Goal: Information Seeking & Learning: Learn about a topic

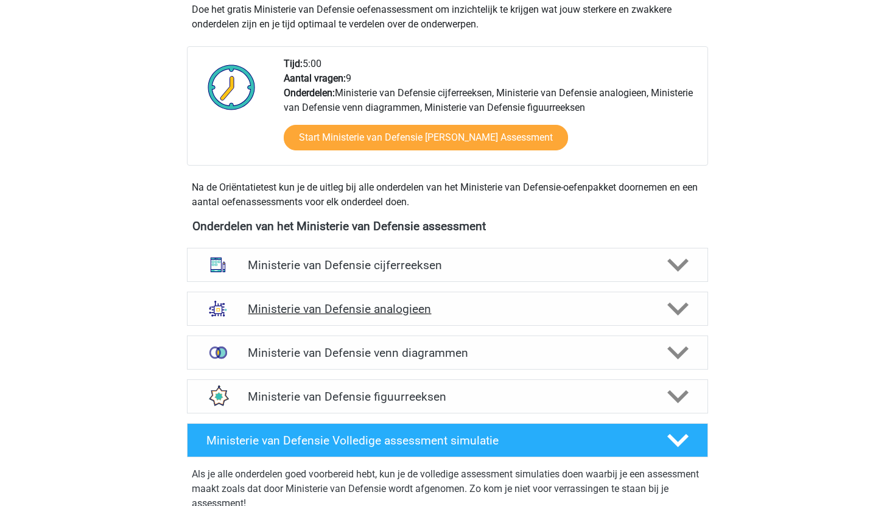
click at [415, 308] on h4 "Ministerie van Defensie analogieen" at bounding box center [447, 309] width 399 height 14
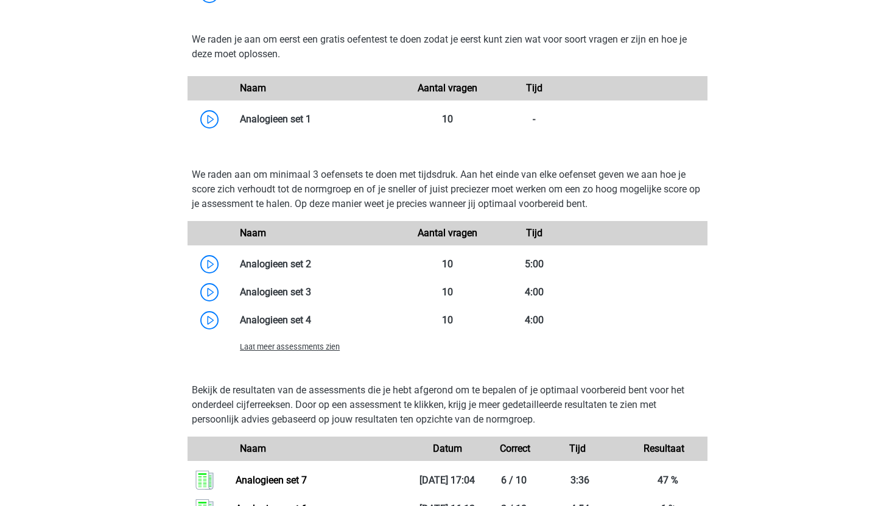
scroll to position [1055, 0]
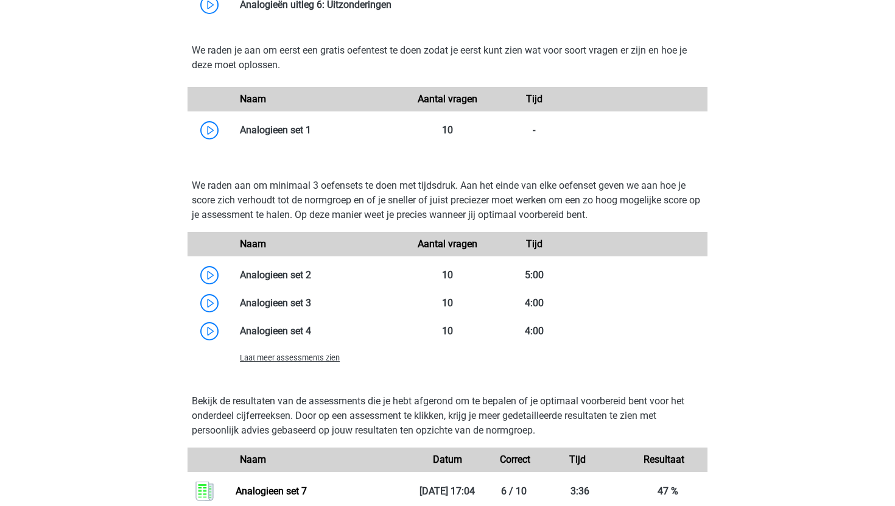
click at [334, 356] on span "Laat meer assessments zien" at bounding box center [290, 357] width 100 height 9
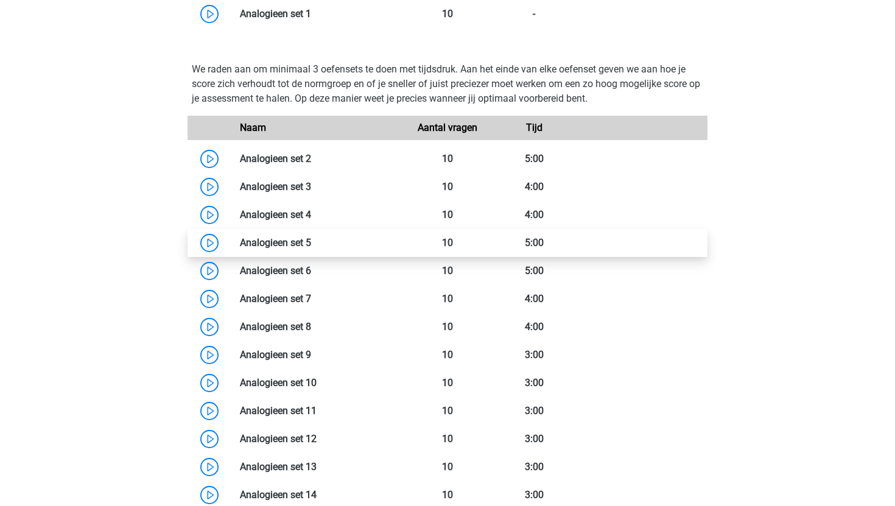
scroll to position [1171, 0]
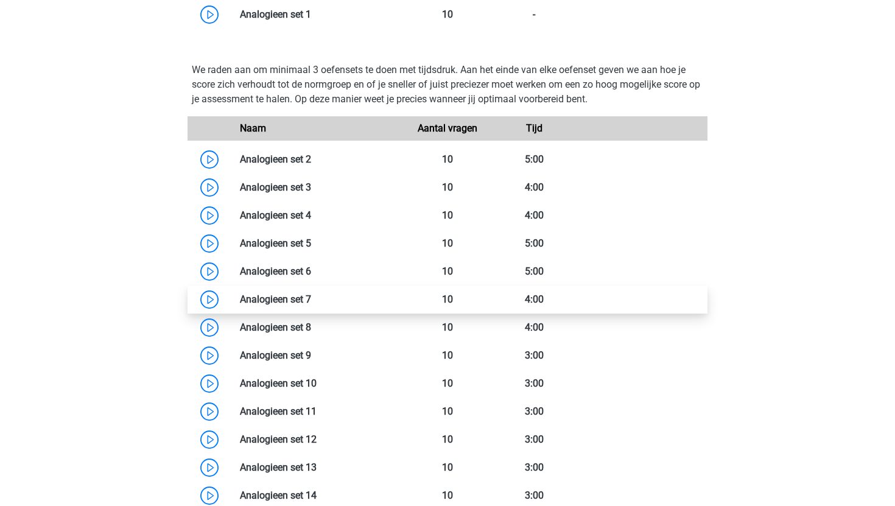
click at [311, 305] on link at bounding box center [311, 300] width 0 height 12
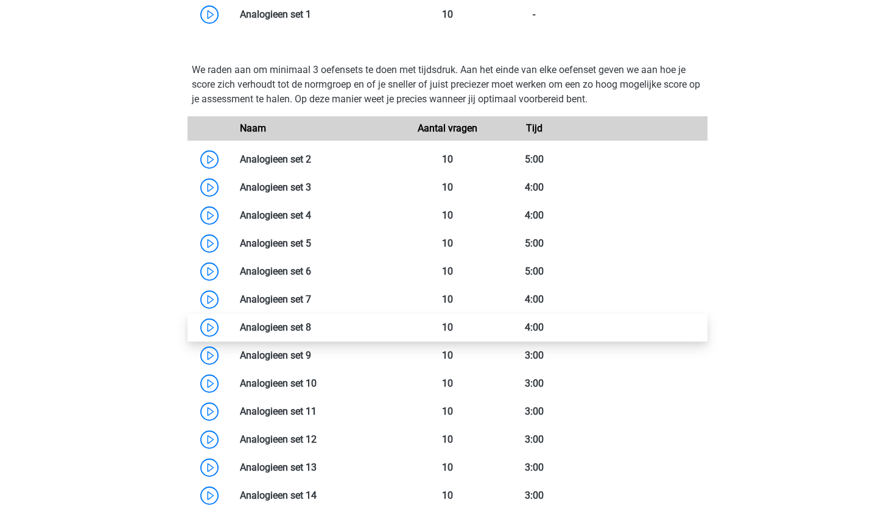
click at [311, 333] on link at bounding box center [311, 328] width 0 height 12
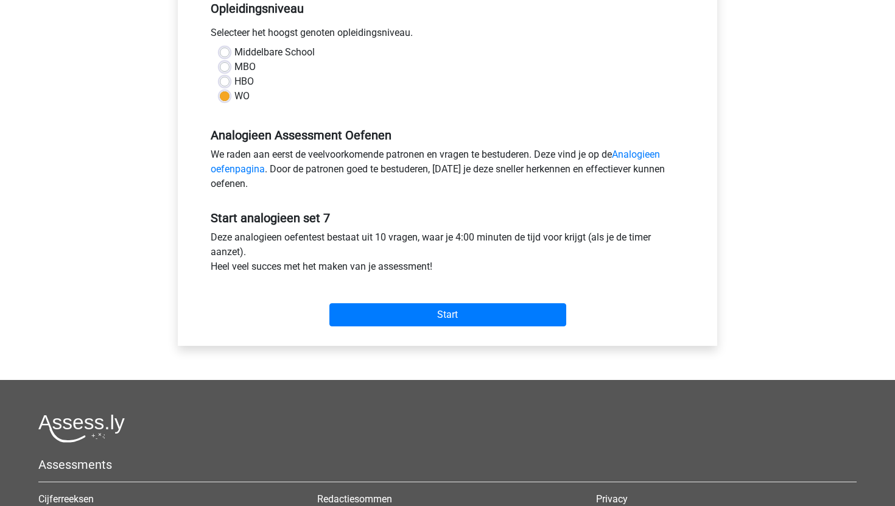
scroll to position [456, 0]
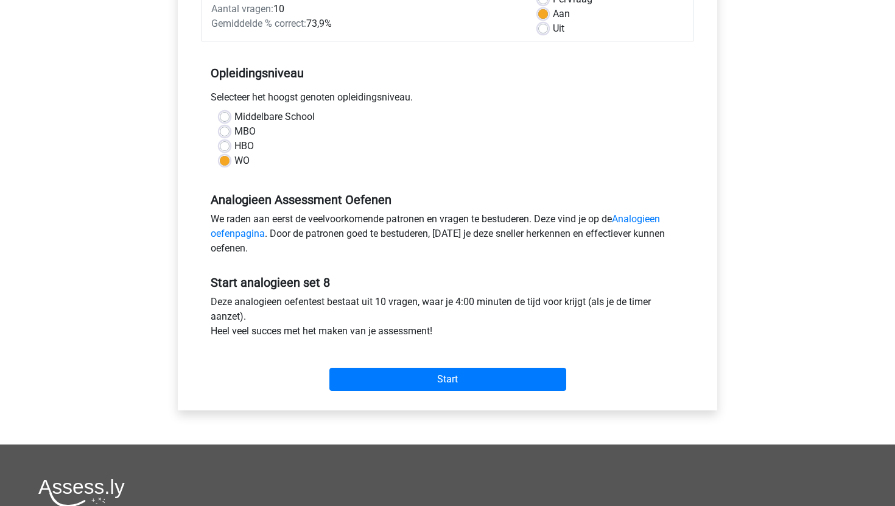
scroll to position [197, 0]
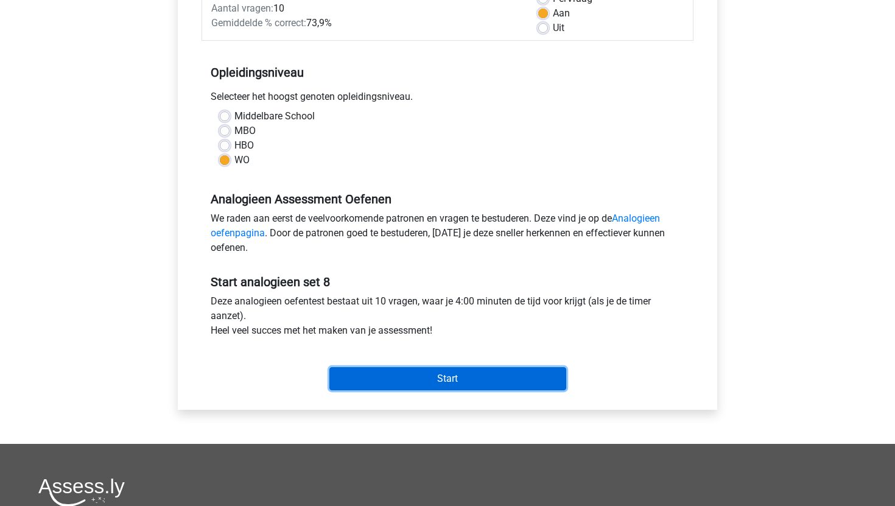
click at [365, 375] on input "Start" at bounding box center [448, 378] width 237 height 23
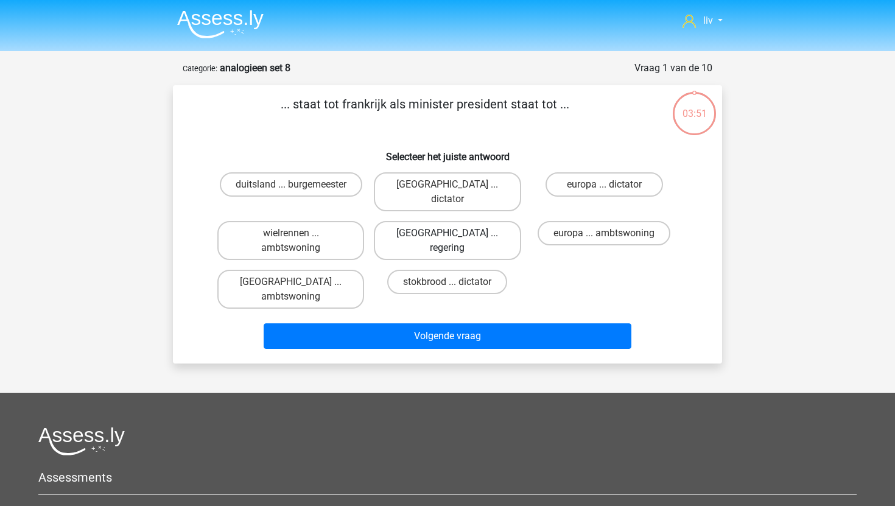
click at [424, 221] on label "[GEOGRAPHIC_DATA] ... regering" at bounding box center [447, 240] width 147 height 39
click at [448, 233] on input "parijs ... regering" at bounding box center [452, 237] width 8 height 8
radio input "true"
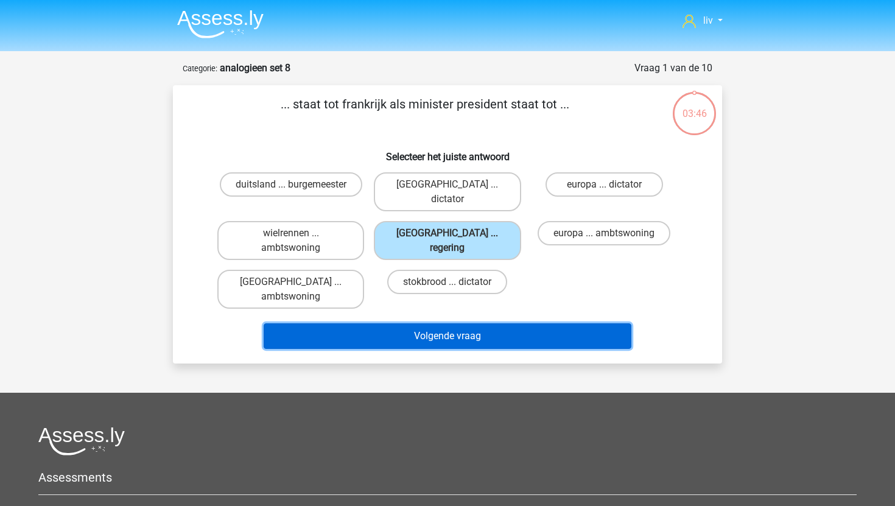
click at [420, 323] on button "Volgende vraag" at bounding box center [448, 336] width 369 height 26
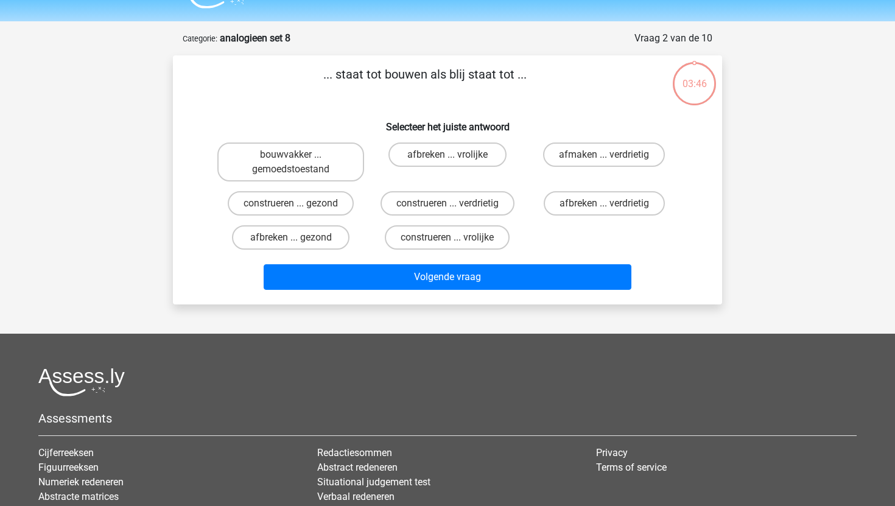
scroll to position [61, 0]
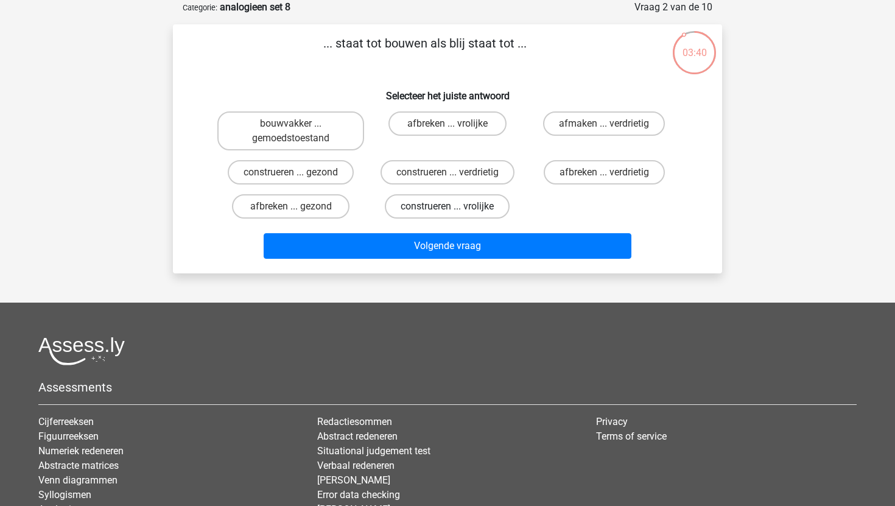
click at [436, 204] on label "construeren ... vrolijke" at bounding box center [447, 206] width 125 height 24
click at [448, 206] on input "construeren ... vrolijke" at bounding box center [452, 210] width 8 height 8
radio input "true"
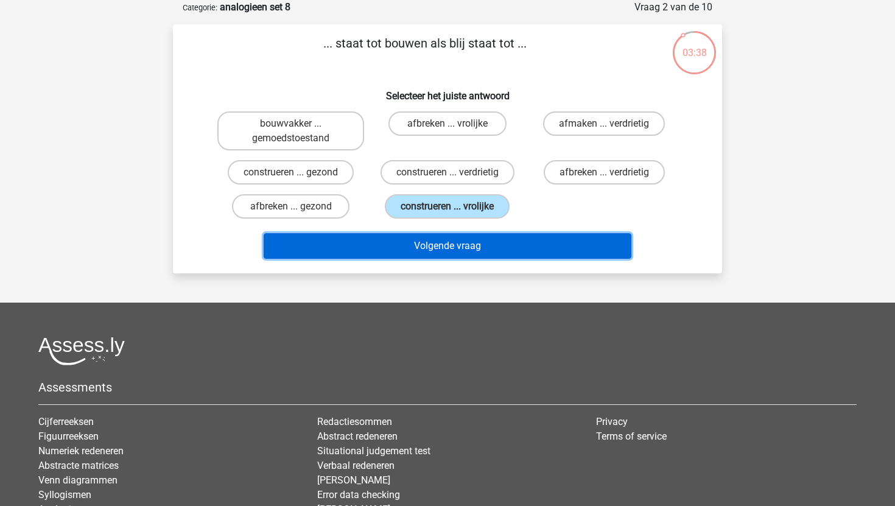
click at [429, 250] on button "Volgende vraag" at bounding box center [448, 246] width 369 height 26
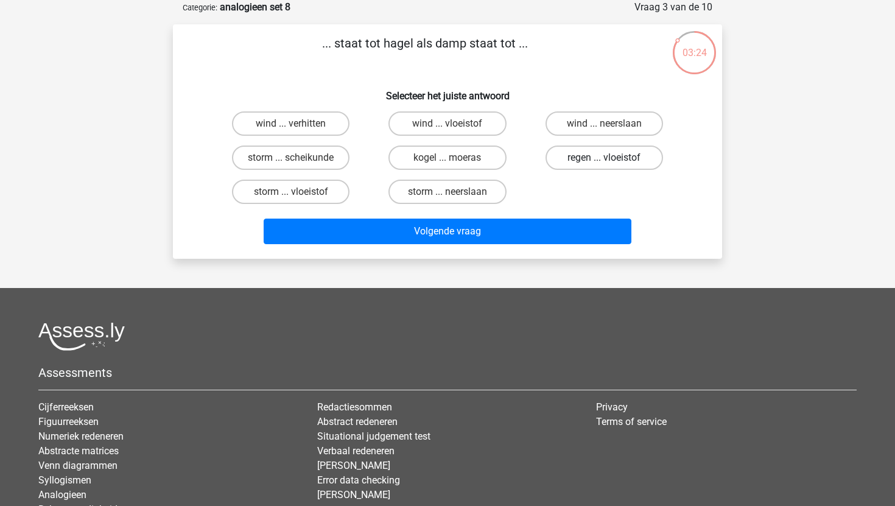
click at [588, 166] on label "regen ... vloeistof" at bounding box center [605, 158] width 118 height 24
click at [604, 166] on input "regen ... vloeistof" at bounding box center [608, 162] width 8 height 8
radio input "true"
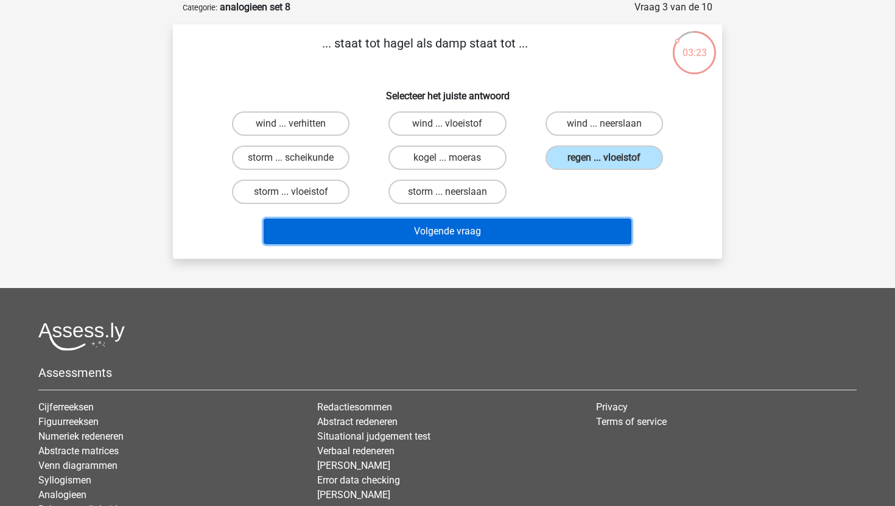
click at [539, 241] on button "Volgende vraag" at bounding box center [448, 232] width 369 height 26
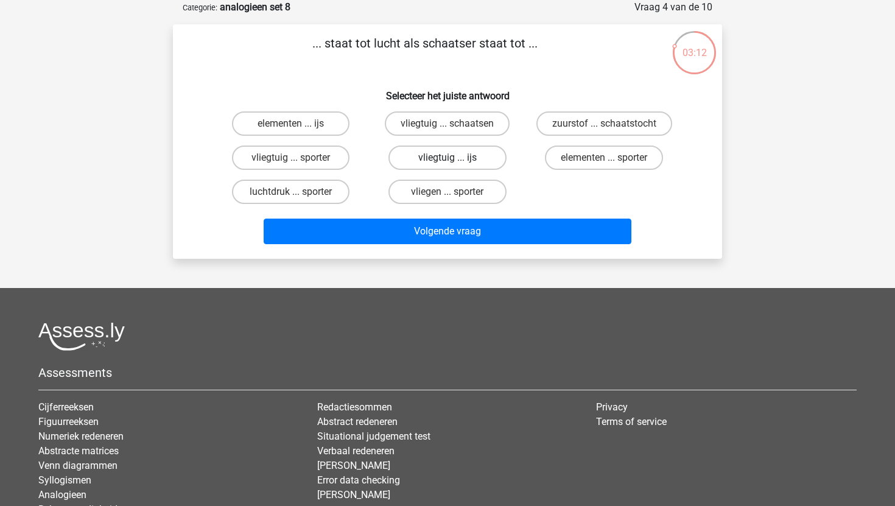
click at [479, 158] on label "vliegtuig ... ijs" at bounding box center [448, 158] width 118 height 24
click at [456, 158] on input "vliegtuig ... ijs" at bounding box center [452, 162] width 8 height 8
radio input "true"
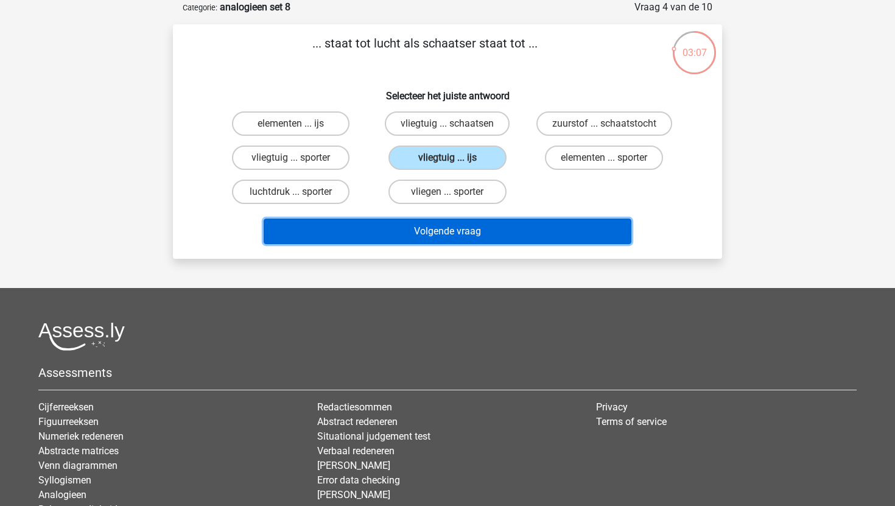
click at [479, 226] on button "Volgende vraag" at bounding box center [448, 232] width 369 height 26
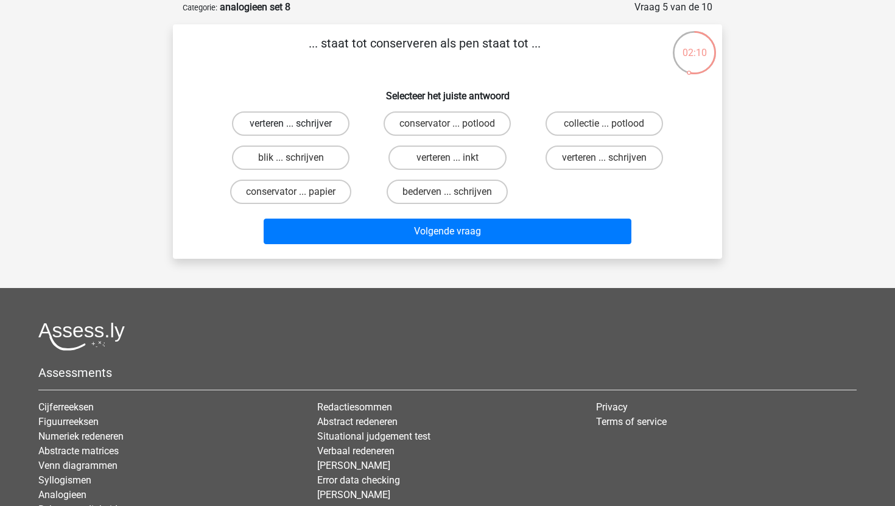
click at [337, 124] on label "verteren ... schrijver" at bounding box center [291, 123] width 118 height 24
click at [299, 124] on input "verteren ... schrijver" at bounding box center [295, 128] width 8 height 8
radio input "true"
click at [422, 160] on label "verteren ... inkt" at bounding box center [448, 158] width 118 height 24
click at [448, 160] on input "verteren ... inkt" at bounding box center [452, 162] width 8 height 8
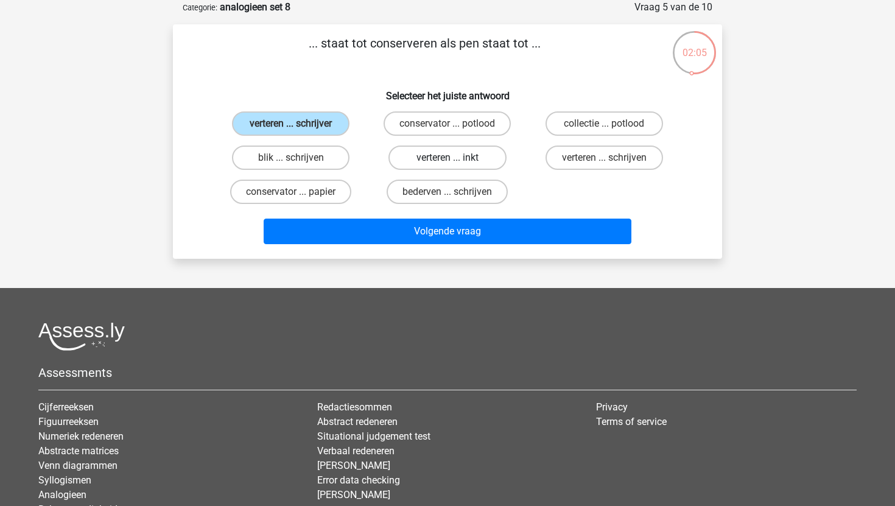
radio input "true"
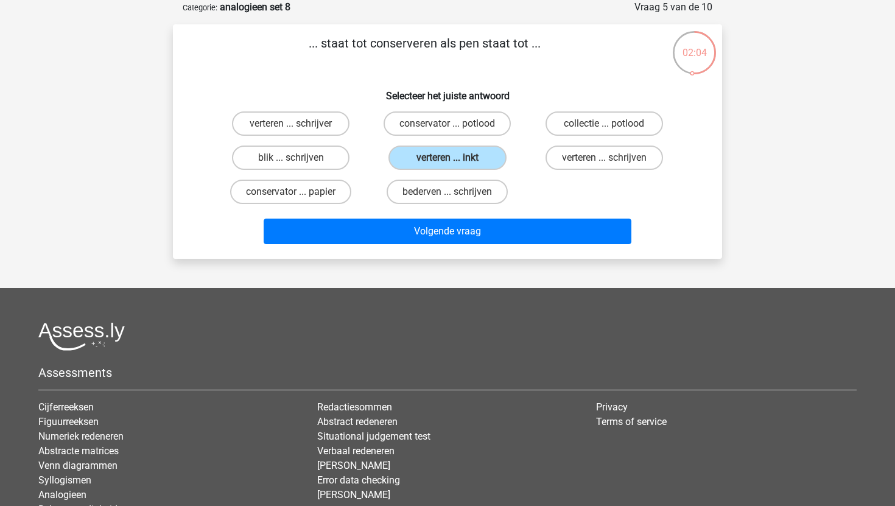
click at [410, 247] on div "Volgende vraag" at bounding box center [448, 234] width 470 height 30
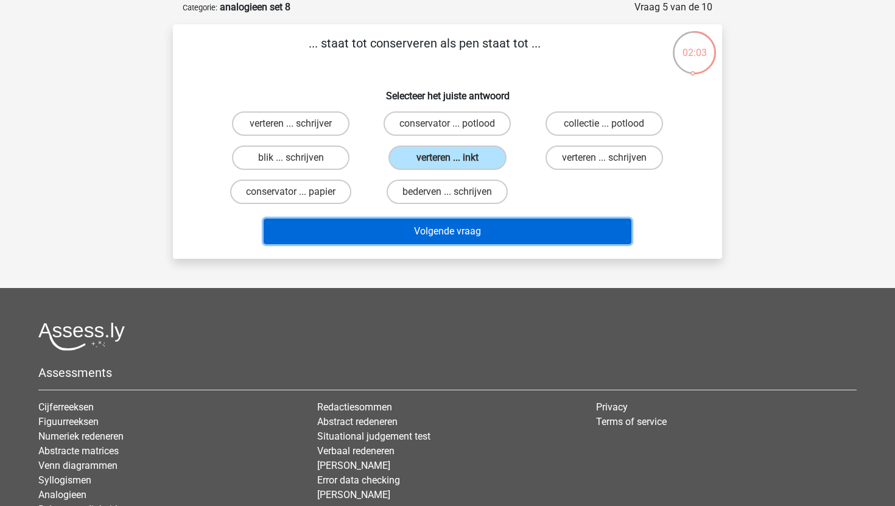
click at [412, 234] on button "Volgende vraag" at bounding box center [448, 232] width 369 height 26
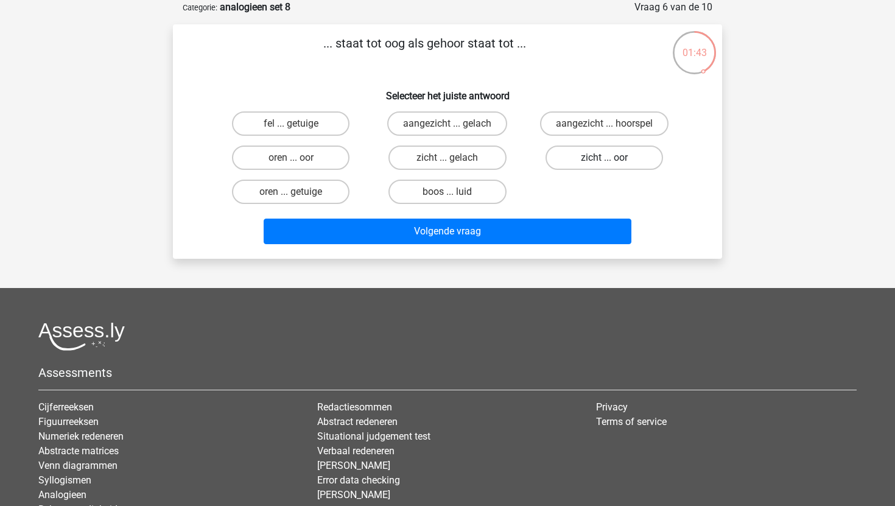
click at [571, 169] on label "zicht ... oor" at bounding box center [605, 158] width 118 height 24
click at [604, 166] on input "zicht ... oor" at bounding box center [608, 162] width 8 height 8
radio input "true"
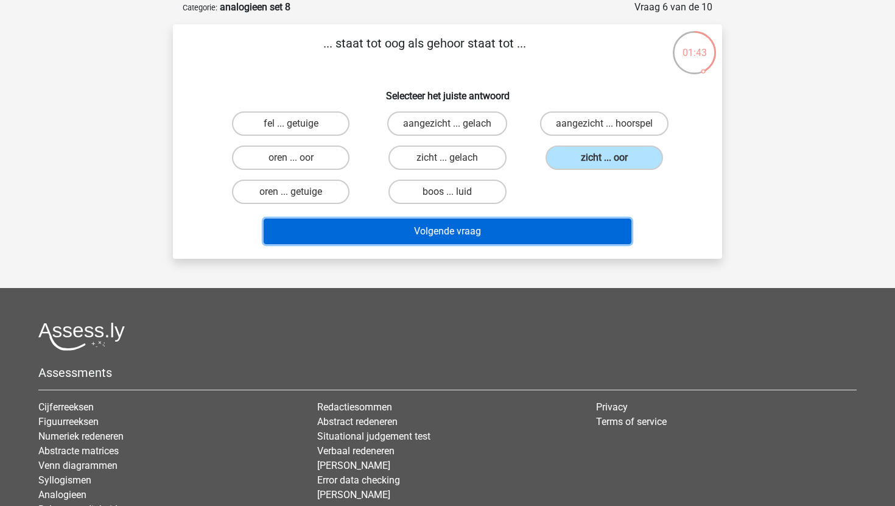
click at [530, 241] on button "Volgende vraag" at bounding box center [448, 232] width 369 height 26
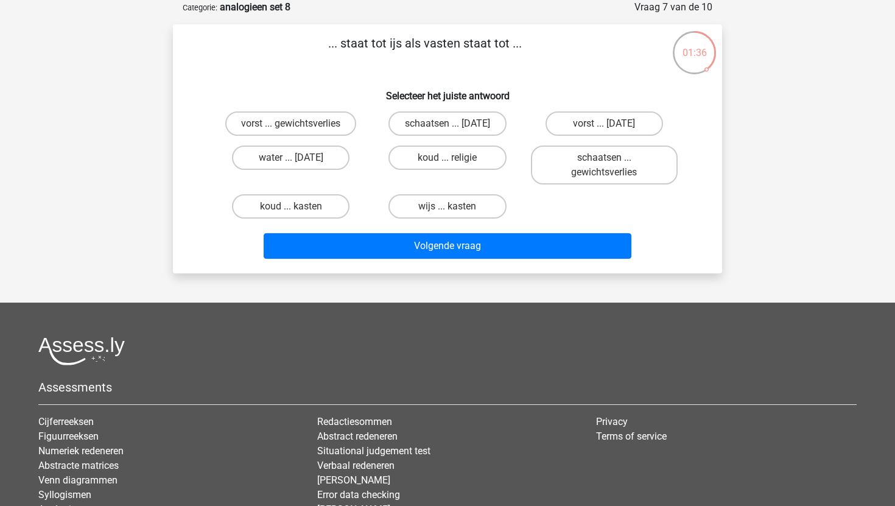
click at [295, 163] on input "water ... suikerfeest" at bounding box center [295, 162] width 8 height 8
radio input "true"
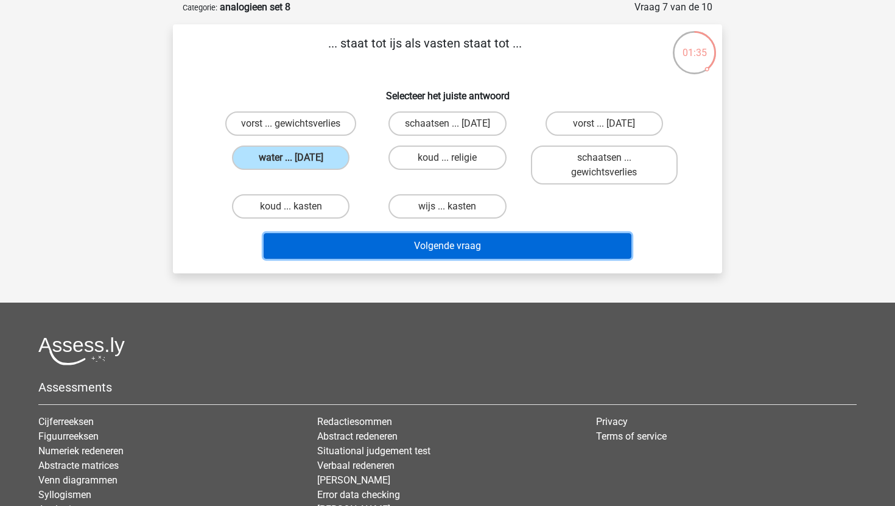
click at [345, 247] on button "Volgende vraag" at bounding box center [448, 246] width 369 height 26
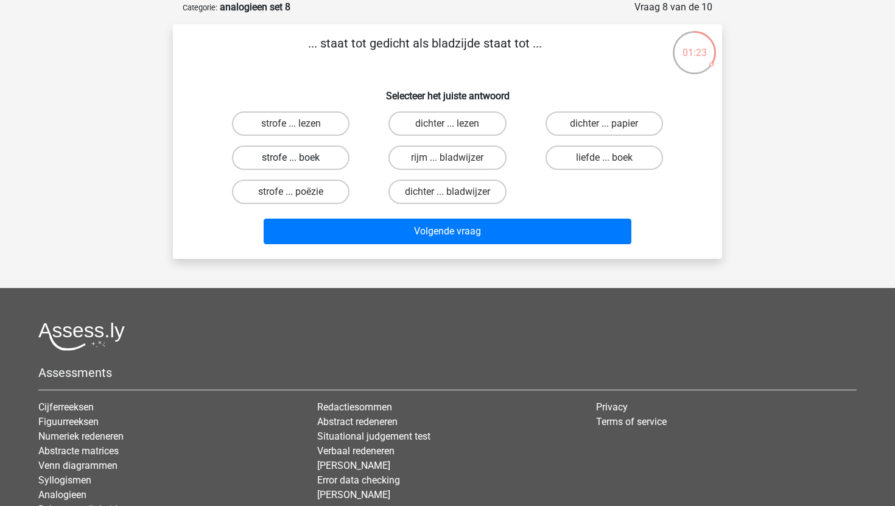
click at [339, 157] on label "strofe ... boek" at bounding box center [291, 158] width 118 height 24
click at [299, 158] on input "strofe ... boek" at bounding box center [295, 162] width 8 height 8
radio input "true"
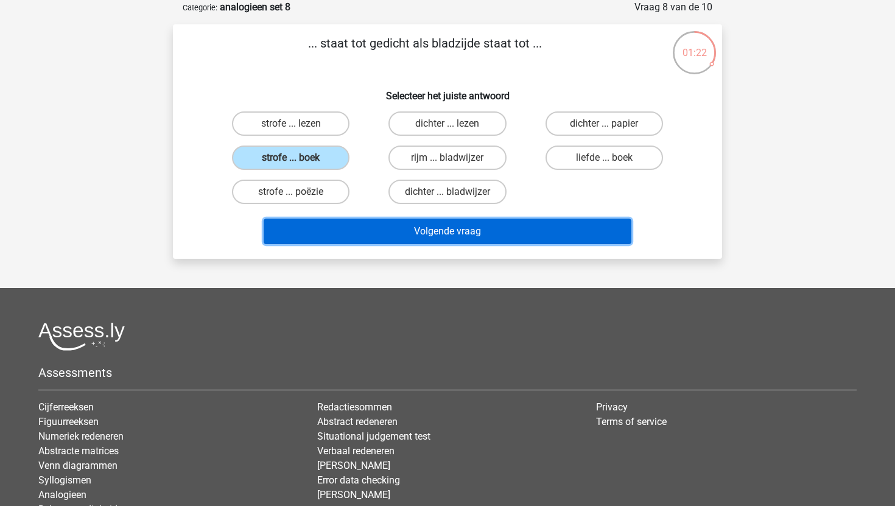
click at [355, 239] on button "Volgende vraag" at bounding box center [448, 232] width 369 height 26
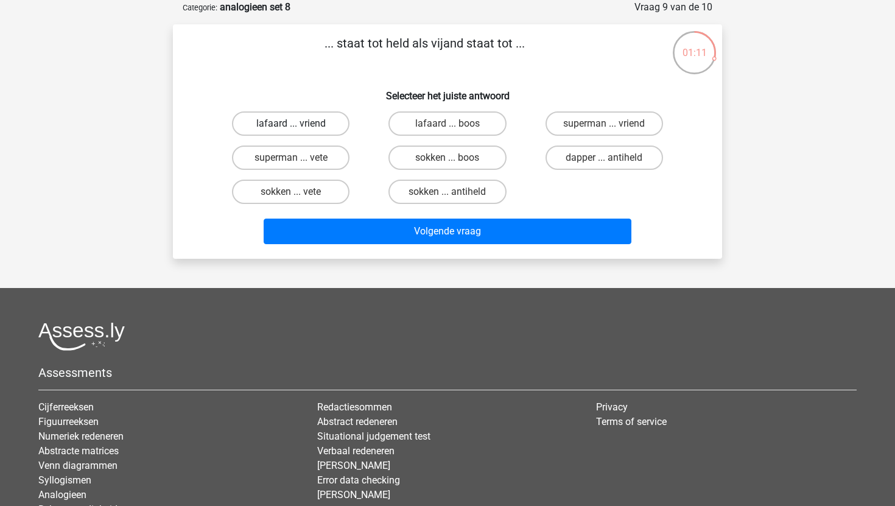
click at [326, 118] on label "lafaard ... vriend" at bounding box center [291, 123] width 118 height 24
click at [299, 124] on input "lafaard ... vriend" at bounding box center [295, 128] width 8 height 8
radio input "true"
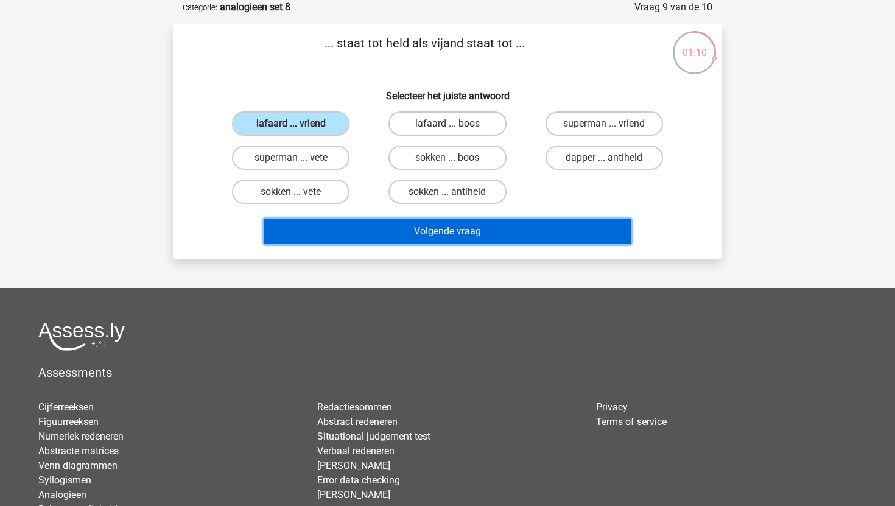
click at [359, 235] on button "Volgende vraag" at bounding box center [448, 232] width 369 height 26
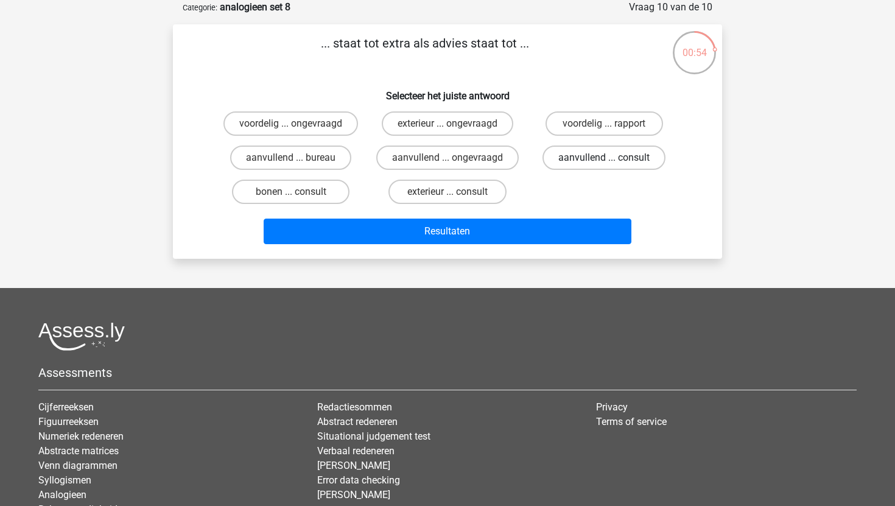
click at [562, 163] on label "aanvullend ... consult" at bounding box center [604, 158] width 123 height 24
click at [604, 163] on input "aanvullend ... consult" at bounding box center [608, 162] width 8 height 8
radio input "true"
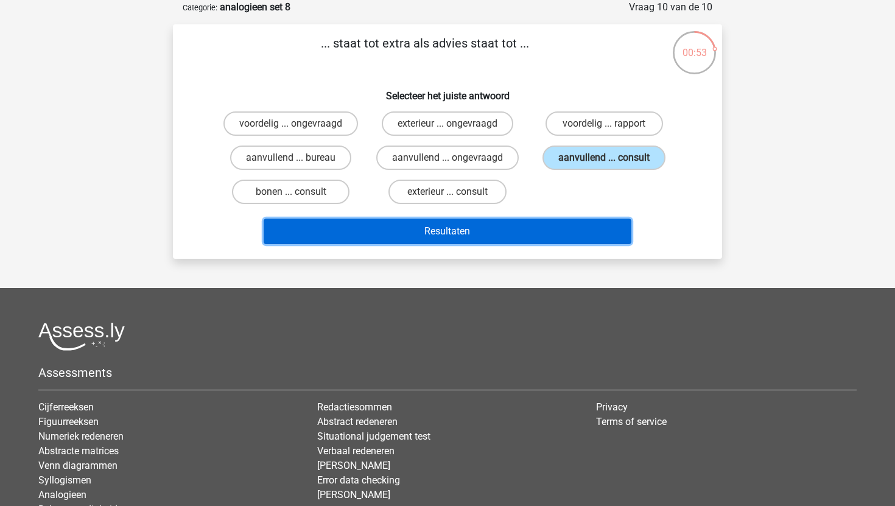
click at [492, 224] on button "Resultaten" at bounding box center [448, 232] width 369 height 26
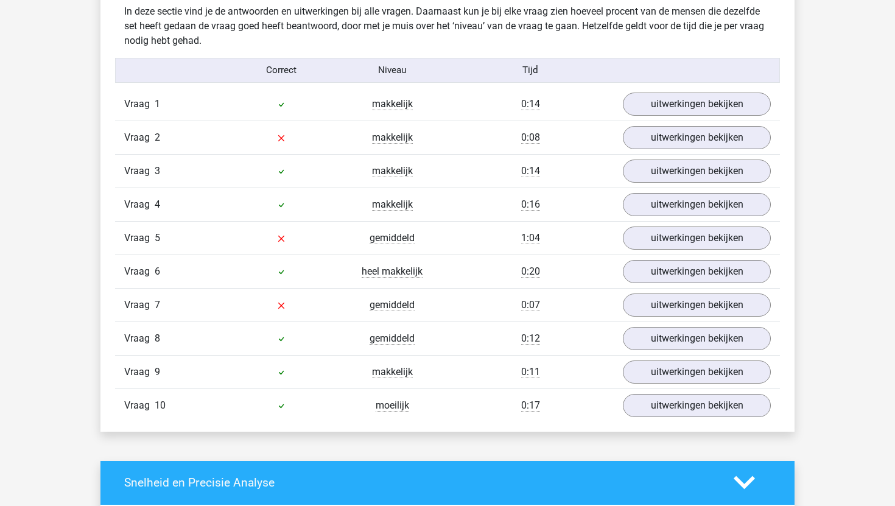
scroll to position [760, 0]
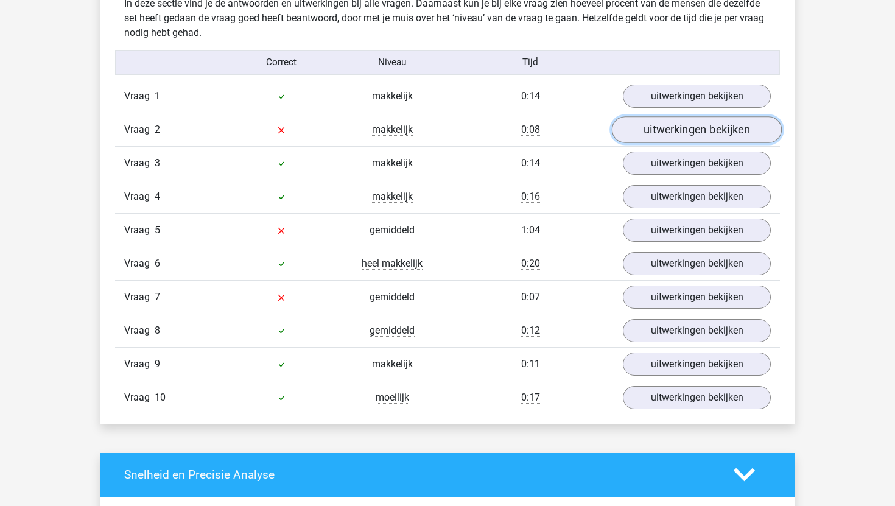
click at [651, 130] on link "uitwerkingen bekijken" at bounding box center [697, 129] width 170 height 27
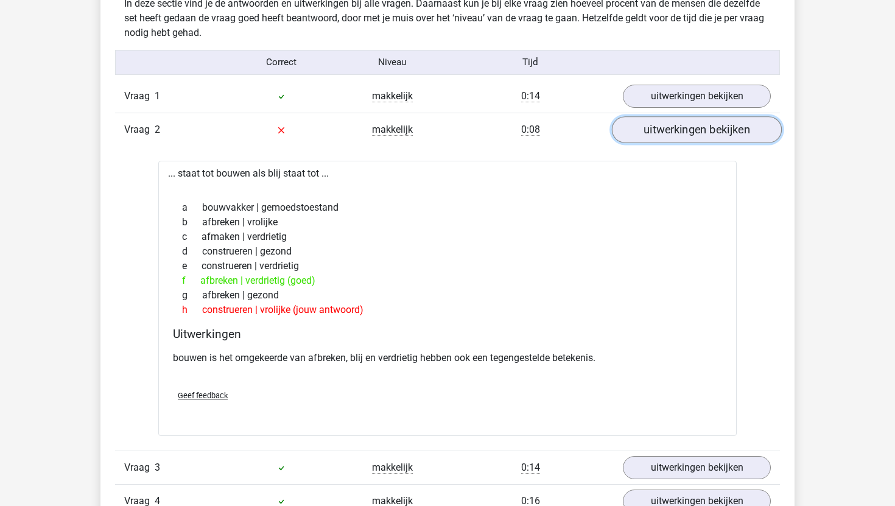
click at [651, 129] on link "uitwerkingen bekijken" at bounding box center [697, 129] width 170 height 27
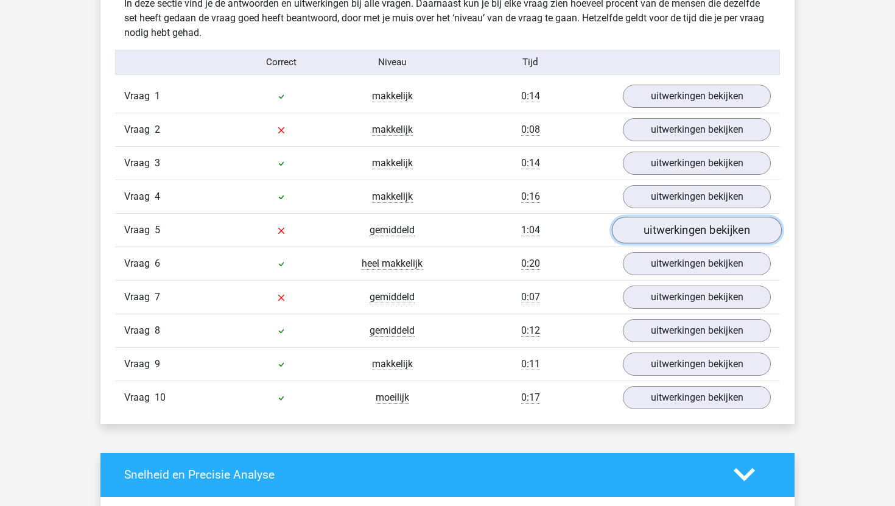
click at [636, 231] on link "uitwerkingen bekijken" at bounding box center [697, 230] width 170 height 27
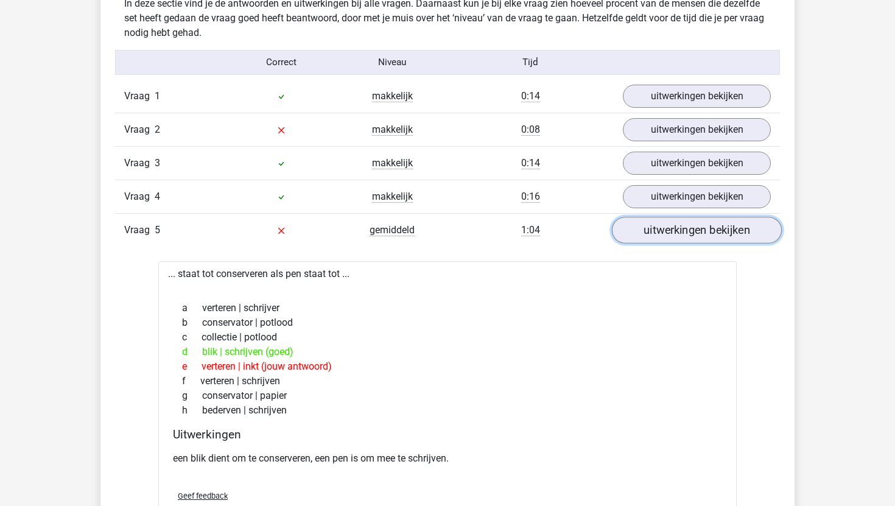
click at [636, 231] on link "uitwerkingen bekijken" at bounding box center [697, 230] width 170 height 27
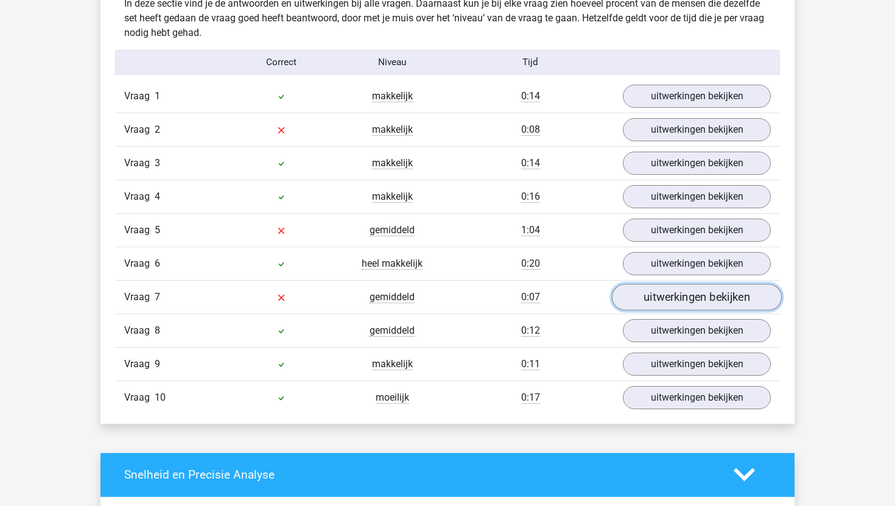
click at [631, 300] on link "uitwerkingen bekijken" at bounding box center [697, 297] width 170 height 27
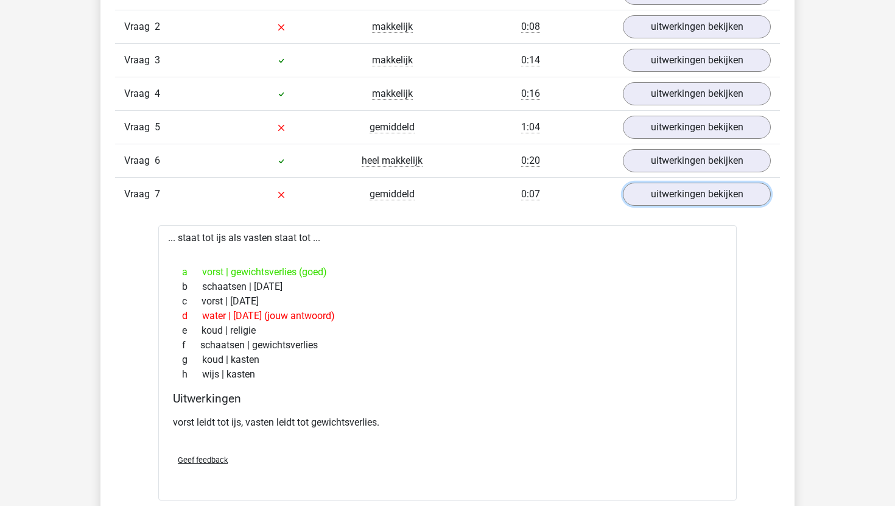
scroll to position [864, 0]
click at [651, 197] on link "uitwerkingen bekijken" at bounding box center [697, 193] width 170 height 27
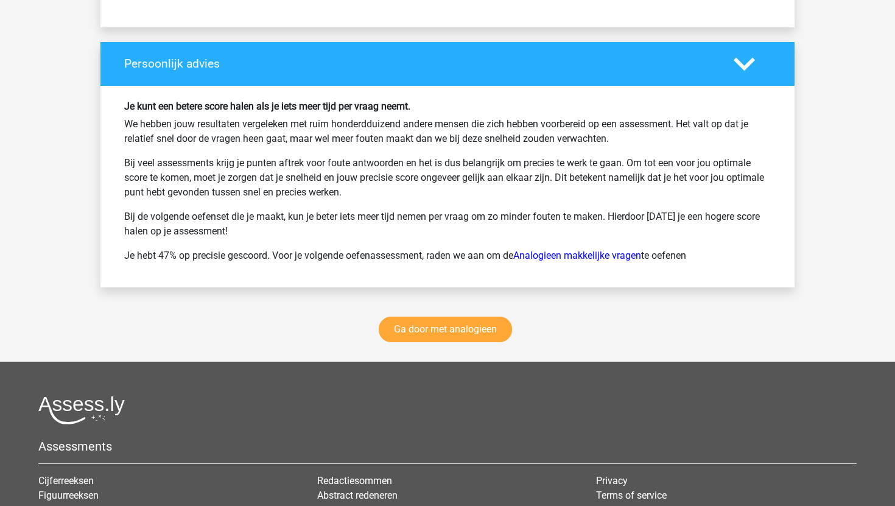
scroll to position [1621, 0]
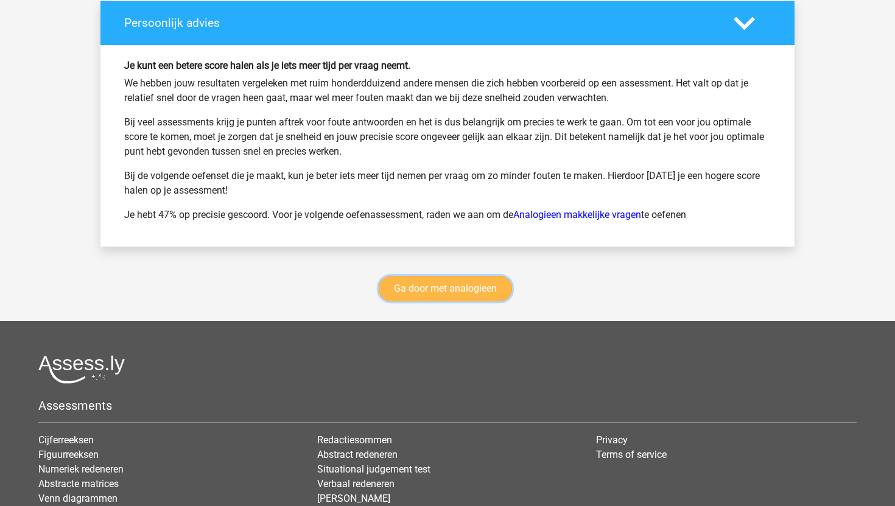
click at [455, 285] on link "Ga door met analogieen" at bounding box center [445, 289] width 133 height 26
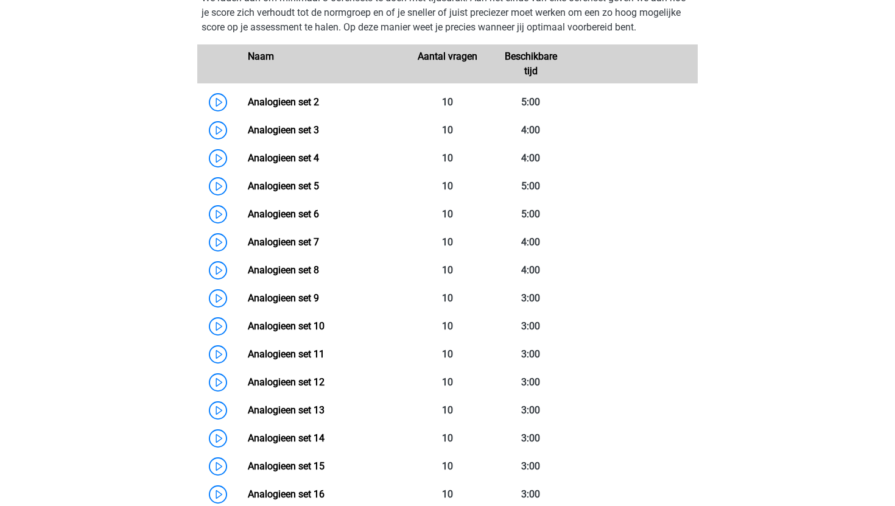
scroll to position [555, 0]
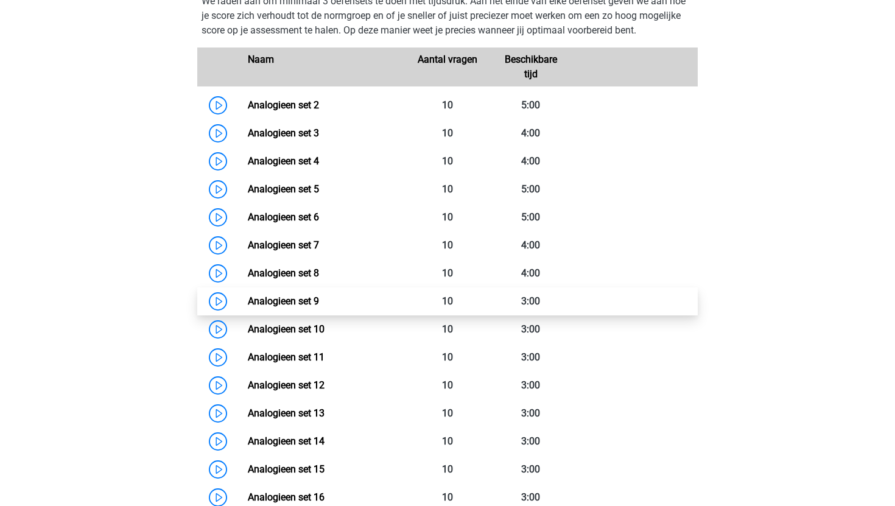
click at [319, 307] on link "Analogieen set 9" at bounding box center [283, 301] width 71 height 12
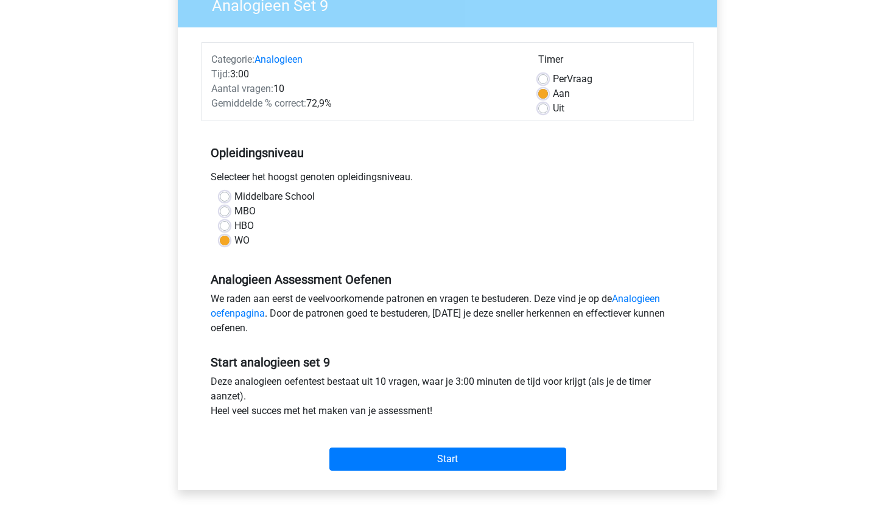
scroll to position [389, 0]
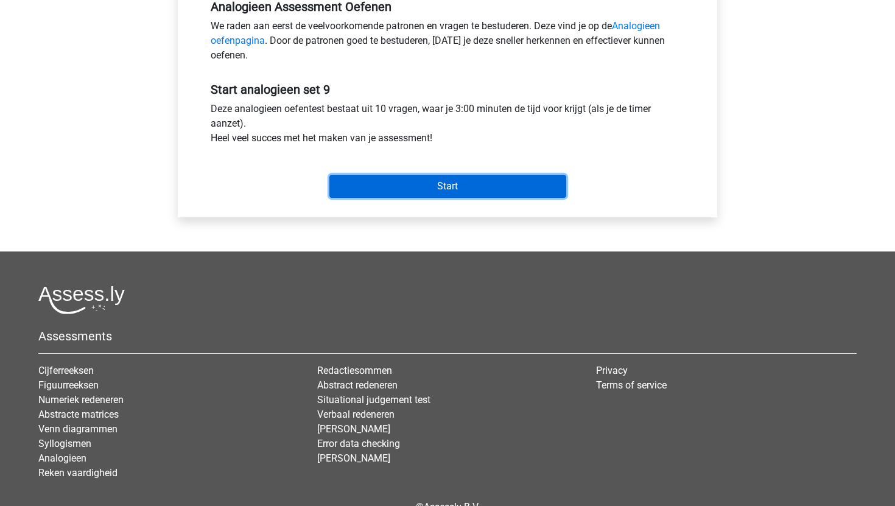
click at [398, 190] on input "Start" at bounding box center [448, 186] width 237 height 23
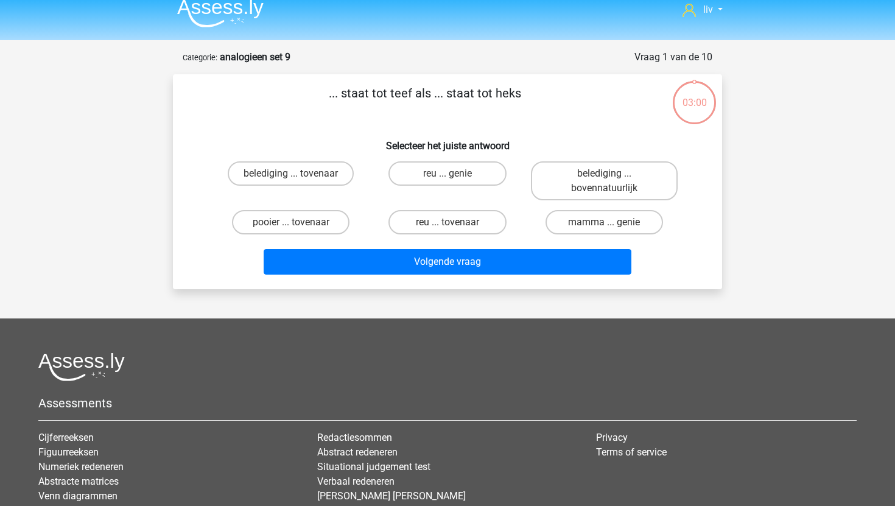
scroll to position [12, 0]
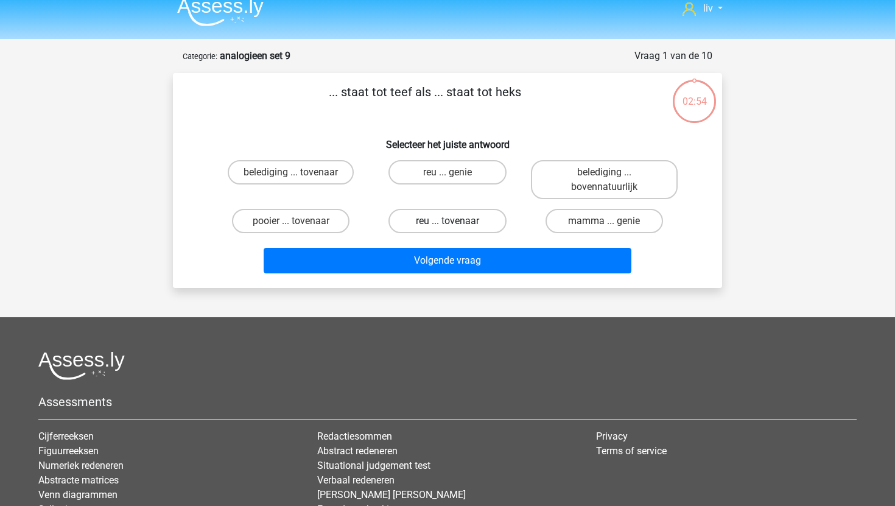
click at [424, 214] on label "reu ... tovenaar" at bounding box center [448, 221] width 118 height 24
click at [448, 221] on input "reu ... tovenaar" at bounding box center [452, 225] width 8 height 8
radio input "true"
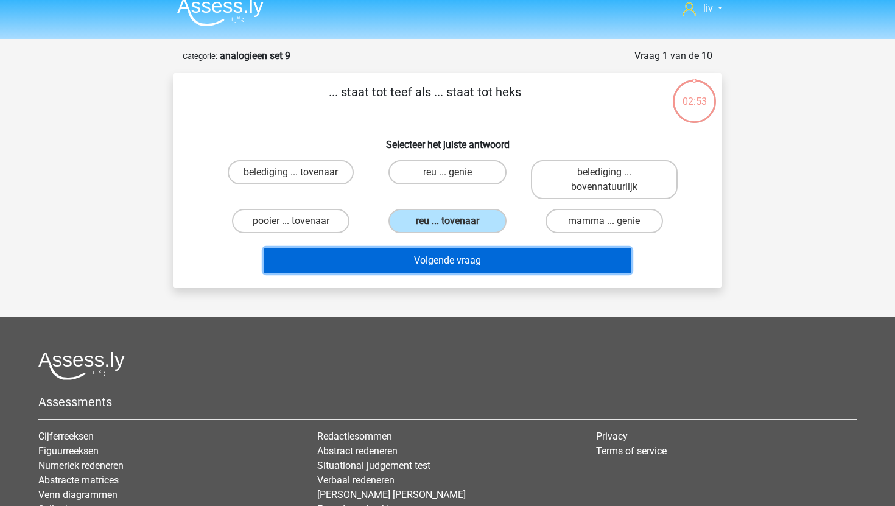
click at [411, 261] on button "Volgende vraag" at bounding box center [448, 261] width 369 height 26
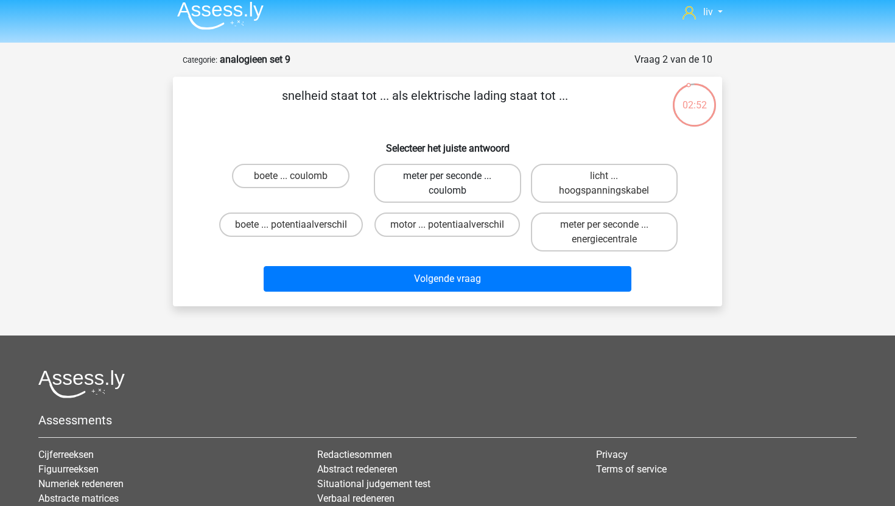
scroll to position [7, 0]
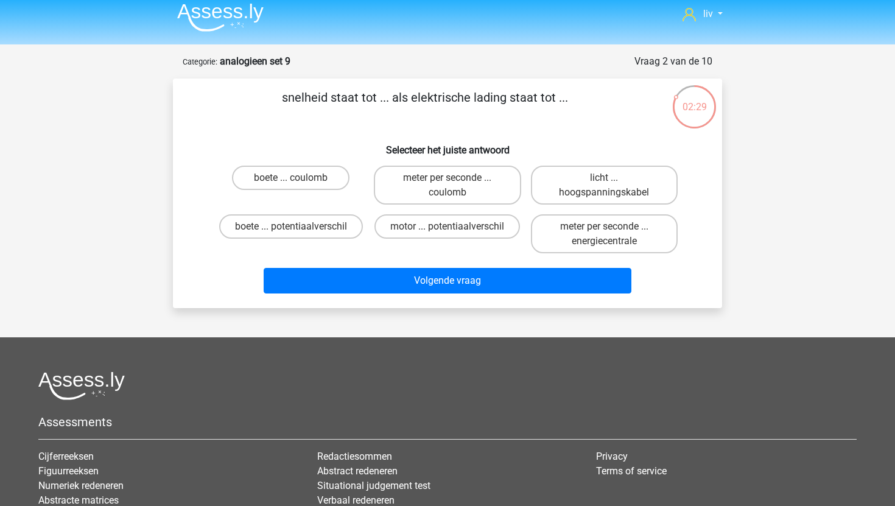
click at [448, 185] on input "meter per seconde ... coulomb" at bounding box center [452, 182] width 8 height 8
radio input "true"
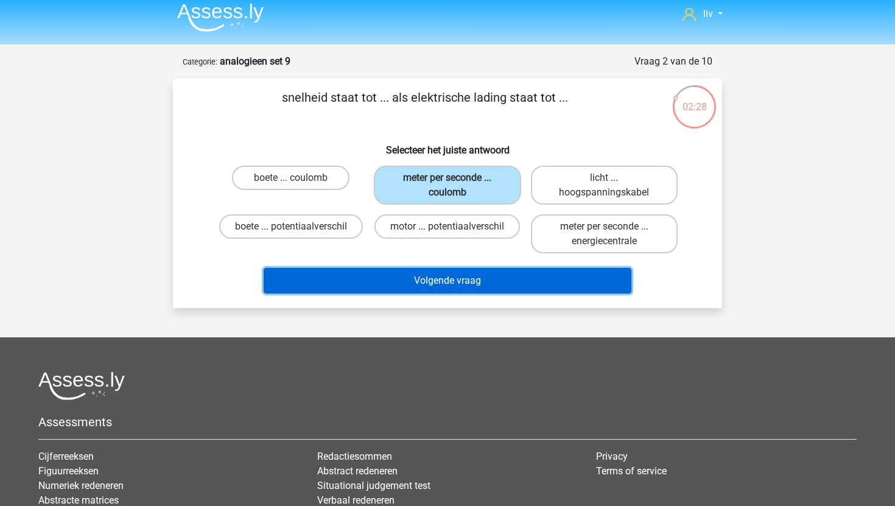
click at [436, 280] on button "Volgende vraag" at bounding box center [448, 281] width 369 height 26
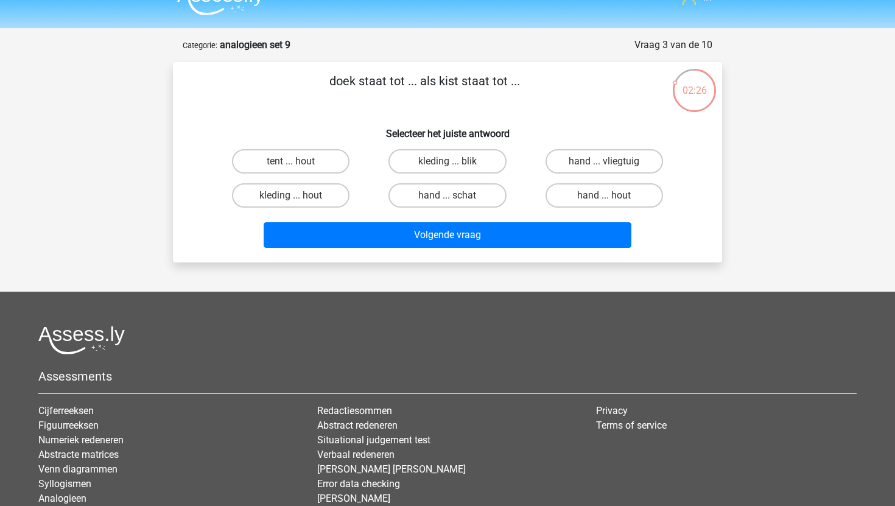
scroll to position [19, 0]
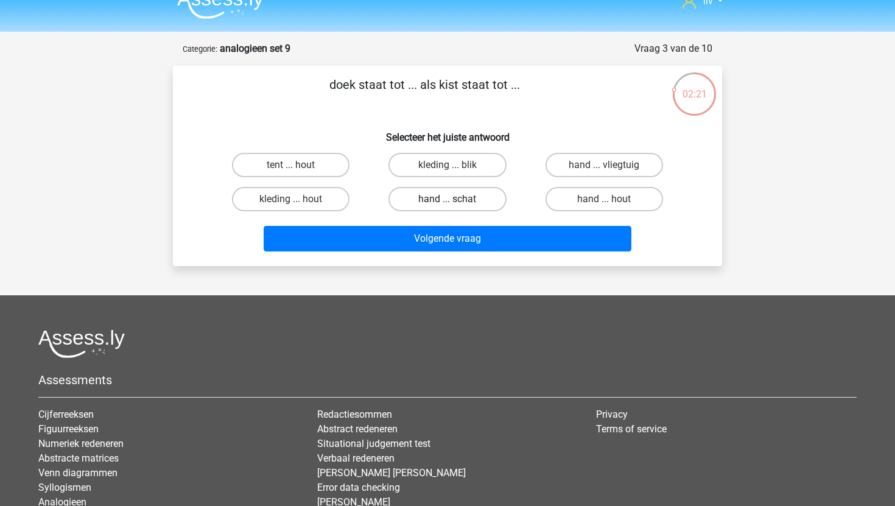
click at [471, 200] on label "hand ... schat" at bounding box center [448, 199] width 118 height 24
click at [456, 200] on input "hand ... schat" at bounding box center [452, 203] width 8 height 8
radio input "true"
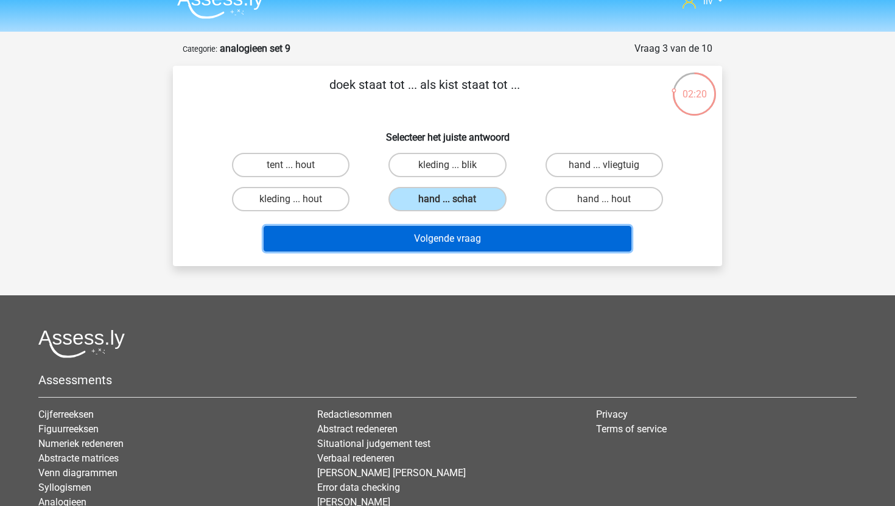
click at [466, 245] on button "Volgende vraag" at bounding box center [448, 239] width 369 height 26
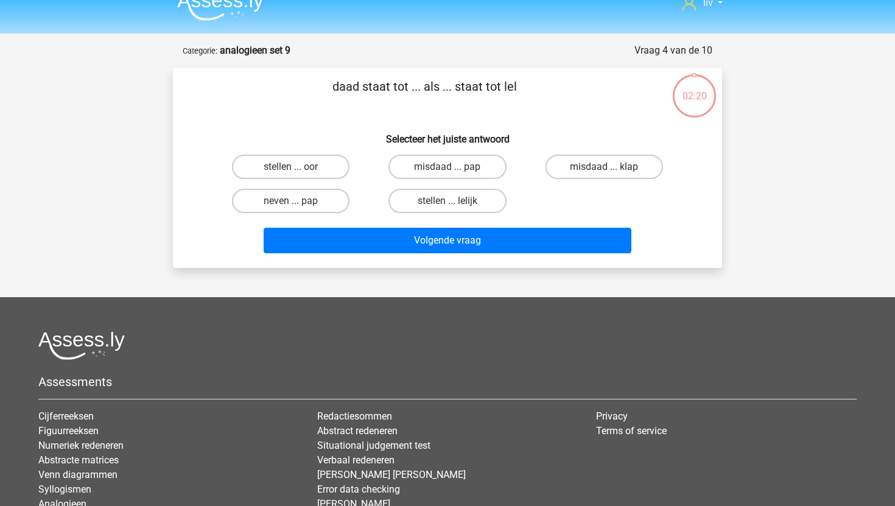
scroll to position [4, 0]
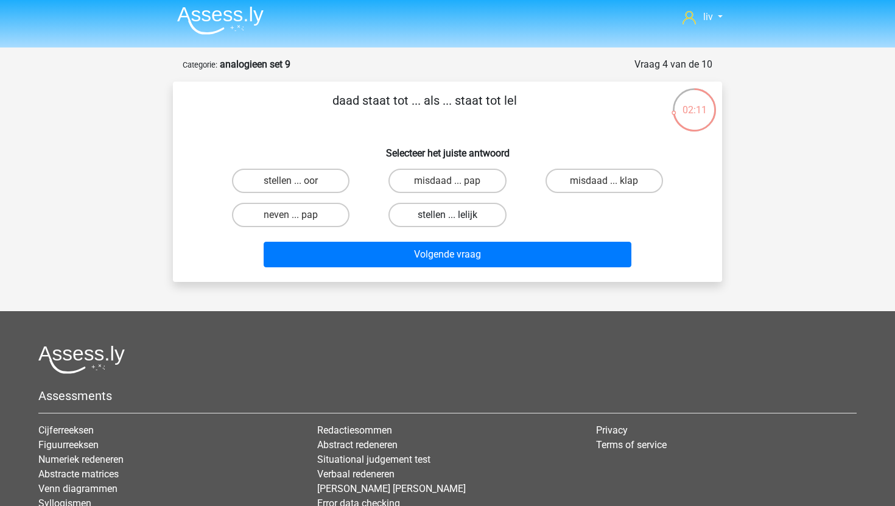
click at [470, 219] on label "stellen ... lelijk" at bounding box center [448, 215] width 118 height 24
click at [456, 219] on input "stellen ... lelijk" at bounding box center [452, 219] width 8 height 8
radio input "true"
click at [312, 180] on label "stellen ... oor" at bounding box center [291, 181] width 118 height 24
click at [299, 181] on input "stellen ... oor" at bounding box center [295, 185] width 8 height 8
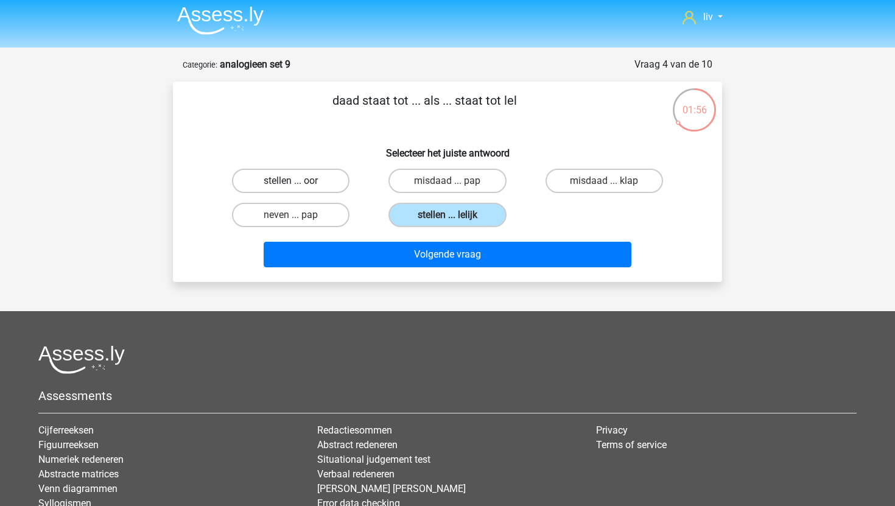
radio input "true"
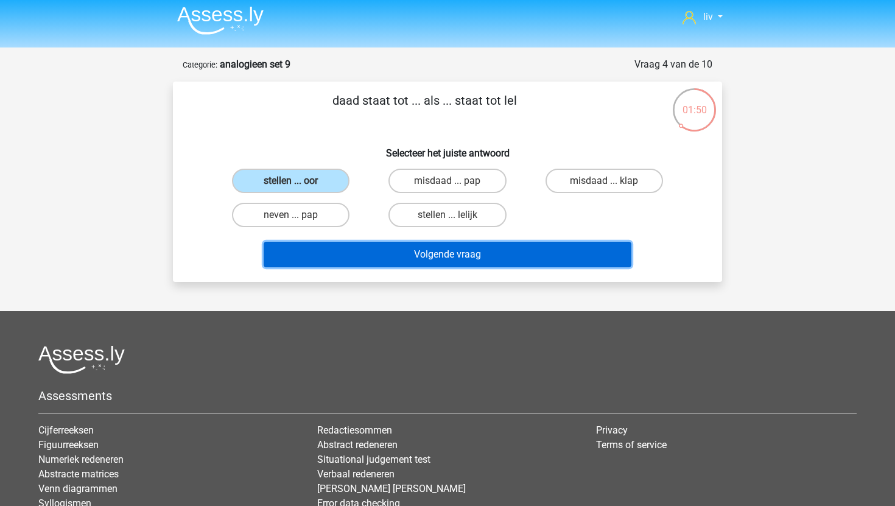
click at [345, 252] on button "Volgende vraag" at bounding box center [448, 255] width 369 height 26
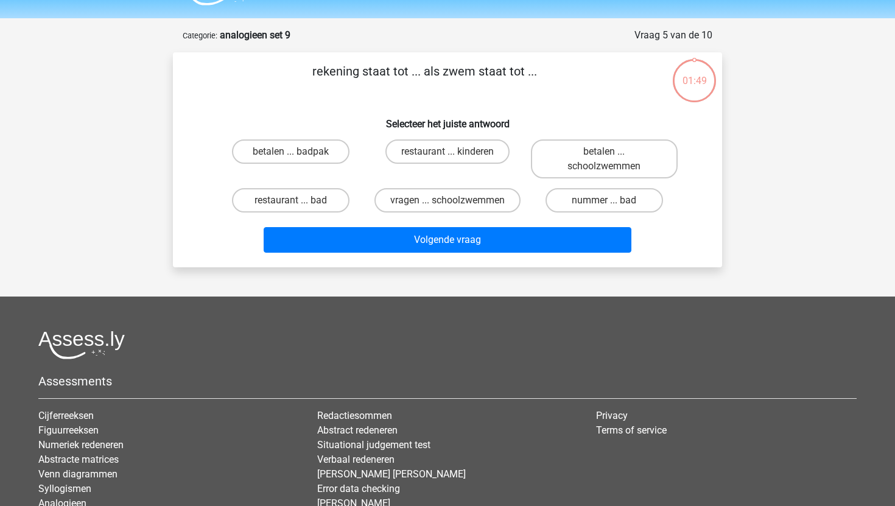
scroll to position [61, 0]
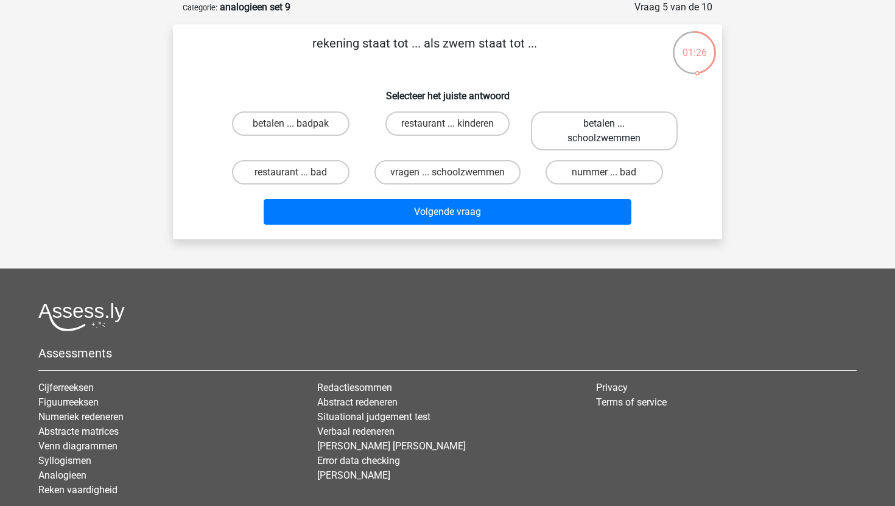
click at [577, 119] on label "betalen ... schoolzwemmen" at bounding box center [604, 130] width 147 height 39
click at [604, 124] on input "betalen ... schoolzwemmen" at bounding box center [608, 128] width 8 height 8
radio input "true"
click at [333, 133] on label "betalen ... badpak" at bounding box center [291, 123] width 118 height 24
click at [299, 132] on input "betalen ... badpak" at bounding box center [295, 128] width 8 height 8
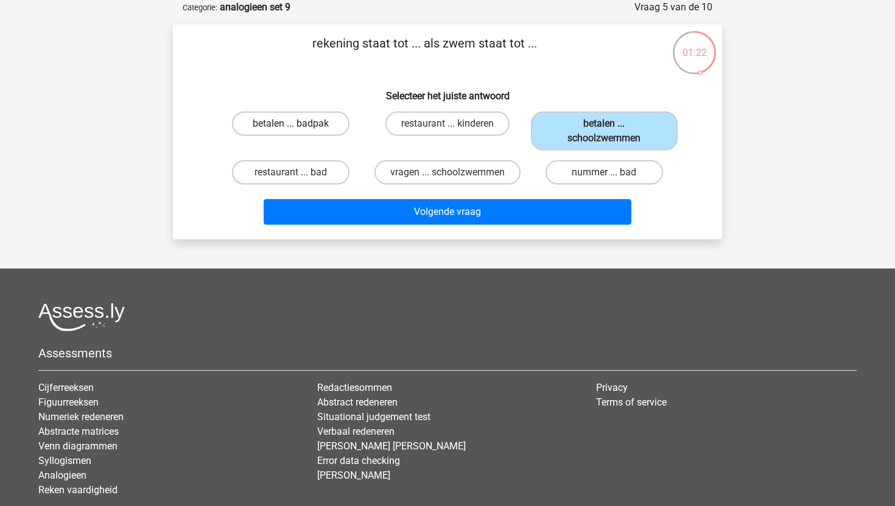
radio input "true"
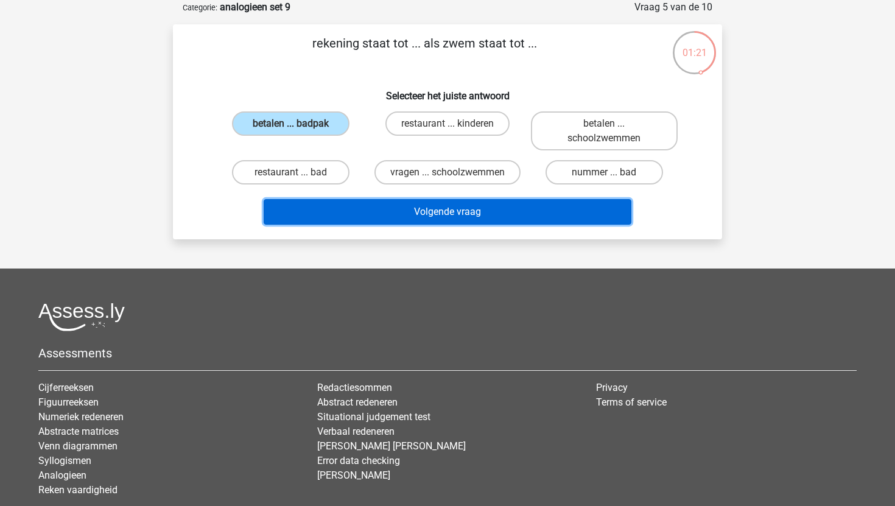
click at [349, 225] on button "Volgende vraag" at bounding box center [448, 212] width 369 height 26
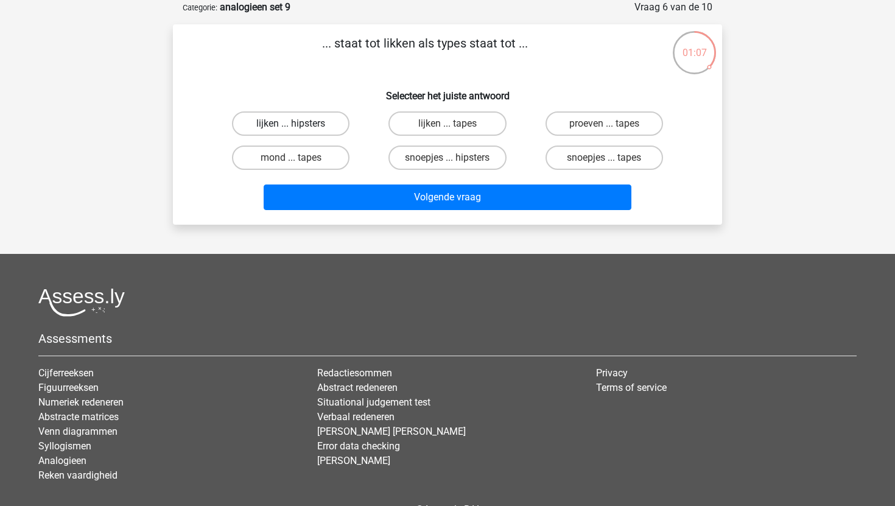
click at [319, 122] on label "lijken ... hipsters" at bounding box center [291, 123] width 118 height 24
click at [299, 124] on input "lijken ... hipsters" at bounding box center [295, 128] width 8 height 8
radio input "true"
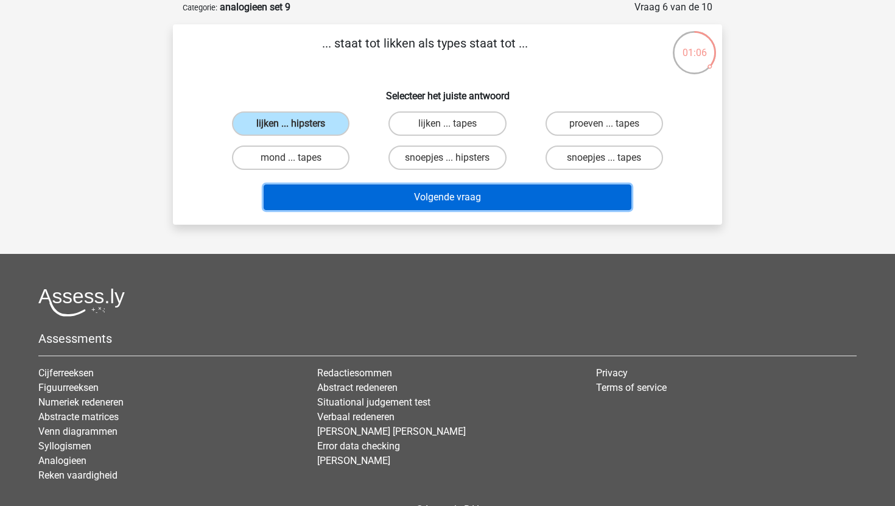
click at [336, 195] on button "Volgende vraag" at bounding box center [448, 198] width 369 height 26
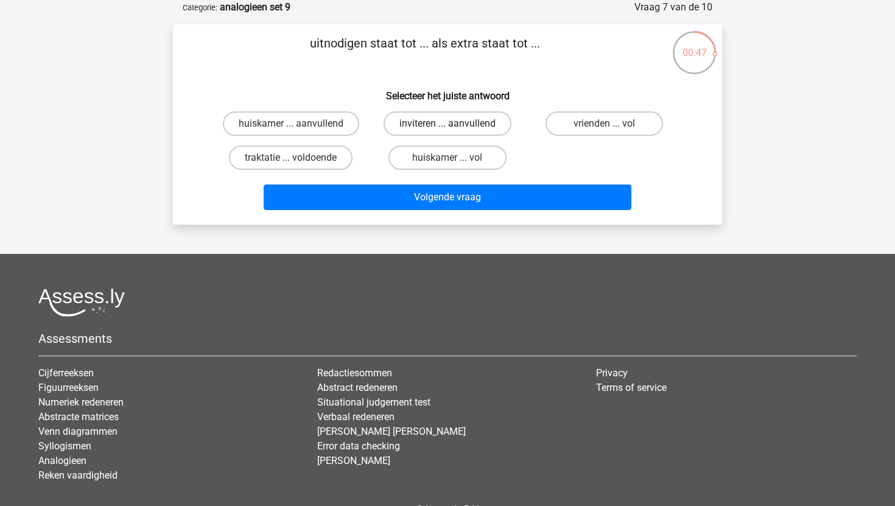
click at [401, 122] on label "inviteren ... aanvullend" at bounding box center [448, 123] width 128 height 24
click at [448, 124] on input "inviteren ... aanvullend" at bounding box center [452, 128] width 8 height 8
radio input "true"
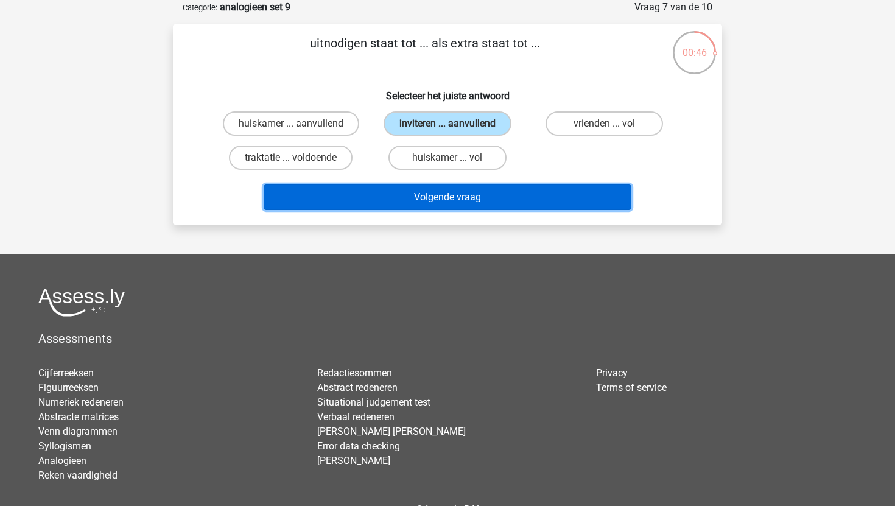
click at [401, 197] on button "Volgende vraag" at bounding box center [448, 198] width 369 height 26
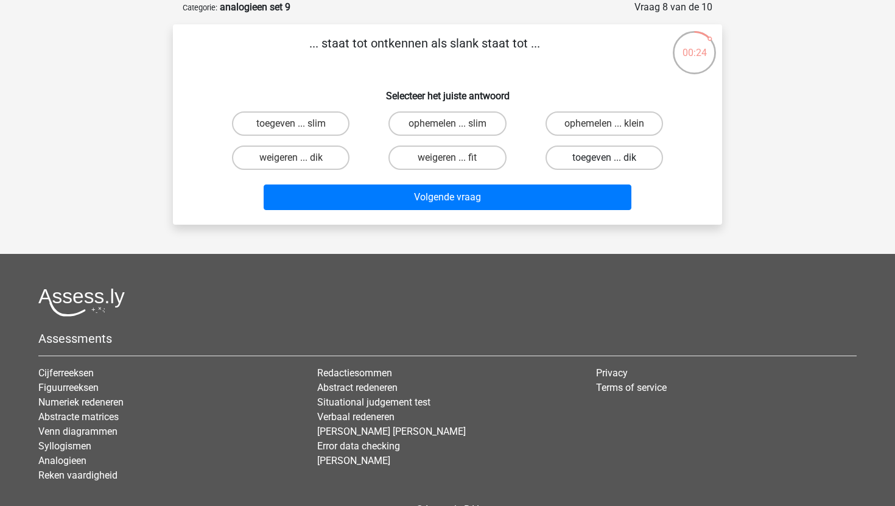
click at [568, 151] on label "toegeven ... dik" at bounding box center [605, 158] width 118 height 24
click at [604, 158] on input "toegeven ... dik" at bounding box center [608, 162] width 8 height 8
radio input "true"
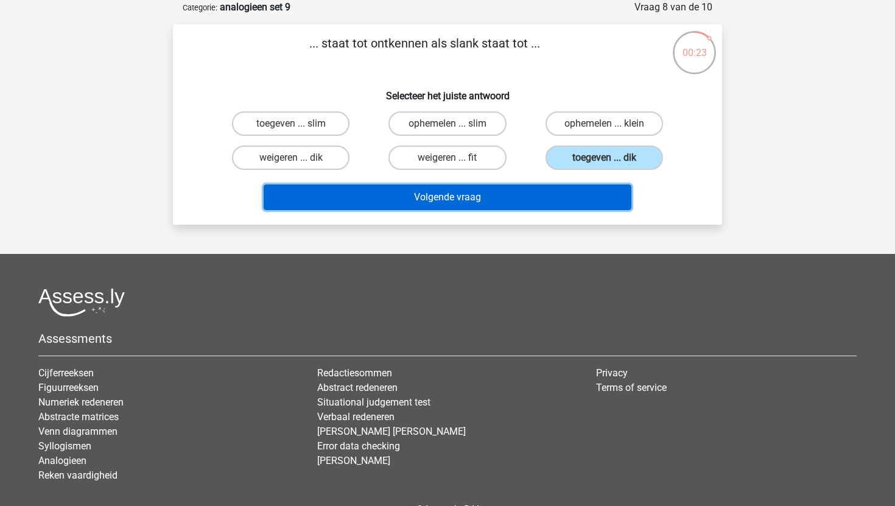
click at [534, 195] on button "Volgende vraag" at bounding box center [448, 198] width 369 height 26
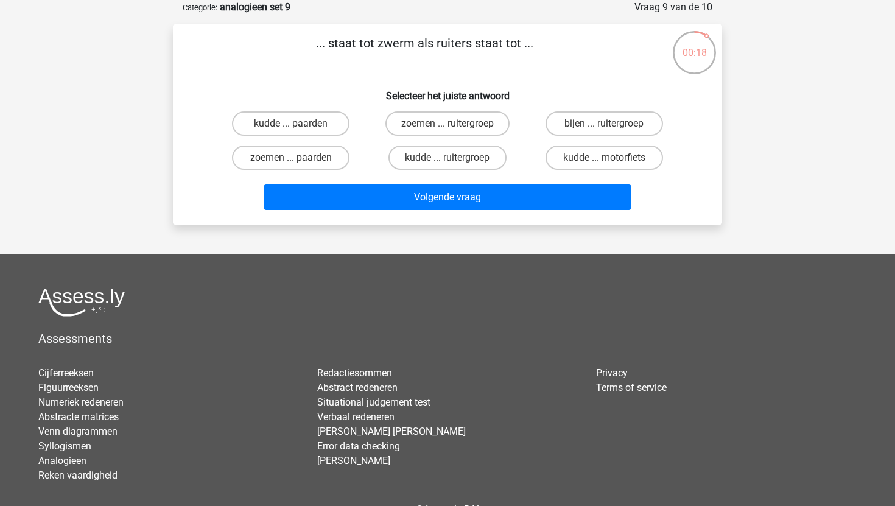
click at [297, 160] on input "zoemen ... paarden" at bounding box center [295, 162] width 8 height 8
radio input "true"
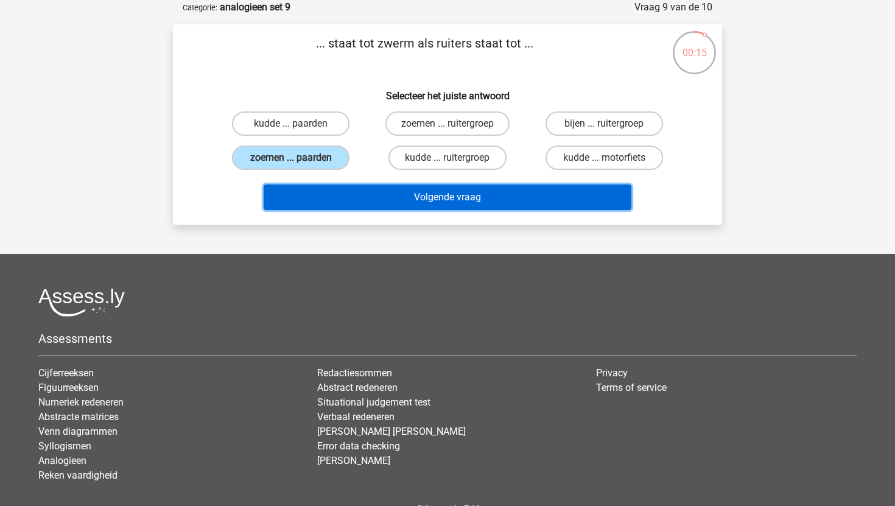
click at [390, 191] on button "Volgende vraag" at bounding box center [448, 198] width 369 height 26
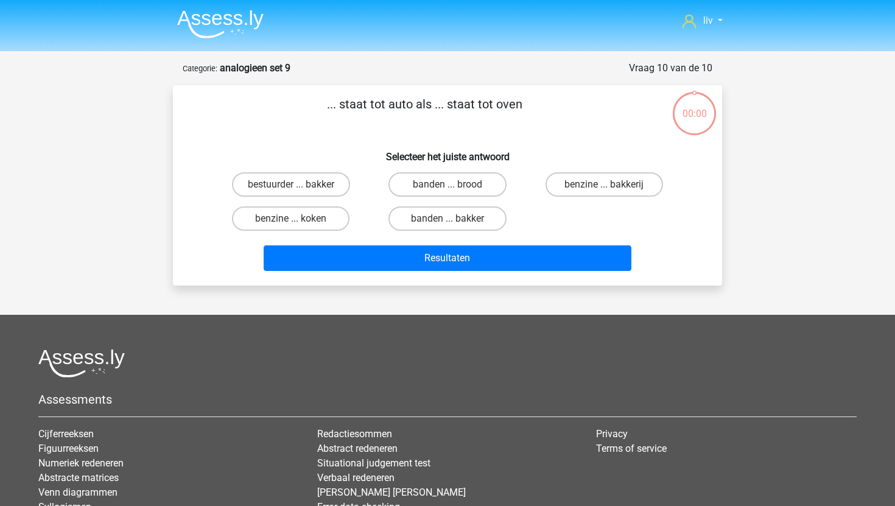
scroll to position [61, 0]
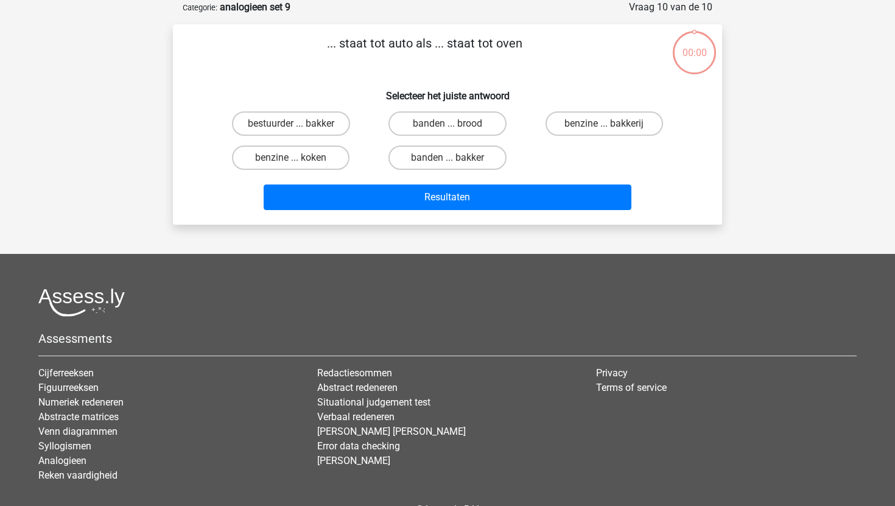
click at [467, 126] on label "banden ... brood" at bounding box center [448, 123] width 118 height 24
click at [456, 126] on input "banden ... brood" at bounding box center [452, 128] width 8 height 8
radio input "true"
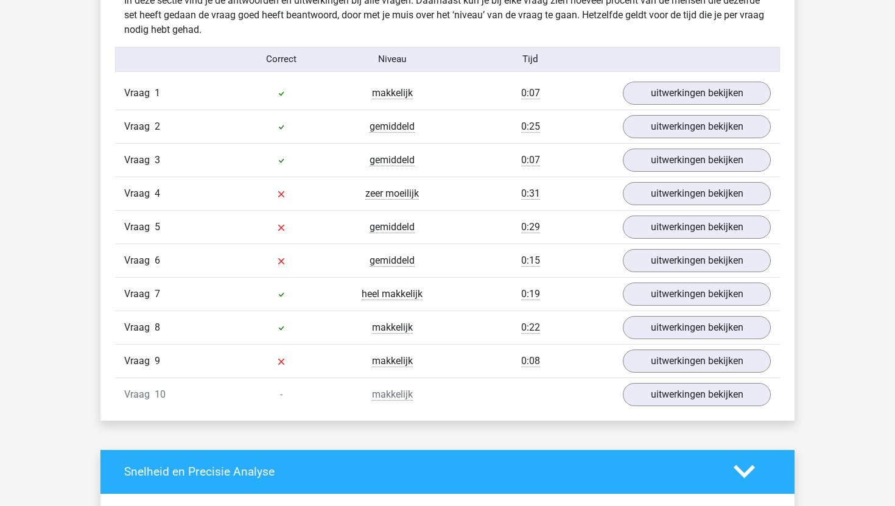
scroll to position [760, 0]
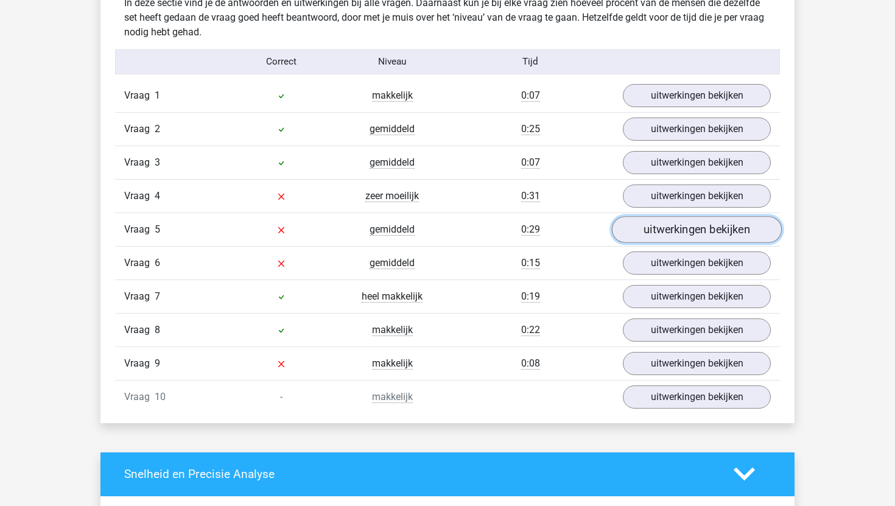
click at [628, 230] on link "uitwerkingen bekijken" at bounding box center [697, 229] width 170 height 27
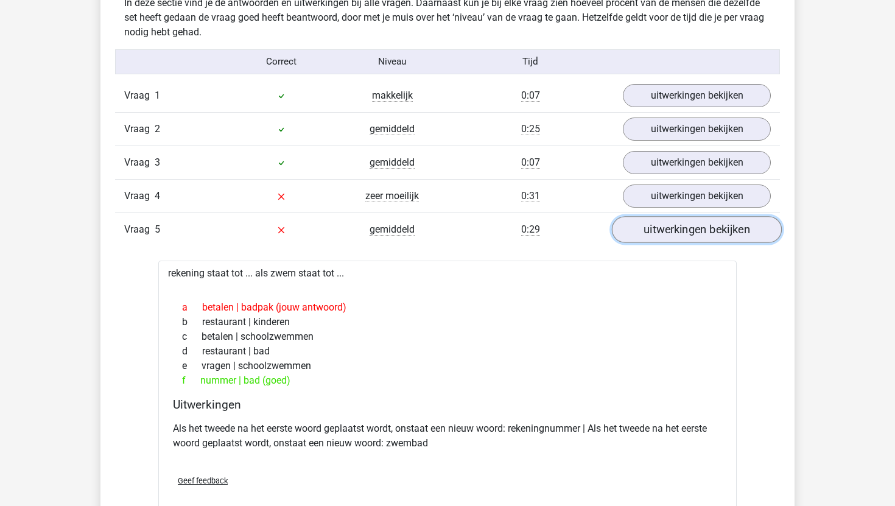
click at [628, 230] on link "uitwerkingen bekijken" at bounding box center [697, 229] width 170 height 27
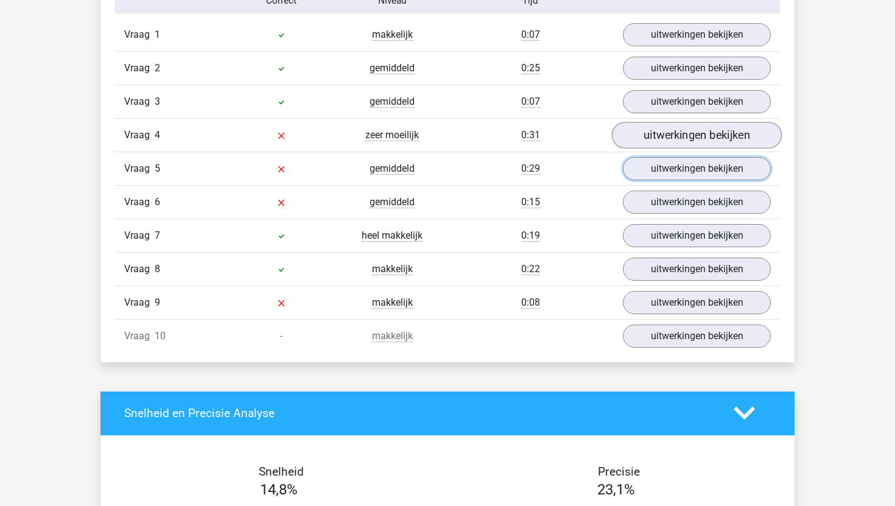
scroll to position [819, 0]
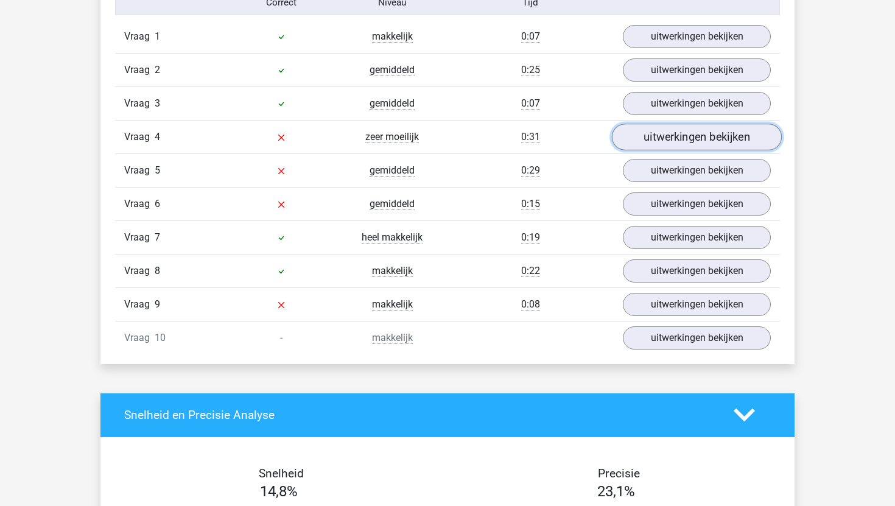
click at [678, 138] on link "uitwerkingen bekijken" at bounding box center [697, 137] width 170 height 27
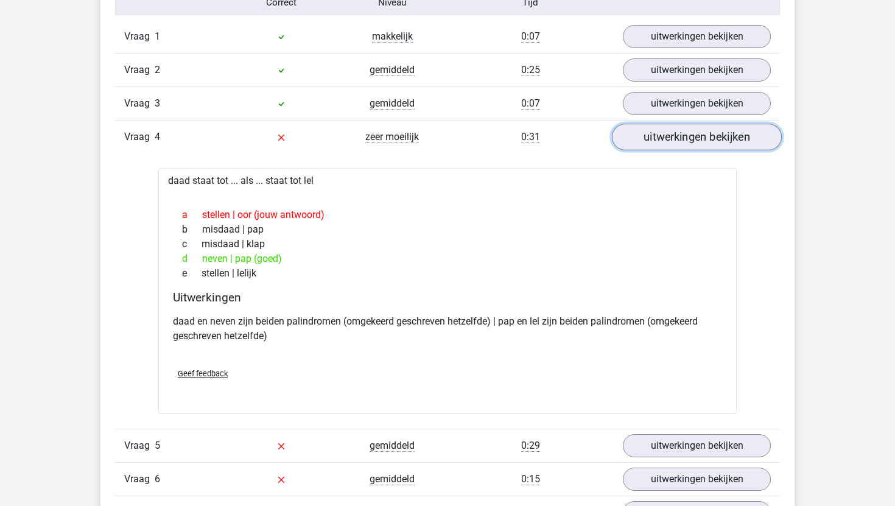
click at [677, 138] on link "uitwerkingen bekijken" at bounding box center [697, 137] width 170 height 27
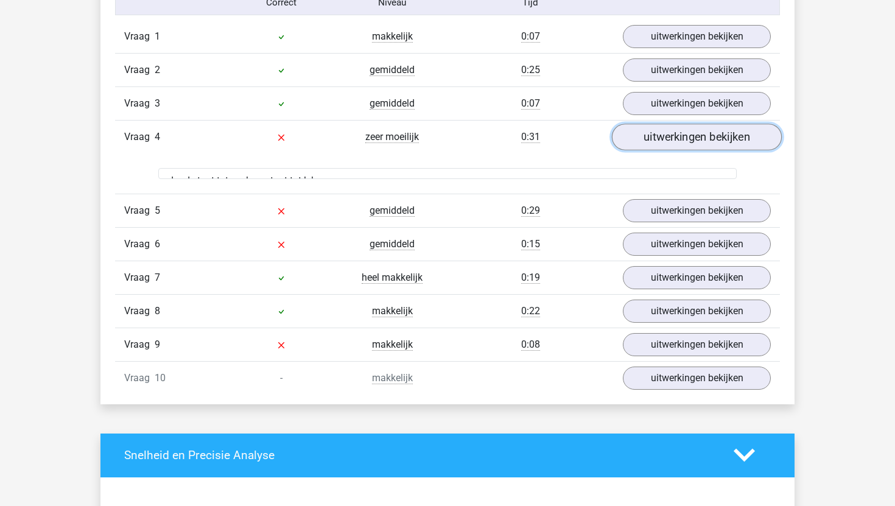
click at [677, 138] on link "uitwerkingen bekijken" at bounding box center [697, 137] width 170 height 27
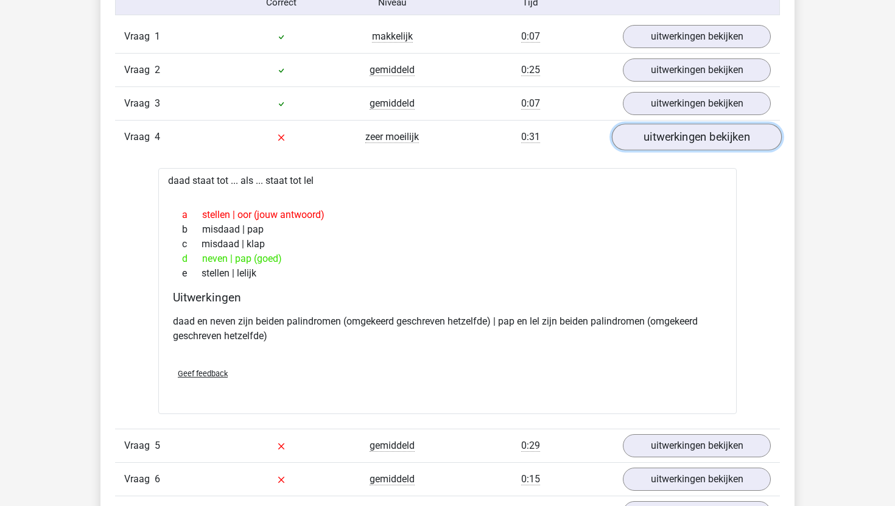
click at [679, 139] on link "uitwerkingen bekijken" at bounding box center [697, 137] width 170 height 27
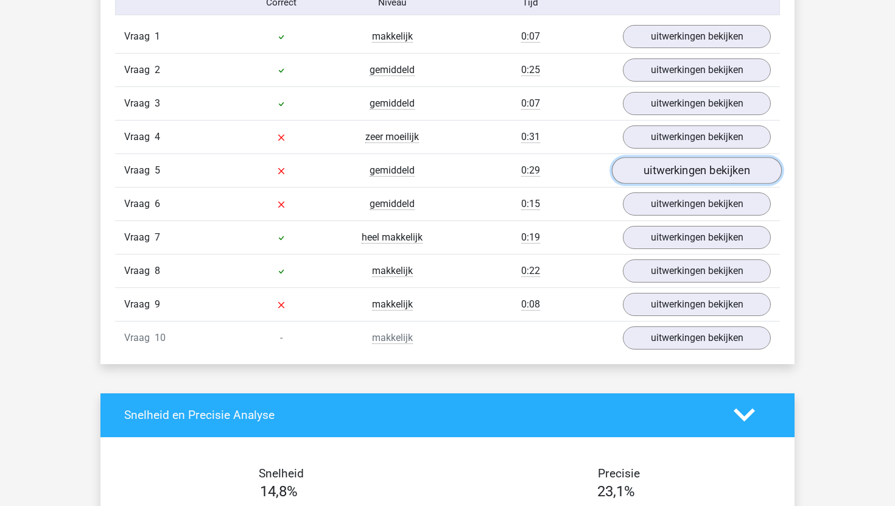
click at [671, 168] on link "uitwerkingen bekijken" at bounding box center [697, 170] width 170 height 27
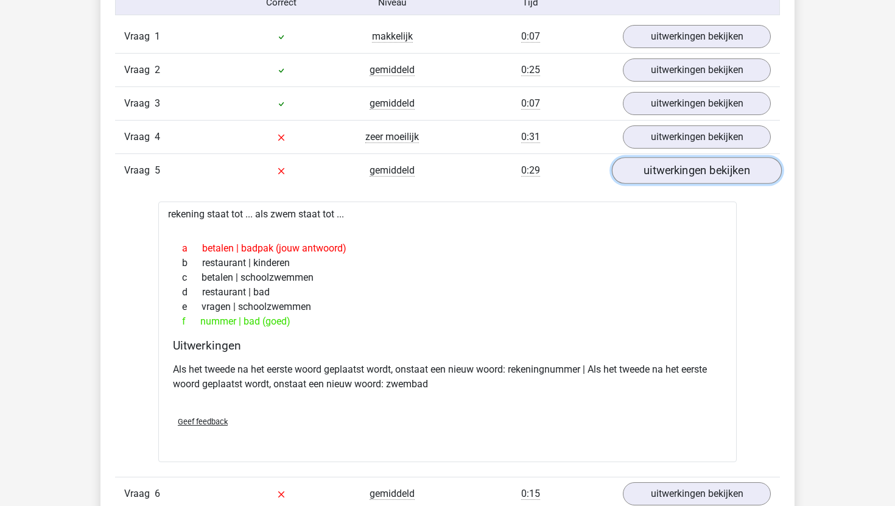
click at [671, 168] on link "uitwerkingen bekijken" at bounding box center [697, 170] width 170 height 27
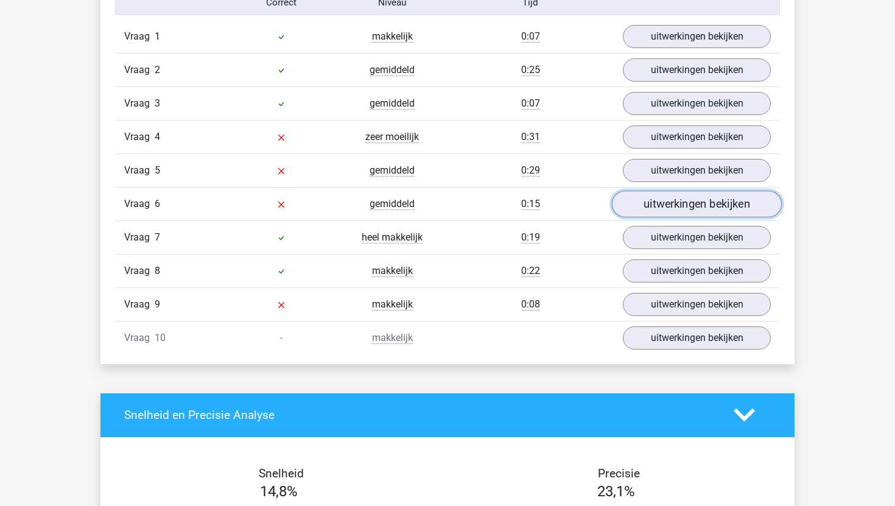
click at [674, 200] on link "uitwerkingen bekijken" at bounding box center [697, 204] width 170 height 27
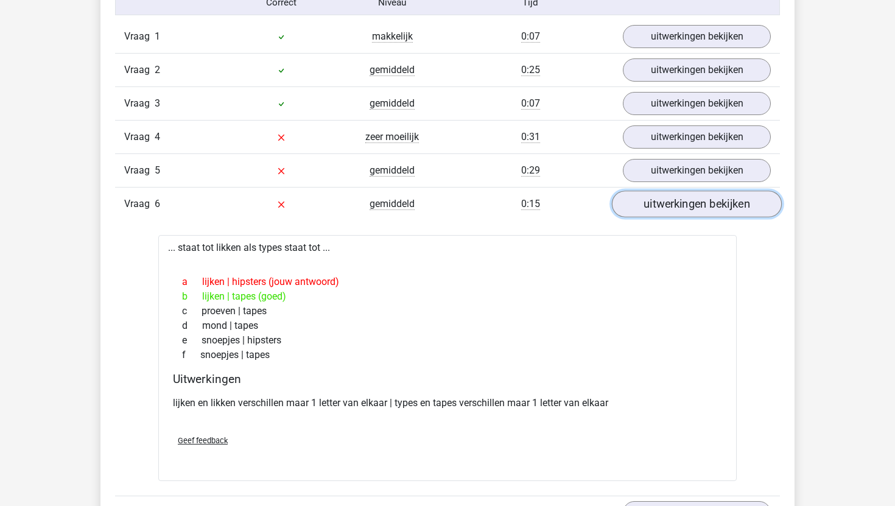
click at [674, 200] on link "uitwerkingen bekijken" at bounding box center [697, 204] width 170 height 27
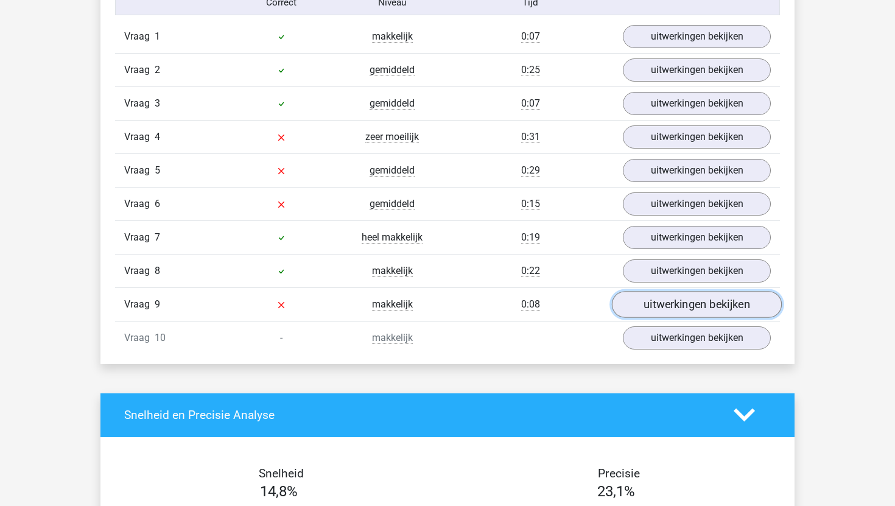
click at [662, 305] on link "uitwerkingen bekijken" at bounding box center [697, 304] width 170 height 27
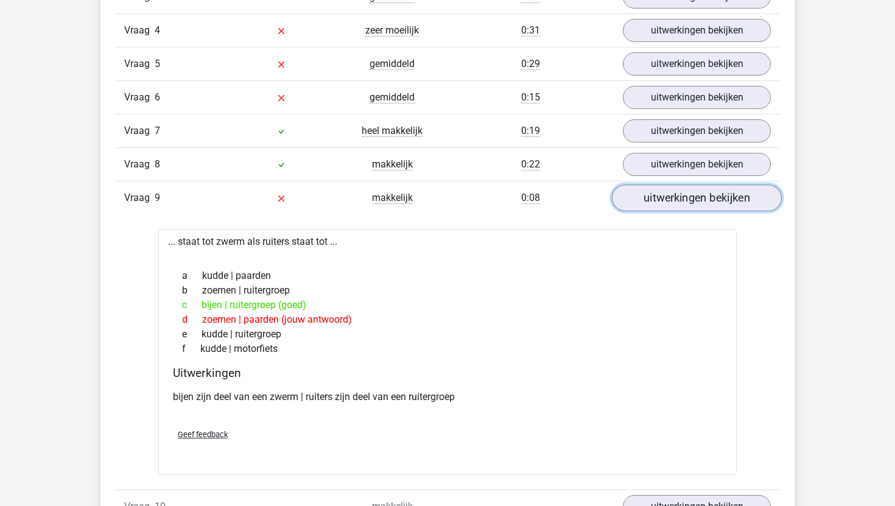
scroll to position [930, 0]
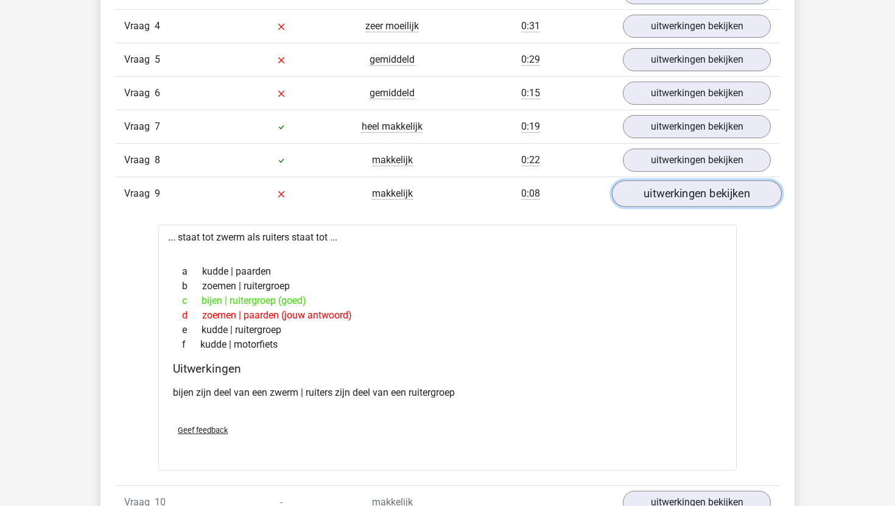
click at [706, 204] on link "uitwerkingen bekijken" at bounding box center [697, 193] width 170 height 27
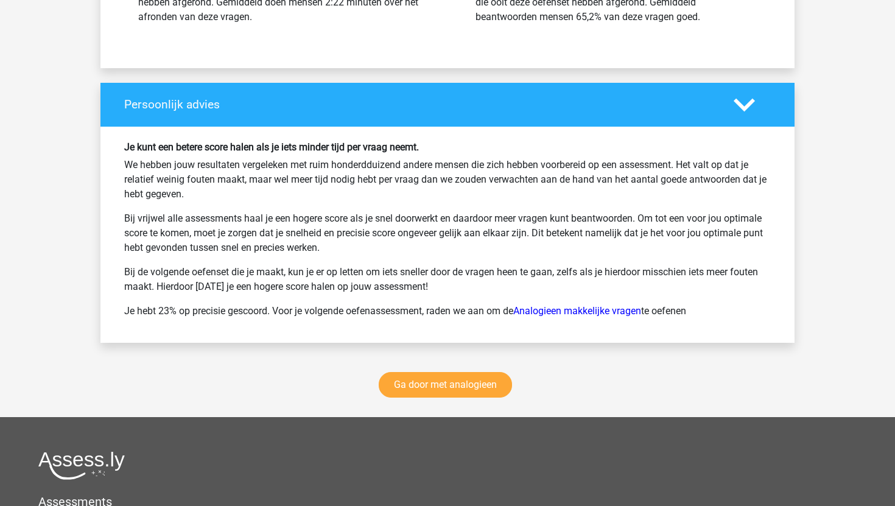
scroll to position [1556, 0]
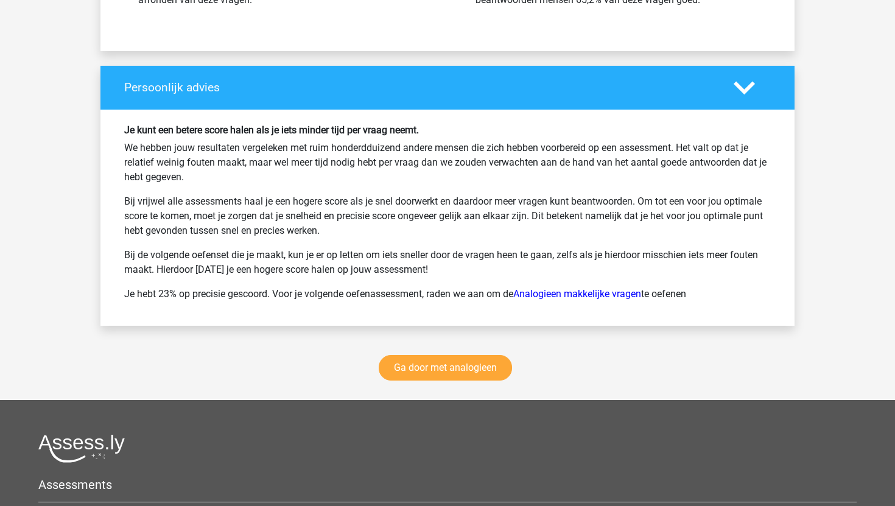
click at [465, 385] on div "Ga door met analogieen" at bounding box center [448, 371] width 694 height 60
click at [474, 378] on link "Ga door met analogieen" at bounding box center [445, 368] width 133 height 26
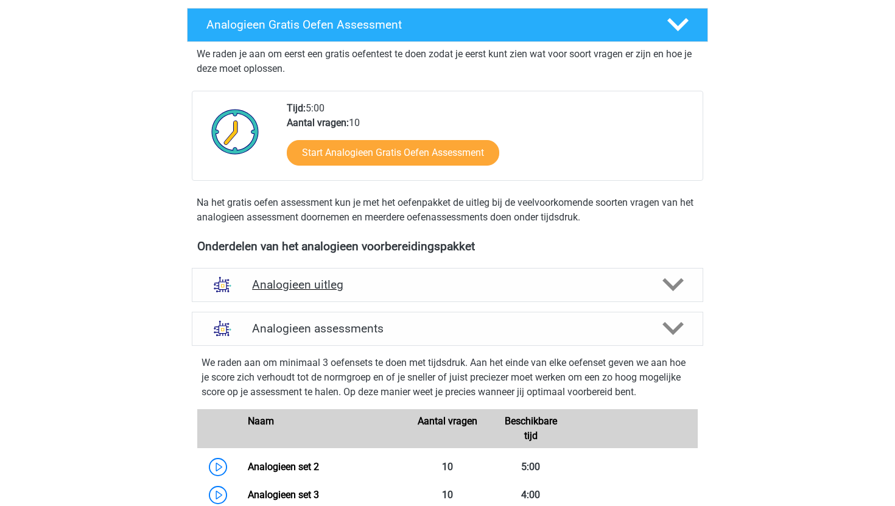
scroll to position [186, 0]
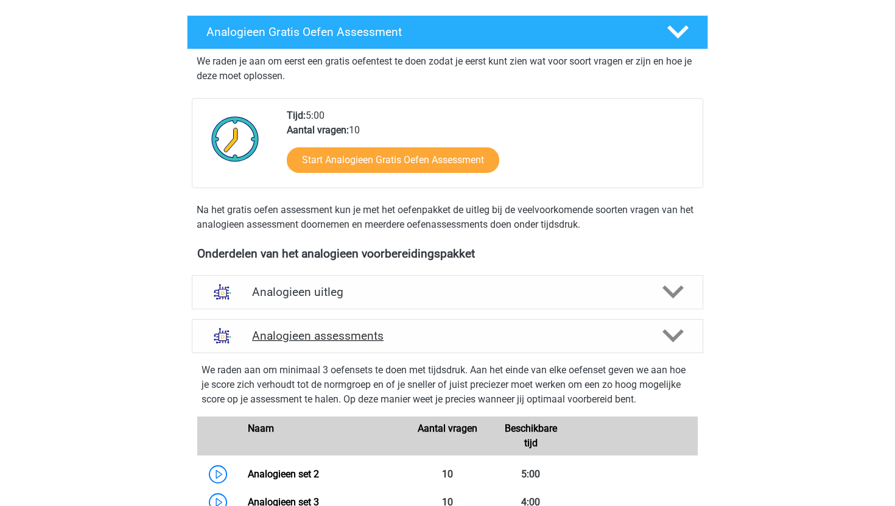
click at [524, 341] on h4 "Analogieen assessments" at bounding box center [447, 336] width 391 height 14
click at [658, 341] on div at bounding box center [672, 335] width 41 height 21
click at [685, 334] on div at bounding box center [672, 335] width 41 height 21
click at [676, 288] on icon at bounding box center [673, 291] width 21 height 21
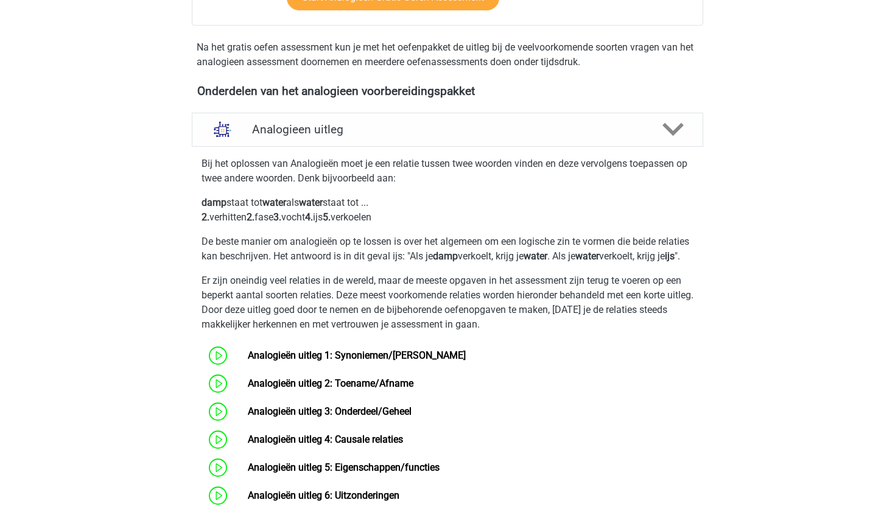
scroll to position [347, 0]
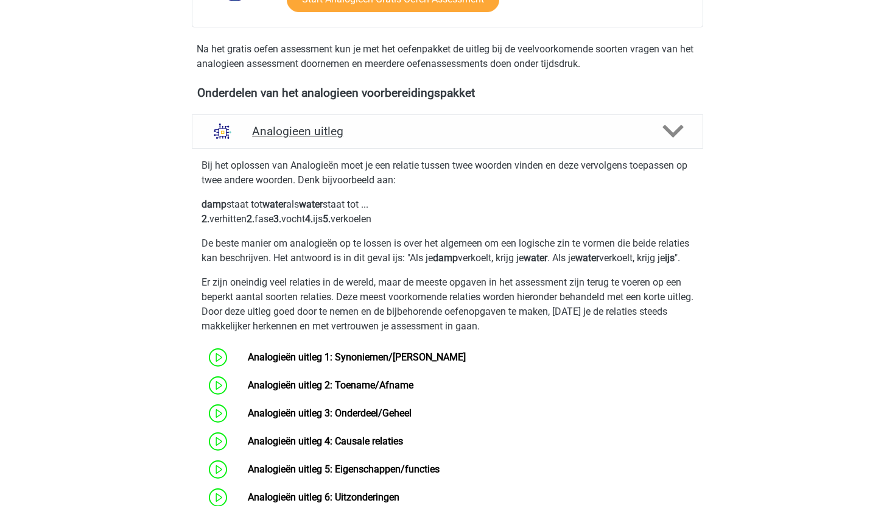
click at [662, 133] on div at bounding box center [672, 131] width 41 height 21
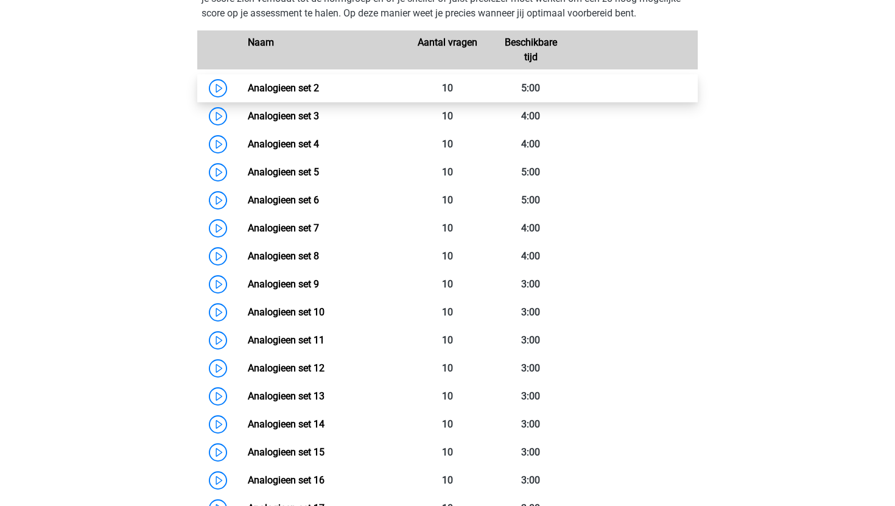
scroll to position [612, 0]
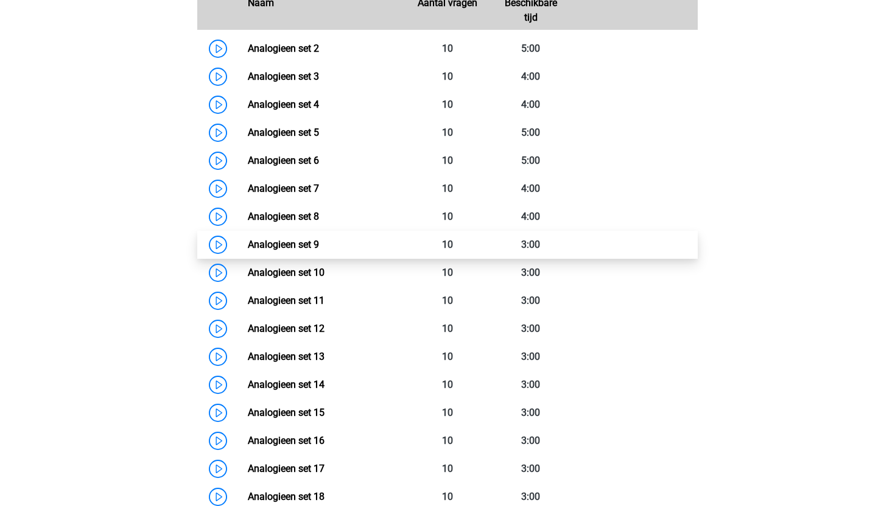
click at [319, 247] on link "Analogieen set 9" at bounding box center [283, 245] width 71 height 12
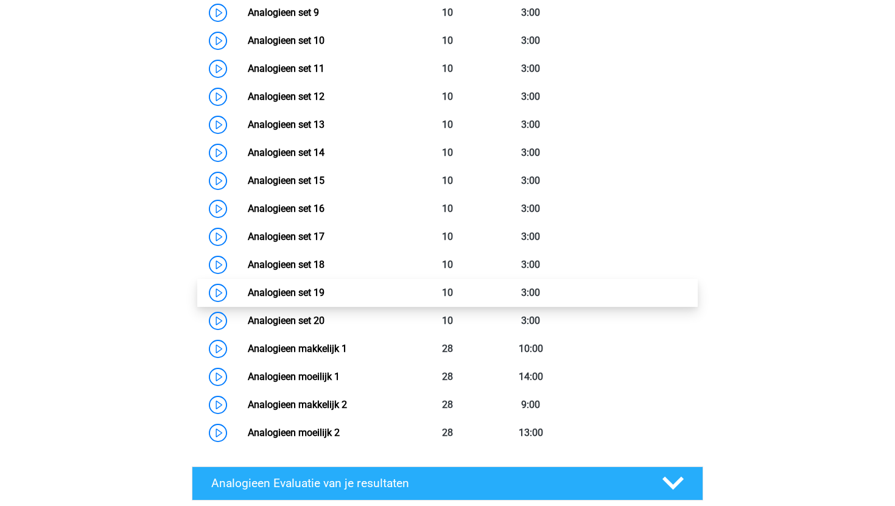
scroll to position [838, 0]
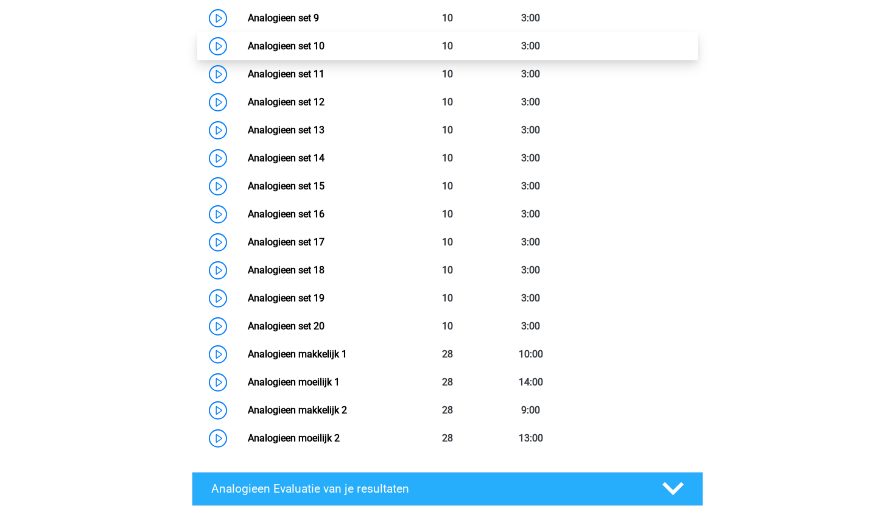
click at [313, 47] on link "Analogieen set 10" at bounding box center [286, 46] width 77 height 12
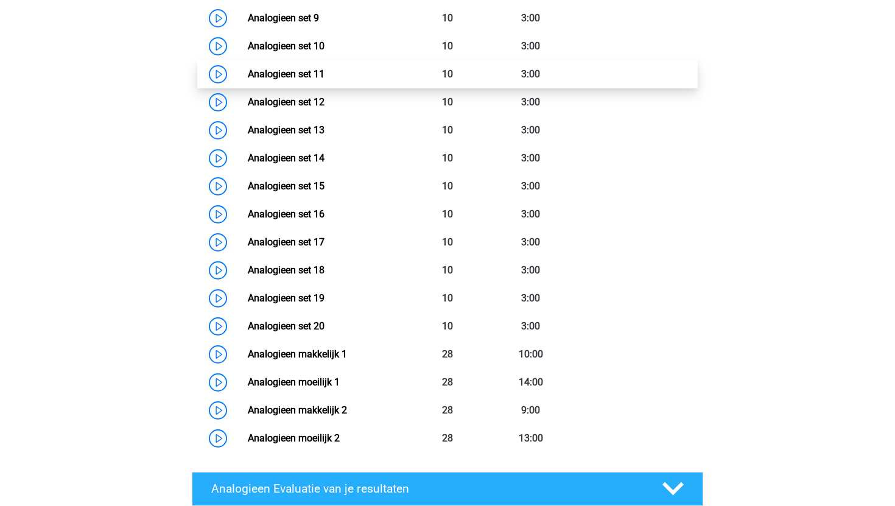
click at [266, 77] on link "Analogieen set 11" at bounding box center [286, 74] width 77 height 12
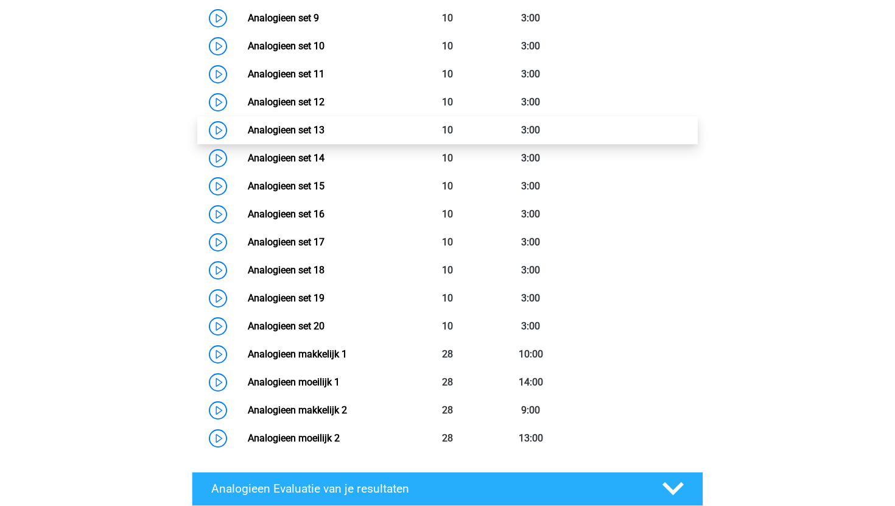
click at [251, 124] on link "Analogieen set 13" at bounding box center [286, 130] width 77 height 12
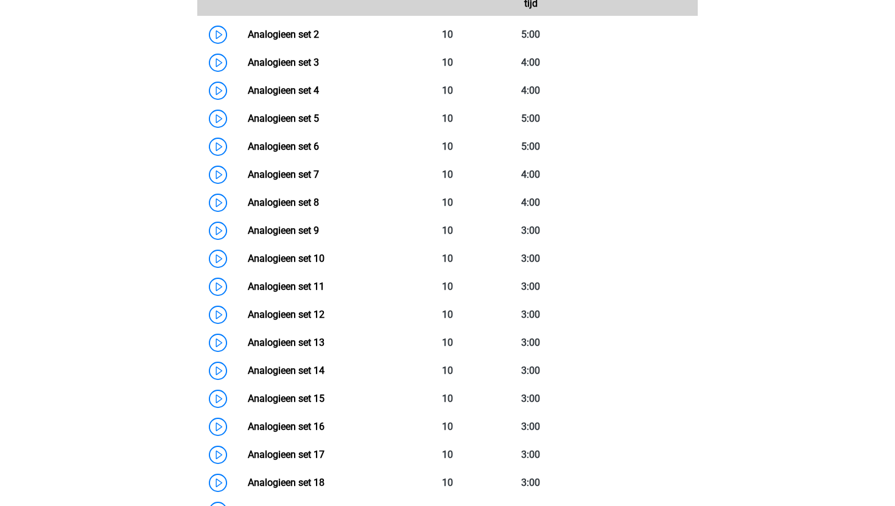
scroll to position [625, 0]
click at [284, 253] on link "Analogieen set 10" at bounding box center [286, 259] width 77 height 12
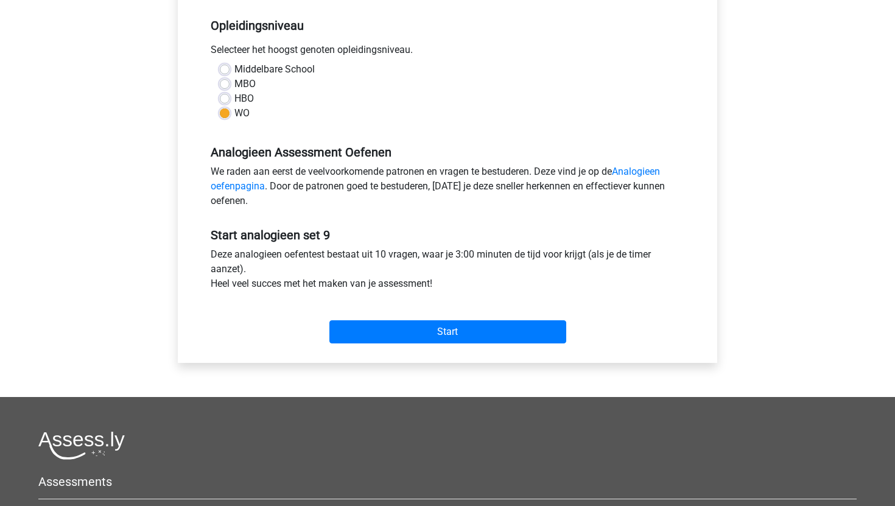
scroll to position [251, 0]
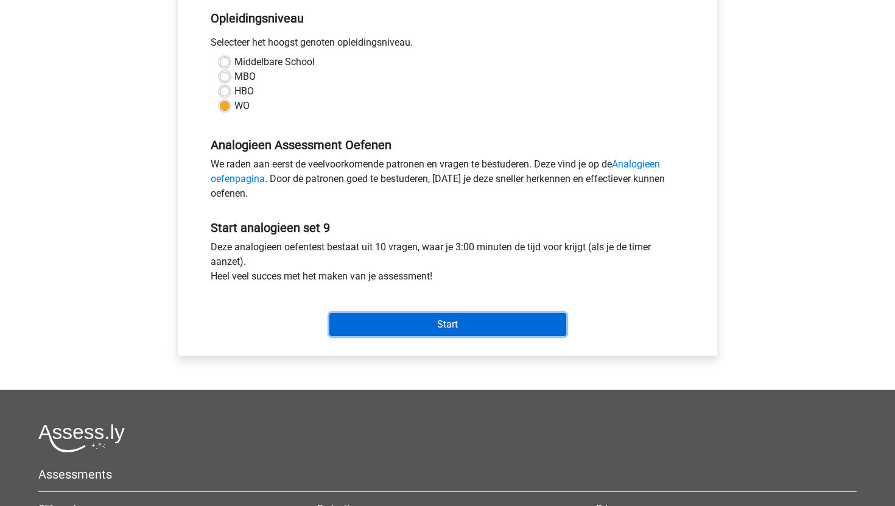
click at [391, 322] on input "Start" at bounding box center [448, 324] width 237 height 23
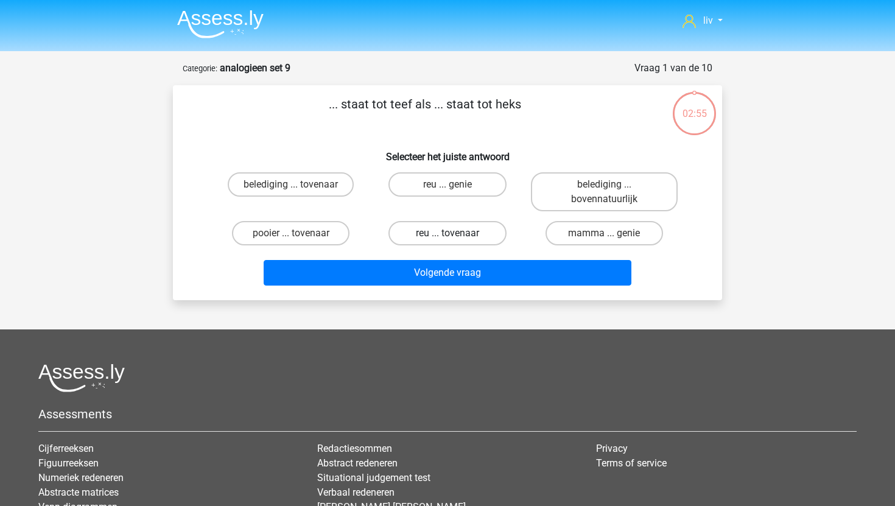
click at [427, 242] on label "reu ... tovenaar" at bounding box center [448, 233] width 118 height 24
click at [448, 241] on input "reu ... tovenaar" at bounding box center [452, 237] width 8 height 8
radio input "true"
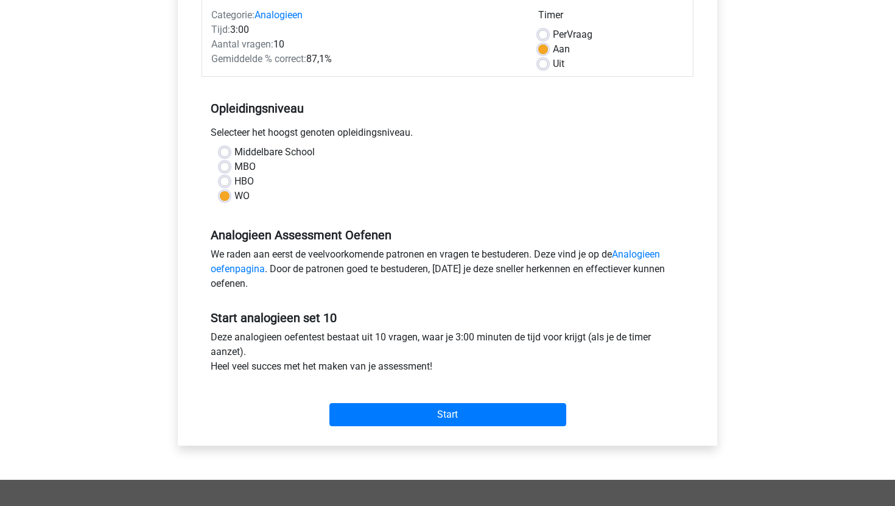
scroll to position [164, 0]
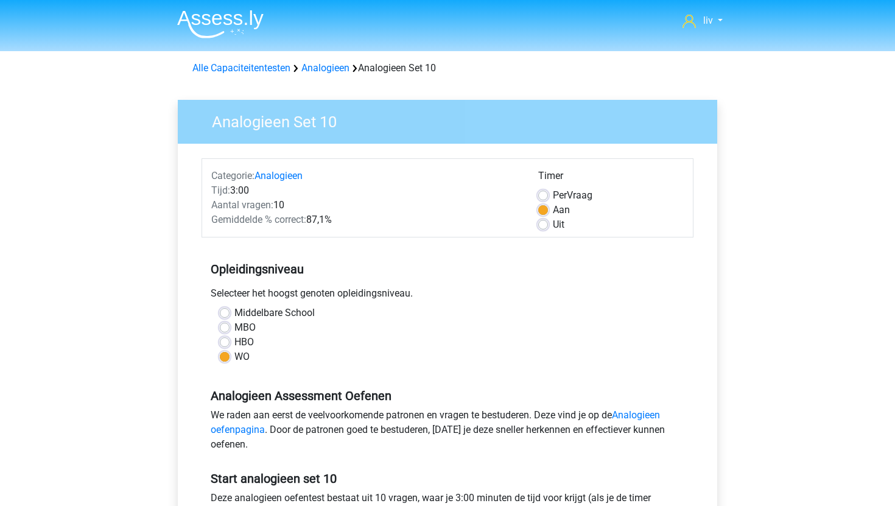
click at [230, 307] on div "Middelbare School" at bounding box center [448, 313] width 456 height 15
click at [235, 314] on label "Middelbare School" at bounding box center [275, 313] width 80 height 15
click at [227, 314] on input "Middelbare School" at bounding box center [225, 312] width 10 height 12
radio input "true"
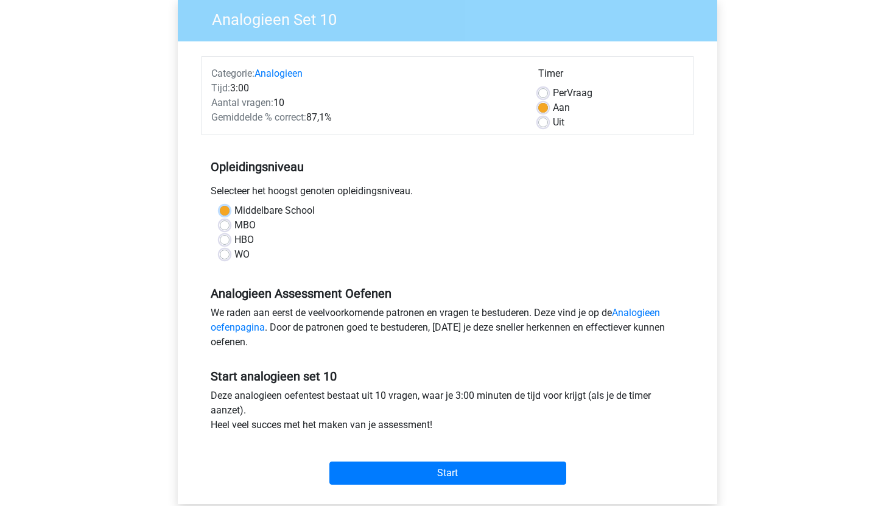
scroll to position [107, 0]
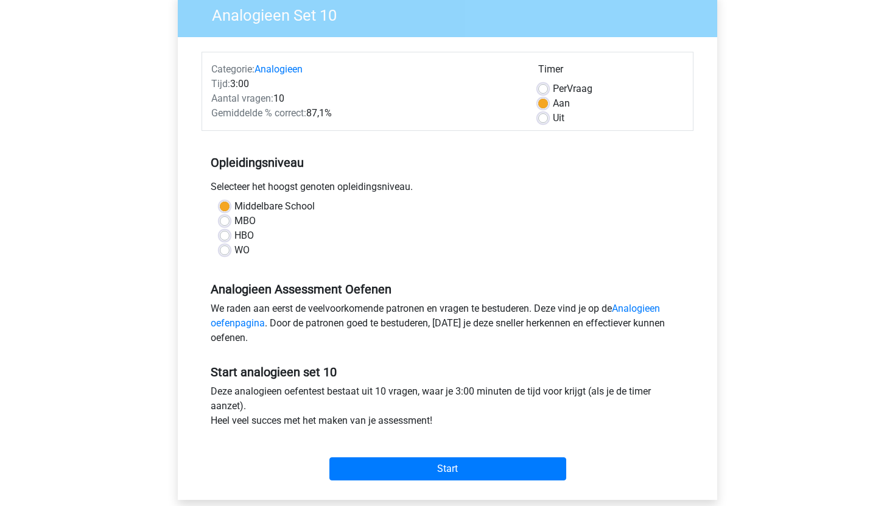
click at [222, 245] on div "WO" at bounding box center [448, 250] width 456 height 15
click at [235, 247] on label "WO" at bounding box center [242, 250] width 15 height 15
click at [228, 247] on input "WO" at bounding box center [225, 249] width 10 height 12
radio input "true"
click at [235, 209] on label "Middelbare School" at bounding box center [275, 206] width 80 height 15
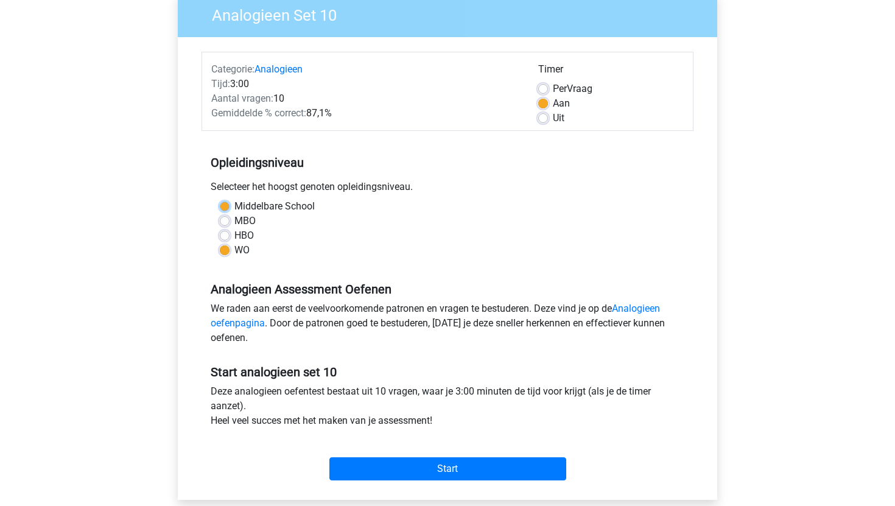
click at [224, 209] on input "Middelbare School" at bounding box center [225, 205] width 10 height 12
radio input "true"
click at [235, 237] on label "HBO" at bounding box center [244, 235] width 19 height 15
click at [221, 237] on input "HBO" at bounding box center [225, 234] width 10 height 12
radio input "true"
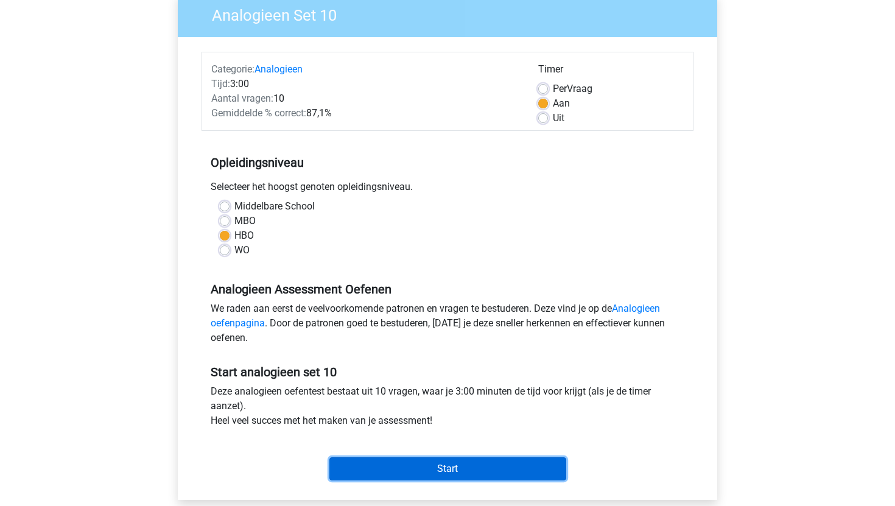
click at [342, 469] on input "Start" at bounding box center [448, 468] width 237 height 23
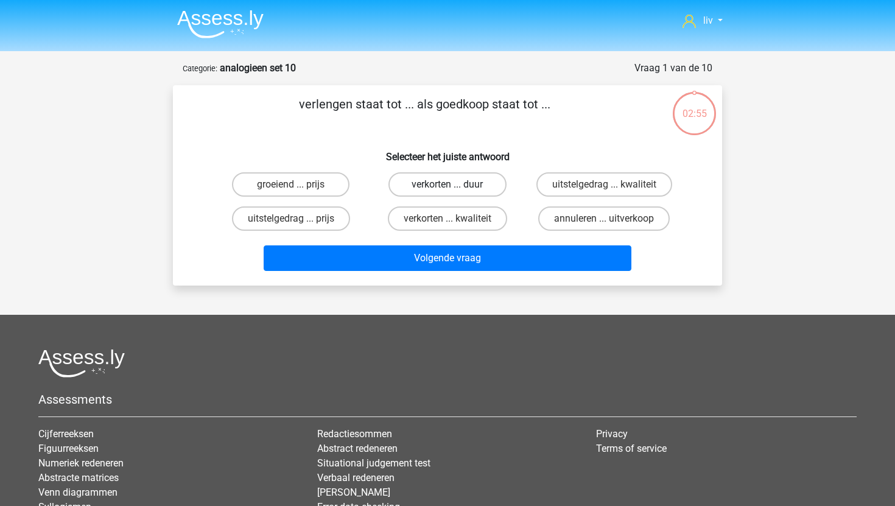
click at [423, 186] on label "verkorten ... duur" at bounding box center [448, 184] width 118 height 24
click at [448, 186] on input "verkorten ... duur" at bounding box center [452, 189] width 8 height 8
radio input "true"
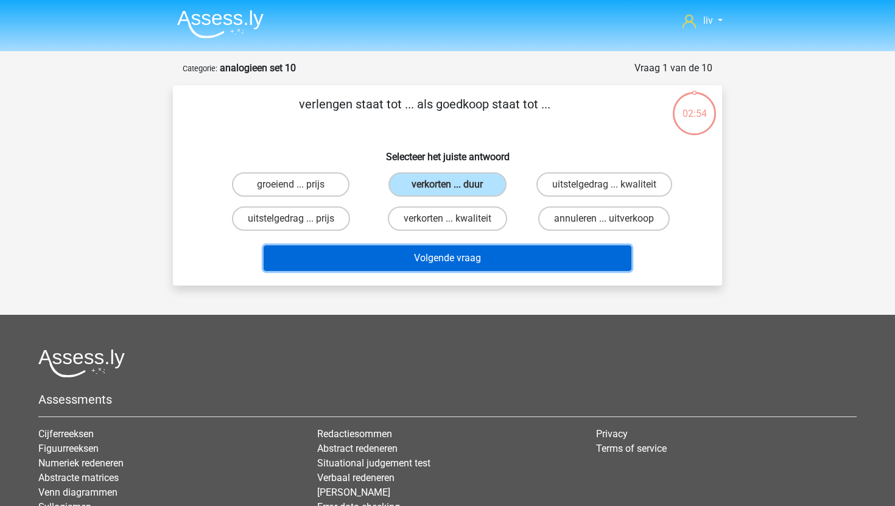
click at [423, 256] on button "Volgende vraag" at bounding box center [448, 258] width 369 height 26
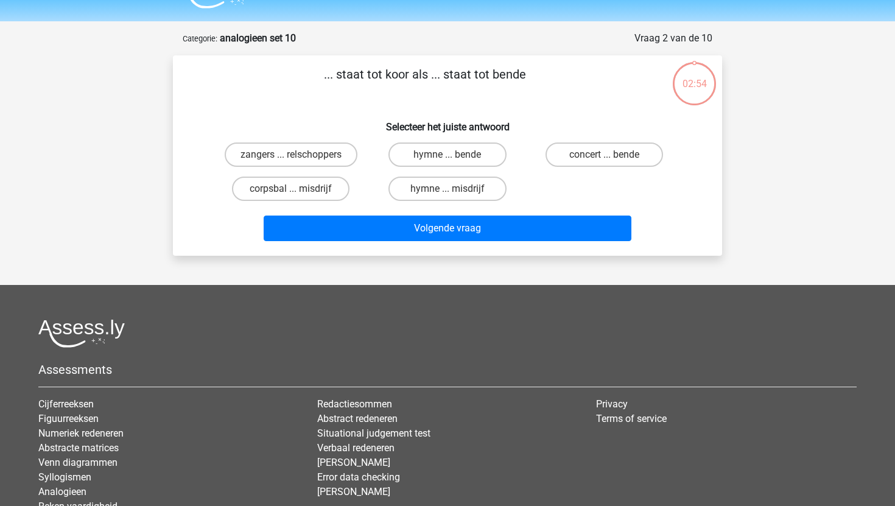
scroll to position [61, 0]
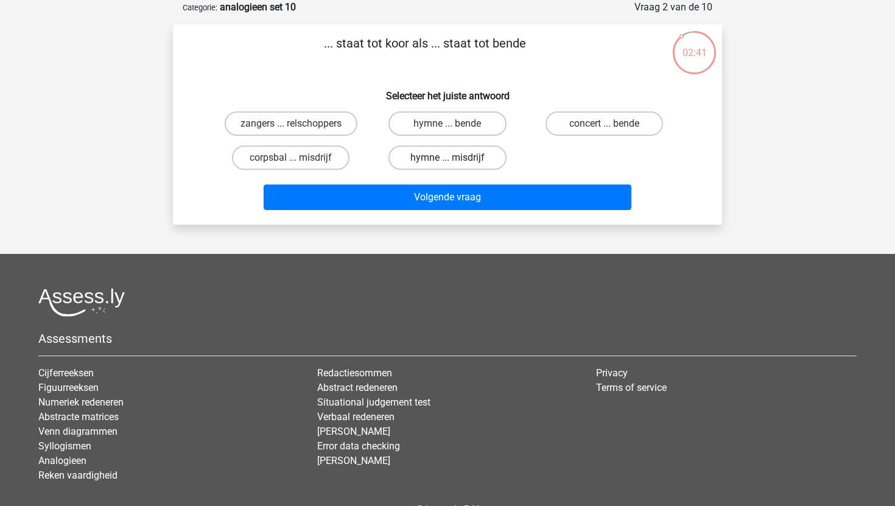
click at [445, 158] on label "hymne ... misdrijf" at bounding box center [448, 158] width 118 height 24
click at [448, 158] on input "hymne ... misdrijf" at bounding box center [452, 162] width 8 height 8
radio input "true"
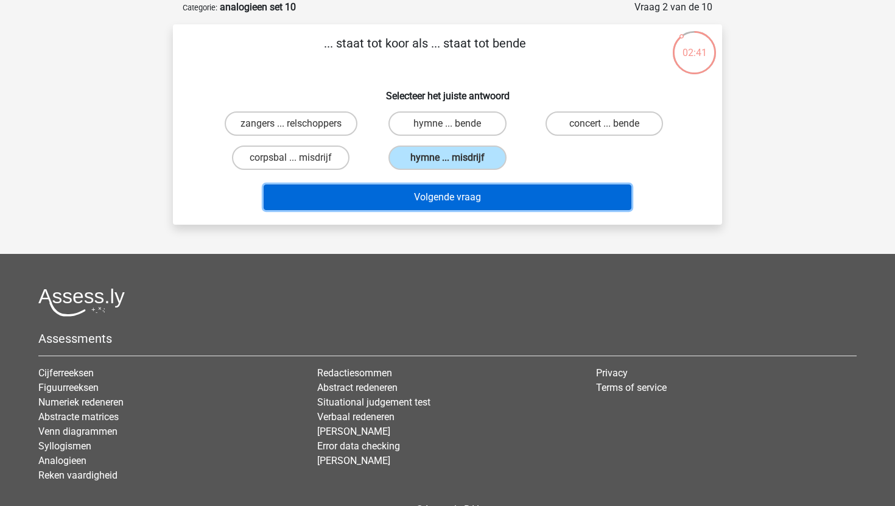
click at [445, 189] on button "Volgende vraag" at bounding box center [448, 198] width 369 height 26
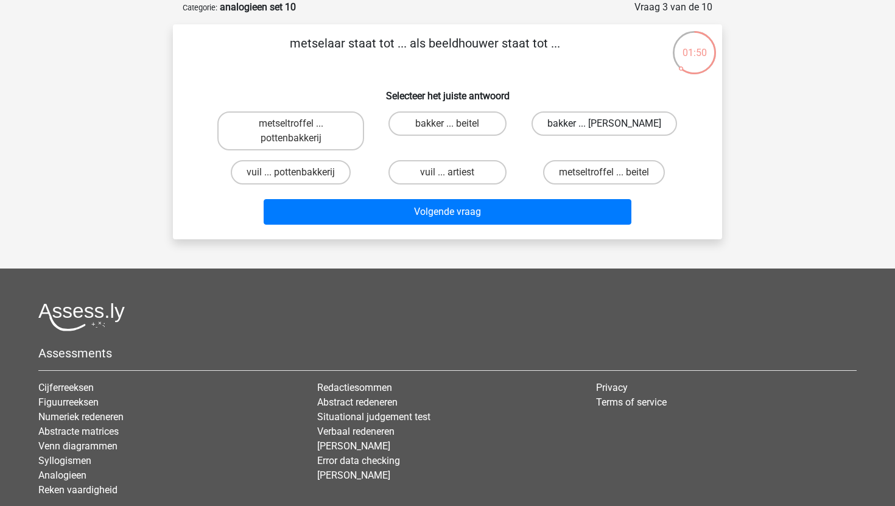
click at [566, 116] on label "bakker ... [PERSON_NAME]" at bounding box center [605, 123] width 146 height 24
click at [604, 124] on input "bakker ... michelangelo" at bounding box center [608, 128] width 8 height 8
radio input "true"
click at [333, 138] on label "metseltroffel ... pottenbakkerij" at bounding box center [290, 130] width 147 height 39
click at [299, 132] on input "metseltroffel ... pottenbakkerij" at bounding box center [295, 128] width 8 height 8
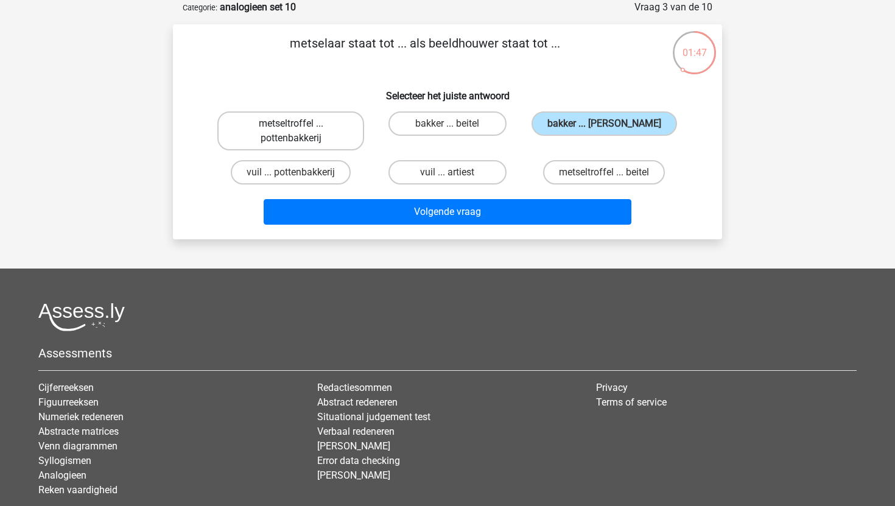
radio input "true"
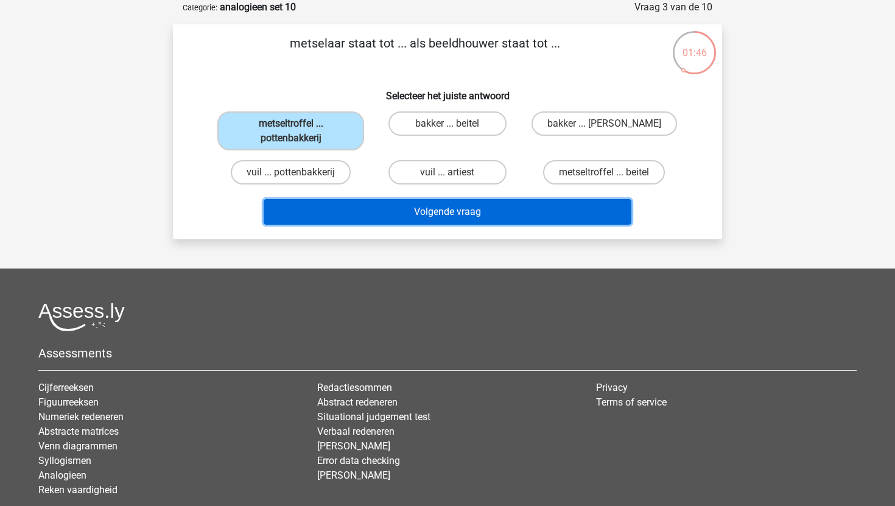
click at [369, 210] on button "Volgende vraag" at bounding box center [448, 212] width 369 height 26
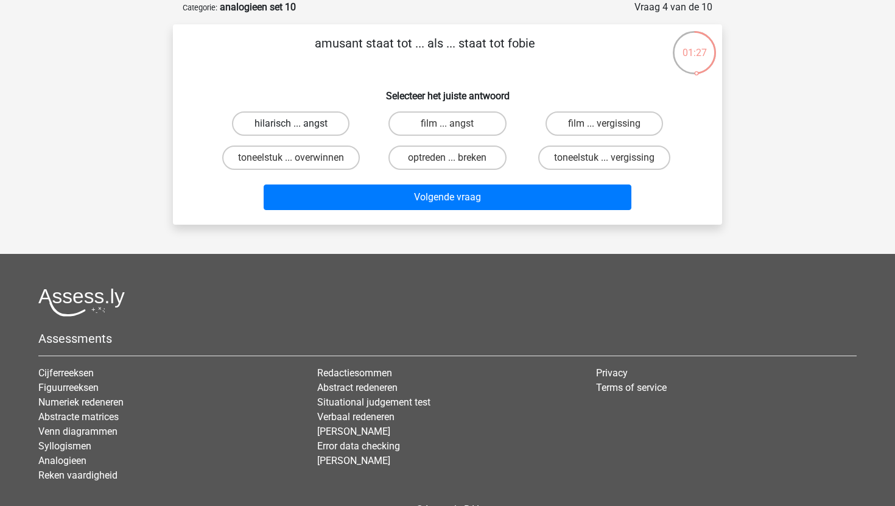
click at [303, 123] on label "hilarisch ... angst" at bounding box center [291, 123] width 118 height 24
click at [299, 124] on input "hilarisch ... angst" at bounding box center [295, 128] width 8 height 8
radio input "true"
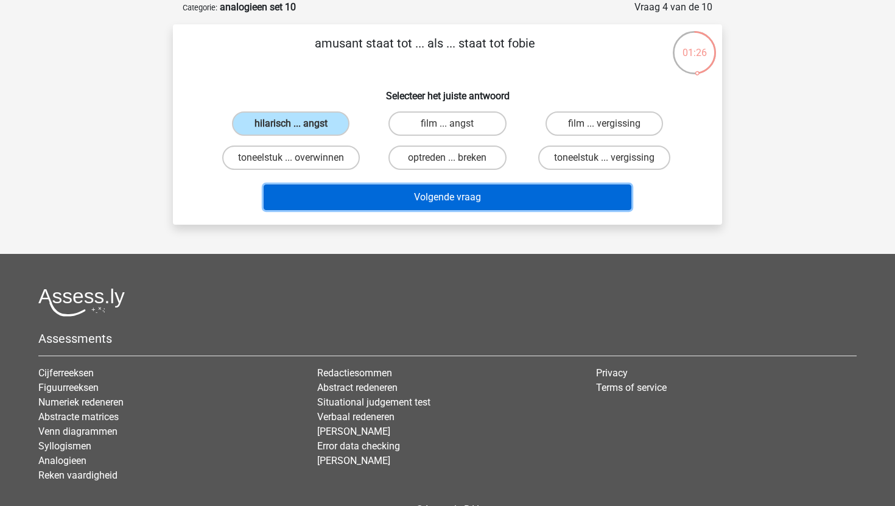
click at [370, 195] on button "Volgende vraag" at bounding box center [448, 198] width 369 height 26
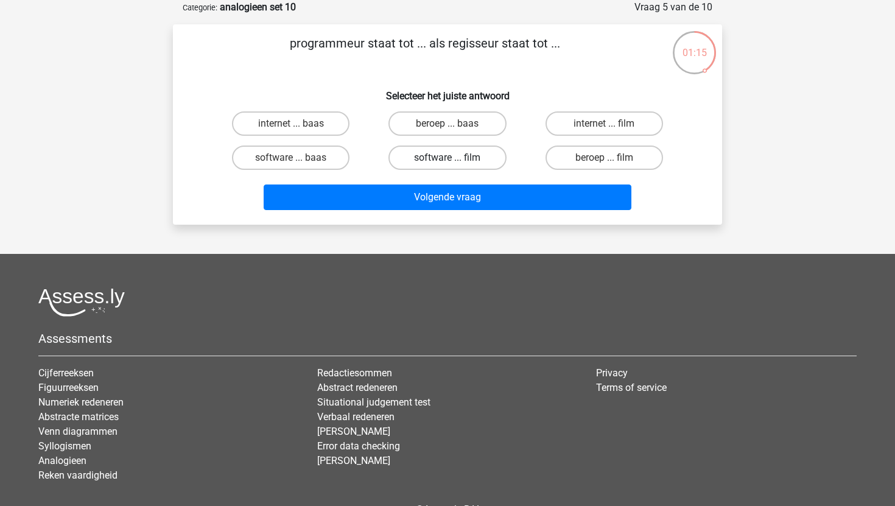
click at [415, 159] on label "software ... film" at bounding box center [448, 158] width 118 height 24
click at [448, 159] on input "software ... film" at bounding box center [452, 162] width 8 height 8
radio input "true"
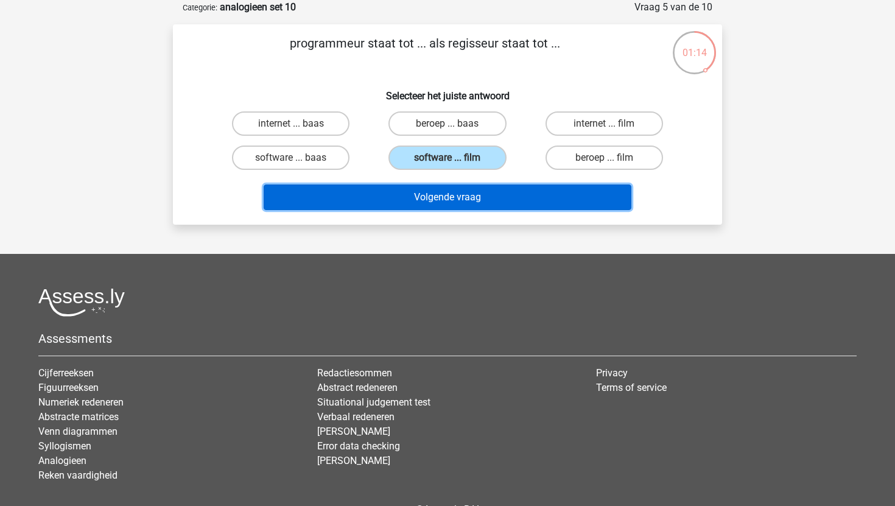
click at [412, 202] on button "Volgende vraag" at bounding box center [448, 198] width 369 height 26
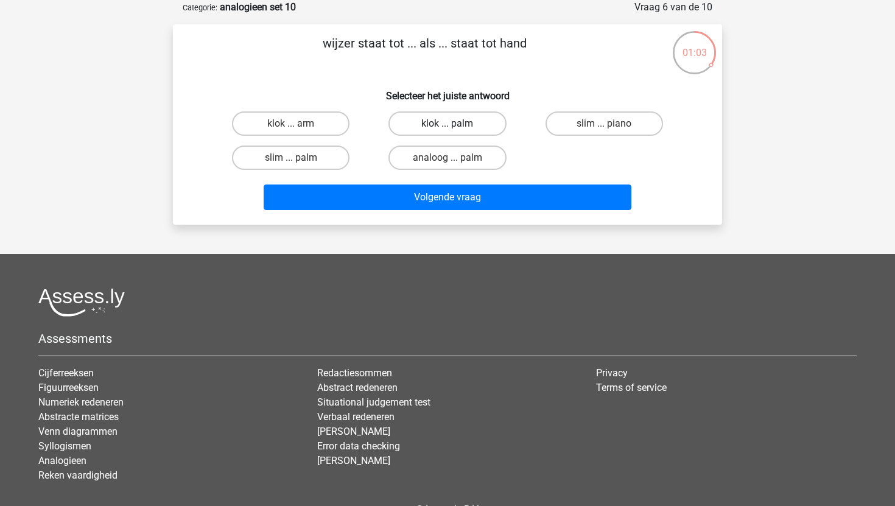
click at [443, 119] on label "klok ... palm" at bounding box center [448, 123] width 118 height 24
click at [448, 124] on input "klok ... palm" at bounding box center [452, 128] width 8 height 8
radio input "true"
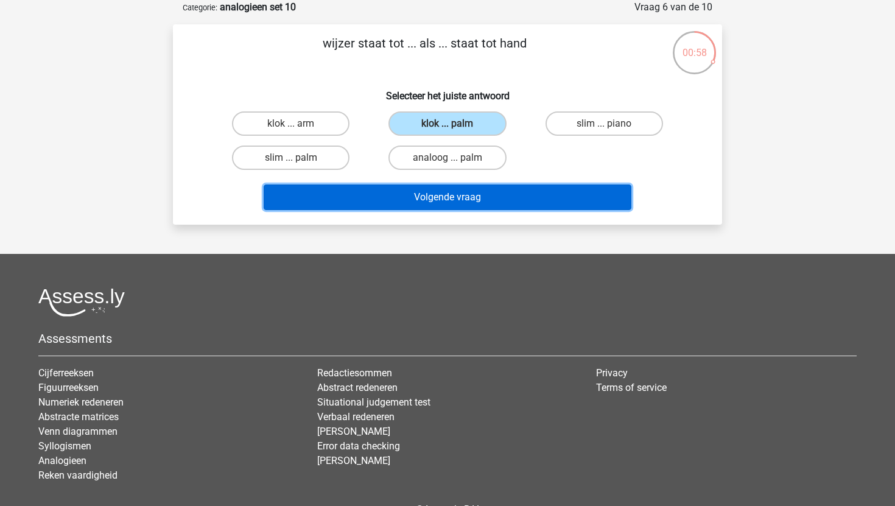
click at [432, 206] on button "Volgende vraag" at bounding box center [448, 198] width 369 height 26
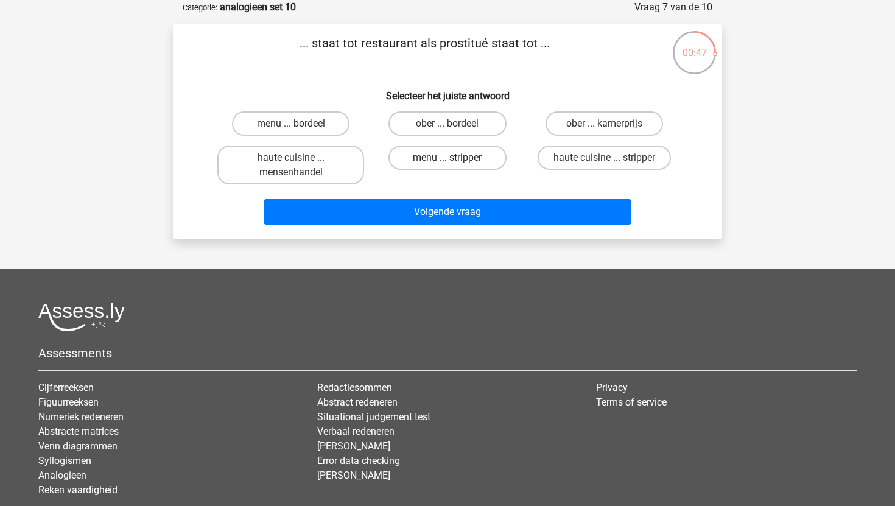
click at [457, 157] on label "menu ... stripper" at bounding box center [448, 158] width 118 height 24
click at [456, 158] on input "menu ... stripper" at bounding box center [452, 162] width 8 height 8
radio input "true"
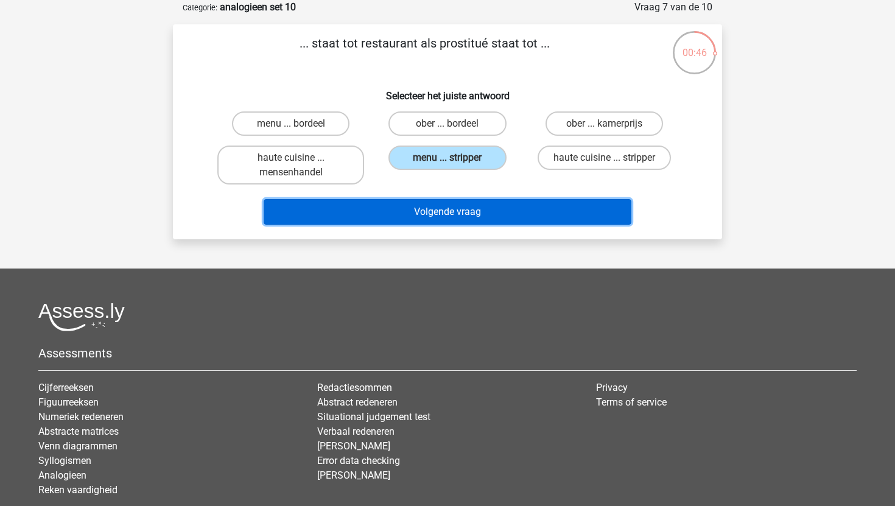
click at [440, 218] on button "Volgende vraag" at bounding box center [448, 212] width 369 height 26
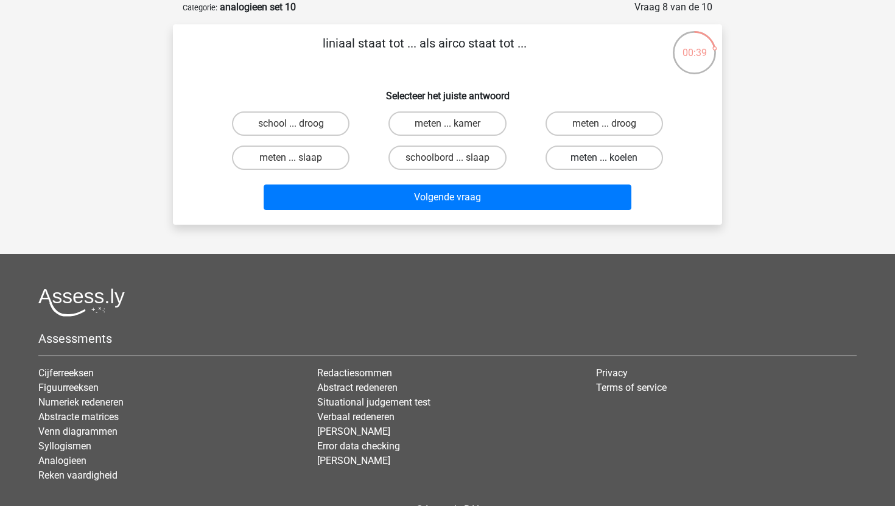
click at [562, 162] on label "meten ... koelen" at bounding box center [605, 158] width 118 height 24
click at [604, 162] on input "meten ... koelen" at bounding box center [608, 162] width 8 height 8
radio input "true"
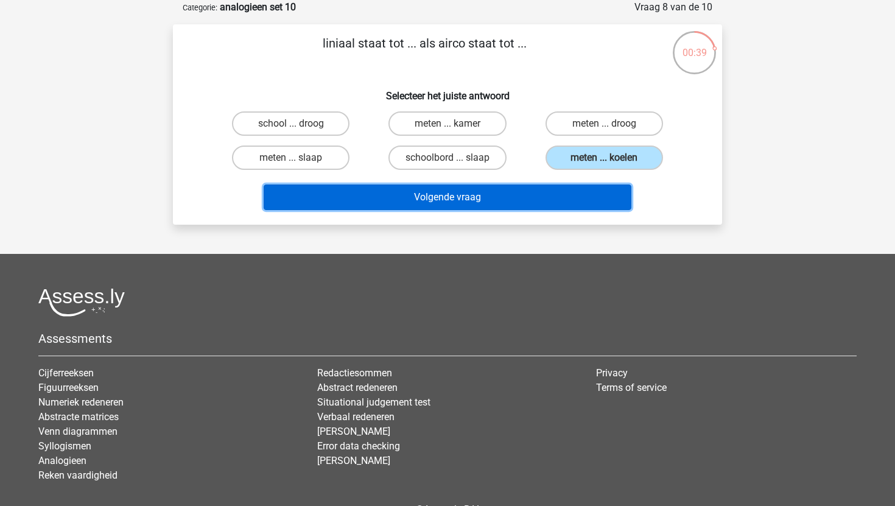
click at [543, 189] on button "Volgende vraag" at bounding box center [448, 198] width 369 height 26
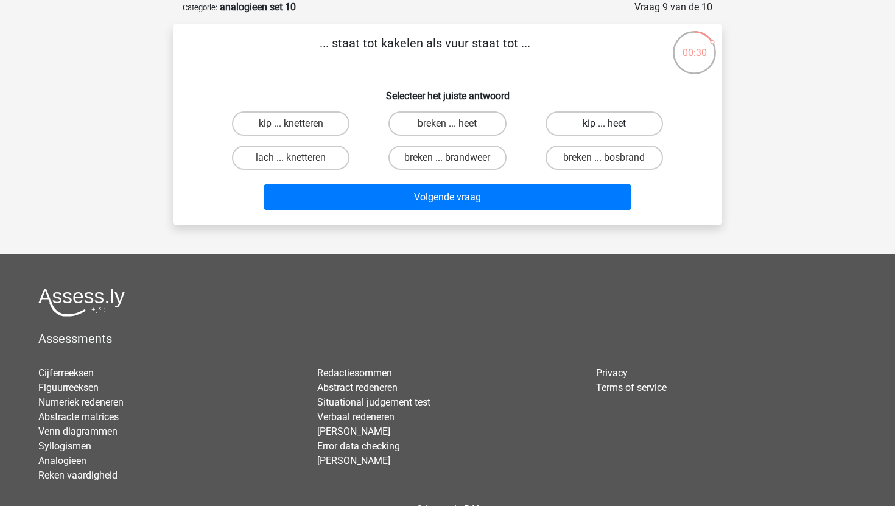
click at [561, 122] on label "kip ... heet" at bounding box center [605, 123] width 118 height 24
click at [604, 124] on input "kip ... heet" at bounding box center [608, 128] width 8 height 8
radio input "true"
click at [300, 121] on label "kip ... knetteren" at bounding box center [291, 123] width 118 height 24
click at [299, 124] on input "kip ... knetteren" at bounding box center [295, 128] width 8 height 8
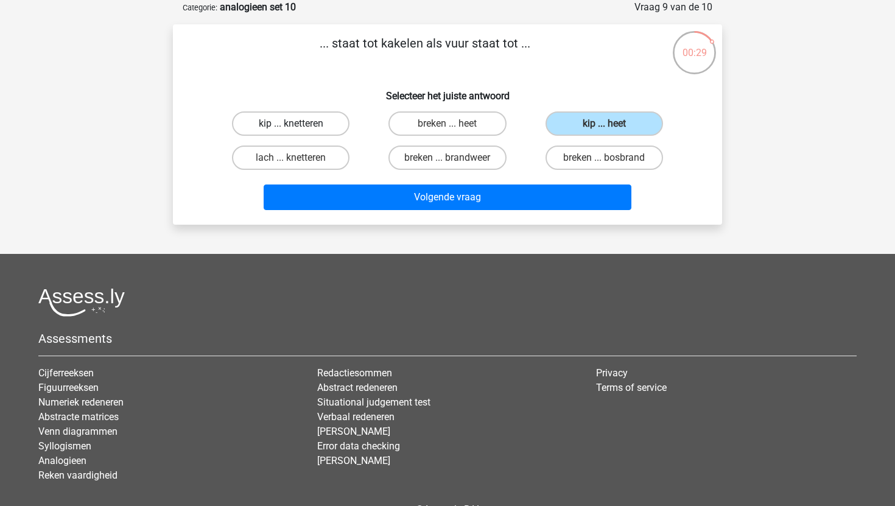
radio input "true"
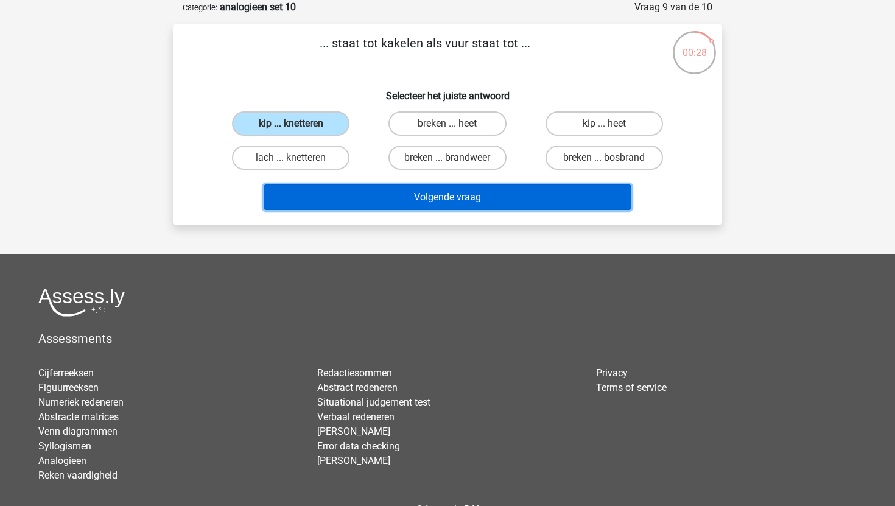
click at [406, 200] on button "Volgende vraag" at bounding box center [448, 198] width 369 height 26
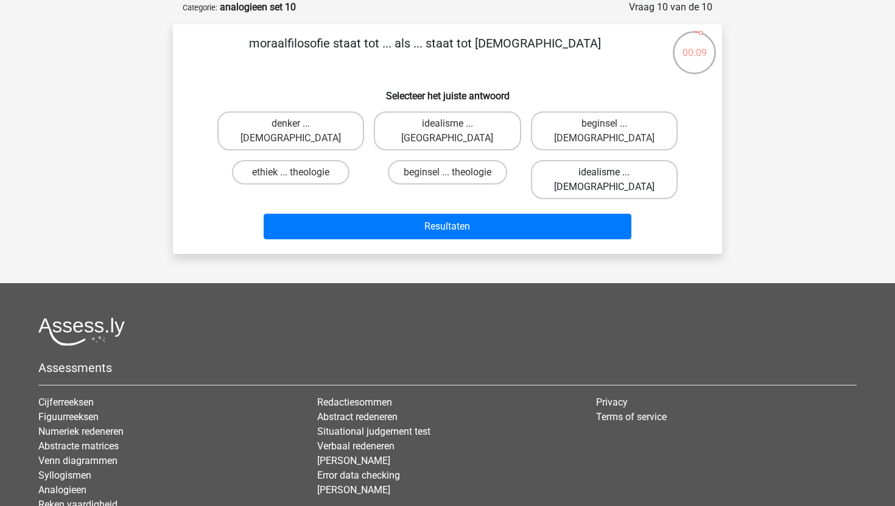
click at [559, 160] on label "idealisme ... Christus" at bounding box center [604, 179] width 147 height 39
click at [604, 172] on input "idealisme ... Christus" at bounding box center [608, 176] width 8 height 8
radio input "true"
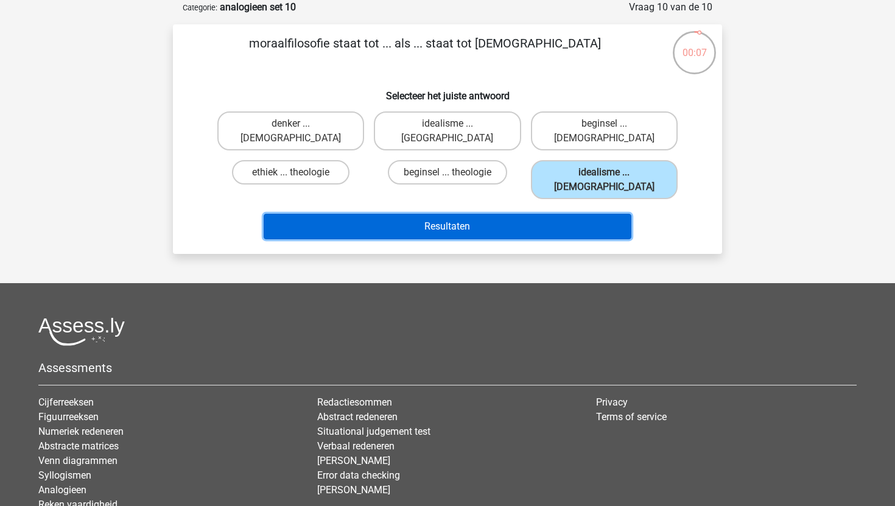
click at [520, 214] on button "Resultaten" at bounding box center [448, 227] width 369 height 26
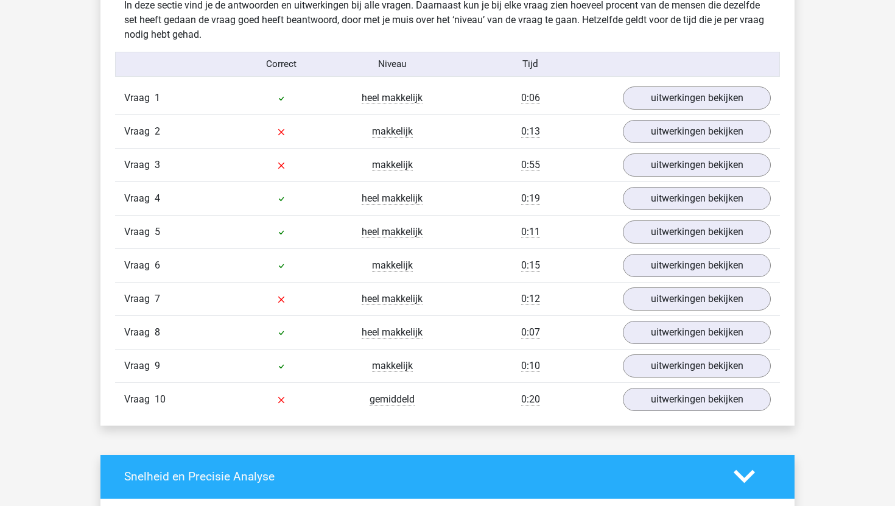
scroll to position [757, 0]
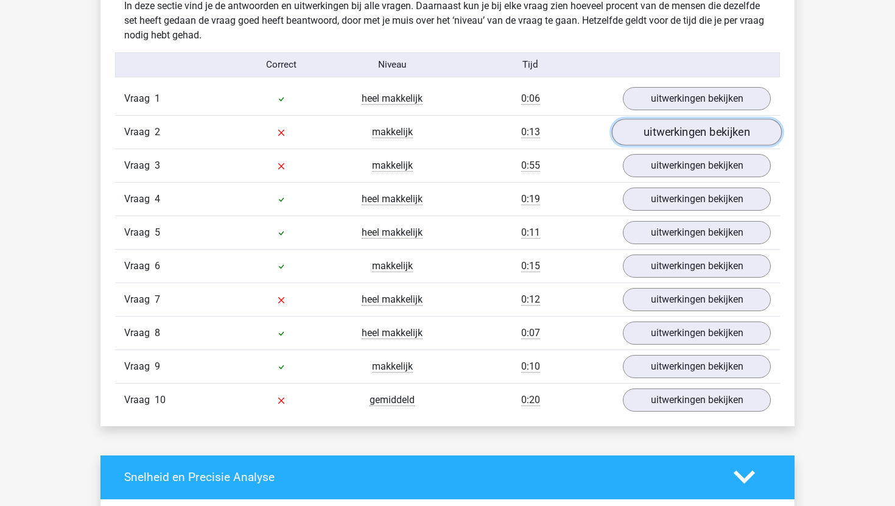
click at [648, 139] on link "uitwerkingen bekijken" at bounding box center [697, 132] width 170 height 27
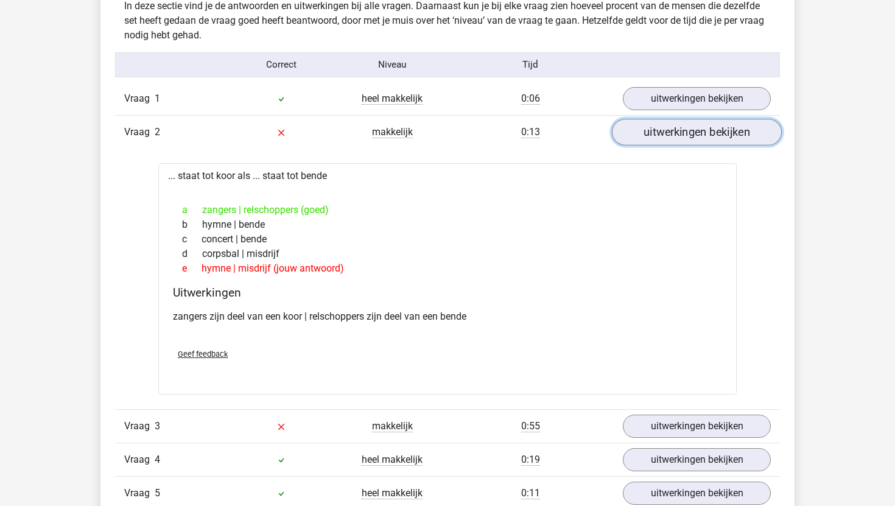
click at [648, 139] on link "uitwerkingen bekijken" at bounding box center [697, 132] width 170 height 27
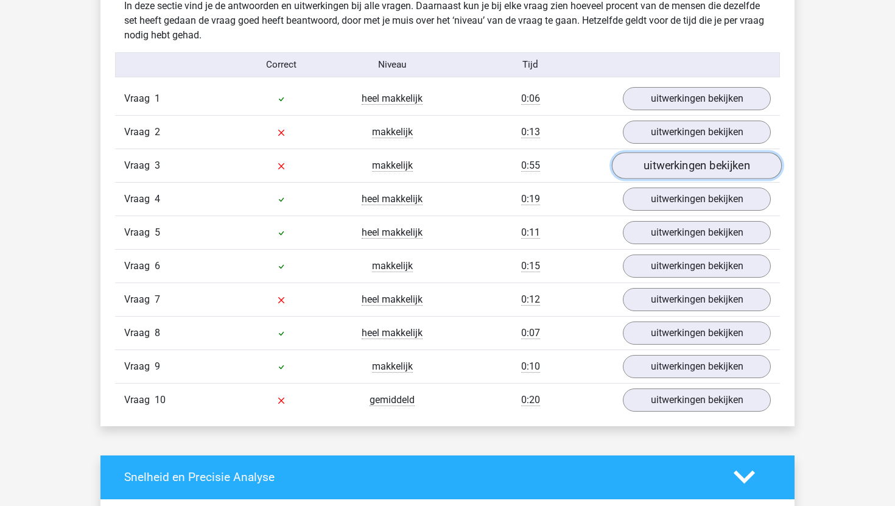
click at [648, 160] on link "uitwerkingen bekijken" at bounding box center [697, 165] width 170 height 27
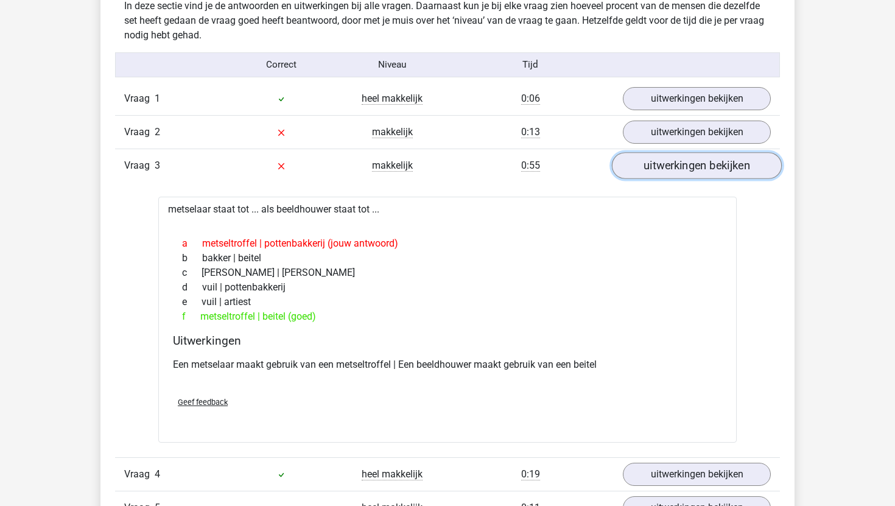
click at [647, 171] on link "uitwerkingen bekijken" at bounding box center [697, 165] width 170 height 27
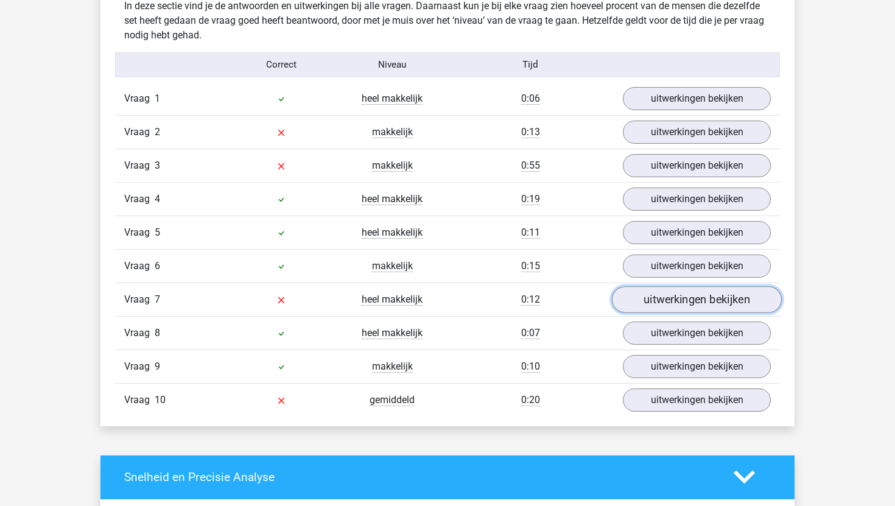
click at [631, 299] on link "uitwerkingen bekijken" at bounding box center [697, 299] width 170 height 27
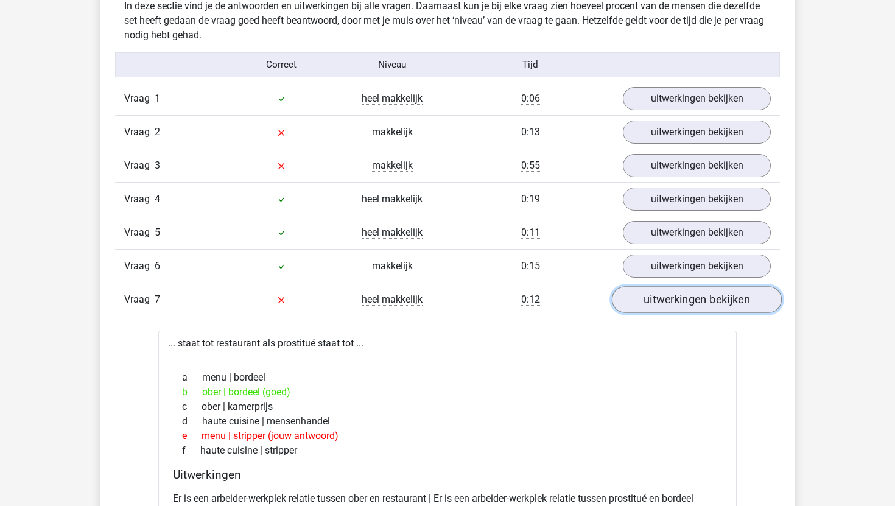
click at [631, 299] on link "uitwerkingen bekijken" at bounding box center [697, 299] width 170 height 27
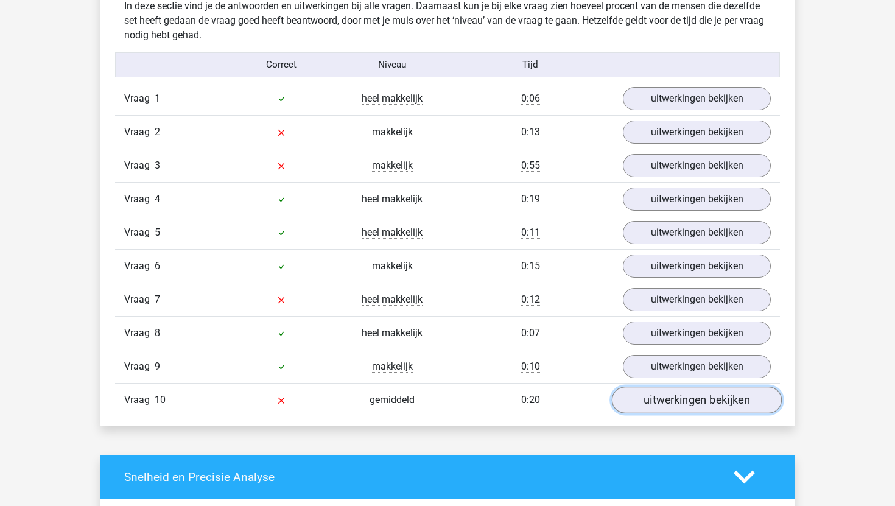
click at [636, 391] on link "uitwerkingen bekijken" at bounding box center [697, 400] width 170 height 27
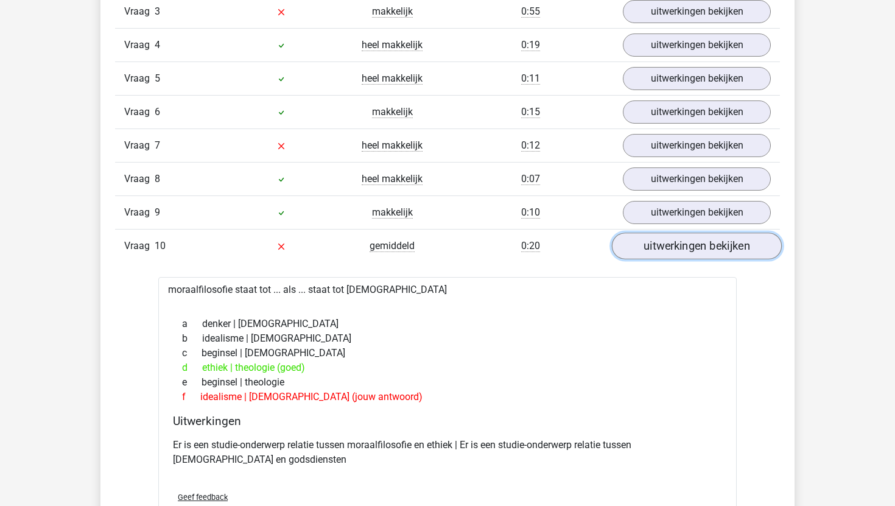
scroll to position [909, 0]
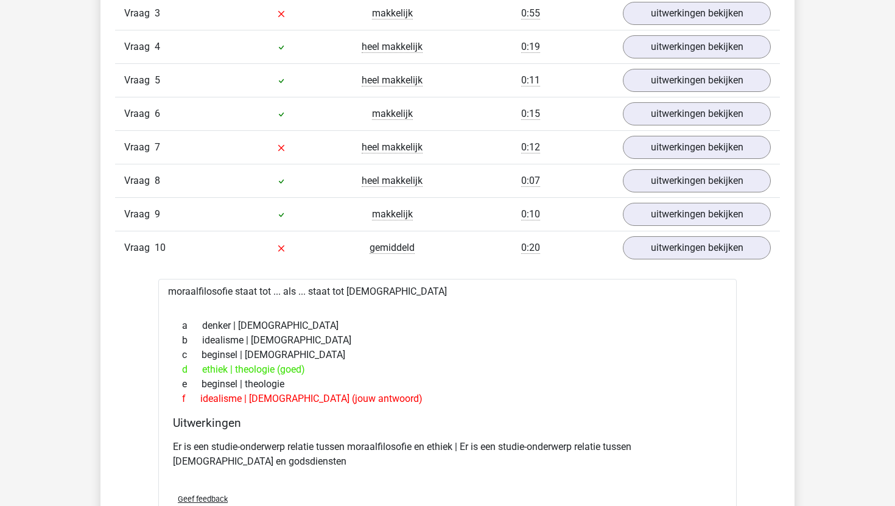
click at [676, 264] on div "Vraag 10 gemiddeld 0:20 uitwerkingen bekijken" at bounding box center [447, 248] width 665 height 34
click at [674, 245] on link "uitwerkingen bekijken" at bounding box center [697, 248] width 170 height 27
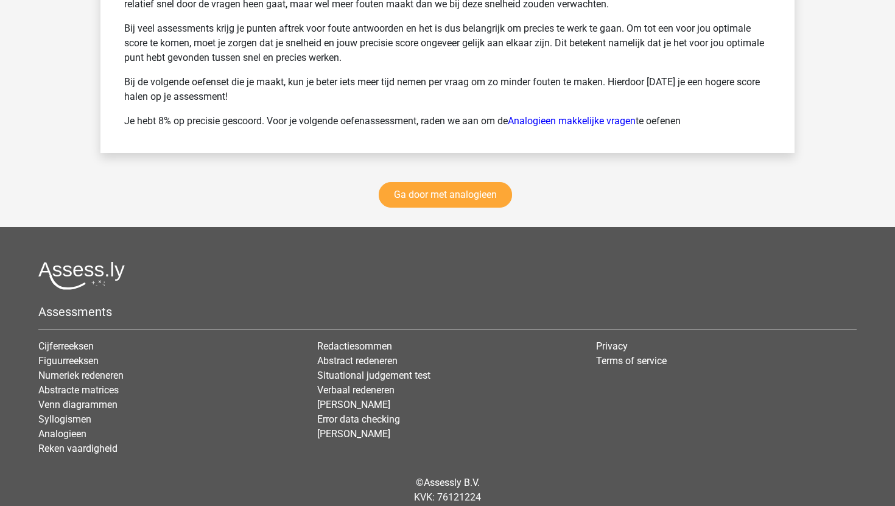
scroll to position [1757, 0]
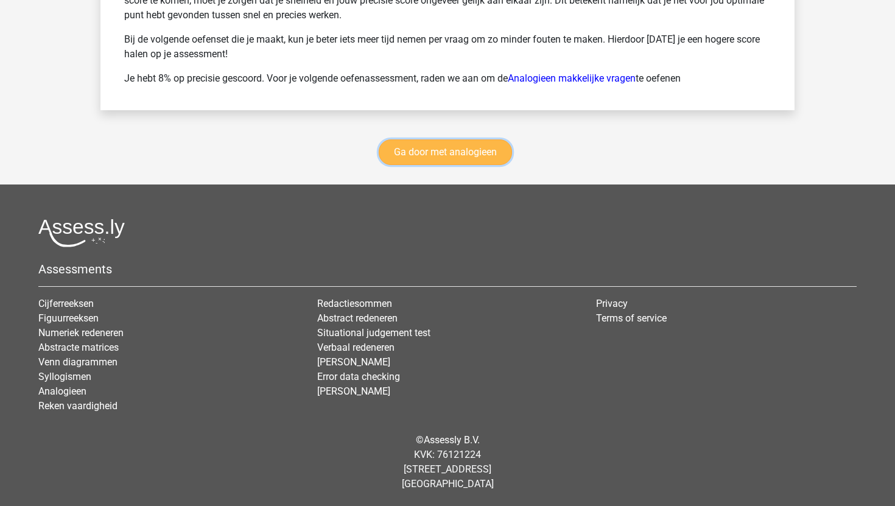
click at [490, 152] on link "Ga door met analogieen" at bounding box center [445, 152] width 133 height 26
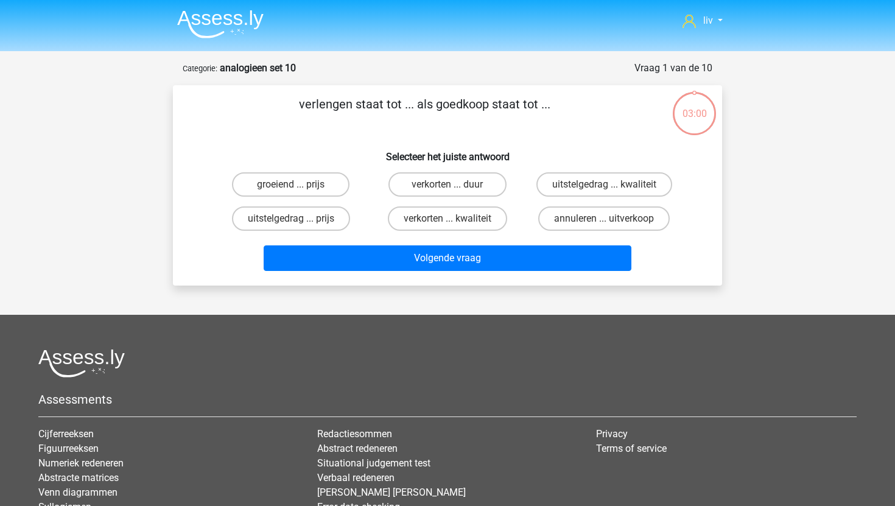
scroll to position [61, 0]
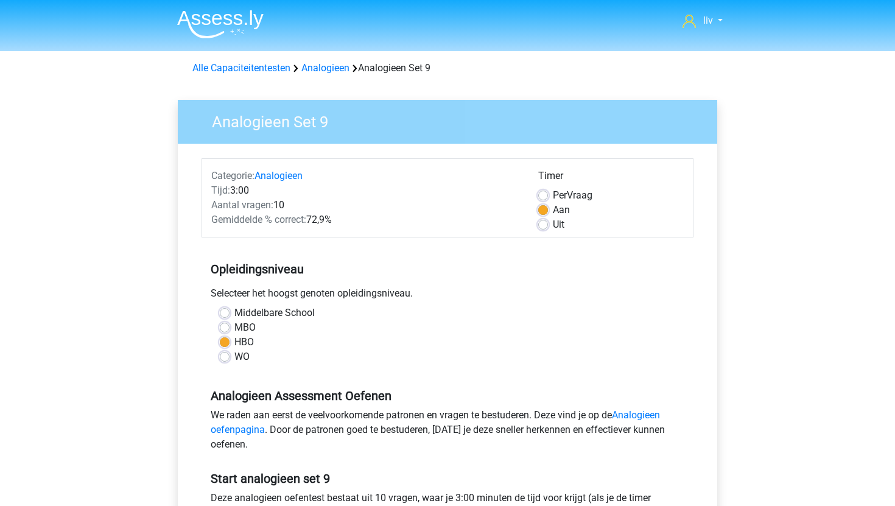
scroll to position [389, 0]
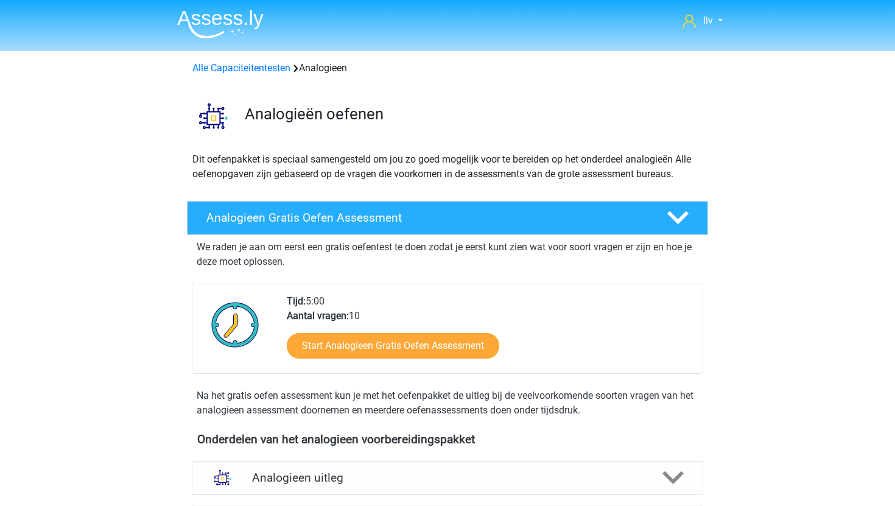
scroll to position [555, 0]
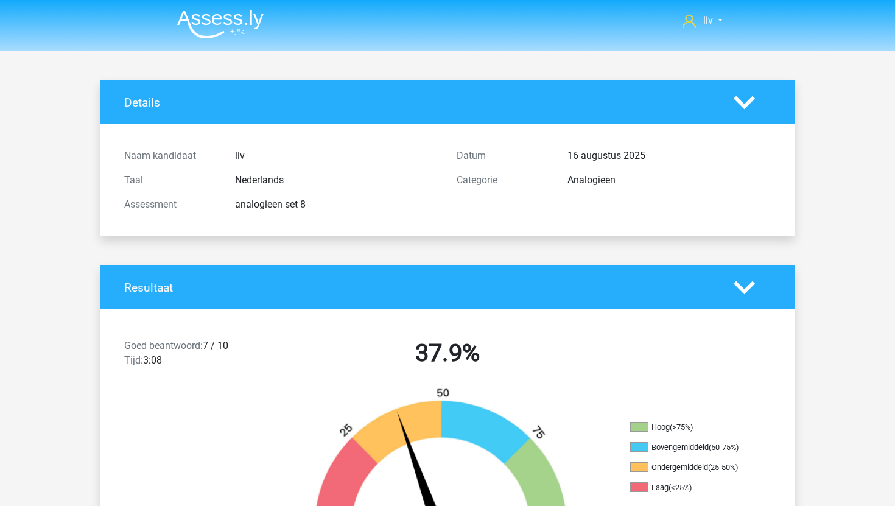
scroll to position [1621, 0]
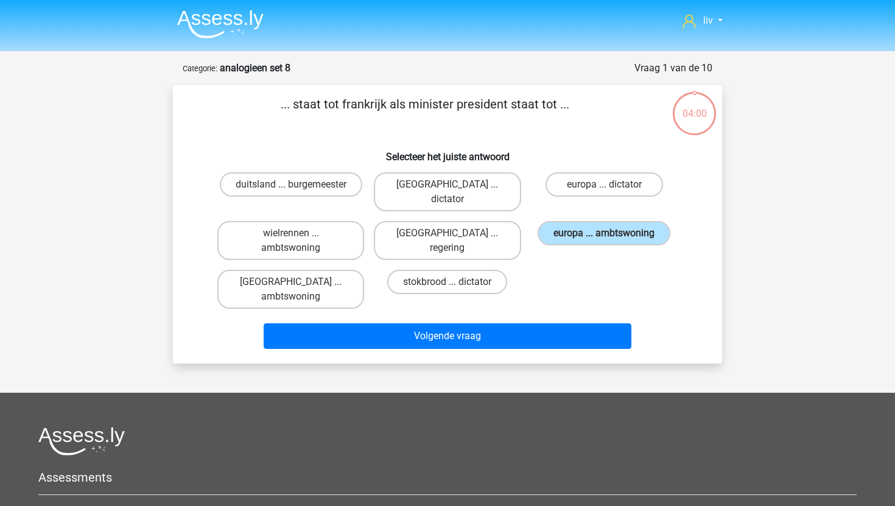
scroll to position [61, 0]
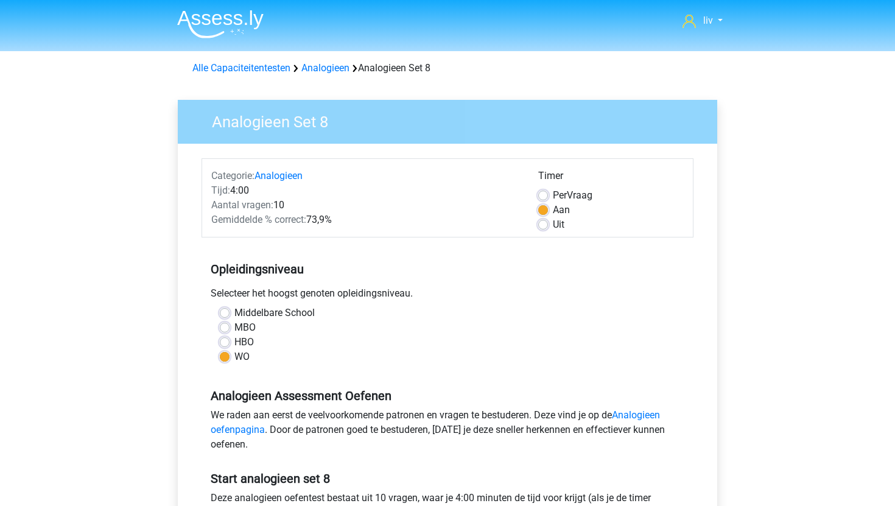
scroll to position [197, 0]
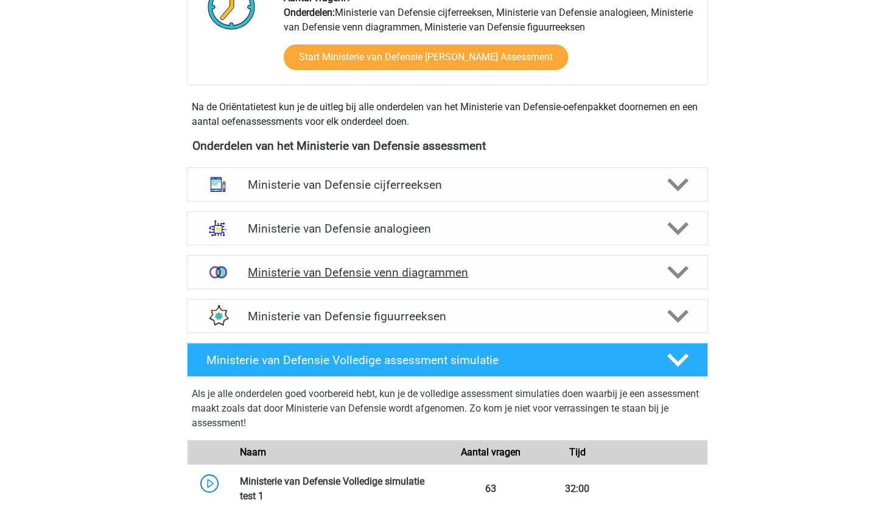
scroll to position [459, 0]
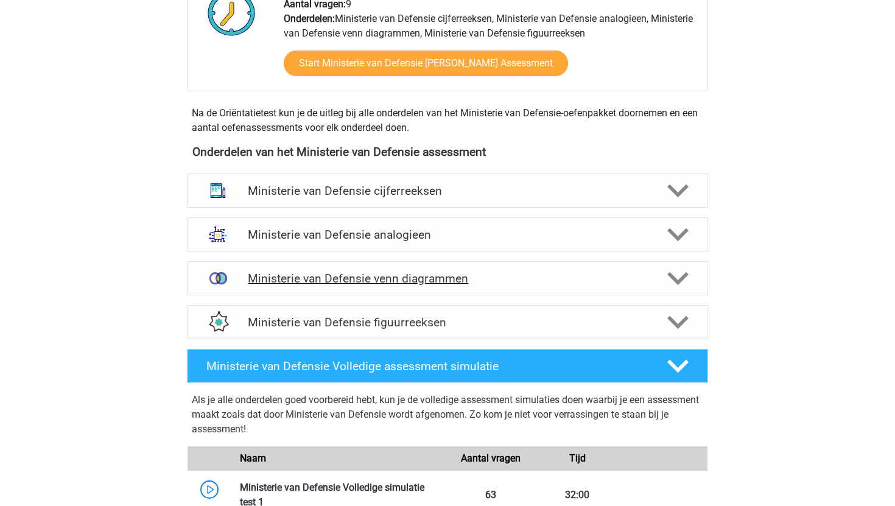
click at [365, 281] on h4 "Ministerie van Defensie venn diagrammen" at bounding box center [447, 279] width 399 height 14
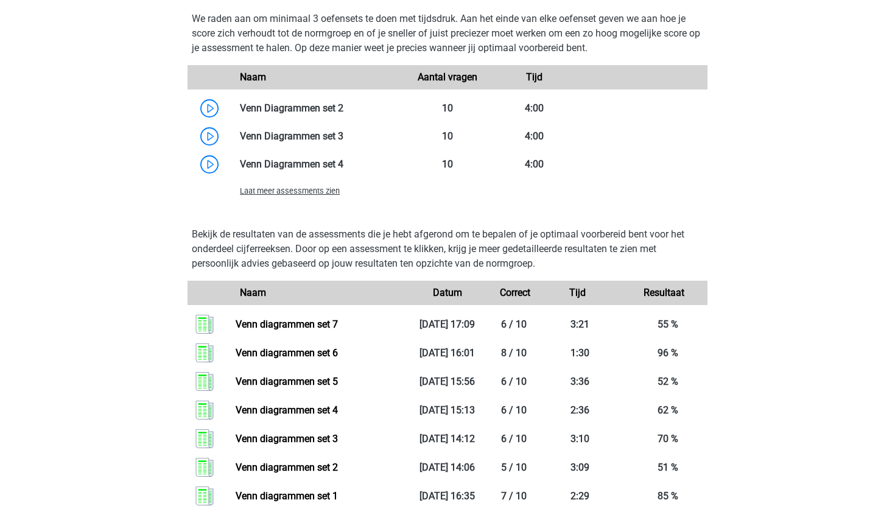
scroll to position [919, 0]
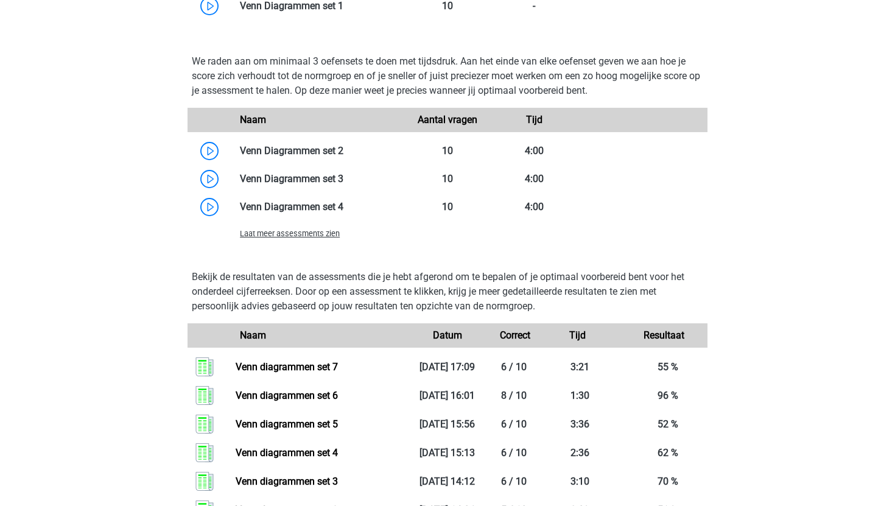
click at [320, 235] on span "Laat meer assessments zien" at bounding box center [290, 233] width 100 height 9
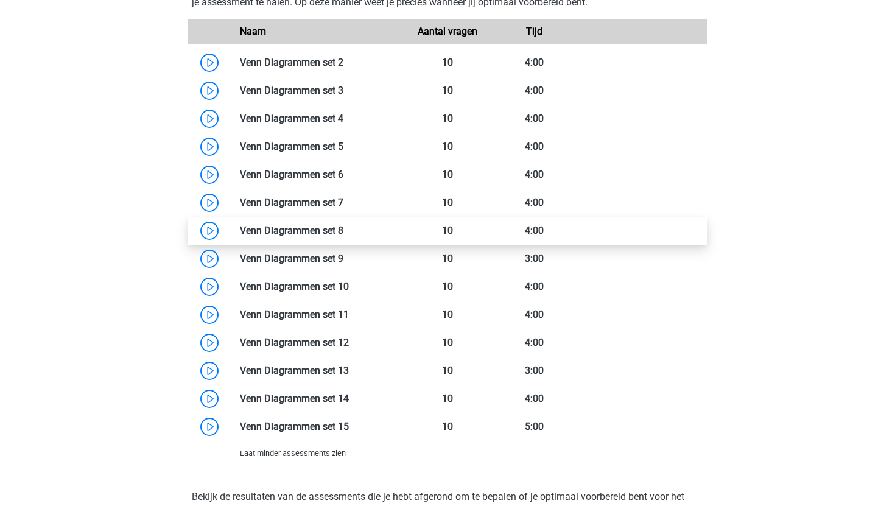
scroll to position [1037, 0]
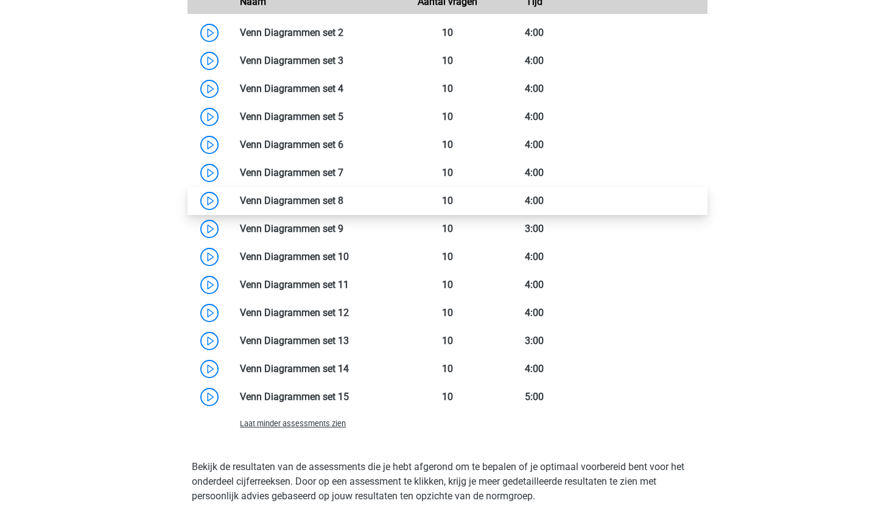
click at [344, 205] on link at bounding box center [344, 201] width 0 height 12
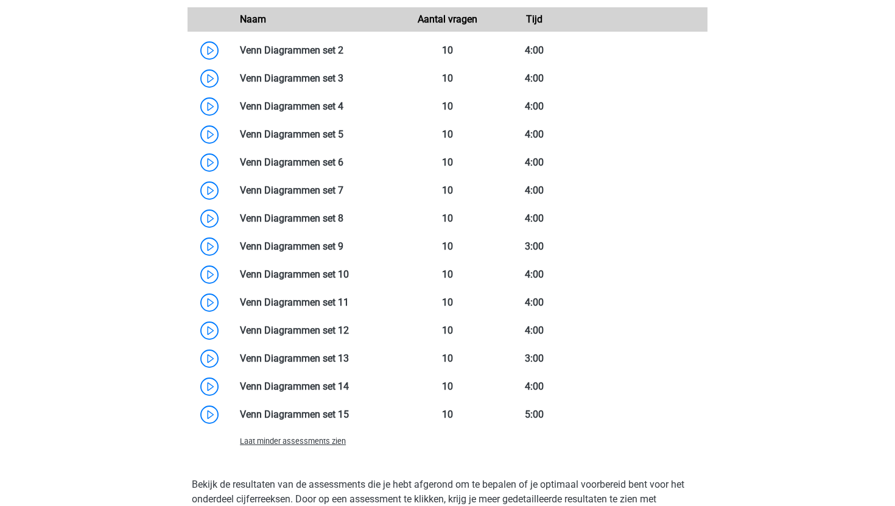
scroll to position [1015, 0]
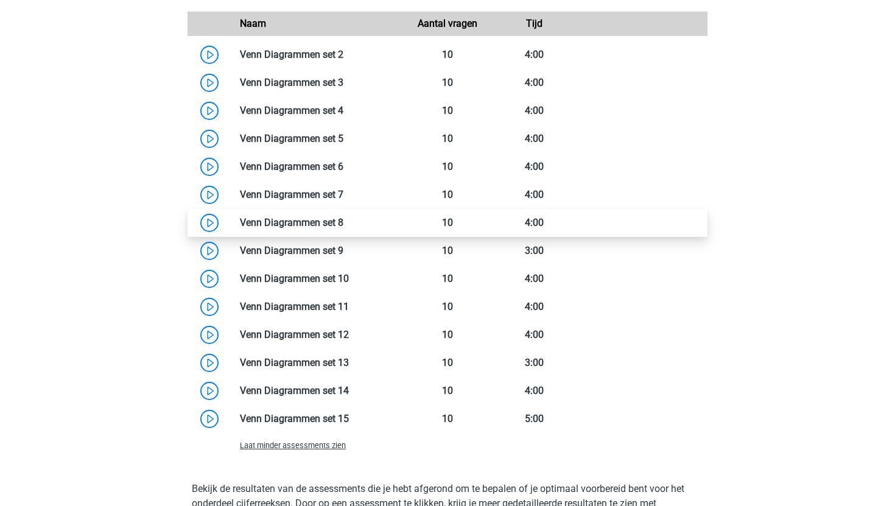
click at [344, 218] on link at bounding box center [344, 223] width 0 height 12
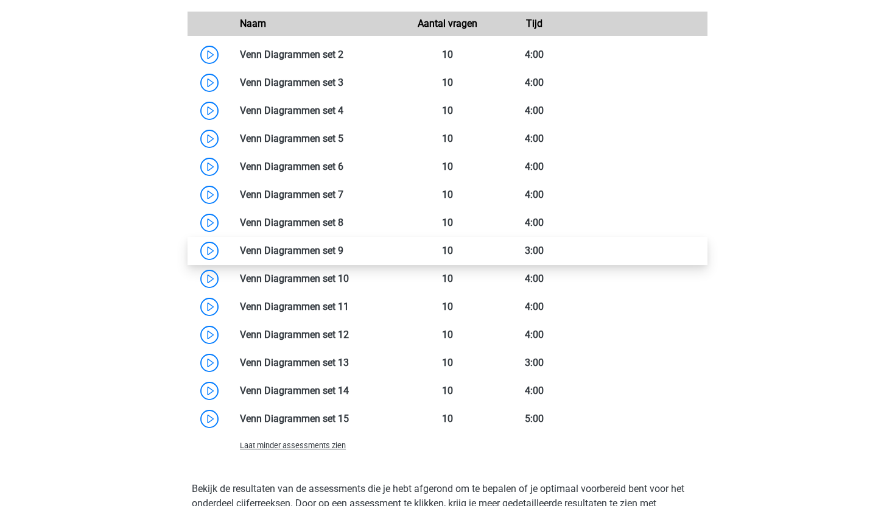
click at [344, 256] on link at bounding box center [344, 251] width 0 height 12
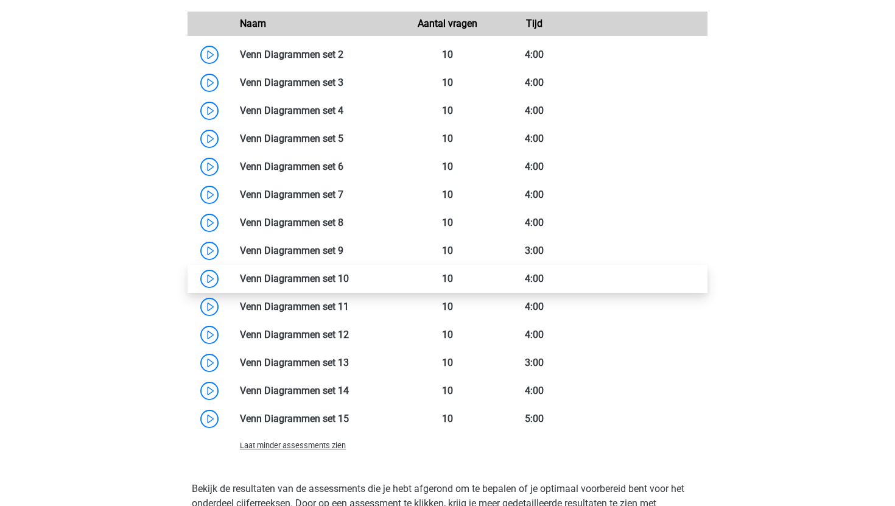
click at [349, 281] on link at bounding box center [349, 279] width 0 height 12
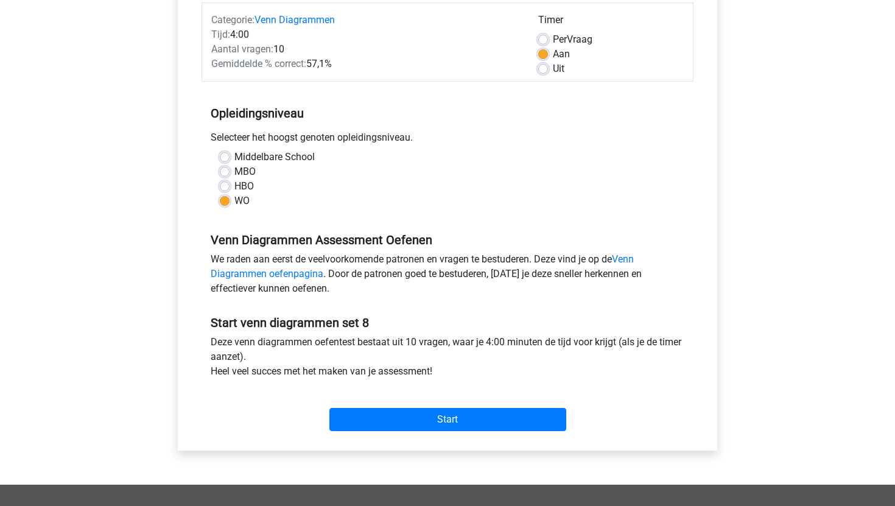
scroll to position [163, 0]
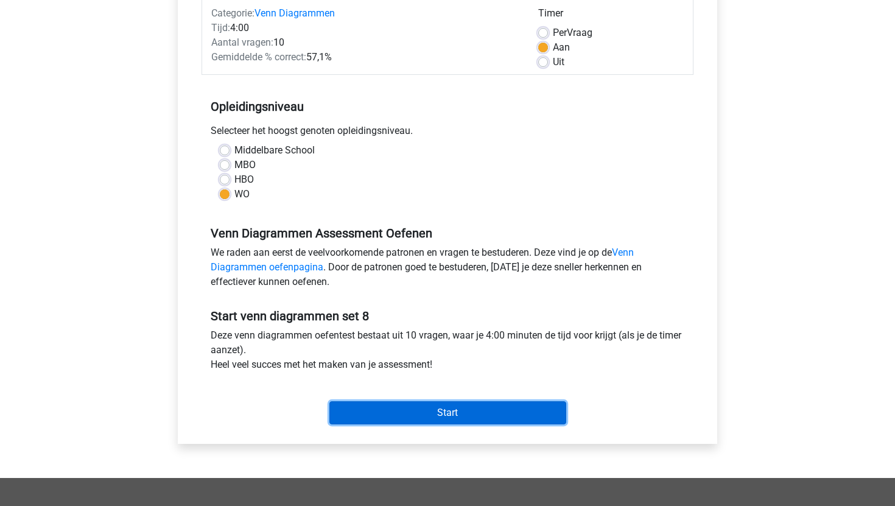
click at [364, 414] on input "Start" at bounding box center [448, 412] width 237 height 23
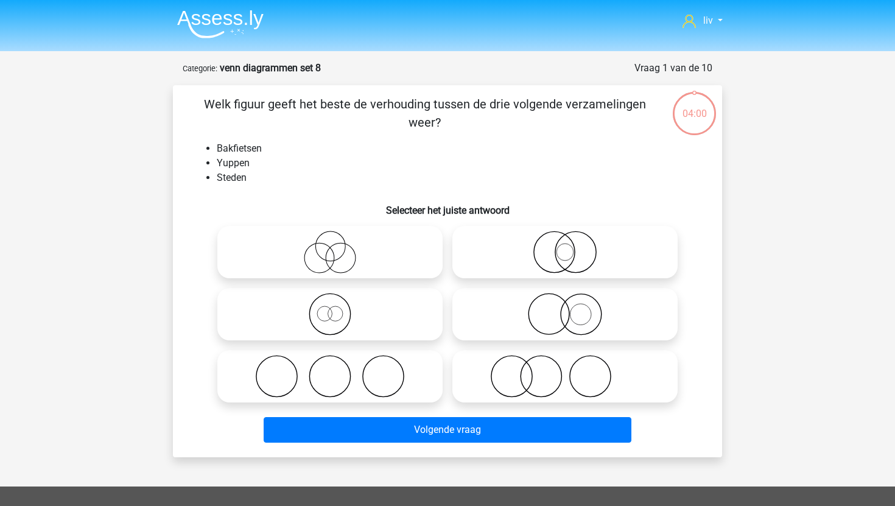
scroll to position [15, 0]
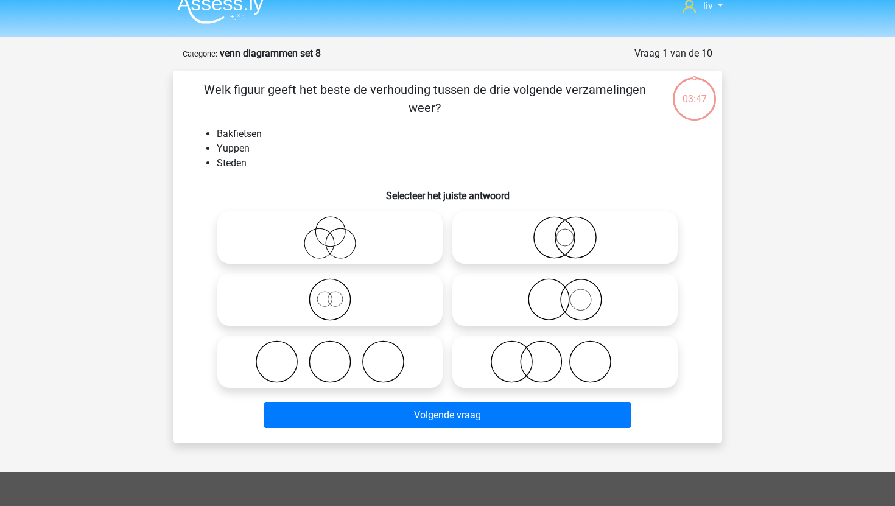
click at [359, 383] on icon at bounding box center [330, 362] width 216 height 43
click at [338, 356] on input "radio" at bounding box center [334, 352] width 8 height 8
radio input "true"
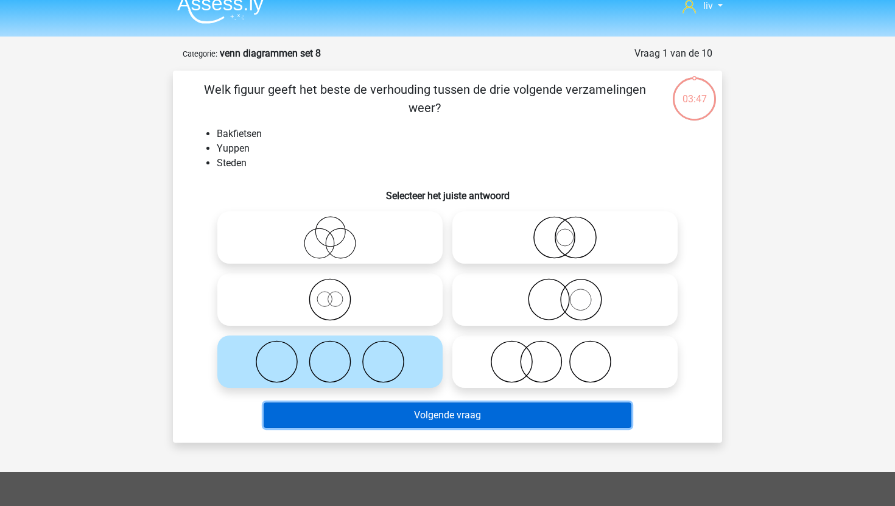
click at [392, 409] on button "Volgende vraag" at bounding box center [448, 416] width 369 height 26
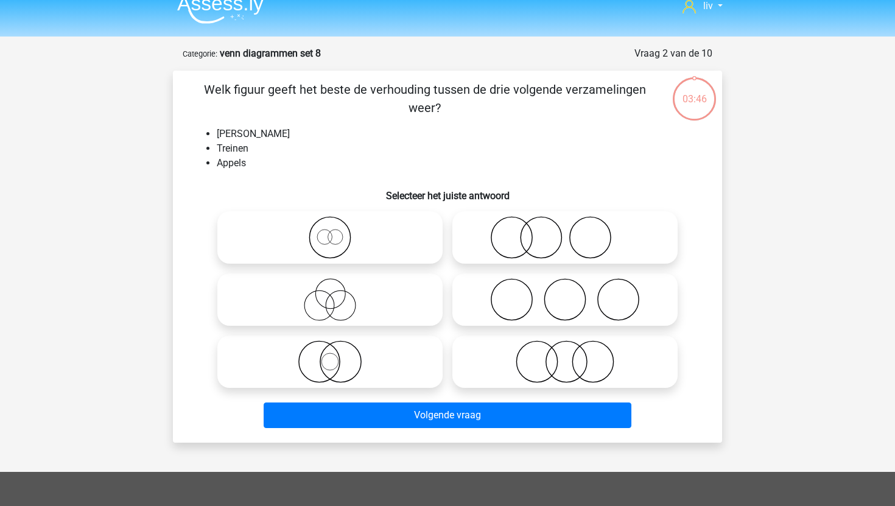
scroll to position [61, 0]
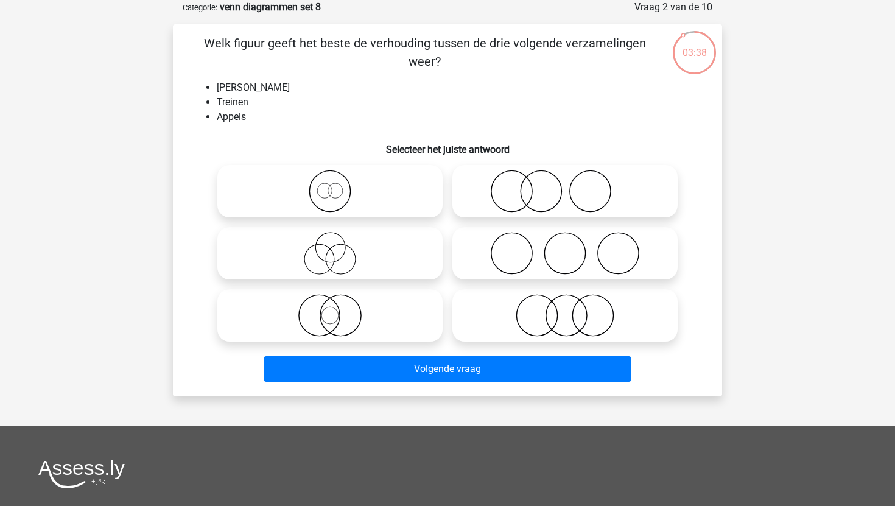
click at [504, 311] on icon at bounding box center [565, 315] width 216 height 43
click at [565, 309] on input "radio" at bounding box center [569, 306] width 8 height 8
radio input "true"
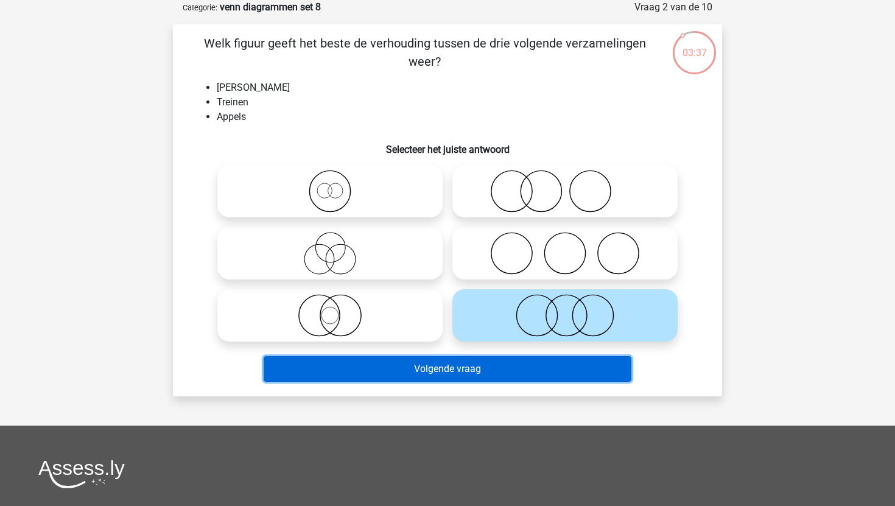
click at [473, 370] on button "Volgende vraag" at bounding box center [448, 369] width 369 height 26
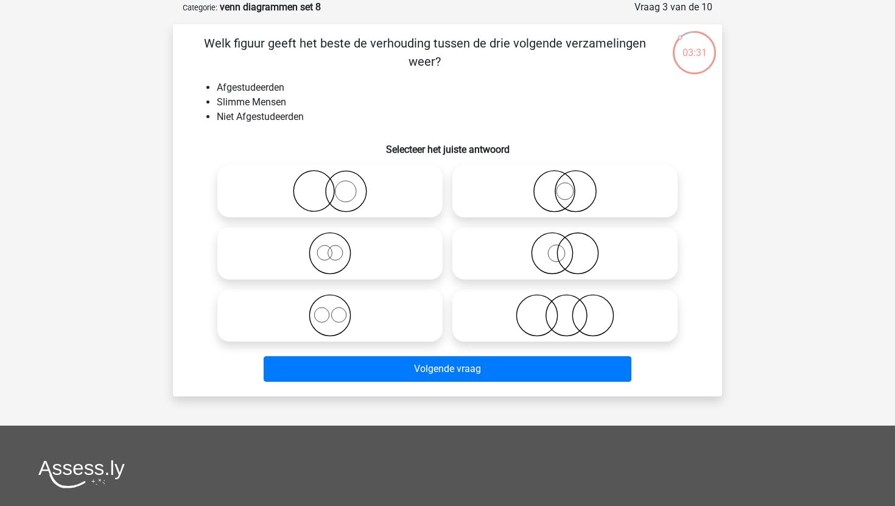
click at [593, 315] on icon at bounding box center [565, 315] width 216 height 43
click at [573, 309] on input "radio" at bounding box center [569, 306] width 8 height 8
radio input "true"
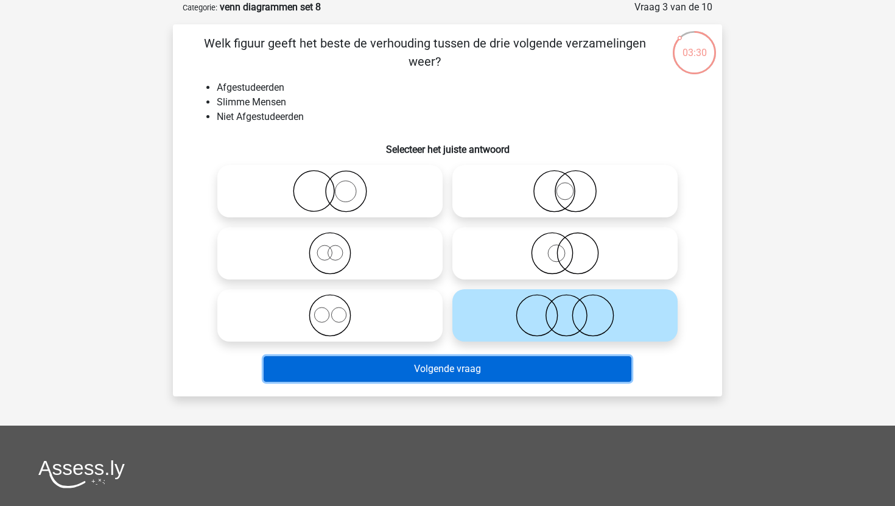
click at [523, 381] on button "Volgende vraag" at bounding box center [448, 369] width 369 height 26
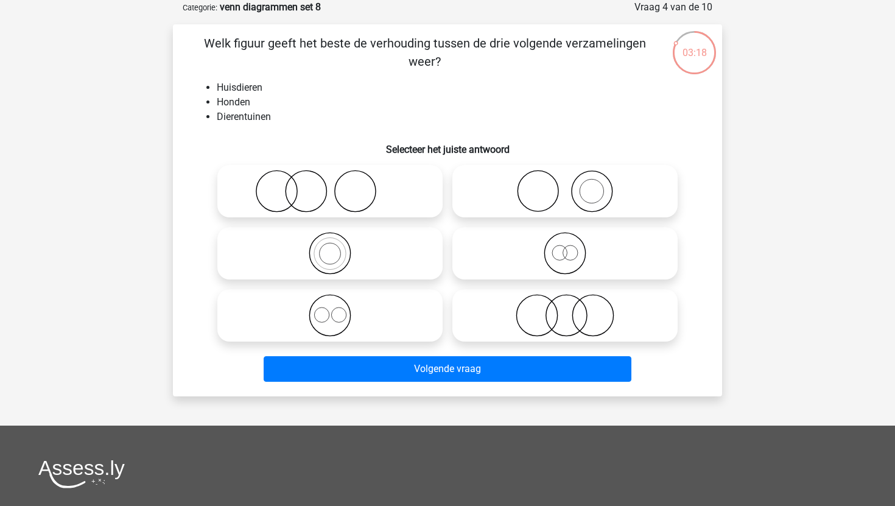
click at [499, 185] on icon at bounding box center [565, 191] width 216 height 43
click at [565, 185] on input "radio" at bounding box center [569, 181] width 8 height 8
radio input "true"
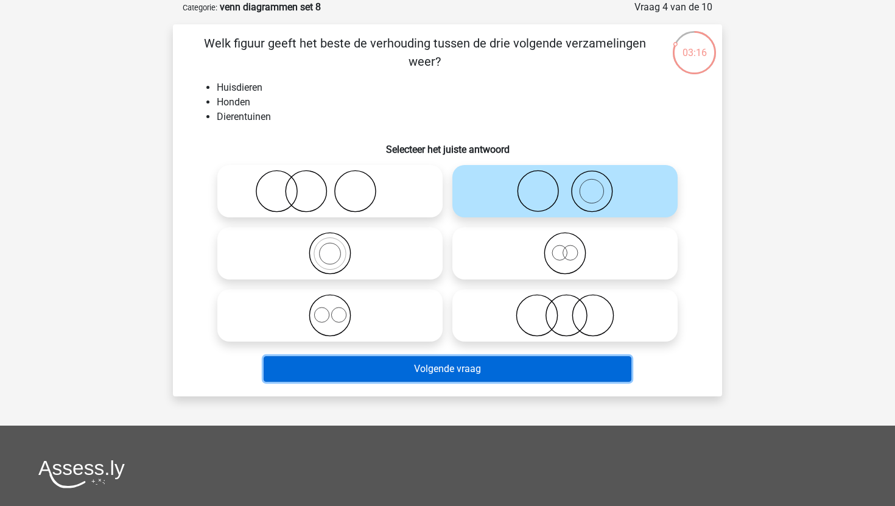
click at [406, 376] on button "Volgende vraag" at bounding box center [448, 369] width 369 height 26
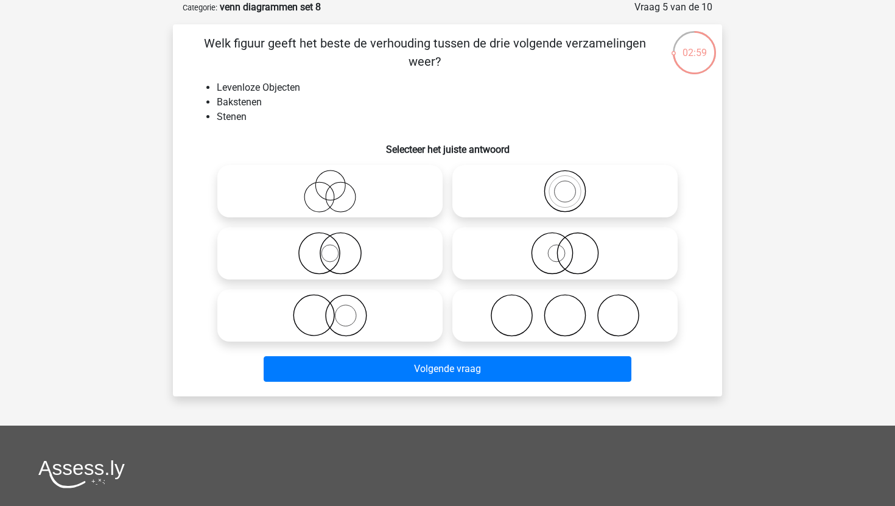
click at [559, 182] on icon at bounding box center [565, 191] width 216 height 43
click at [565, 182] on input "radio" at bounding box center [569, 181] width 8 height 8
radio input "true"
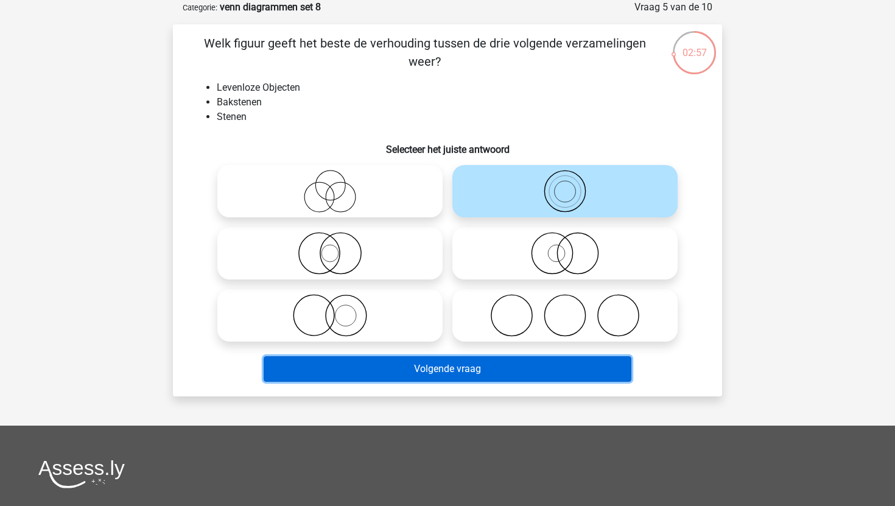
click at [466, 369] on button "Volgende vraag" at bounding box center [448, 369] width 369 height 26
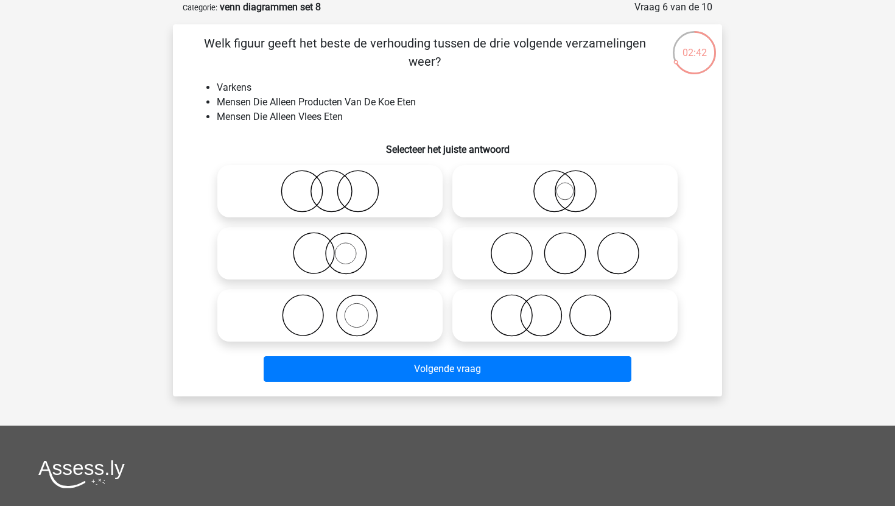
click at [512, 262] on icon at bounding box center [565, 253] width 216 height 43
click at [565, 247] on input "radio" at bounding box center [569, 243] width 8 height 8
radio input "true"
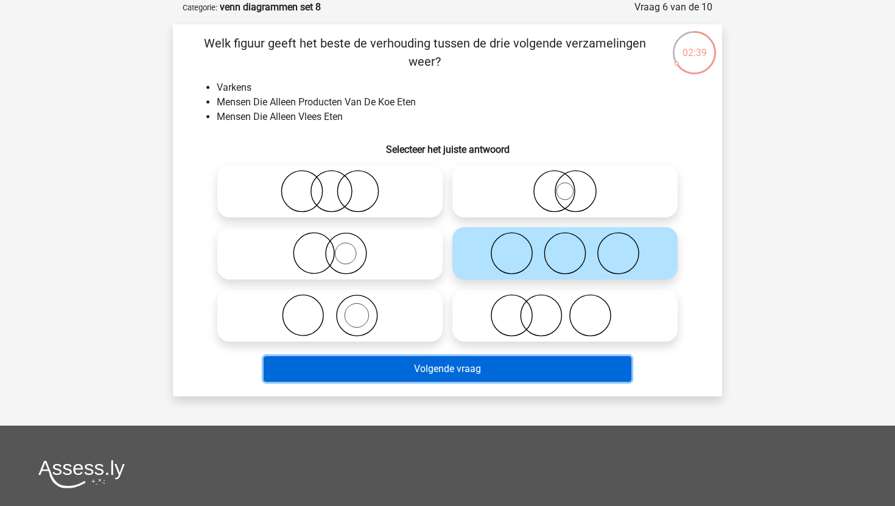
click at [423, 370] on button "Volgende vraag" at bounding box center [448, 369] width 369 height 26
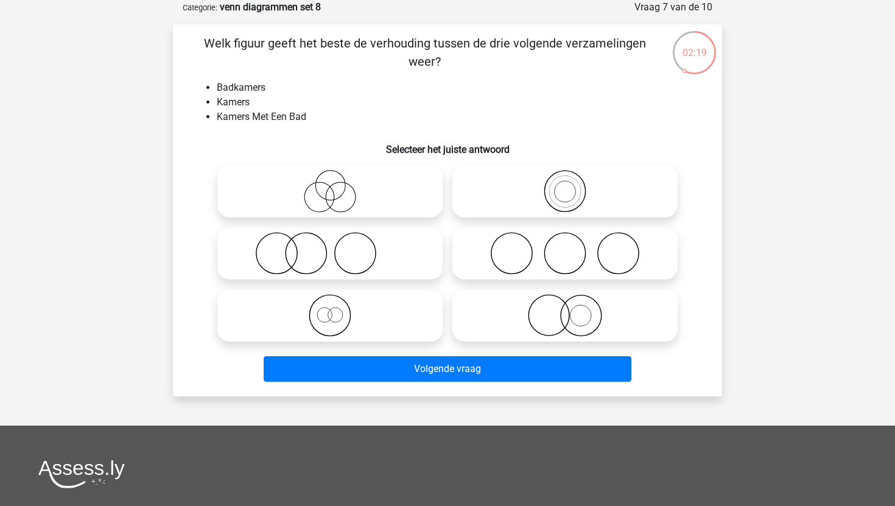
click at [411, 238] on icon at bounding box center [330, 253] width 216 height 43
click at [338, 239] on input "radio" at bounding box center [334, 243] width 8 height 8
radio input "true"
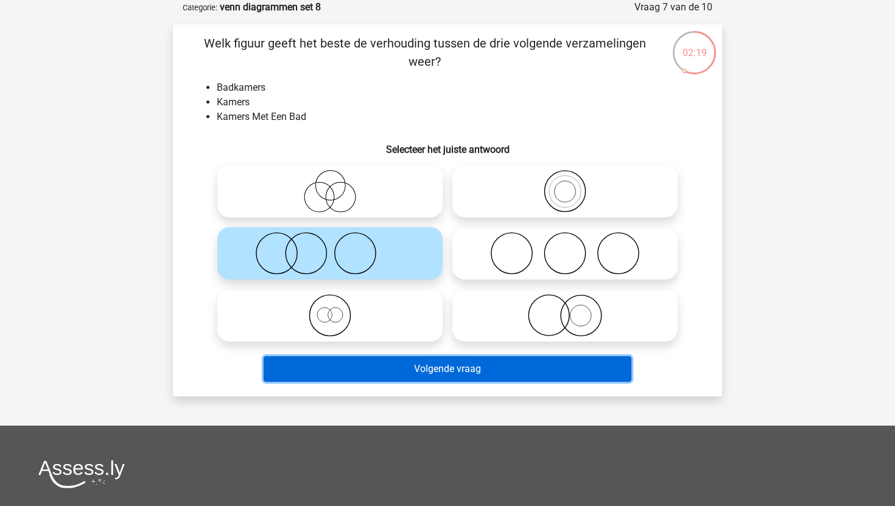
click at [388, 374] on button "Volgende vraag" at bounding box center [448, 369] width 369 height 26
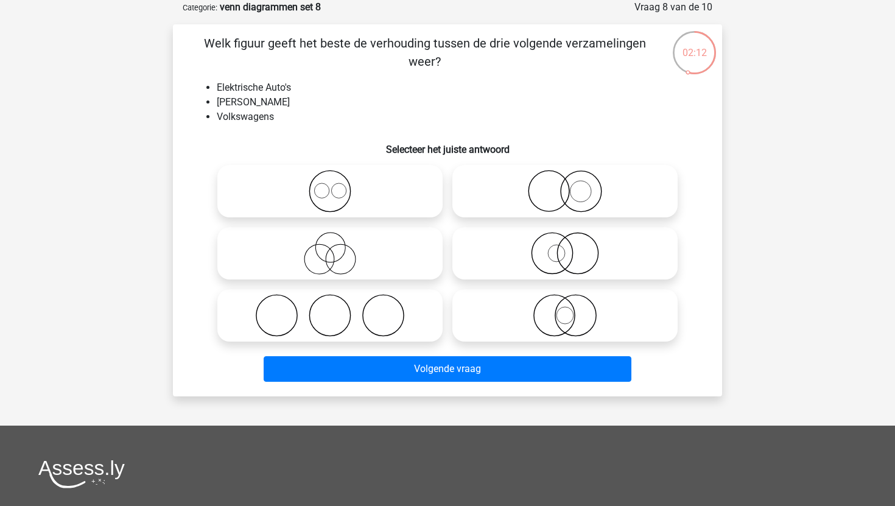
click at [573, 188] on icon at bounding box center [565, 191] width 216 height 43
click at [573, 185] on input "radio" at bounding box center [569, 181] width 8 height 8
radio input "true"
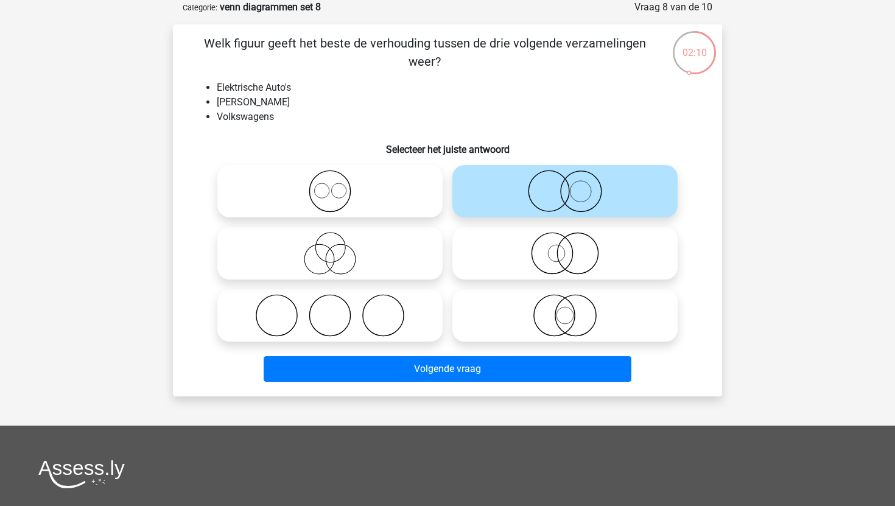
click at [449, 386] on div "Volgende vraag" at bounding box center [448, 371] width 470 height 30
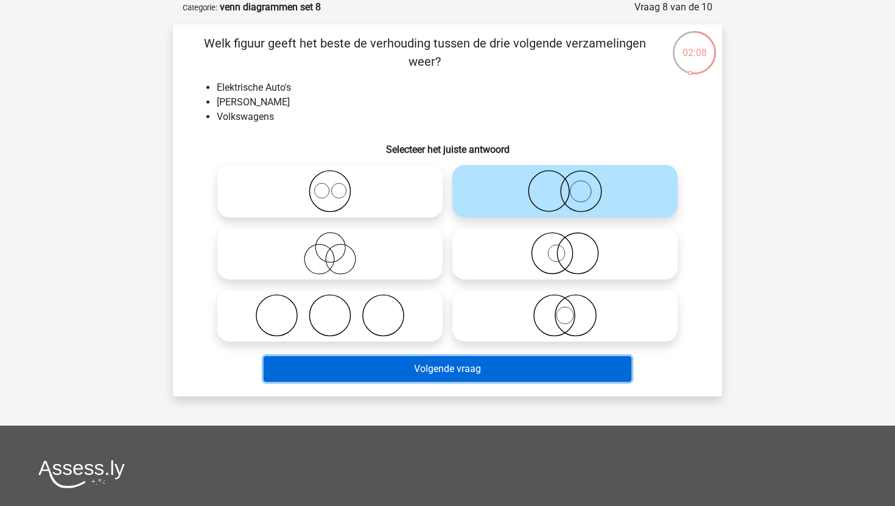
click at [459, 372] on button "Volgende vraag" at bounding box center [448, 369] width 369 height 26
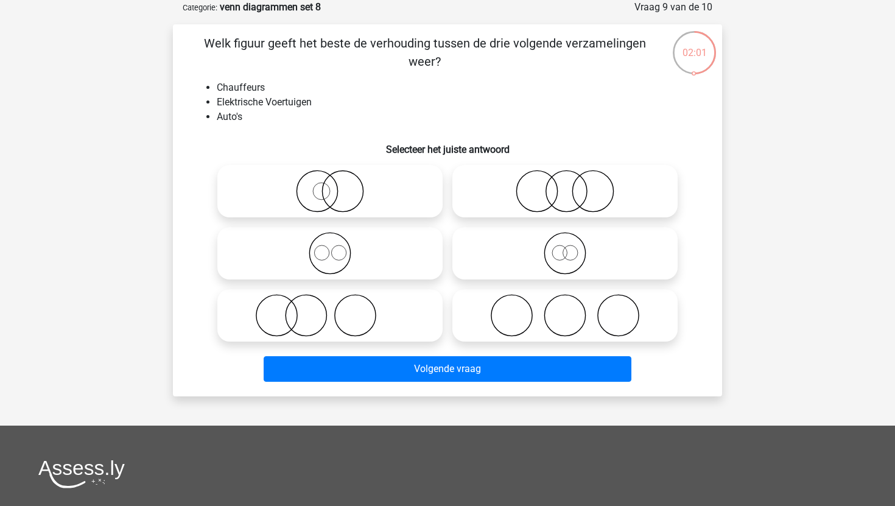
click at [332, 322] on icon at bounding box center [330, 315] width 216 height 43
click at [332, 309] on input "radio" at bounding box center [334, 306] width 8 height 8
radio input "true"
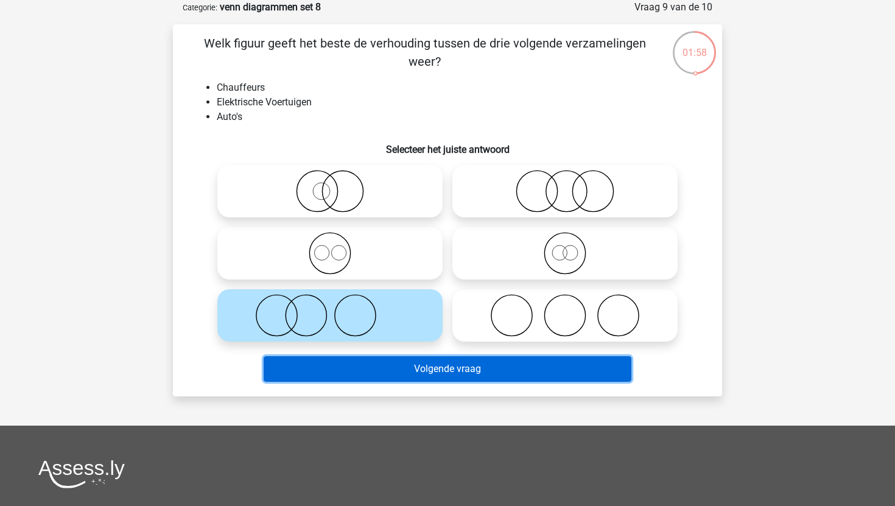
click at [323, 374] on button "Volgende vraag" at bounding box center [448, 369] width 369 height 26
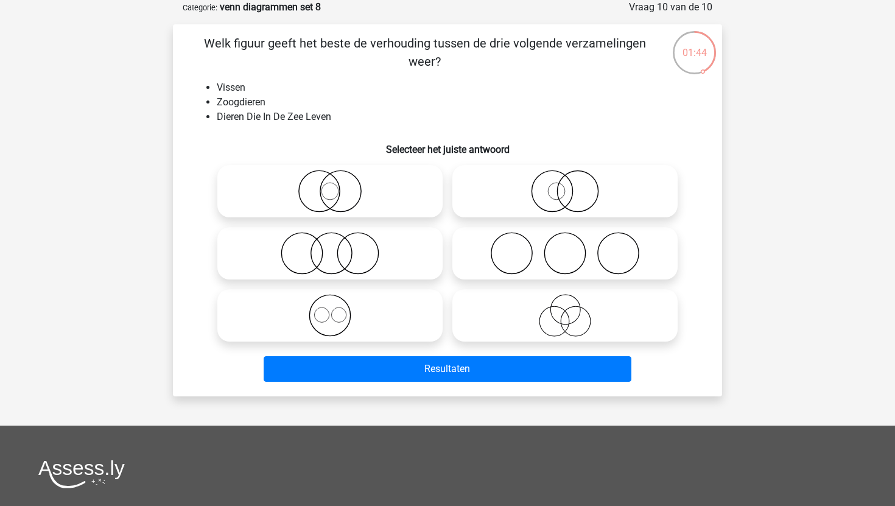
click at [345, 243] on icon at bounding box center [330, 253] width 216 height 43
click at [338, 243] on input "radio" at bounding box center [334, 243] width 8 height 8
radio input "true"
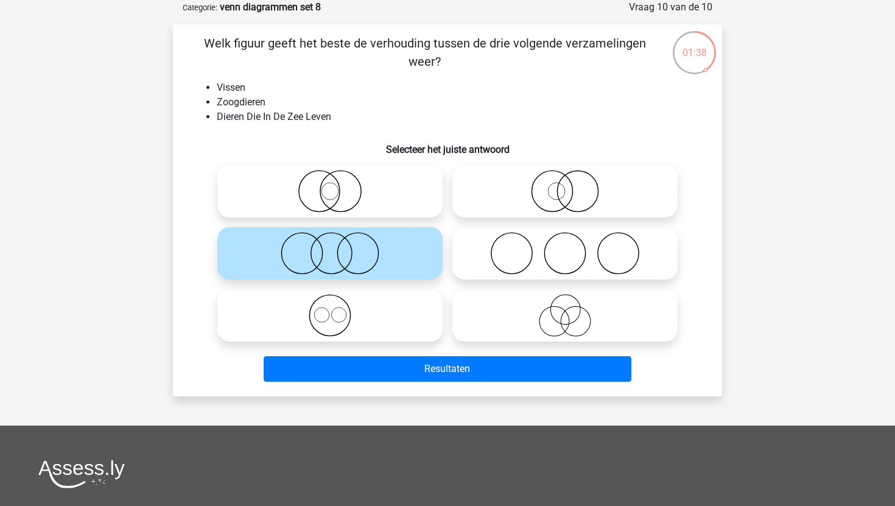
click at [376, 195] on icon at bounding box center [330, 191] width 216 height 43
click at [338, 185] on input "radio" at bounding box center [334, 181] width 8 height 8
radio input "true"
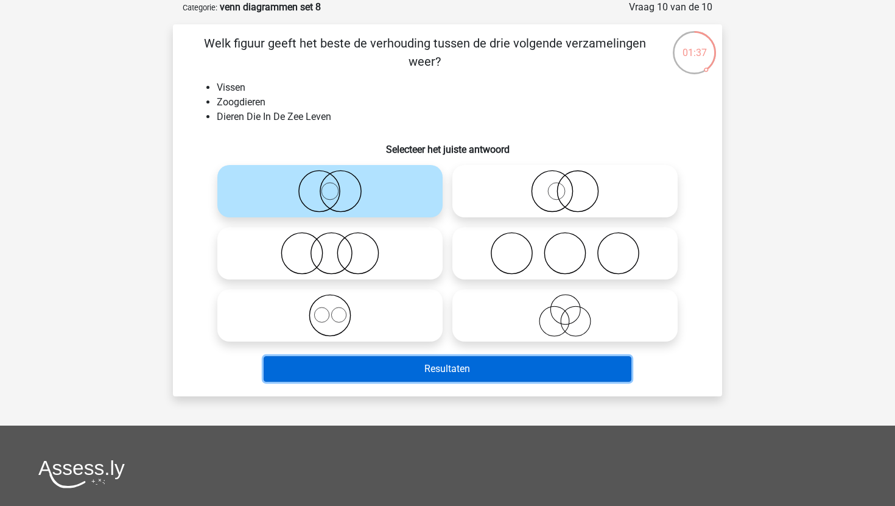
click at [363, 368] on button "Resultaten" at bounding box center [448, 369] width 369 height 26
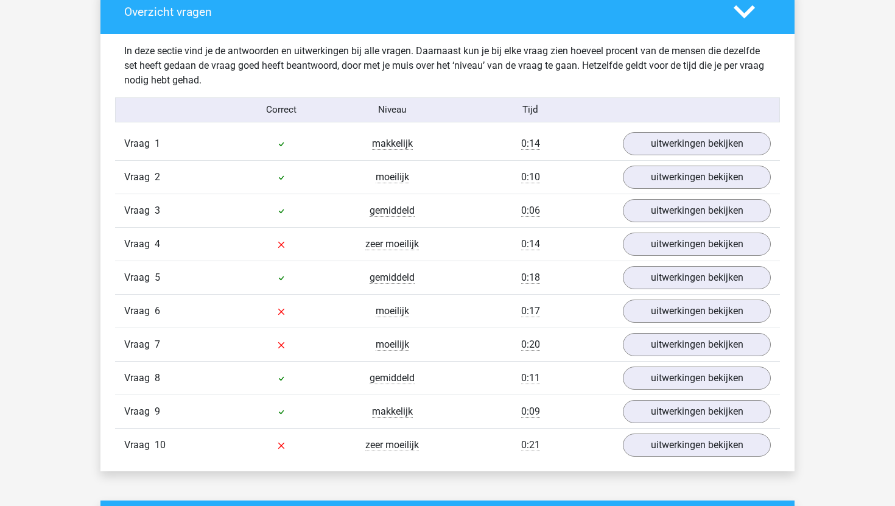
scroll to position [736, 0]
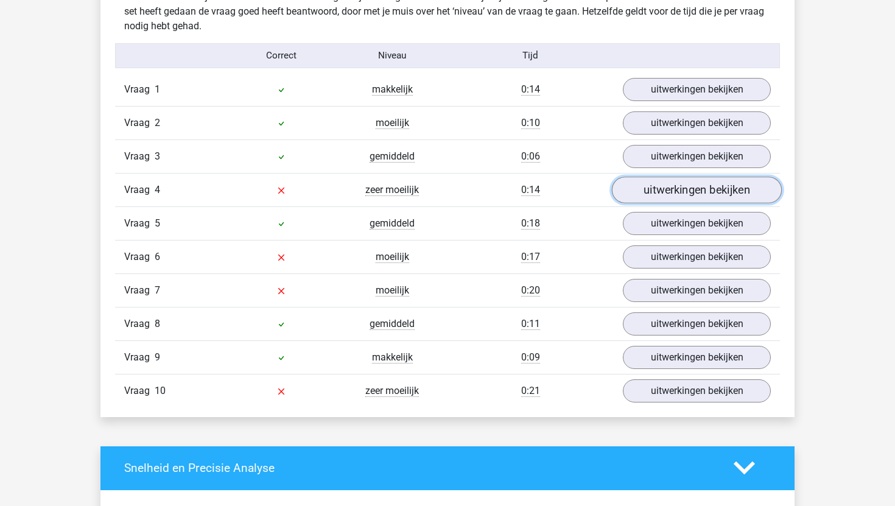
click at [648, 188] on link "uitwerkingen bekijken" at bounding box center [697, 190] width 170 height 27
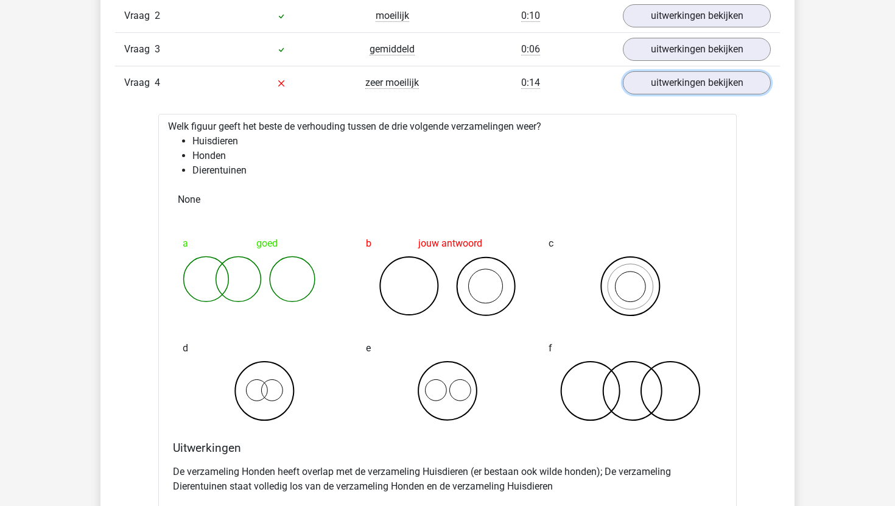
scroll to position [838, 0]
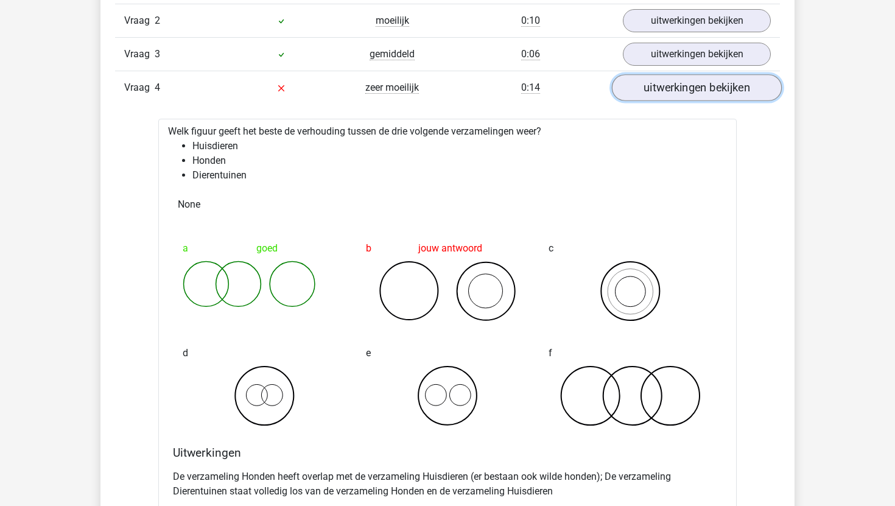
click at [655, 93] on link "uitwerkingen bekijken" at bounding box center [697, 87] width 170 height 27
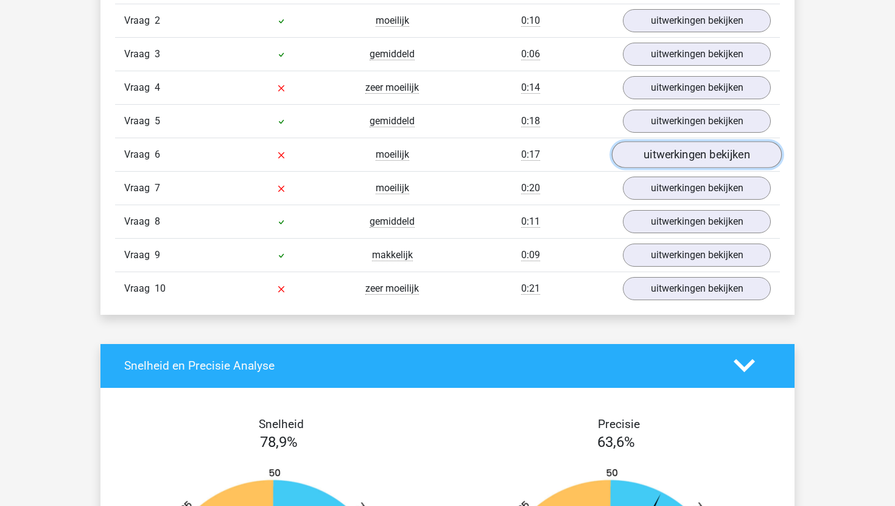
click at [652, 161] on link "uitwerkingen bekijken" at bounding box center [697, 154] width 170 height 27
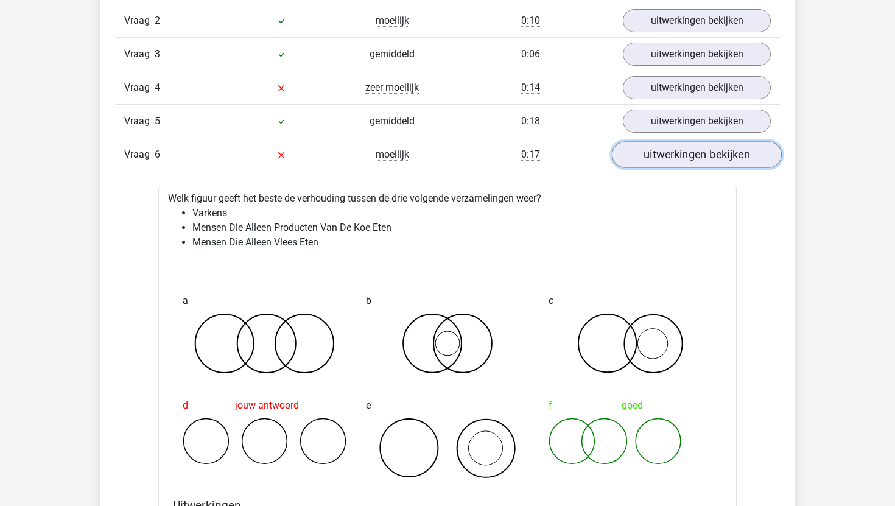
click at [652, 160] on link "uitwerkingen bekijken" at bounding box center [697, 154] width 170 height 27
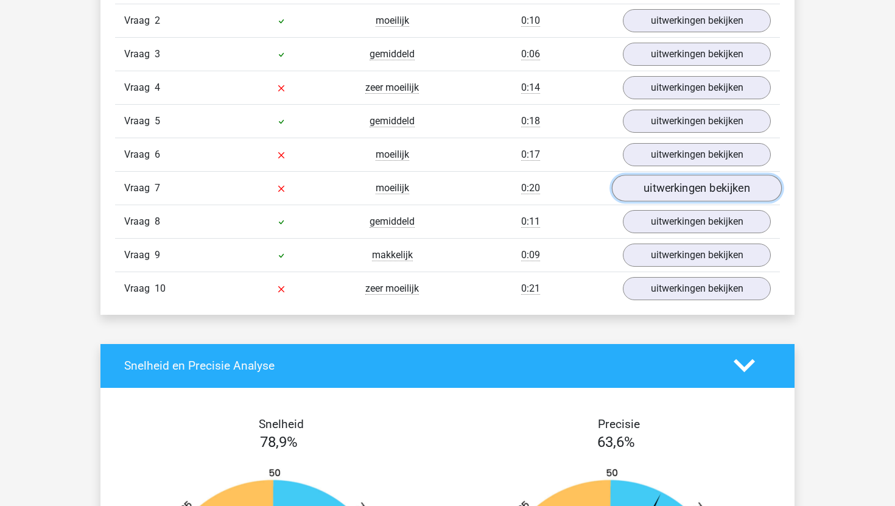
click at [654, 186] on link "uitwerkingen bekijken" at bounding box center [697, 188] width 170 height 27
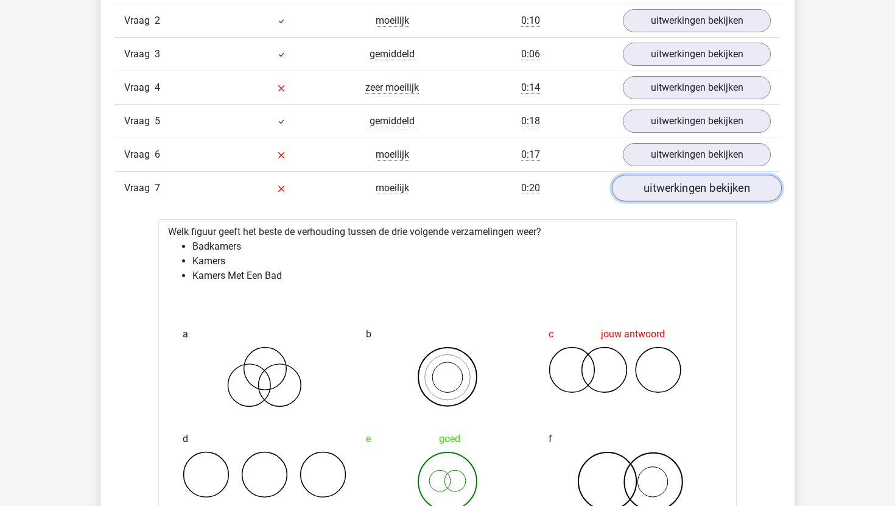
click at [654, 186] on link "uitwerkingen bekijken" at bounding box center [697, 188] width 170 height 27
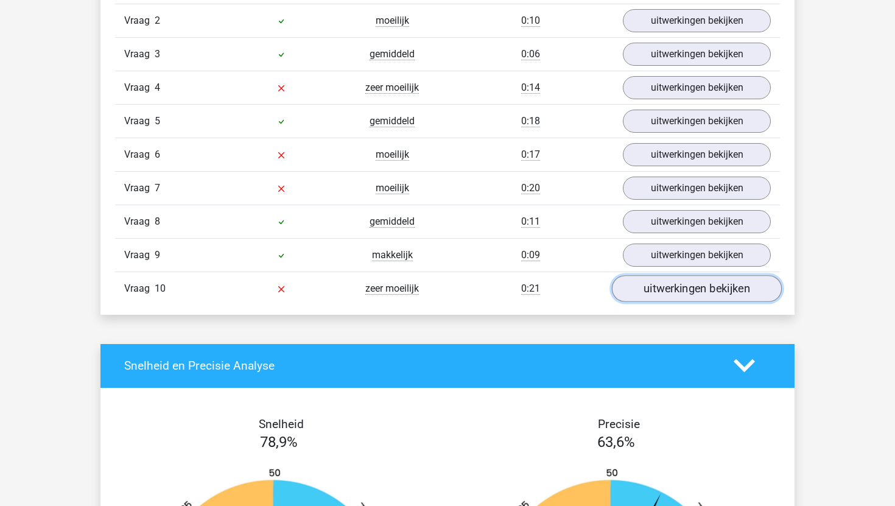
click at [646, 293] on link "uitwerkingen bekijken" at bounding box center [697, 288] width 170 height 27
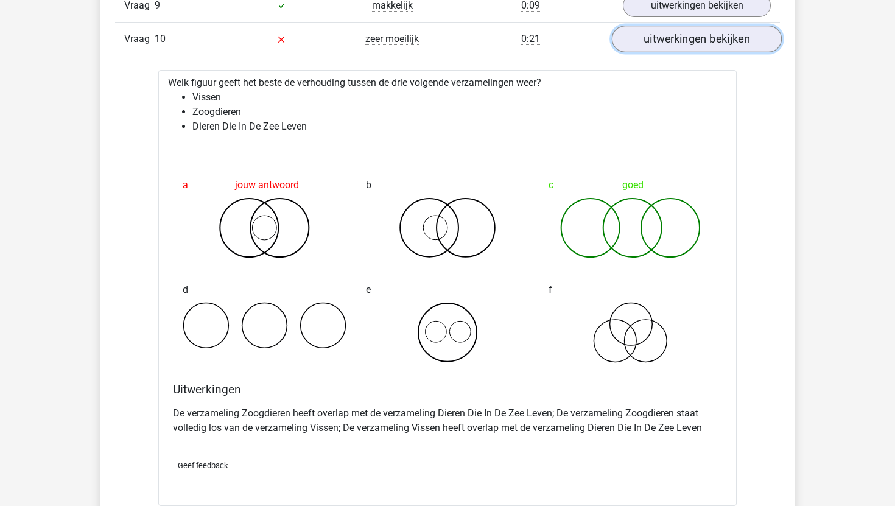
scroll to position [977, 0]
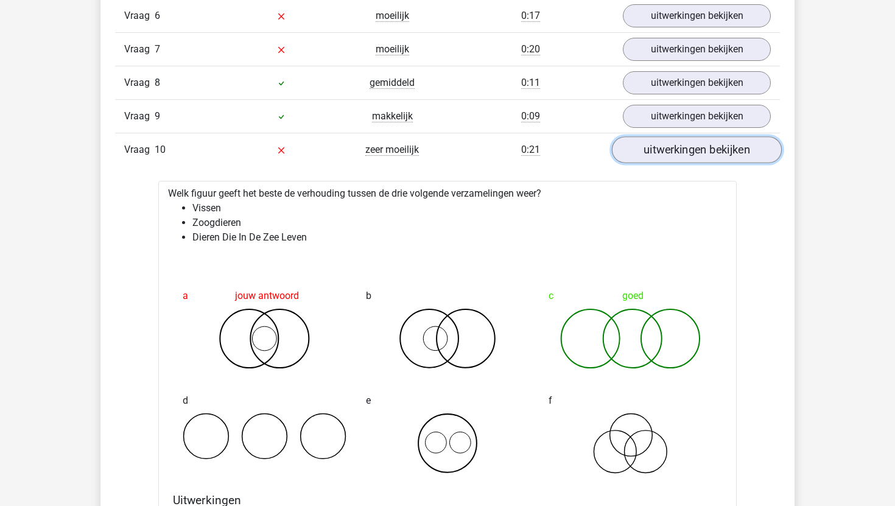
click at [693, 160] on link "uitwerkingen bekijken" at bounding box center [697, 149] width 170 height 27
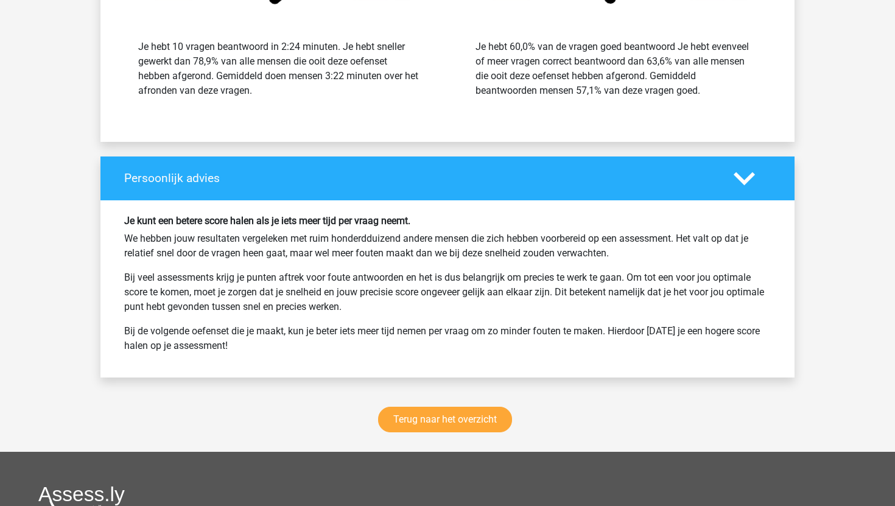
scroll to position [1703, 0]
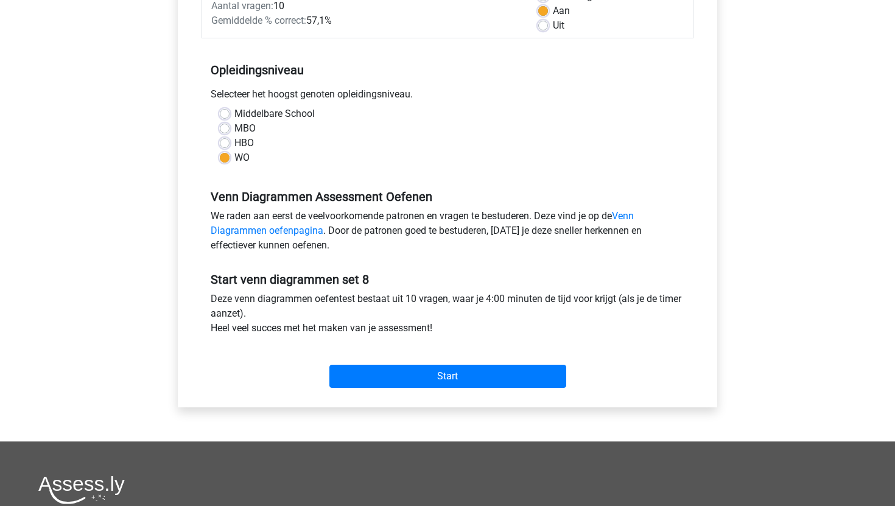
scroll to position [200, 0]
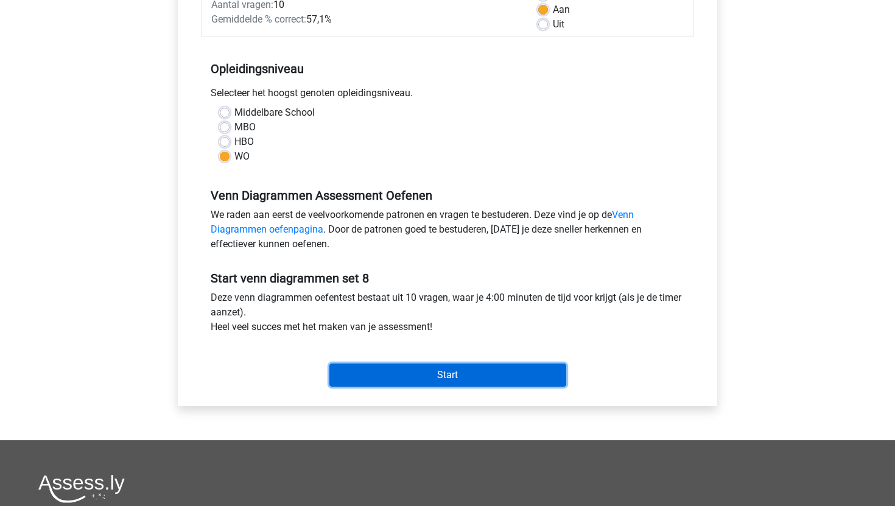
click at [352, 373] on input "Start" at bounding box center [448, 375] width 237 height 23
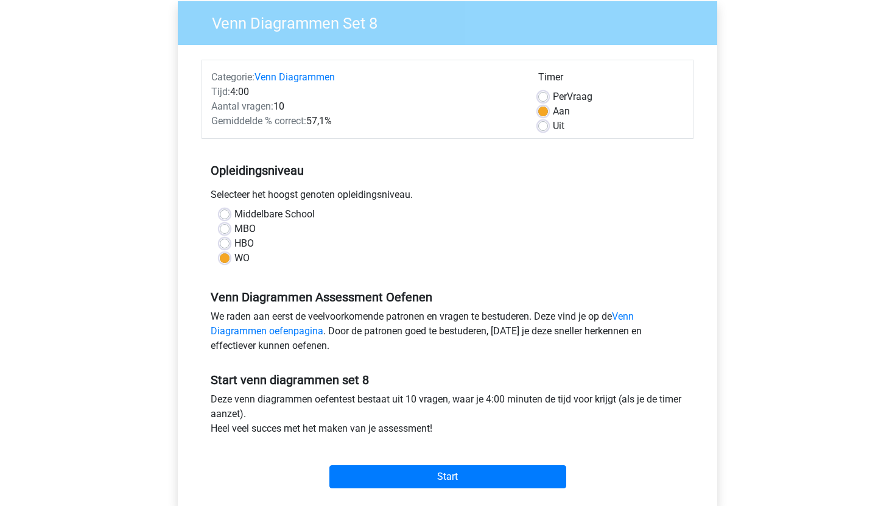
scroll to position [0, 0]
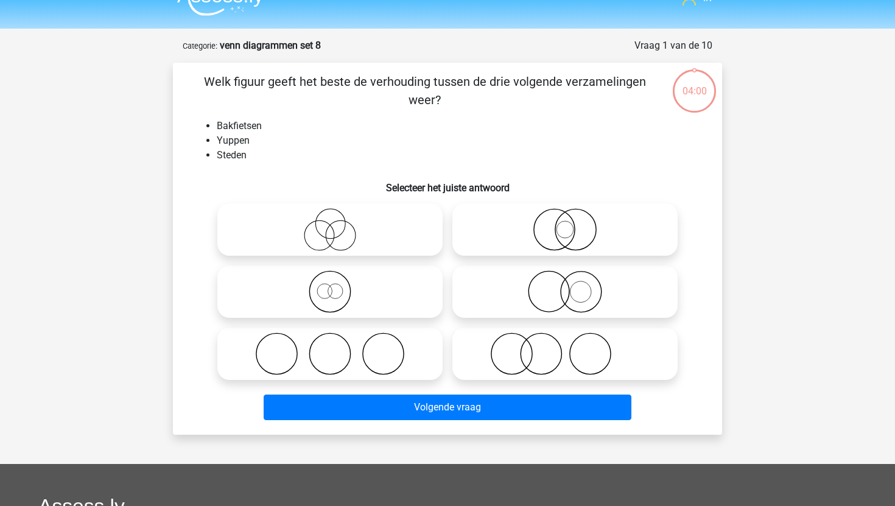
scroll to position [24, 0]
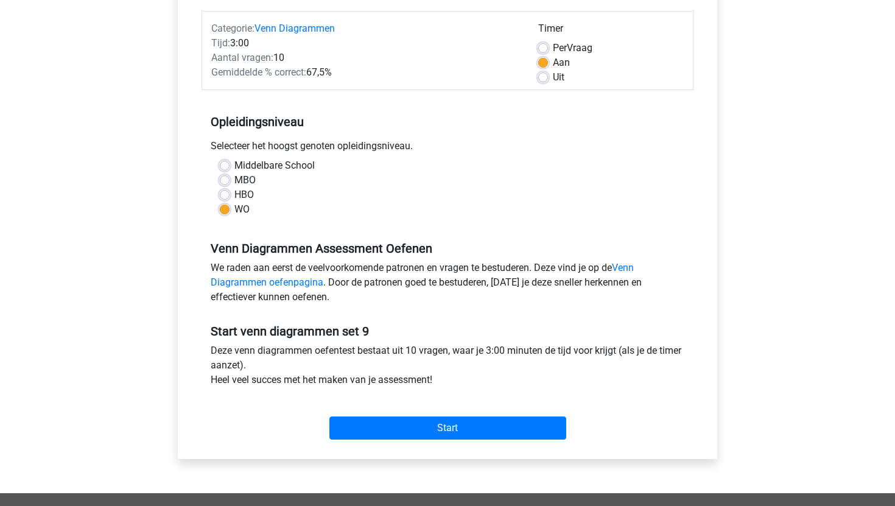
scroll to position [157, 0]
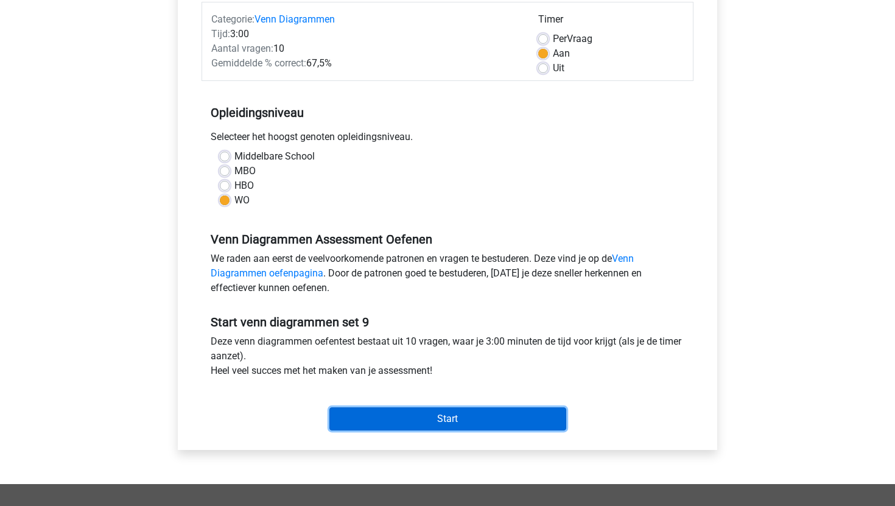
click at [359, 418] on input "Start" at bounding box center [448, 419] width 237 height 23
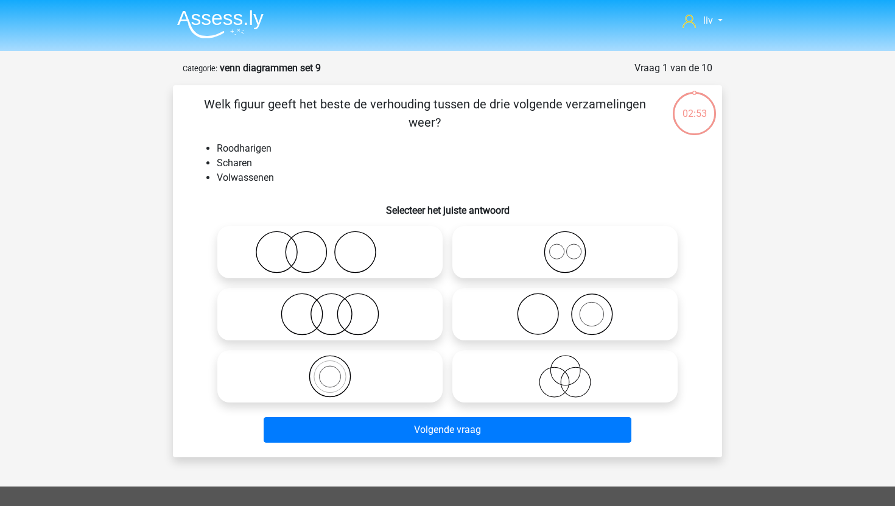
click at [390, 257] on icon at bounding box center [330, 252] width 216 height 43
click at [338, 246] on input "radio" at bounding box center [334, 242] width 8 height 8
radio input "true"
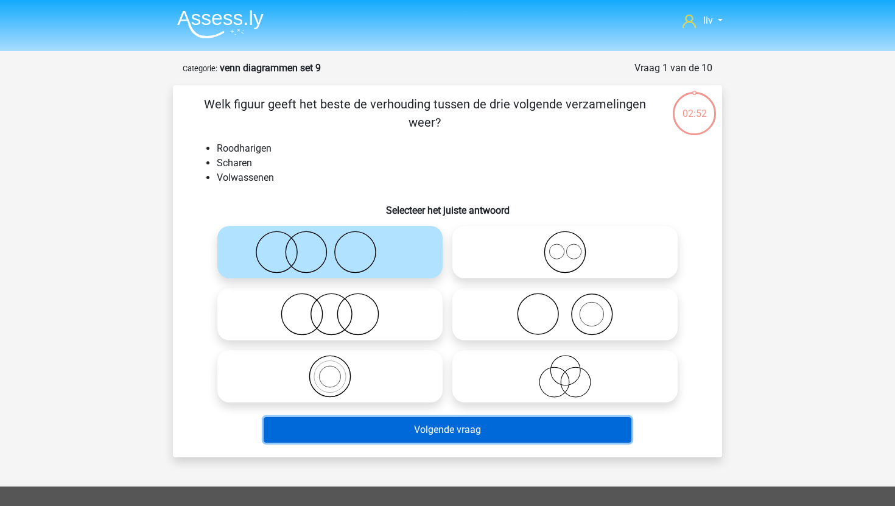
click at [381, 423] on button "Volgende vraag" at bounding box center [448, 430] width 369 height 26
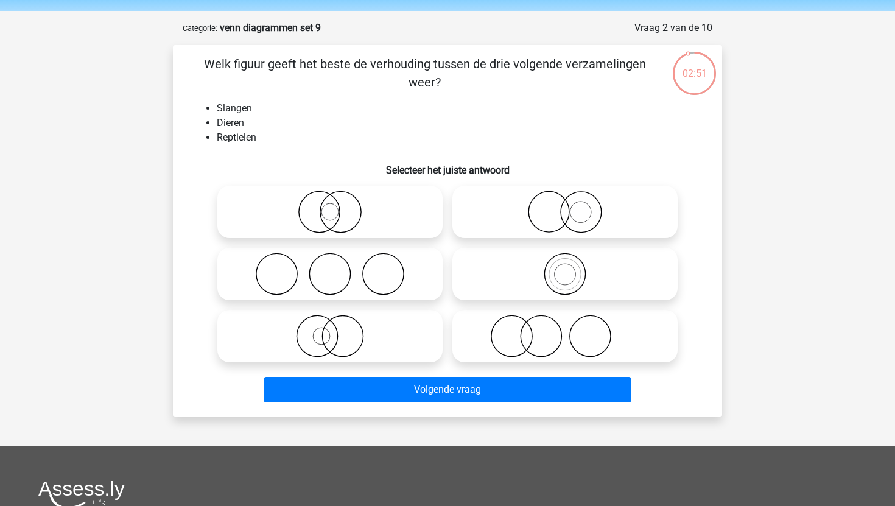
scroll to position [37, 0]
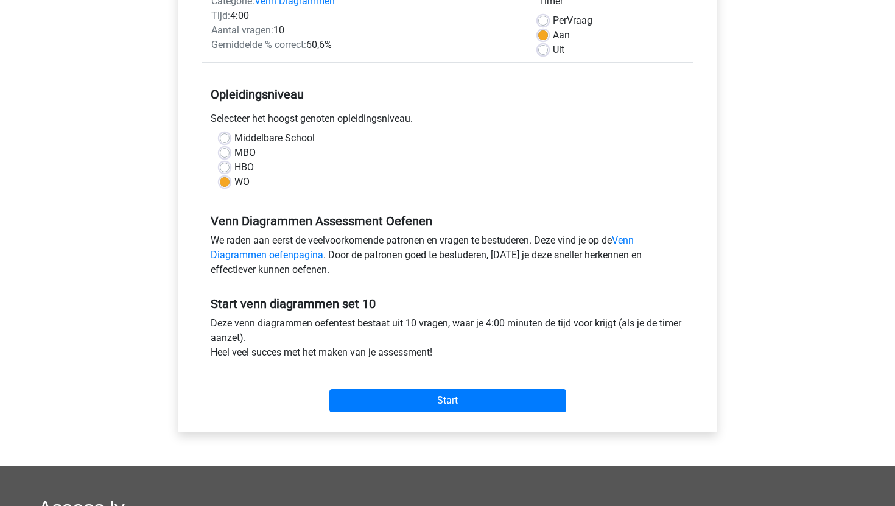
scroll to position [456, 0]
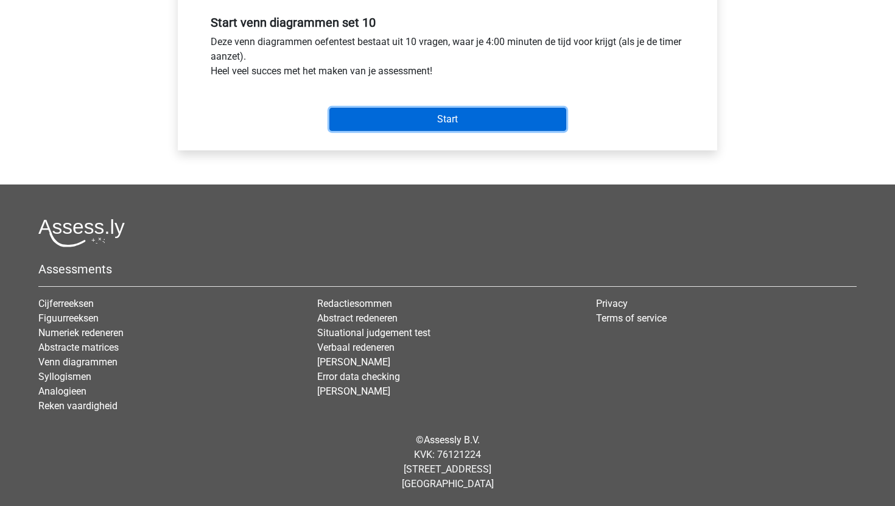
click at [481, 120] on input "Start" at bounding box center [448, 119] width 237 height 23
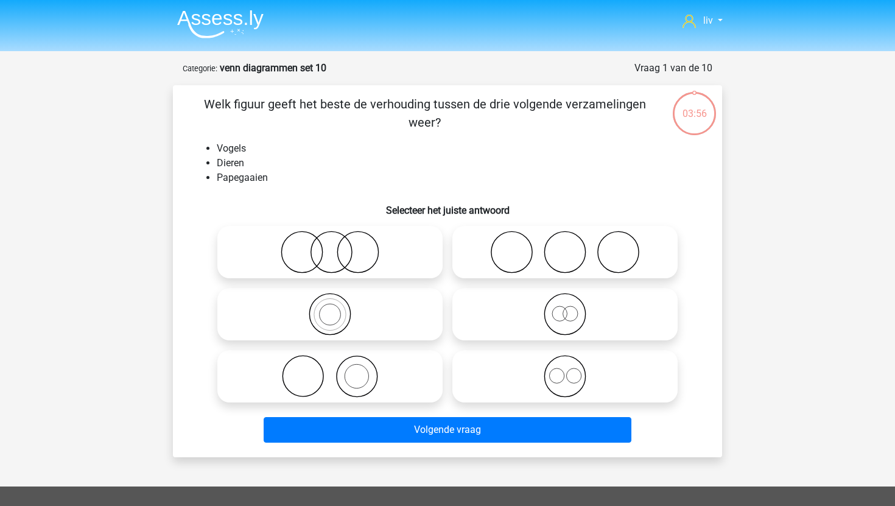
click at [351, 311] on icon at bounding box center [330, 314] width 216 height 43
click at [338, 308] on input "radio" at bounding box center [334, 304] width 8 height 8
radio input "true"
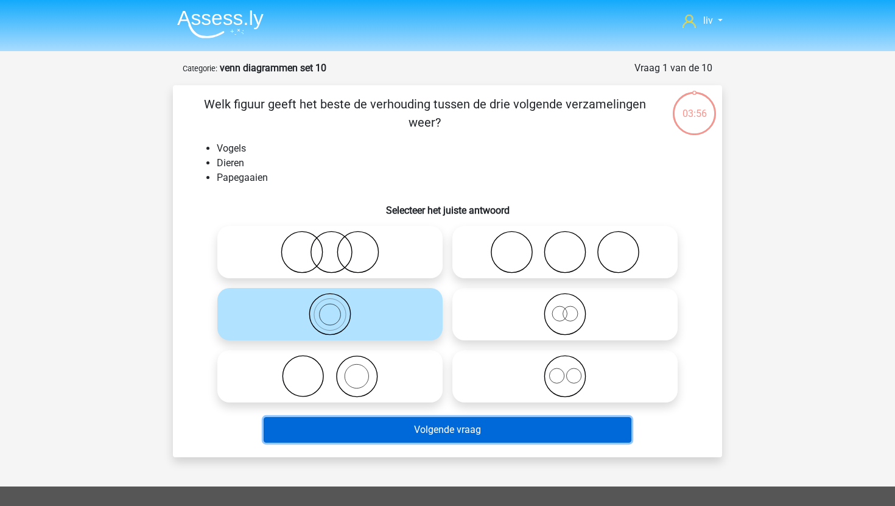
click at [346, 429] on button "Volgende vraag" at bounding box center [448, 430] width 369 height 26
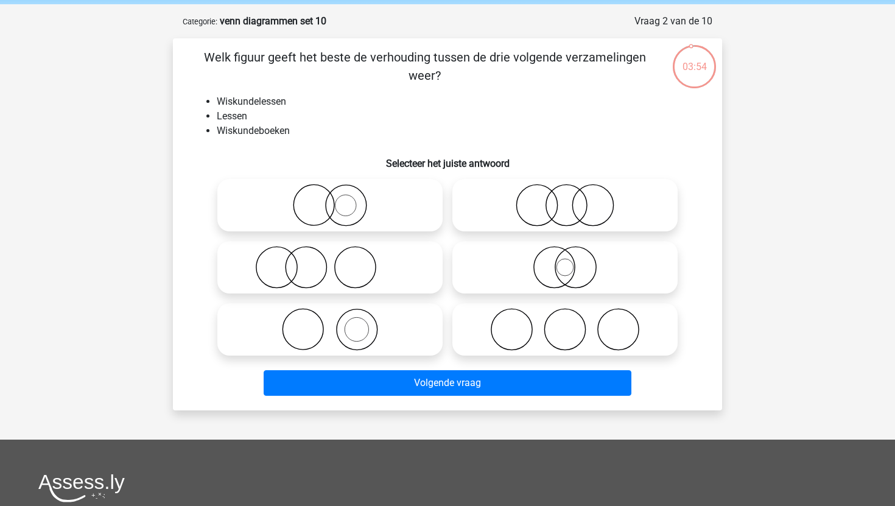
scroll to position [36, 0]
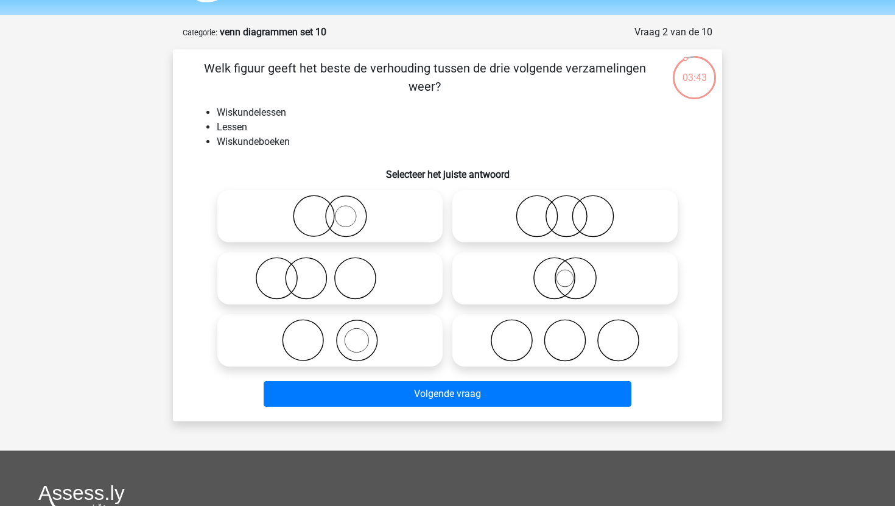
click at [361, 320] on circle at bounding box center [357, 340] width 41 height 41
click at [338, 326] on input "radio" at bounding box center [334, 330] width 8 height 8
radio input "true"
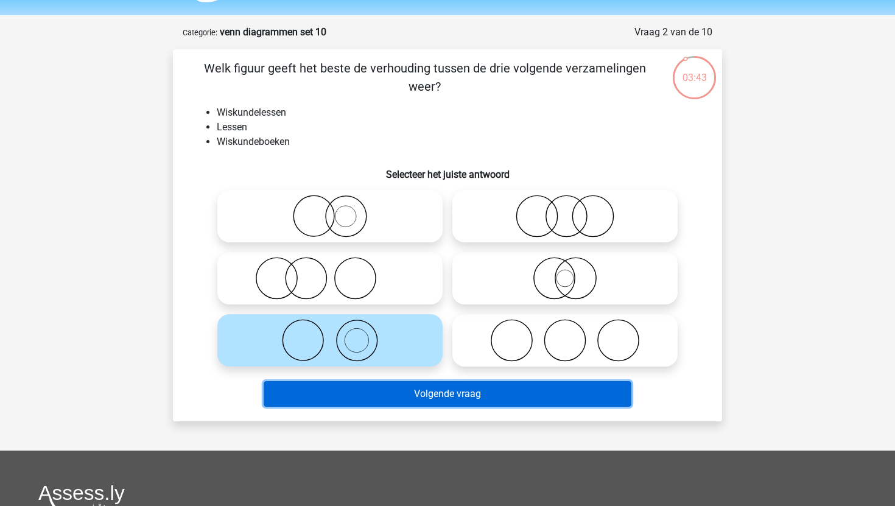
click at [365, 400] on button "Volgende vraag" at bounding box center [448, 394] width 369 height 26
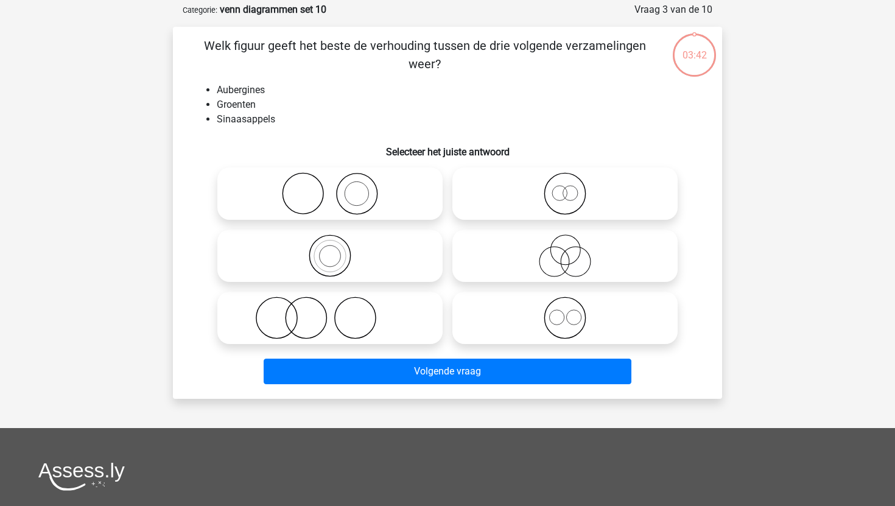
scroll to position [61, 0]
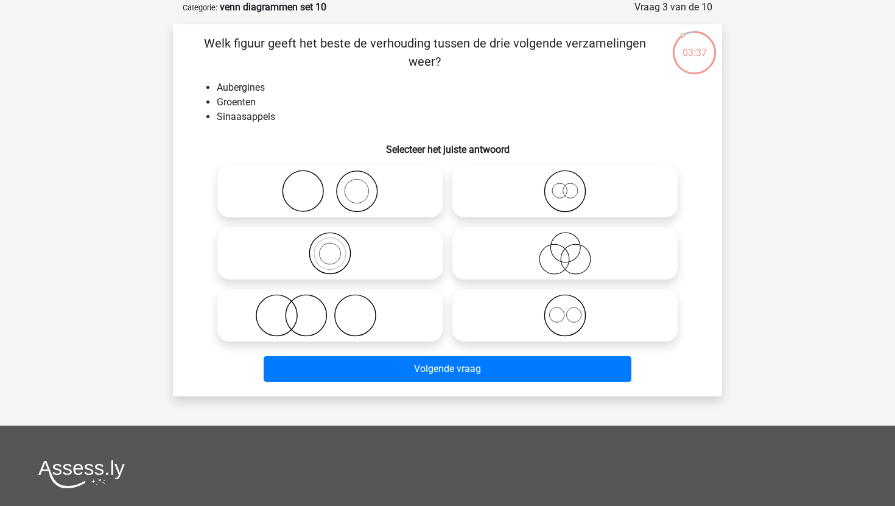
click at [351, 207] on icon at bounding box center [330, 191] width 216 height 43
click at [338, 185] on input "radio" at bounding box center [334, 181] width 8 height 8
radio input "true"
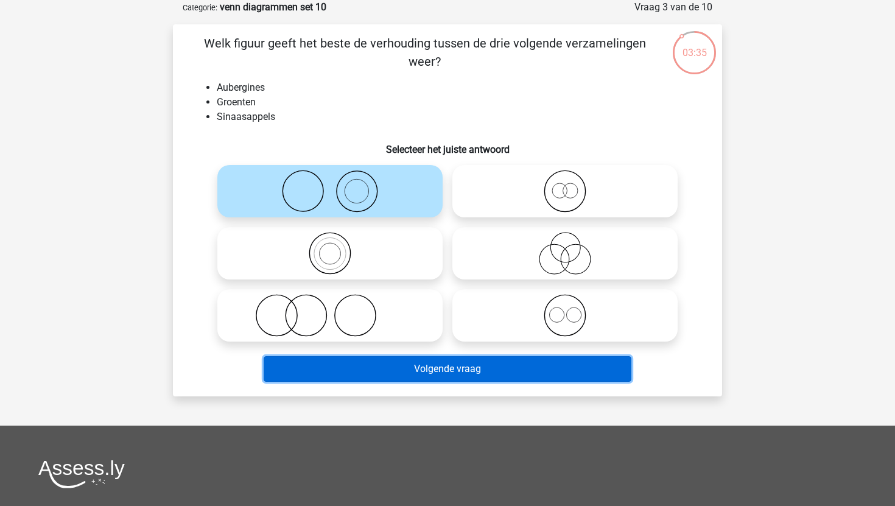
click at [329, 368] on button "Volgende vraag" at bounding box center [448, 369] width 369 height 26
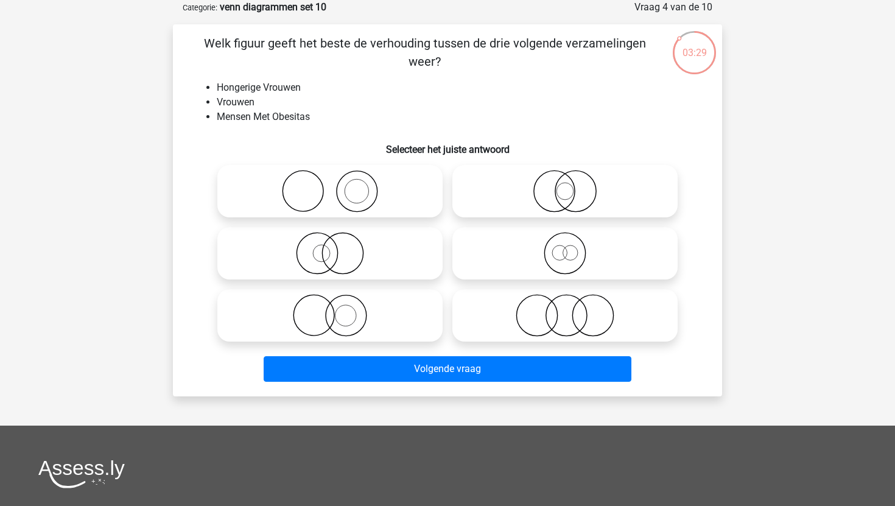
click at [519, 329] on icon at bounding box center [565, 315] width 216 height 43
click at [565, 309] on input "radio" at bounding box center [569, 306] width 8 height 8
radio input "true"
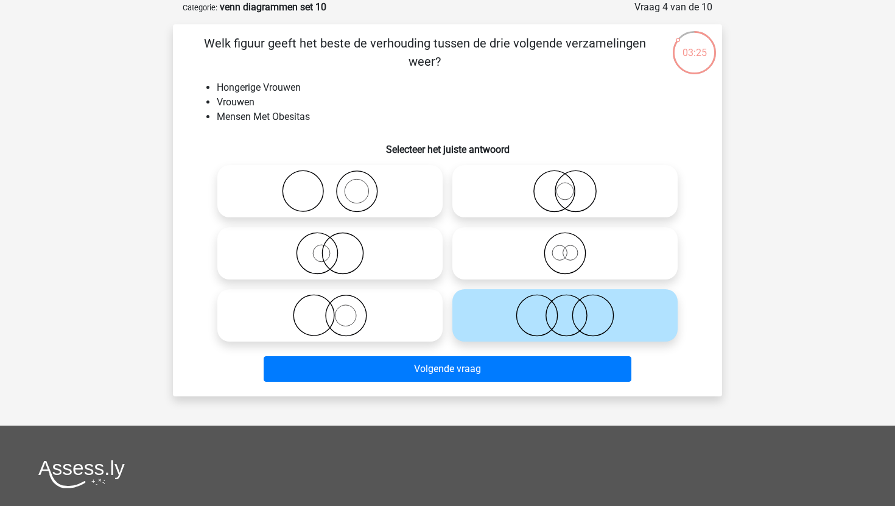
click at [549, 255] on icon at bounding box center [565, 253] width 216 height 43
click at [565, 247] on input "radio" at bounding box center [569, 243] width 8 height 8
radio input "true"
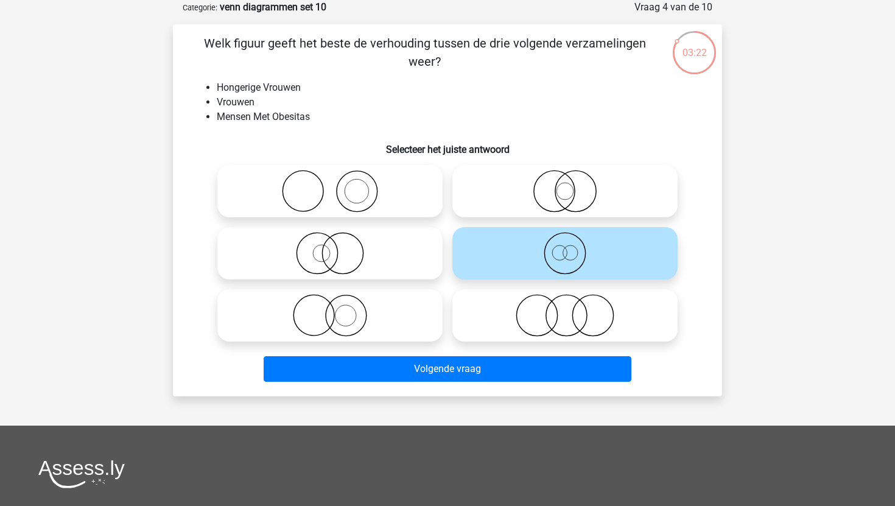
click at [394, 269] on icon at bounding box center [330, 253] width 216 height 43
click at [338, 247] on input "radio" at bounding box center [334, 243] width 8 height 8
radio input "true"
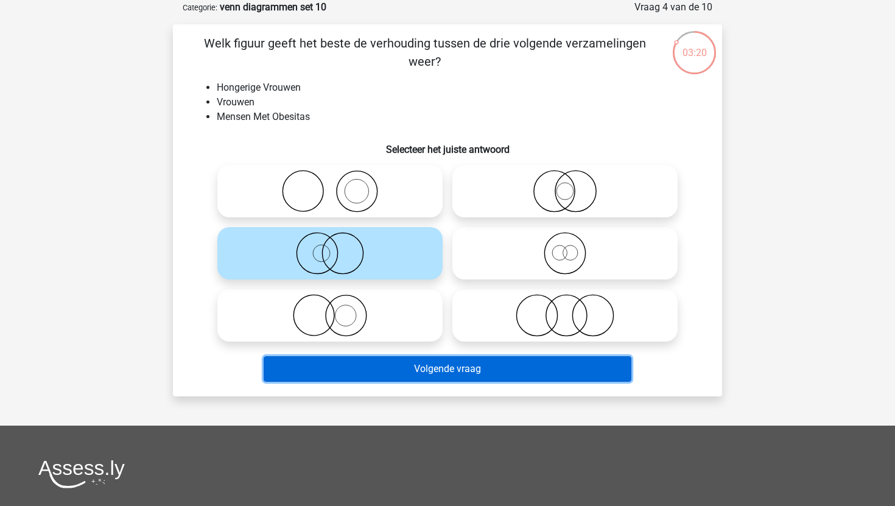
click at [373, 367] on button "Volgende vraag" at bounding box center [448, 369] width 369 height 26
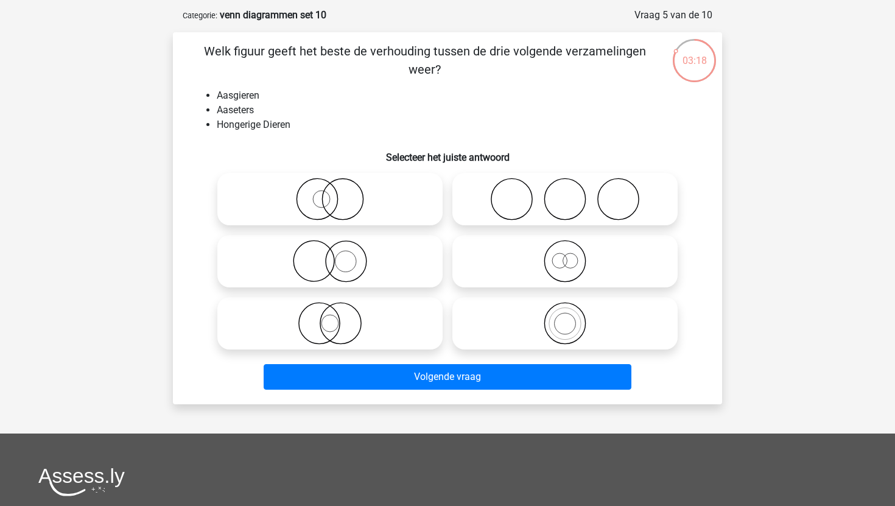
scroll to position [49, 0]
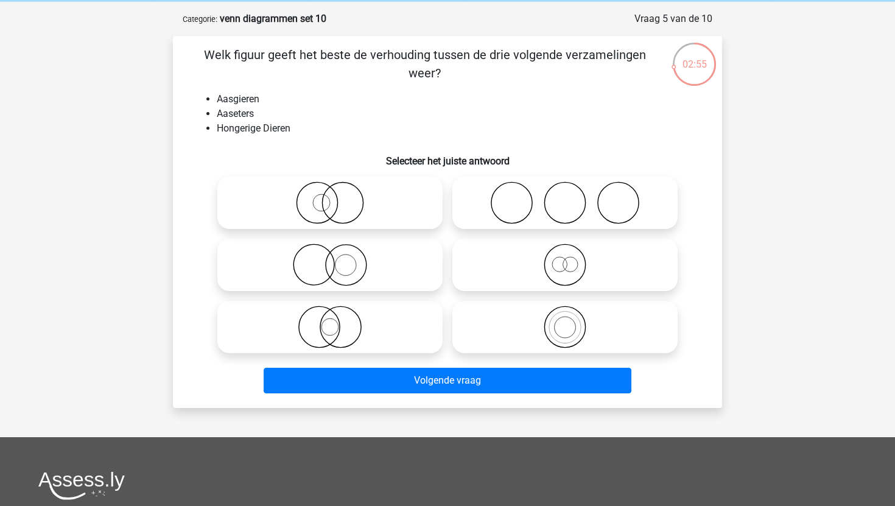
click at [361, 333] on circle at bounding box center [340, 327] width 41 height 41
click at [338, 321] on input "radio" at bounding box center [334, 317] width 8 height 8
radio input "true"
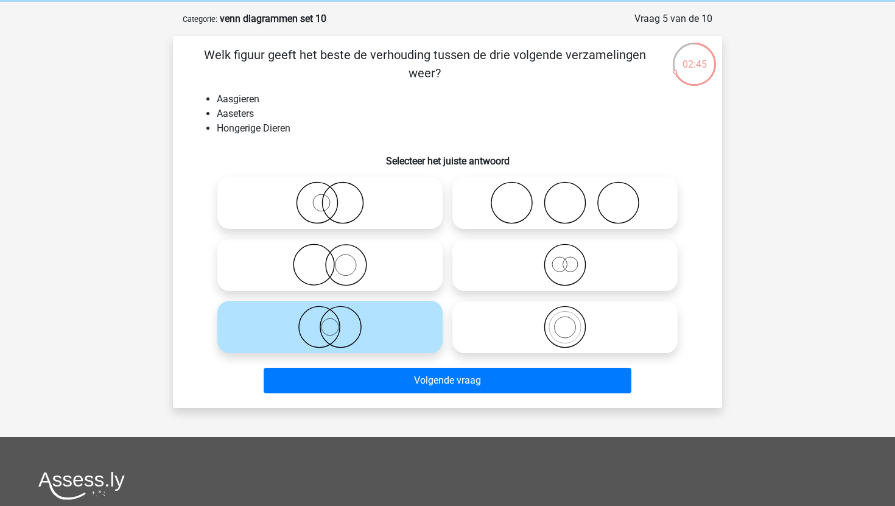
click at [493, 277] on icon at bounding box center [565, 265] width 216 height 43
click at [565, 259] on input "radio" at bounding box center [569, 255] width 8 height 8
radio input "true"
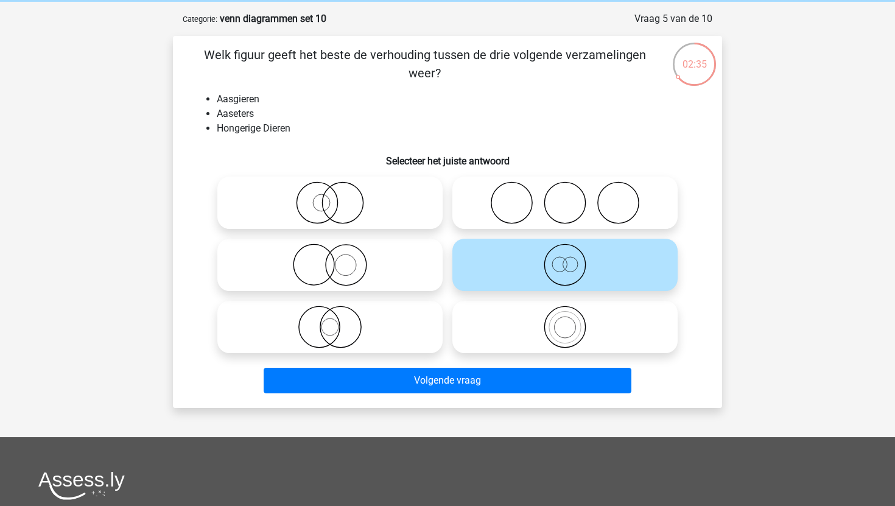
click at [400, 331] on icon at bounding box center [330, 327] width 216 height 43
click at [338, 321] on input "radio" at bounding box center [334, 317] width 8 height 8
radio input "true"
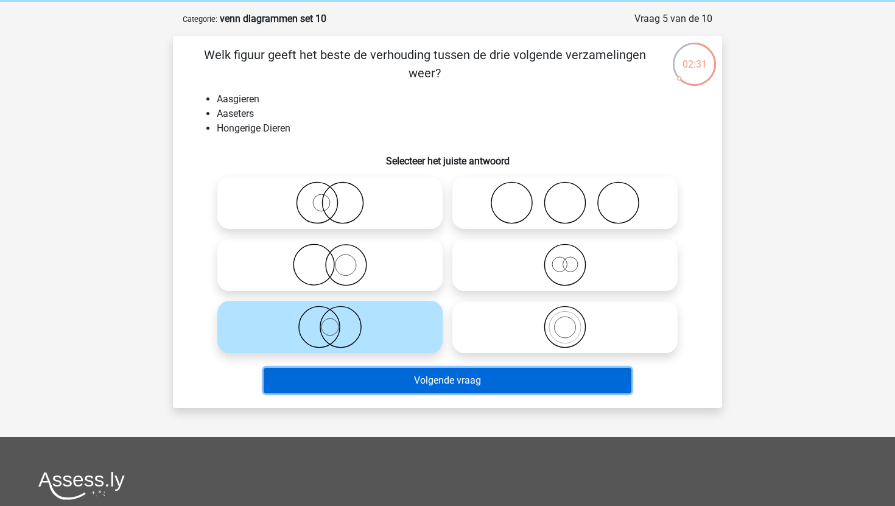
click at [344, 374] on button "Volgende vraag" at bounding box center [448, 381] width 369 height 26
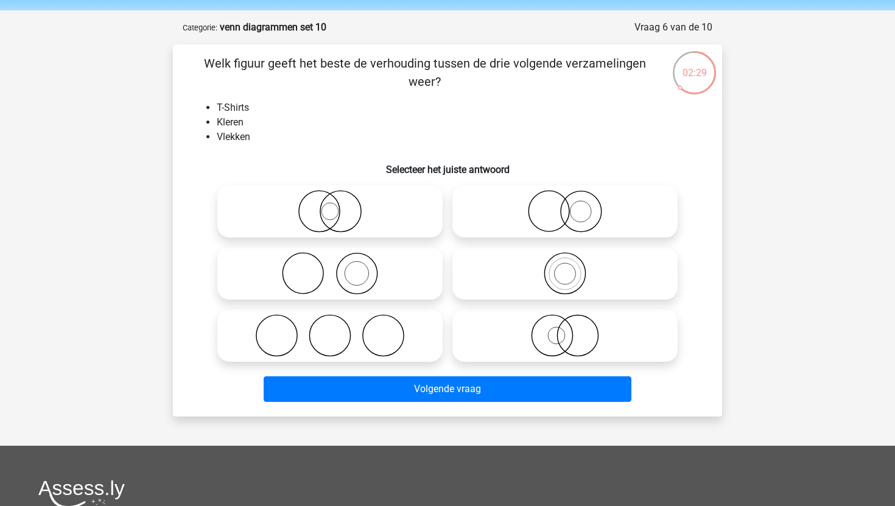
scroll to position [39, 0]
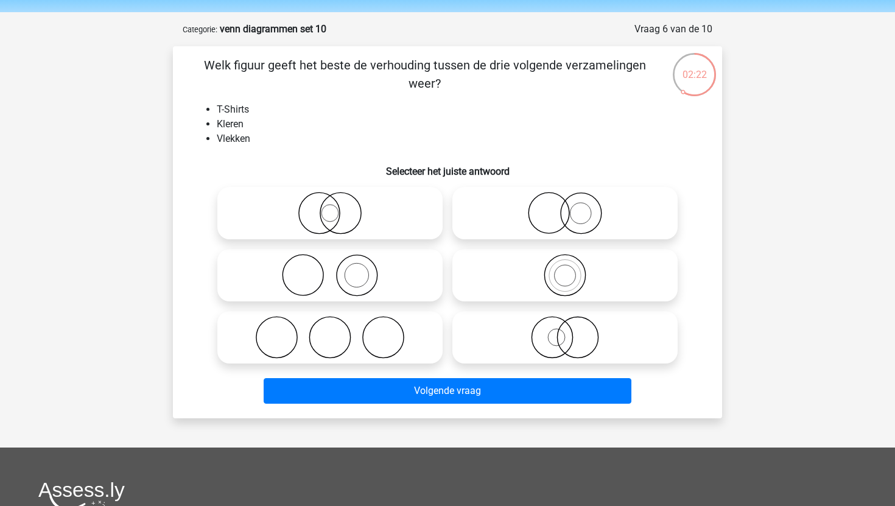
click at [337, 278] on circle at bounding box center [357, 275] width 41 height 41
click at [337, 269] on input "radio" at bounding box center [334, 265] width 8 height 8
radio input "true"
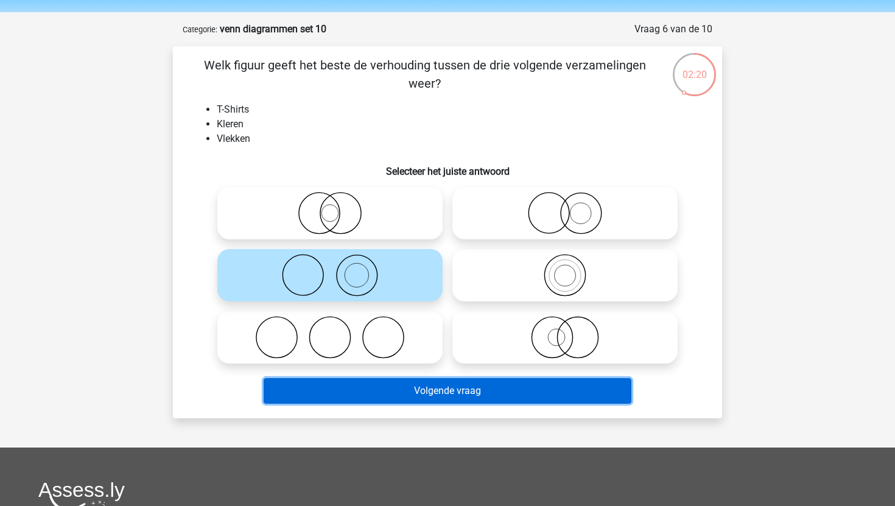
click at [348, 390] on button "Volgende vraag" at bounding box center [448, 391] width 369 height 26
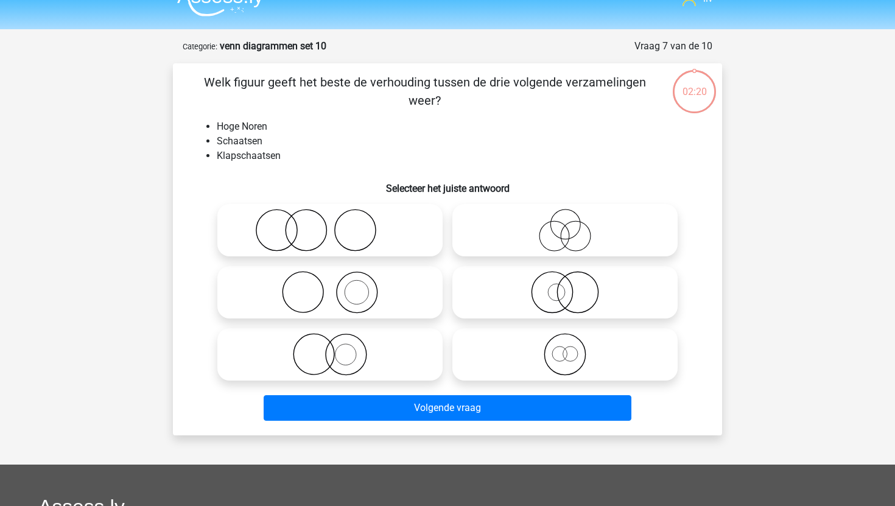
scroll to position [19, 0]
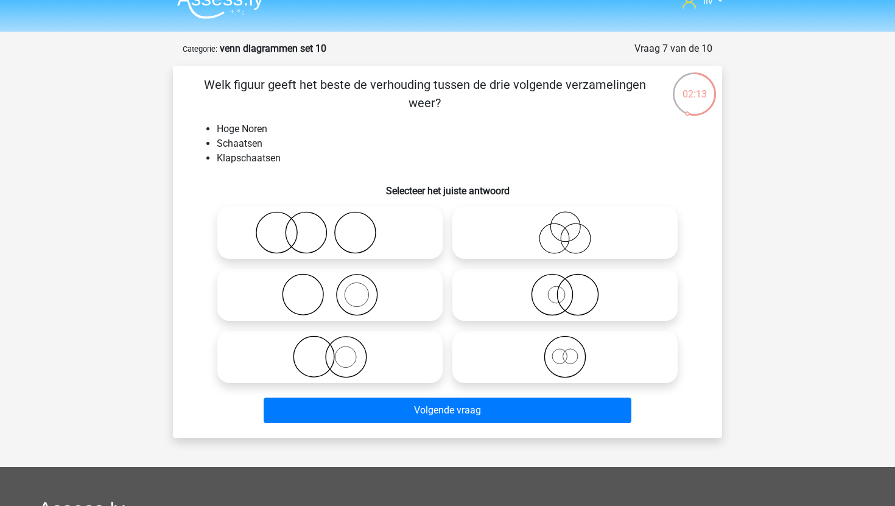
click at [528, 358] on icon at bounding box center [565, 357] width 216 height 43
click at [565, 351] on input "radio" at bounding box center [569, 347] width 8 height 8
radio input "true"
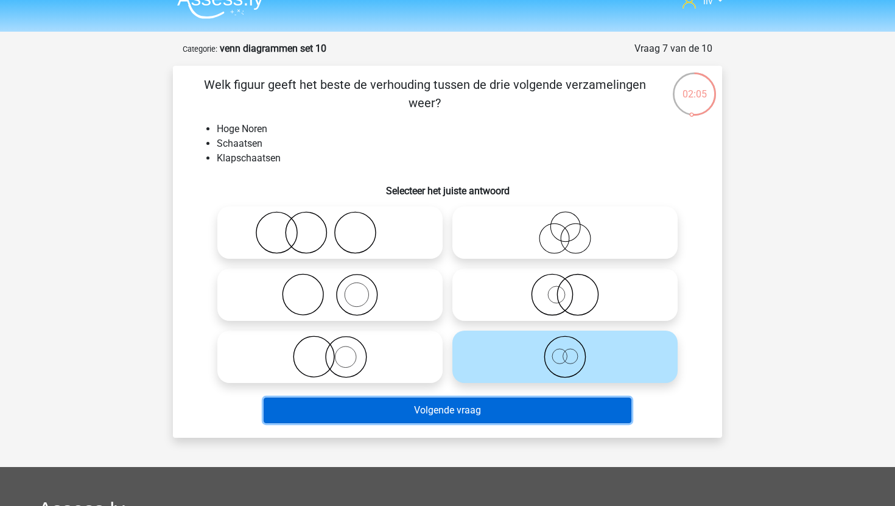
click at [388, 406] on button "Volgende vraag" at bounding box center [448, 411] width 369 height 26
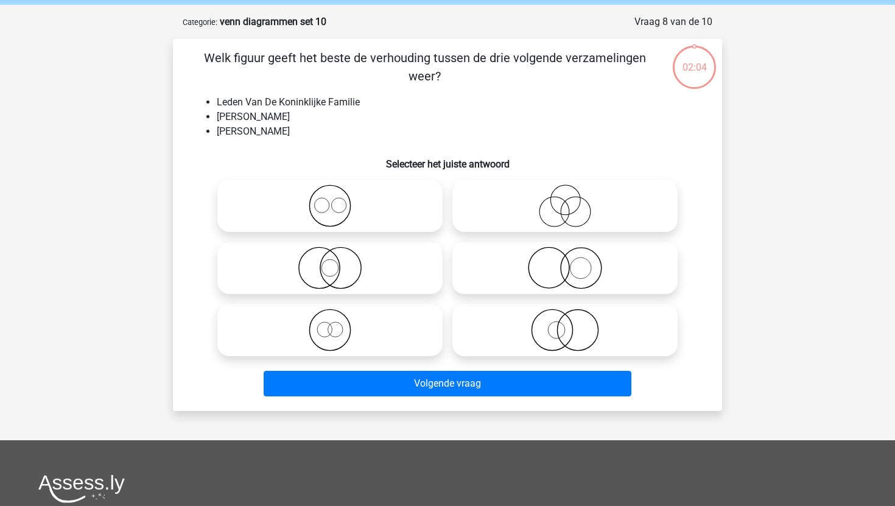
scroll to position [44, 0]
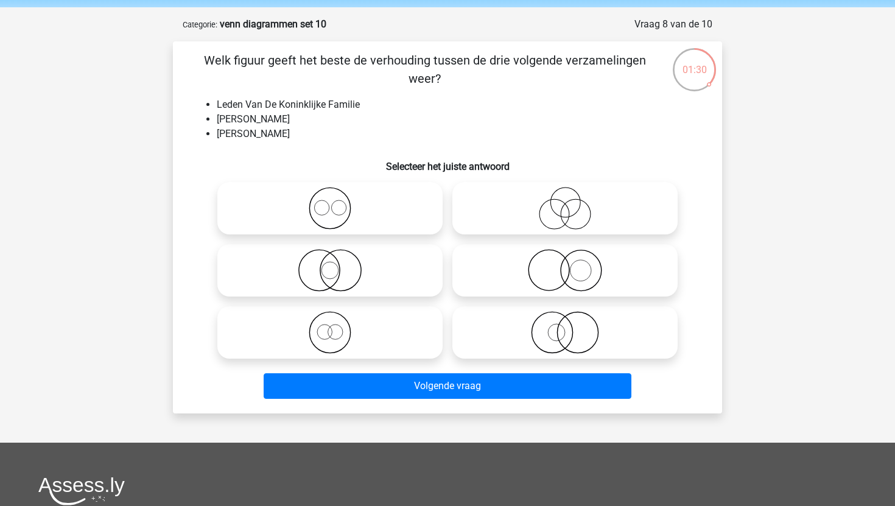
click at [316, 291] on icon at bounding box center [330, 270] width 216 height 43
click at [330, 264] on input "radio" at bounding box center [334, 260] width 8 height 8
radio input "true"
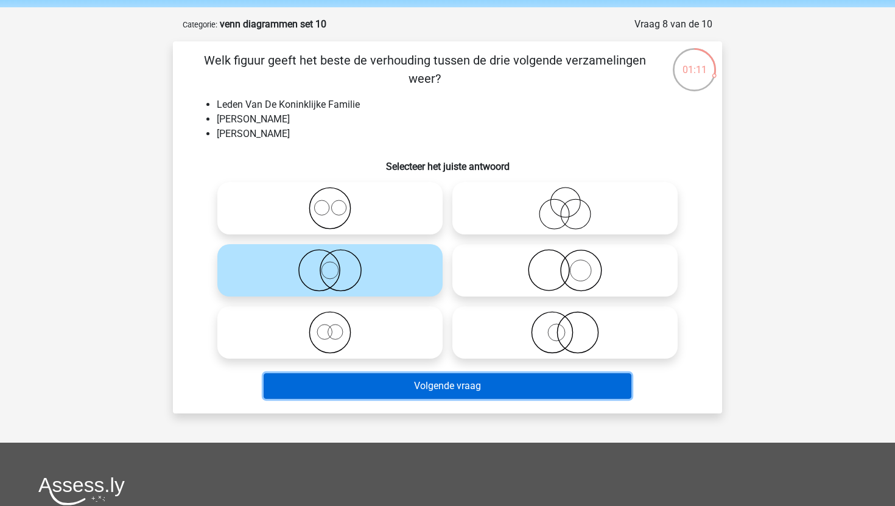
click at [335, 381] on button "Volgende vraag" at bounding box center [448, 386] width 369 height 26
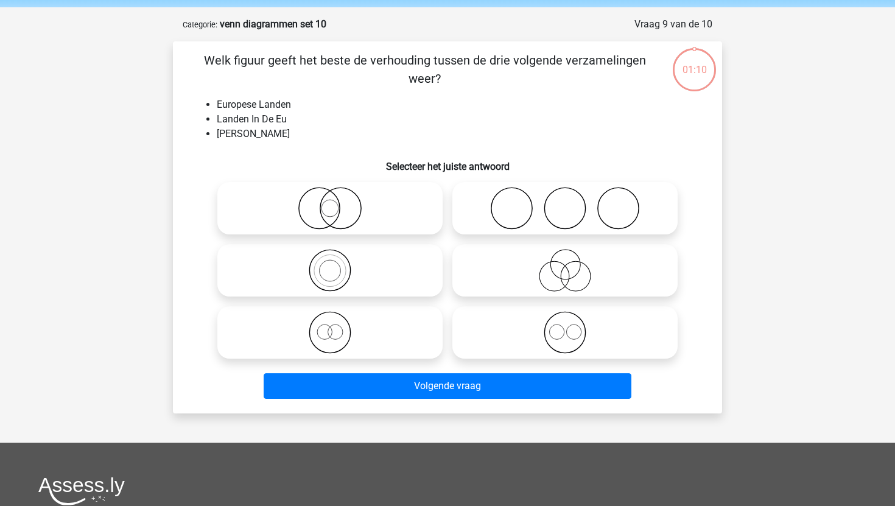
scroll to position [61, 0]
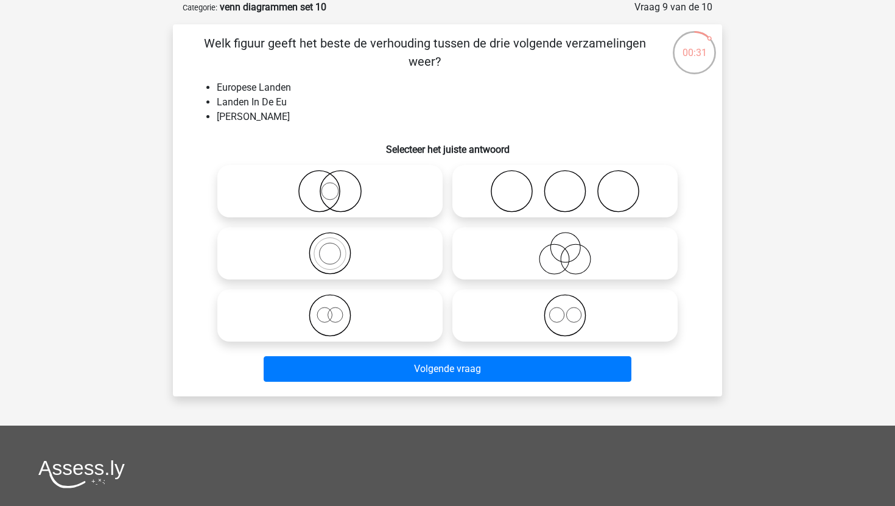
click at [333, 191] on icon at bounding box center [330, 191] width 216 height 43
click at [333, 185] on input "radio" at bounding box center [334, 181] width 8 height 8
radio input "true"
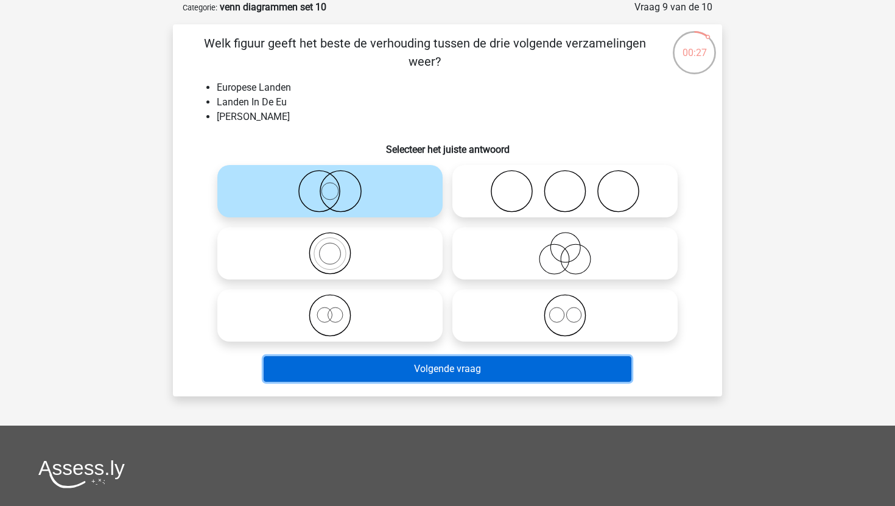
click at [358, 369] on button "Volgende vraag" at bounding box center [448, 369] width 369 height 26
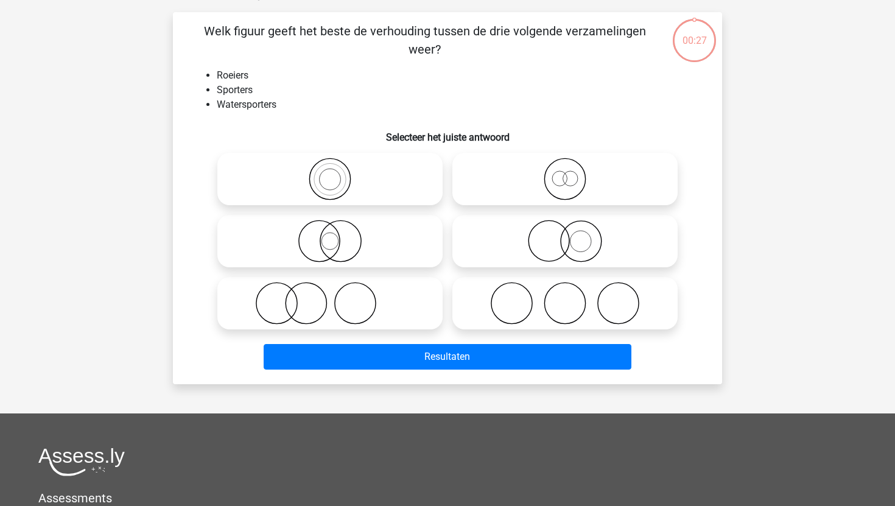
scroll to position [77, 0]
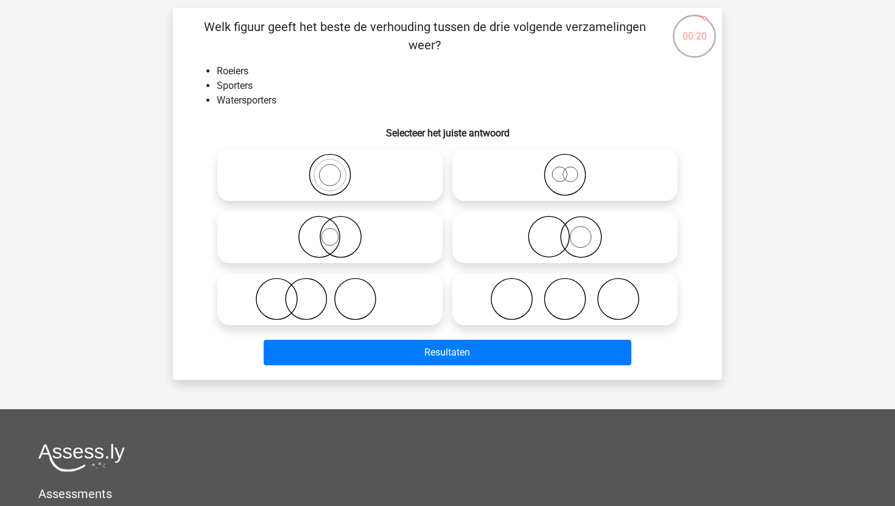
click at [330, 172] on icon at bounding box center [330, 175] width 216 height 43
click at [330, 169] on input "radio" at bounding box center [334, 165] width 8 height 8
radio input "true"
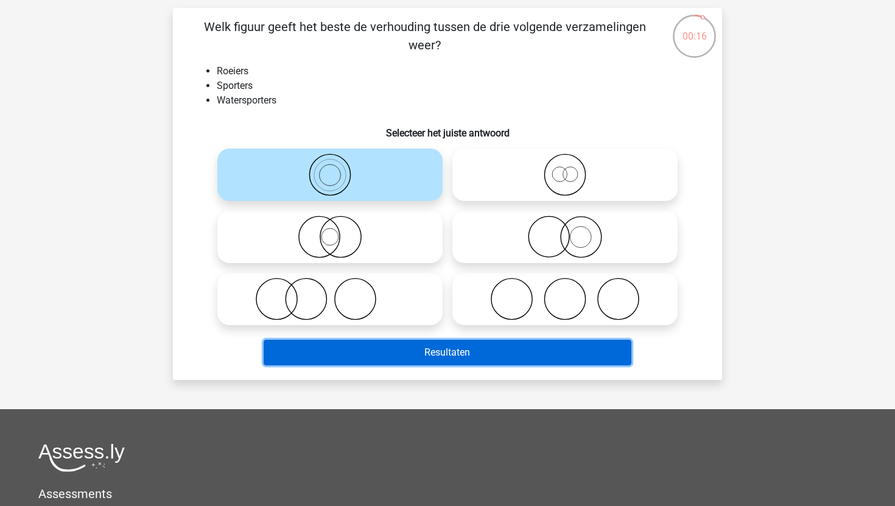
click at [362, 347] on button "Resultaten" at bounding box center [448, 353] width 369 height 26
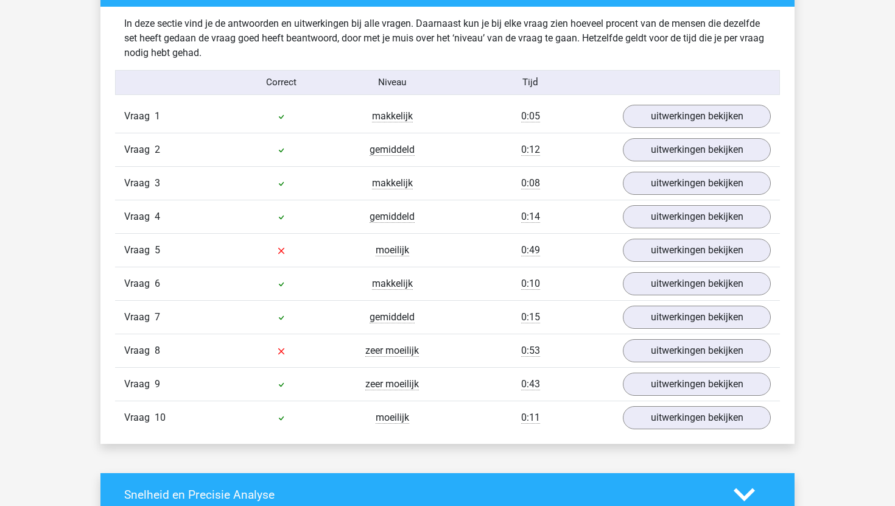
scroll to position [708, 0]
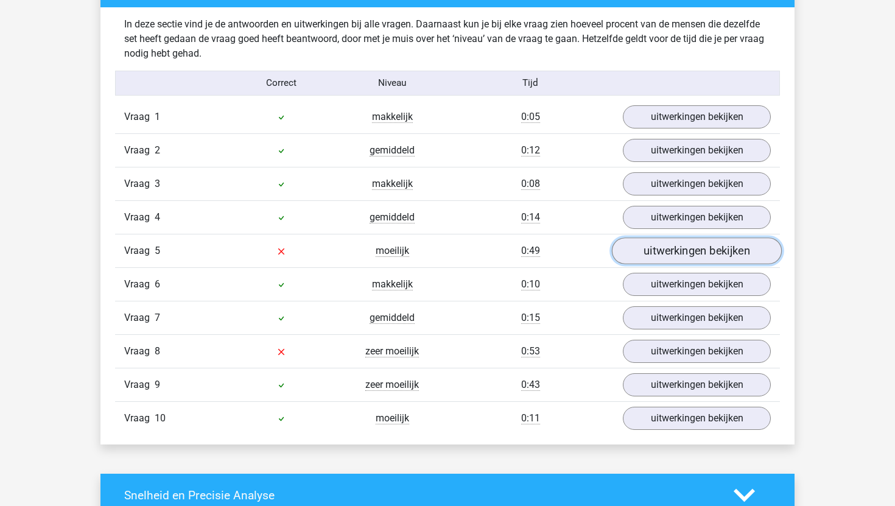
click at [630, 245] on link "uitwerkingen bekijken" at bounding box center [697, 251] width 170 height 27
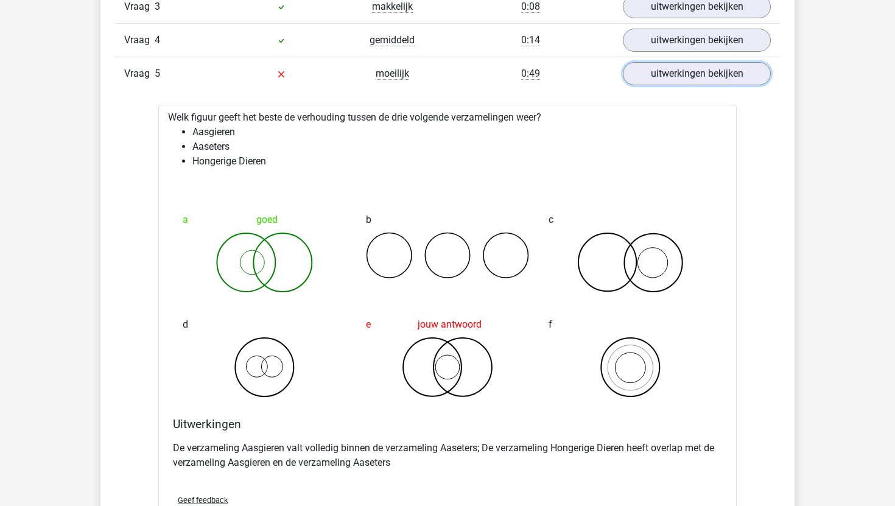
scroll to position [884, 0]
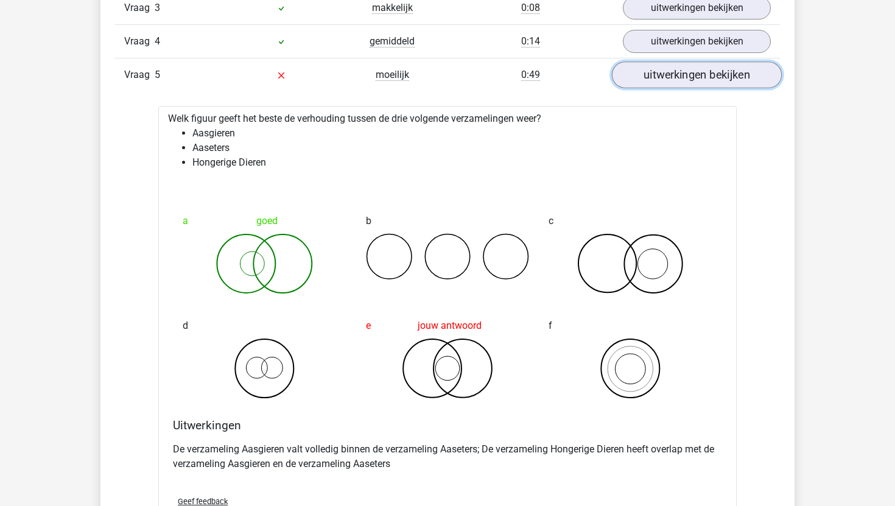
click at [644, 77] on link "uitwerkingen bekijken" at bounding box center [697, 75] width 170 height 27
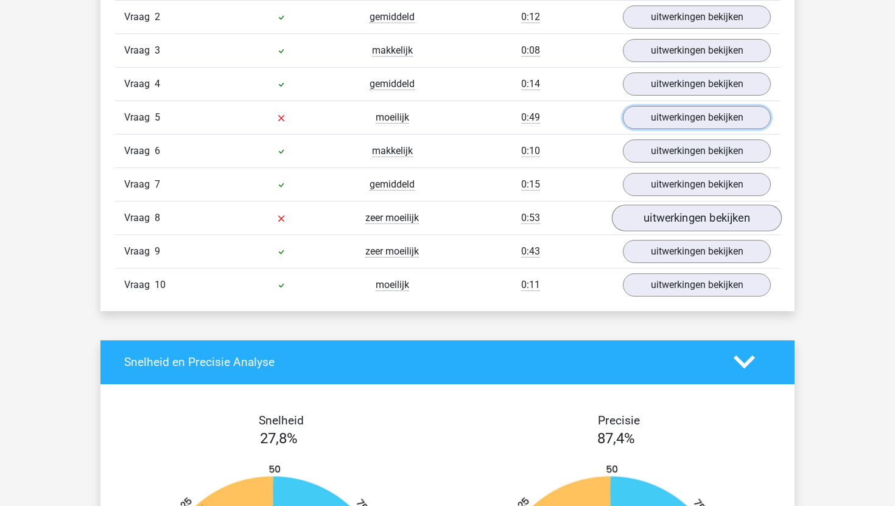
scroll to position [841, 0]
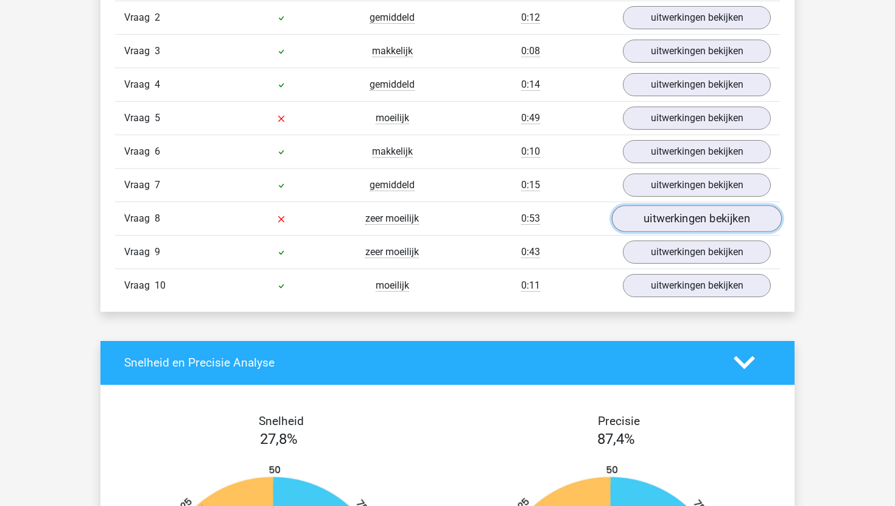
click at [648, 220] on link "uitwerkingen bekijken" at bounding box center [697, 218] width 170 height 27
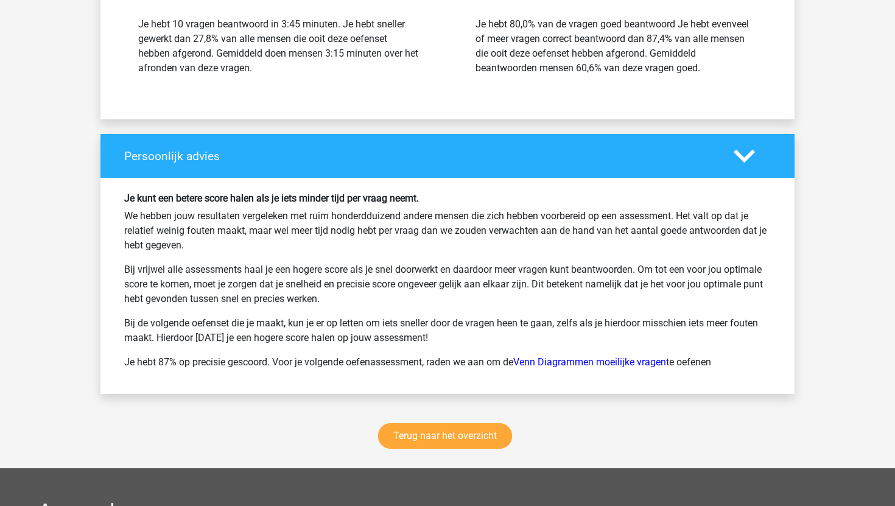
scroll to position [2025, 0]
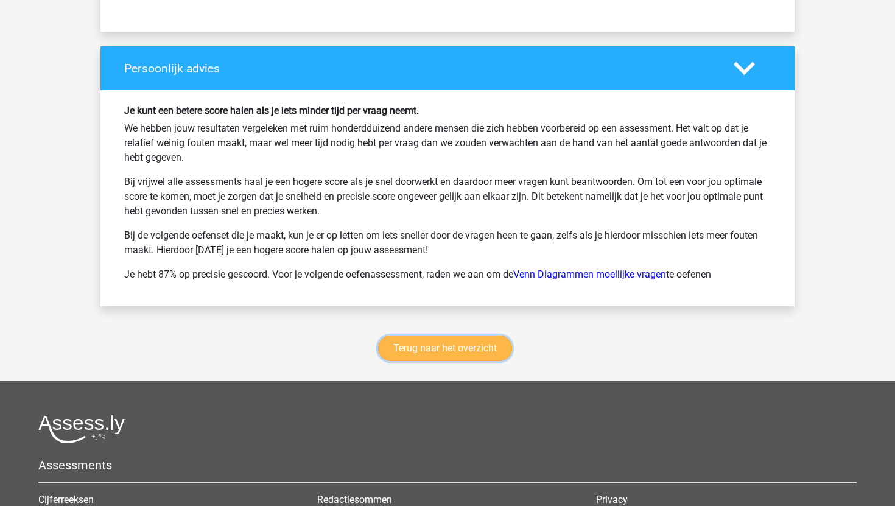
click at [471, 344] on link "Terug naar het overzicht" at bounding box center [445, 349] width 134 height 26
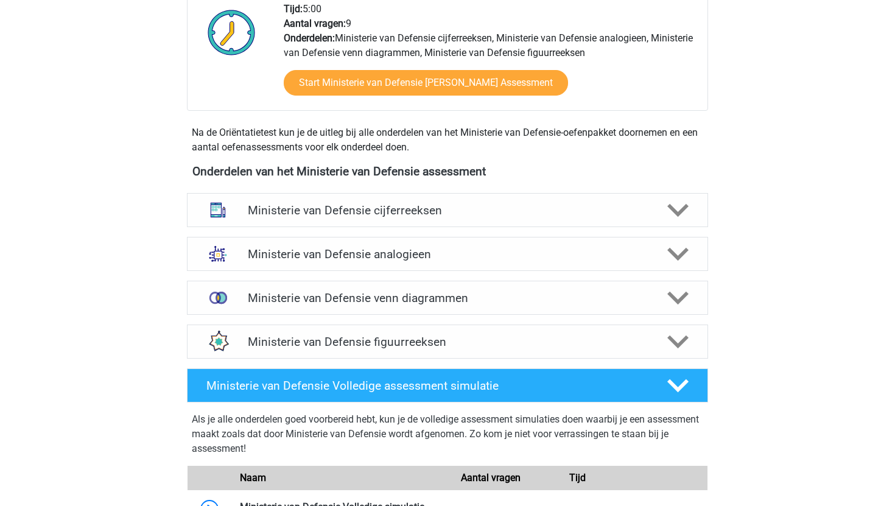
scroll to position [439, 0]
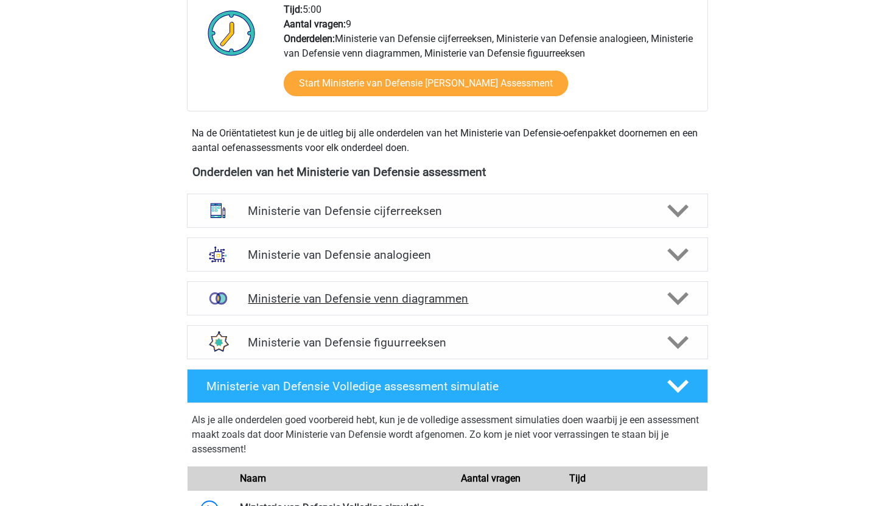
click at [294, 291] on div "Ministerie van Defensie venn diagrammen" at bounding box center [447, 298] width 521 height 34
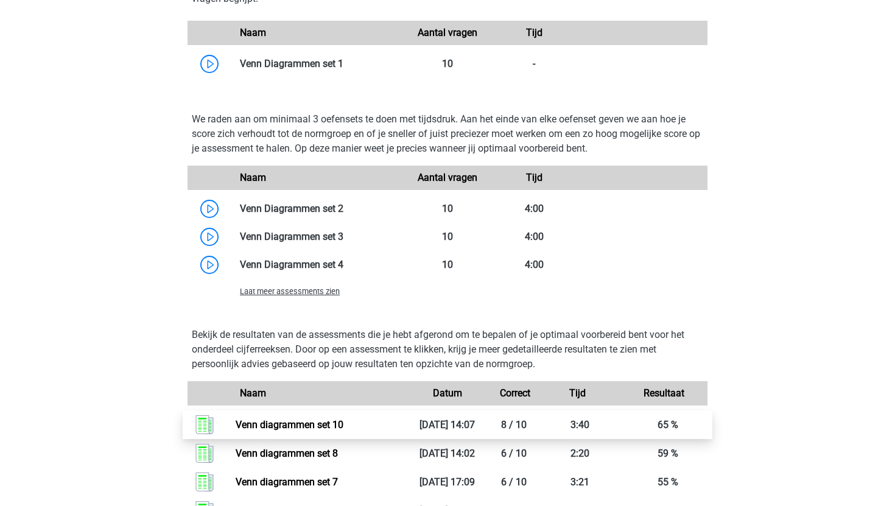
scroll to position [859, 0]
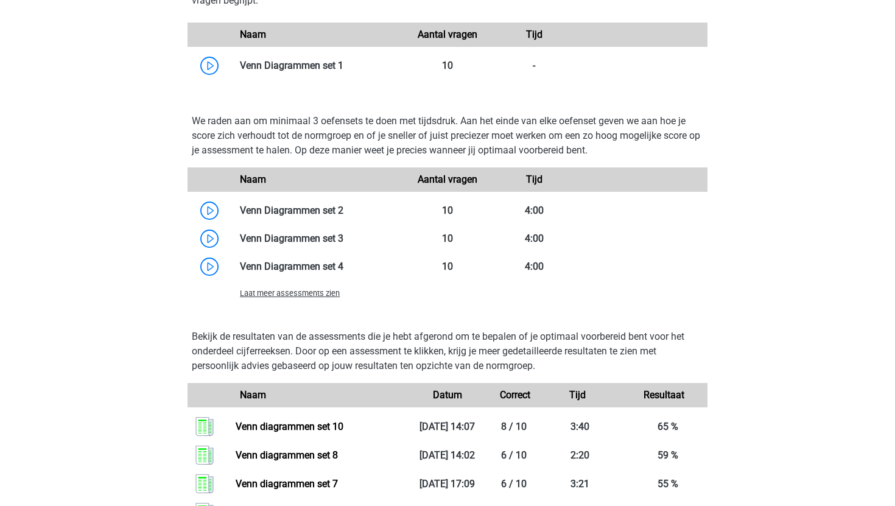
click at [309, 292] on span "Laat meer assessments zien" at bounding box center [290, 293] width 100 height 9
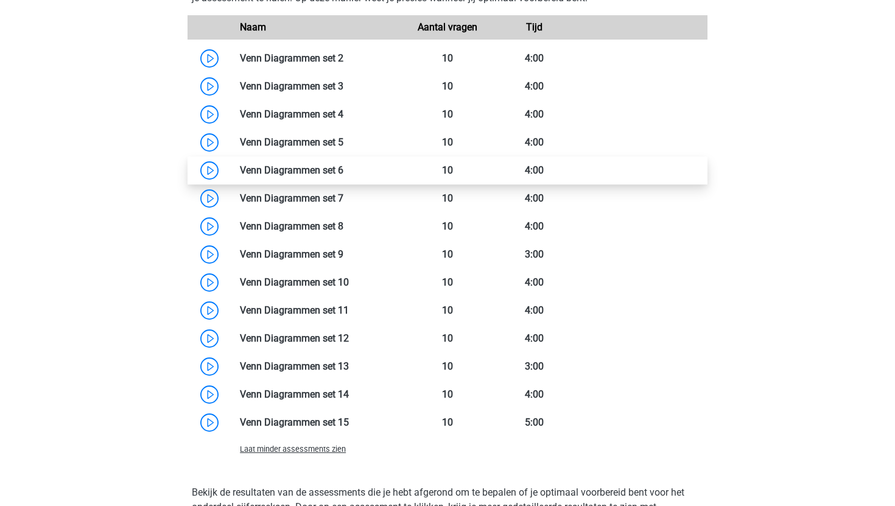
scroll to position [1012, 0]
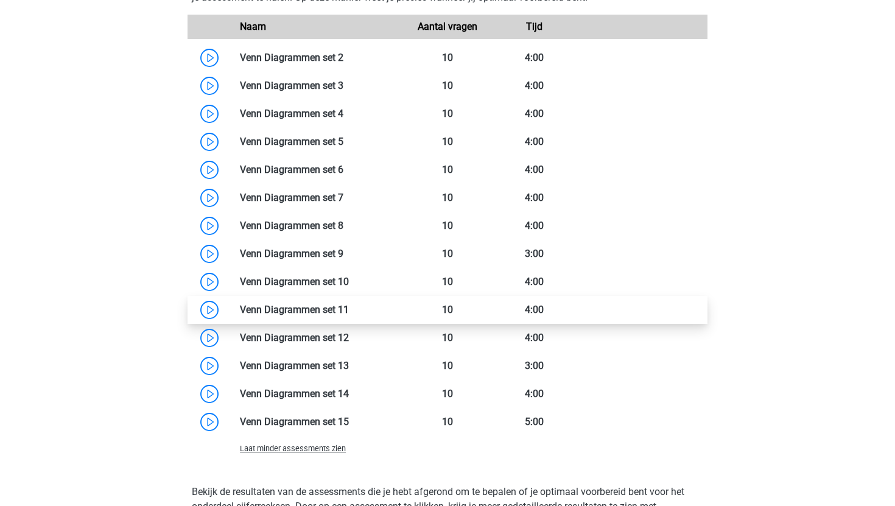
click at [349, 304] on link at bounding box center [349, 310] width 0 height 12
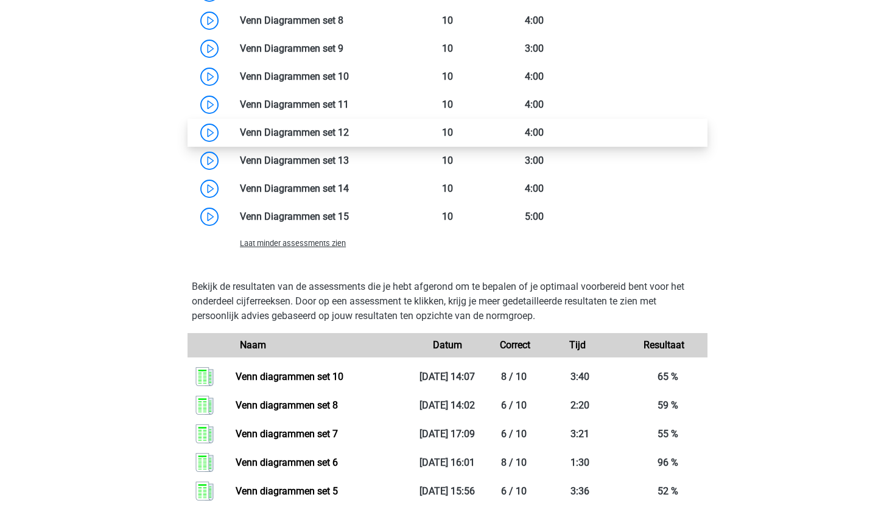
scroll to position [1216, 0]
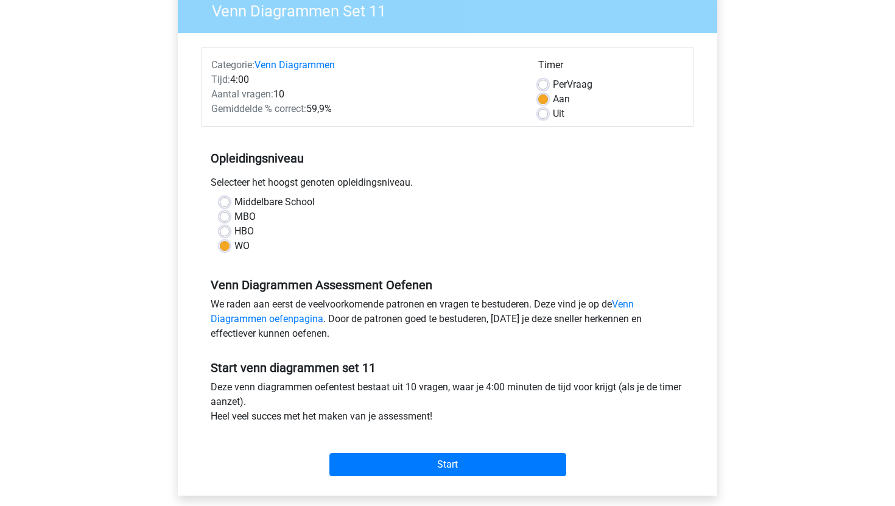
scroll to position [138, 0]
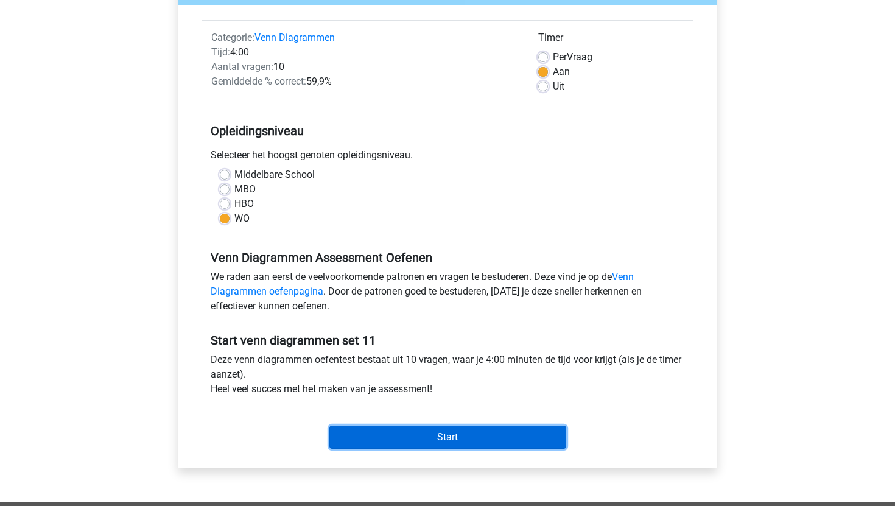
click at [355, 439] on input "Start" at bounding box center [448, 437] width 237 height 23
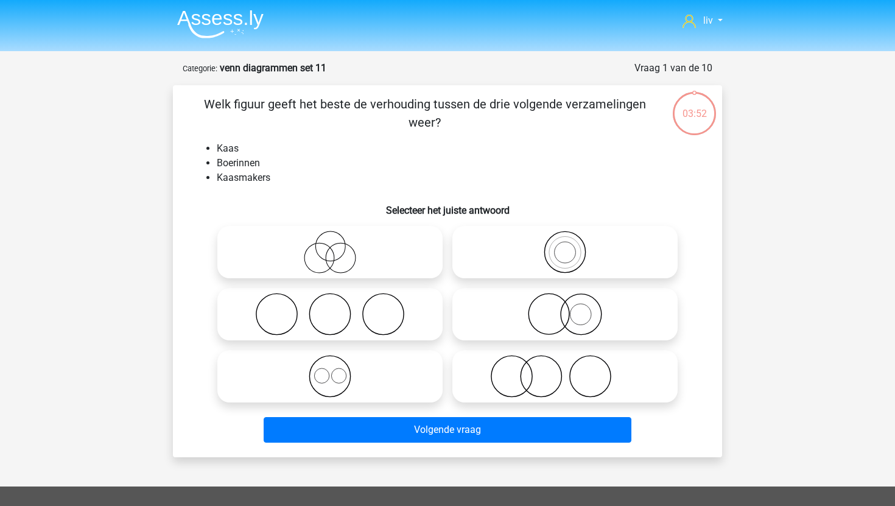
click at [370, 312] on icon at bounding box center [330, 314] width 216 height 43
click at [338, 308] on input "radio" at bounding box center [334, 304] width 8 height 8
radio input "true"
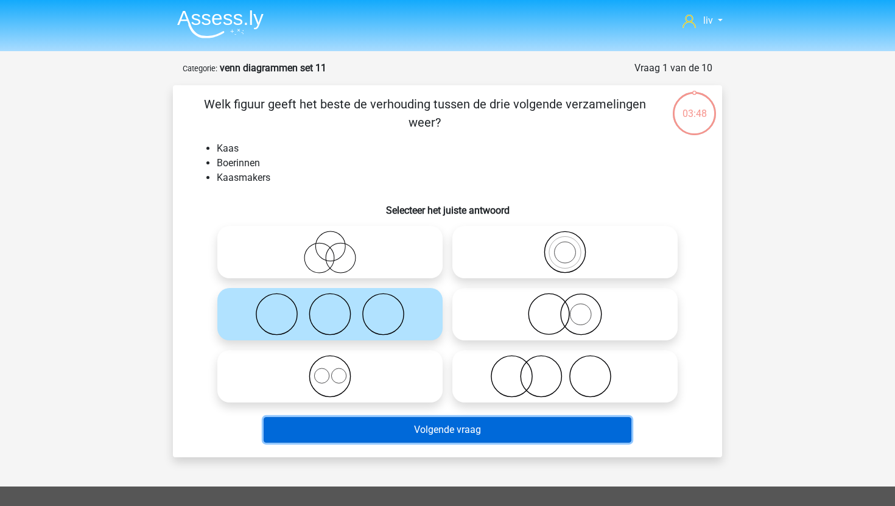
click at [364, 433] on button "Volgende vraag" at bounding box center [448, 430] width 369 height 26
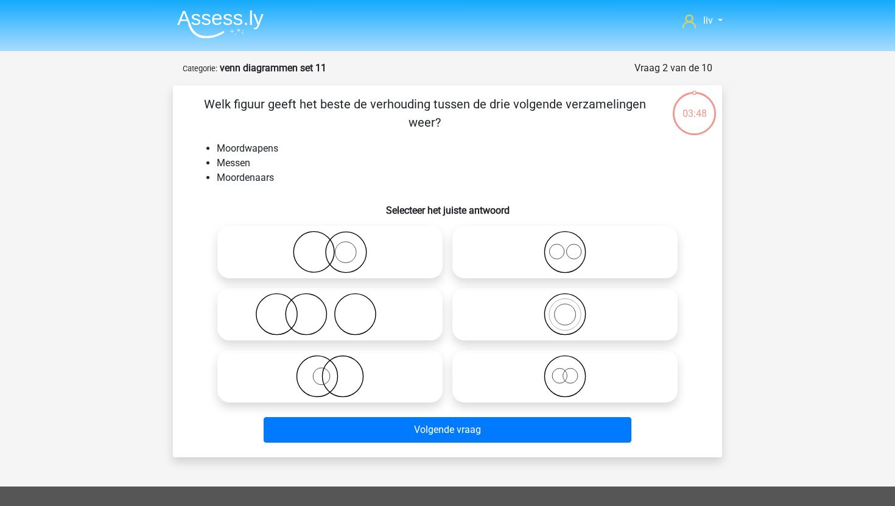
scroll to position [61, 0]
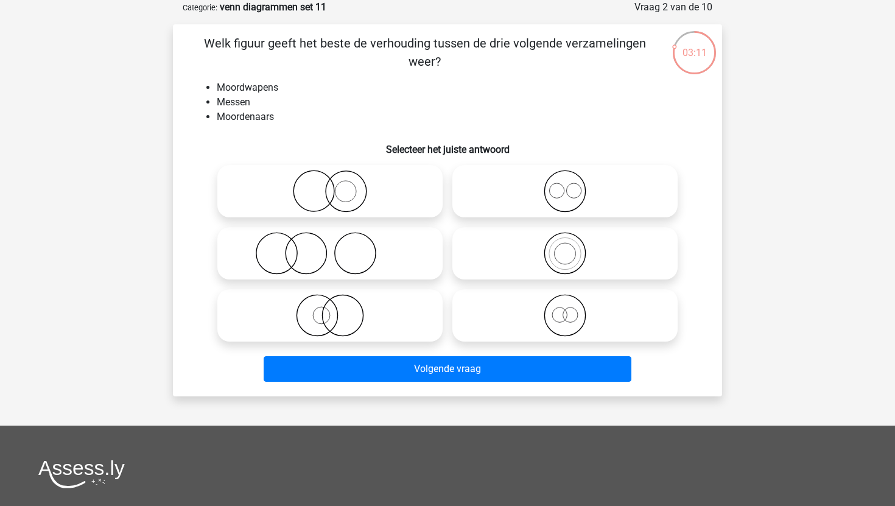
click at [387, 199] on icon at bounding box center [330, 191] width 216 height 43
click at [338, 185] on input "radio" at bounding box center [334, 181] width 8 height 8
radio input "true"
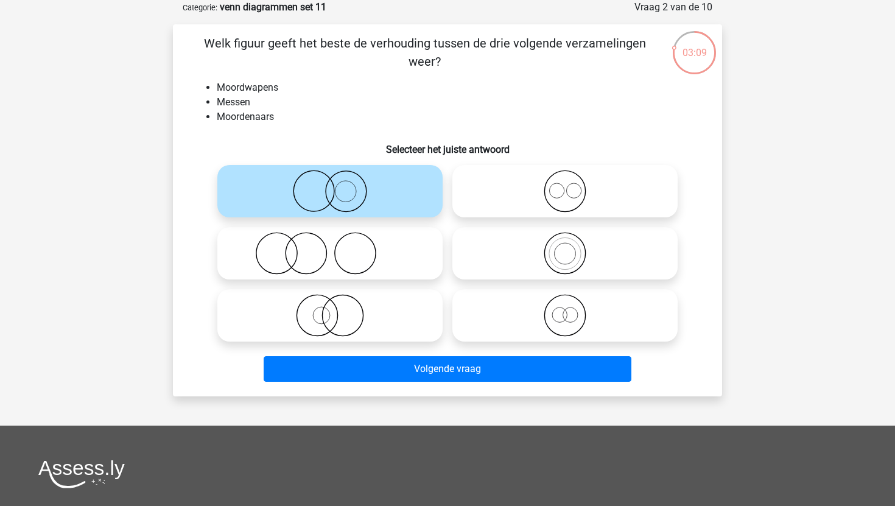
click at [370, 245] on icon at bounding box center [330, 253] width 216 height 43
click at [338, 245] on input "radio" at bounding box center [334, 243] width 8 height 8
radio input "true"
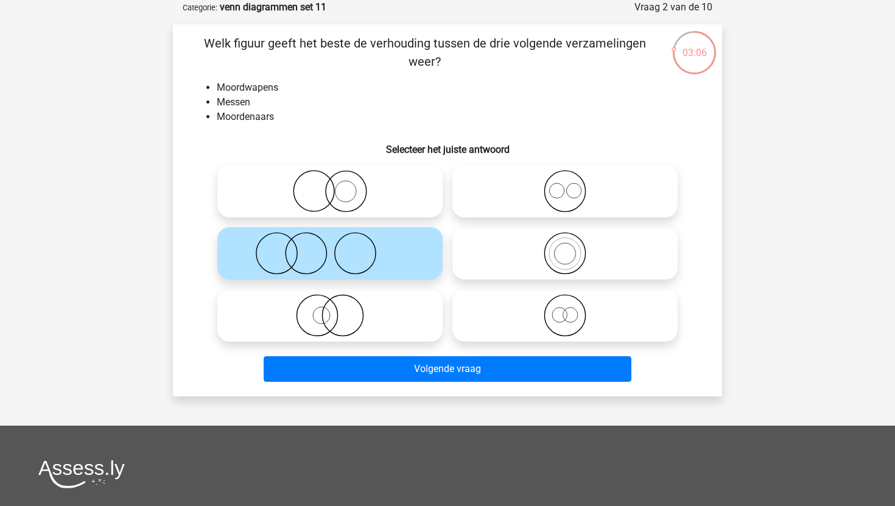
click at [505, 244] on icon at bounding box center [565, 253] width 216 height 43
click at [565, 244] on input "radio" at bounding box center [569, 243] width 8 height 8
radio input "true"
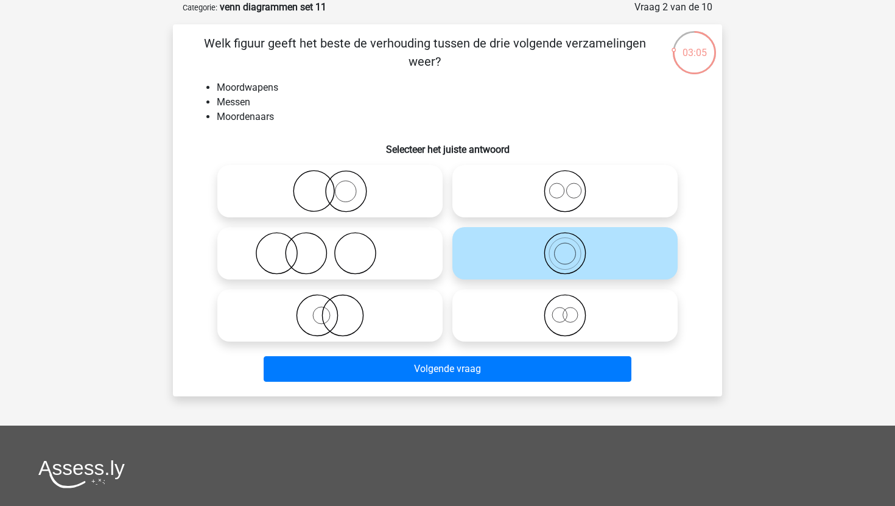
click at [389, 202] on icon at bounding box center [330, 191] width 216 height 43
click at [338, 185] on input "radio" at bounding box center [334, 181] width 8 height 8
radio input "true"
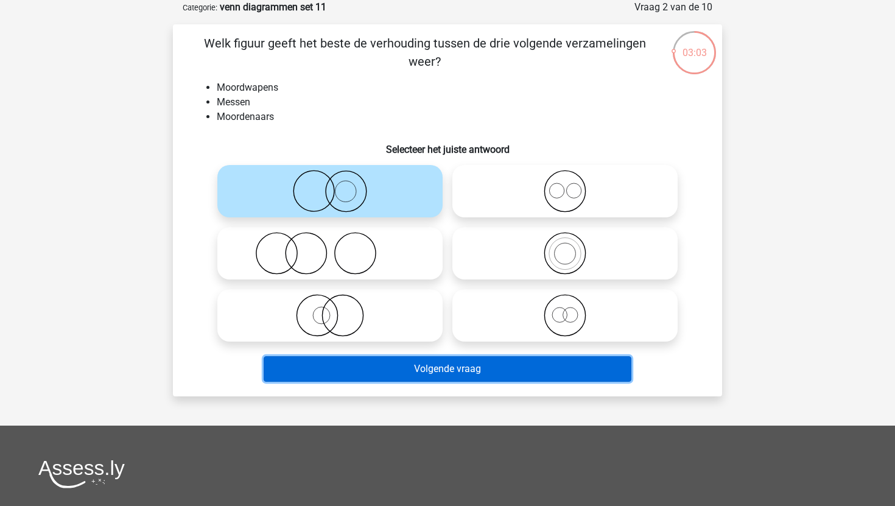
click at [342, 371] on button "Volgende vraag" at bounding box center [448, 369] width 369 height 26
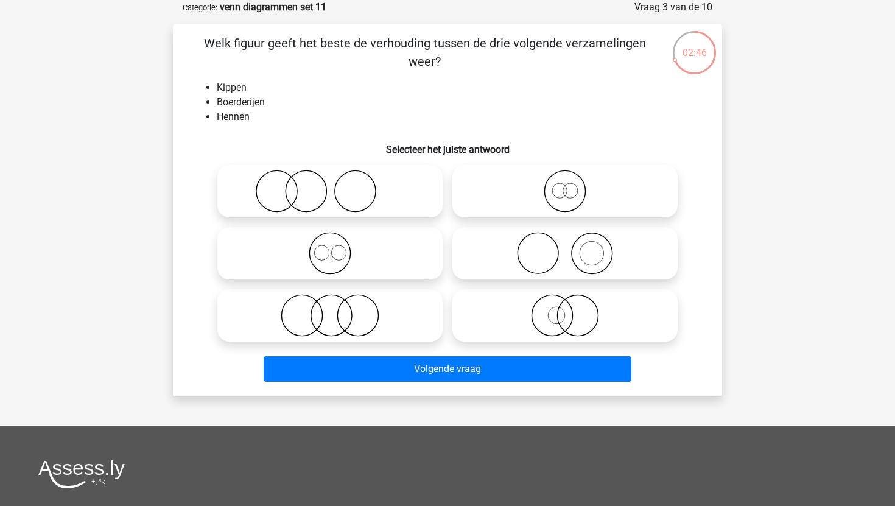
click at [515, 264] on icon at bounding box center [565, 253] width 216 height 43
click at [565, 247] on input "radio" at bounding box center [569, 243] width 8 height 8
radio input "true"
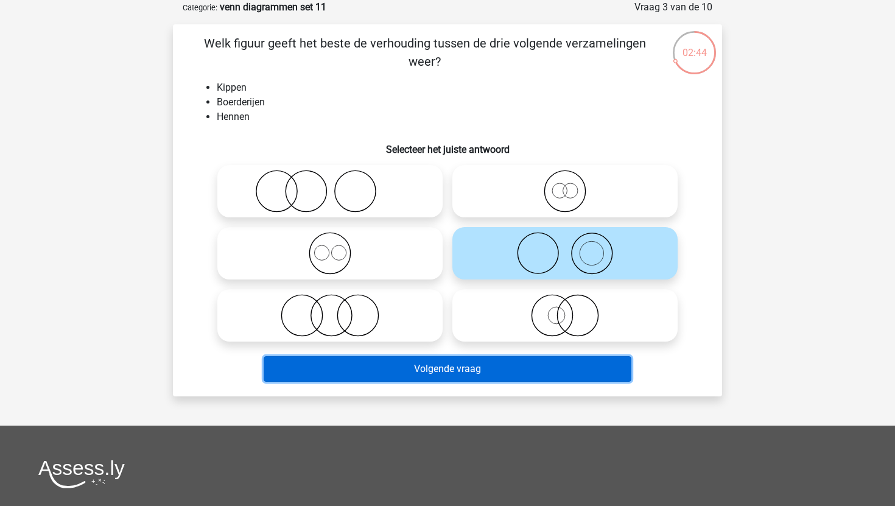
click at [450, 377] on button "Volgende vraag" at bounding box center [448, 369] width 369 height 26
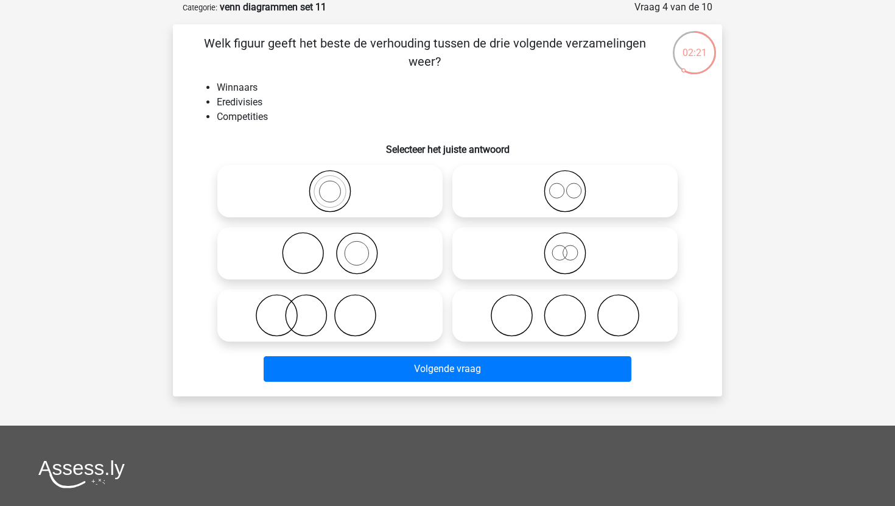
click at [338, 242] on icon at bounding box center [330, 253] width 216 height 43
click at [338, 242] on input "radio" at bounding box center [334, 243] width 8 height 8
radio input "true"
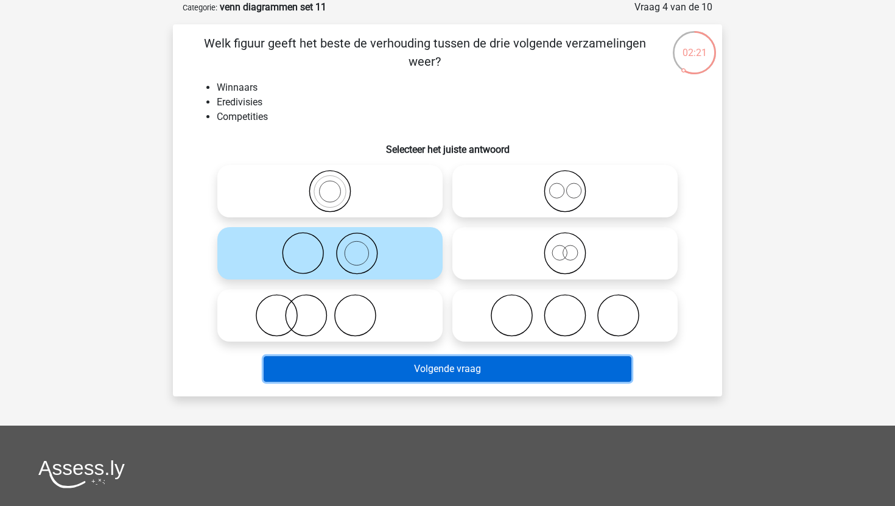
click at [335, 367] on button "Volgende vraag" at bounding box center [448, 369] width 369 height 26
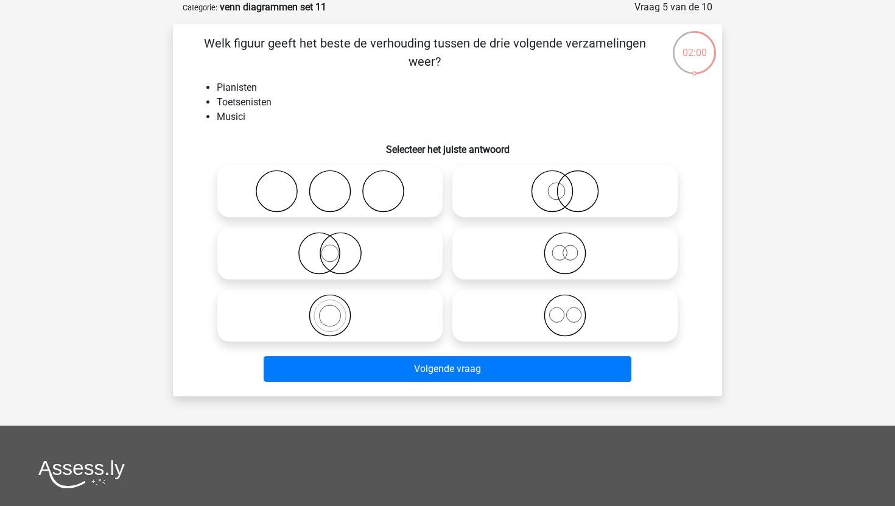
click at [289, 285] on div at bounding box center [330, 315] width 235 height 62
click at [296, 334] on icon at bounding box center [330, 315] width 216 height 43
click at [330, 309] on input "radio" at bounding box center [334, 306] width 8 height 8
radio input "true"
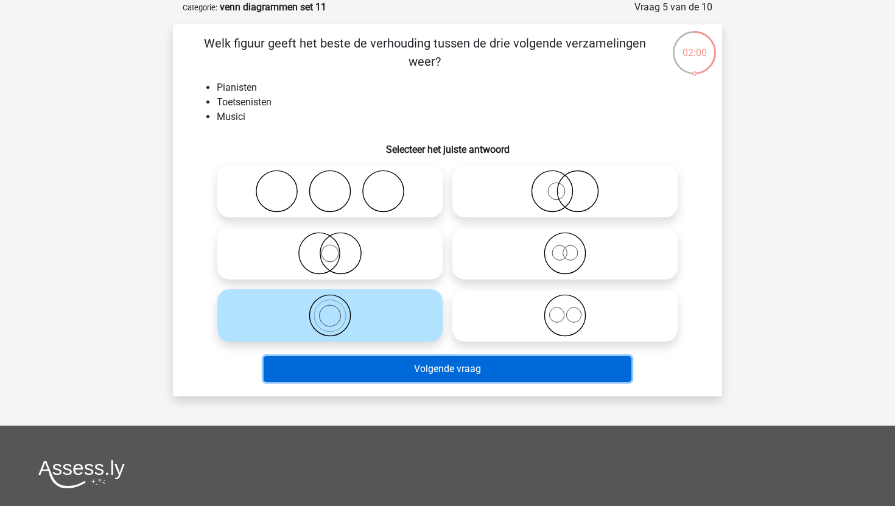
click at [333, 358] on button "Volgende vraag" at bounding box center [448, 369] width 369 height 26
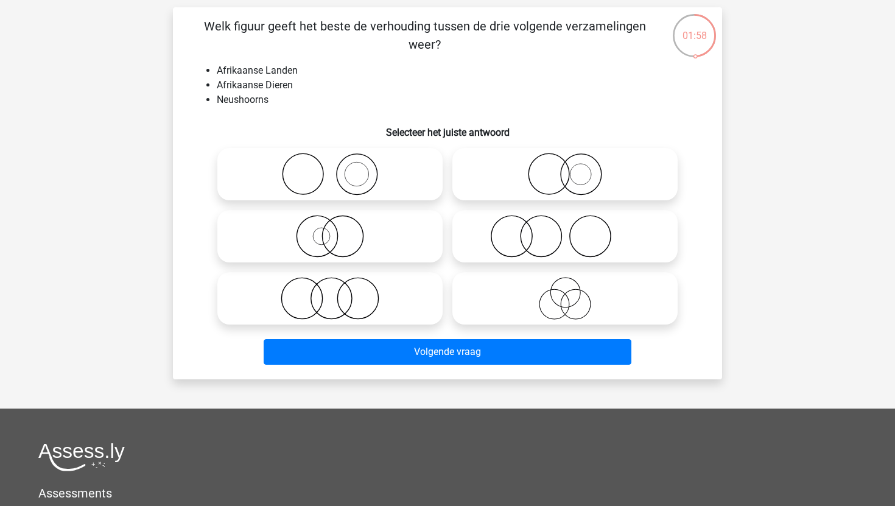
scroll to position [81, 0]
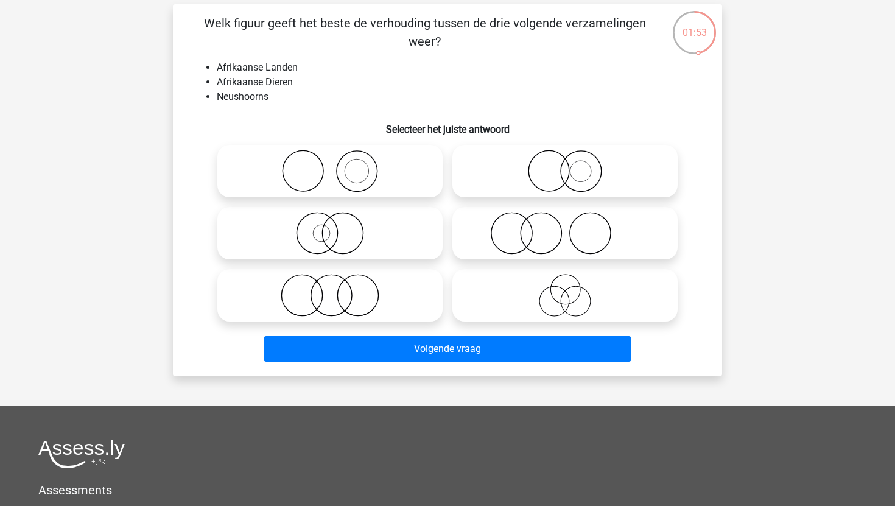
click at [480, 216] on icon at bounding box center [565, 233] width 216 height 43
click at [565, 219] on input "radio" at bounding box center [569, 223] width 8 height 8
radio input "true"
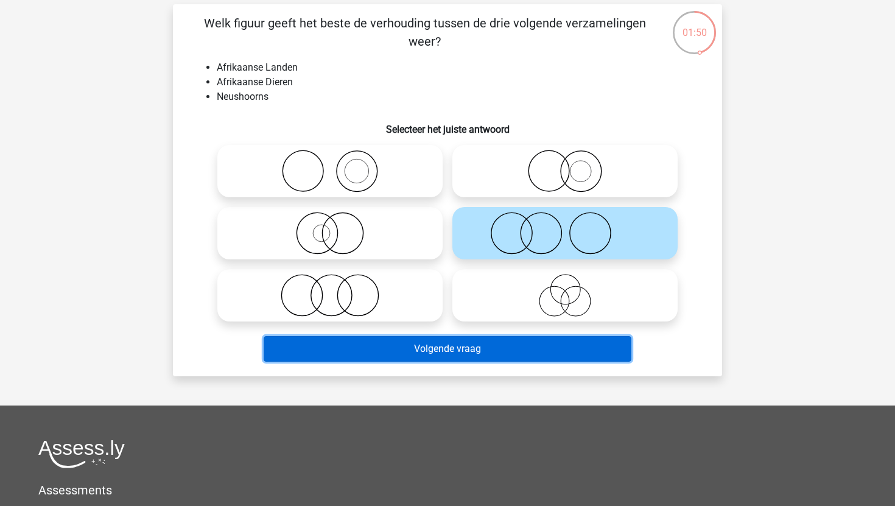
click at [425, 353] on button "Volgende vraag" at bounding box center [448, 349] width 369 height 26
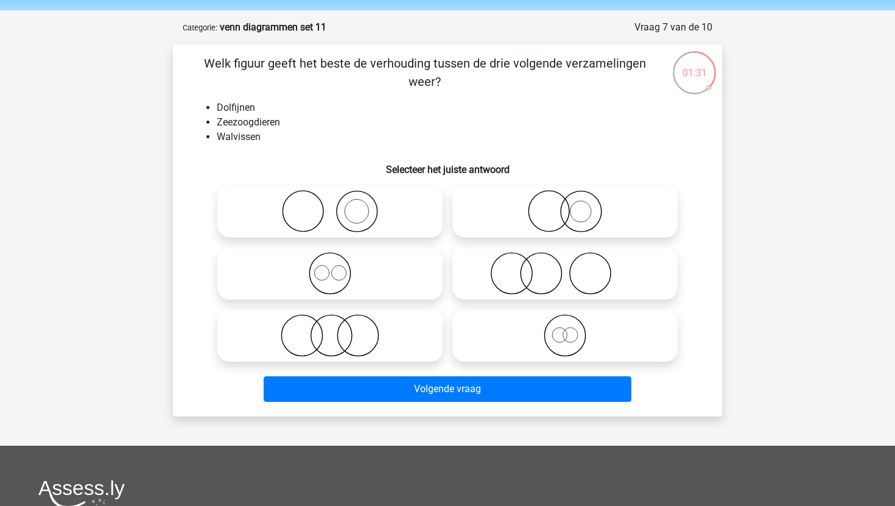
scroll to position [74, 0]
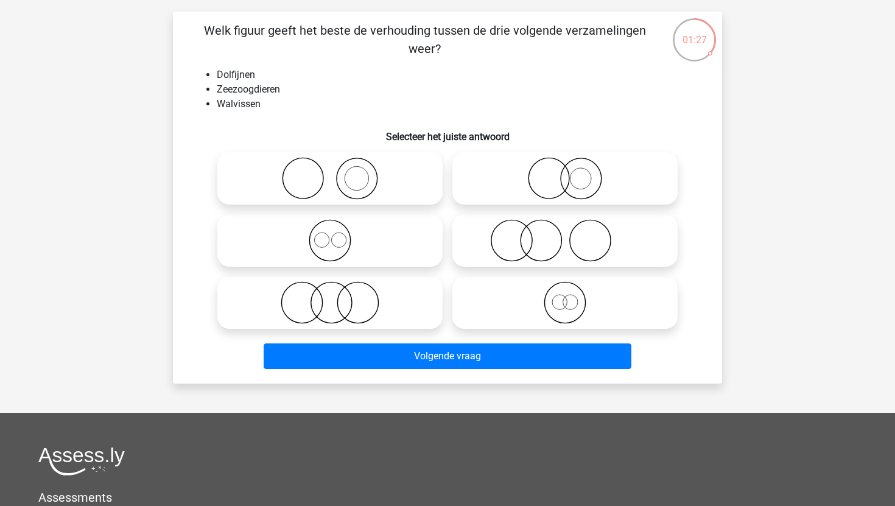
click at [370, 244] on icon at bounding box center [330, 240] width 216 height 43
click at [338, 235] on input "radio" at bounding box center [334, 231] width 8 height 8
radio input "true"
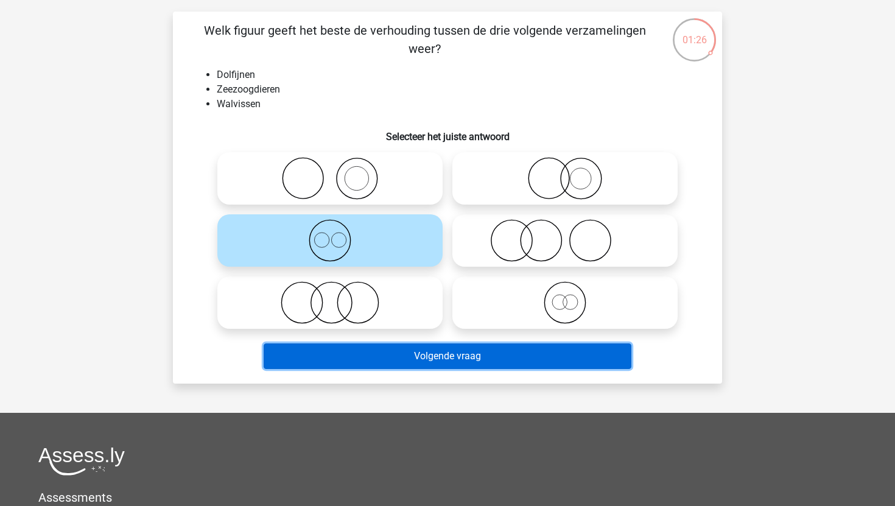
click at [374, 353] on button "Volgende vraag" at bounding box center [448, 357] width 369 height 26
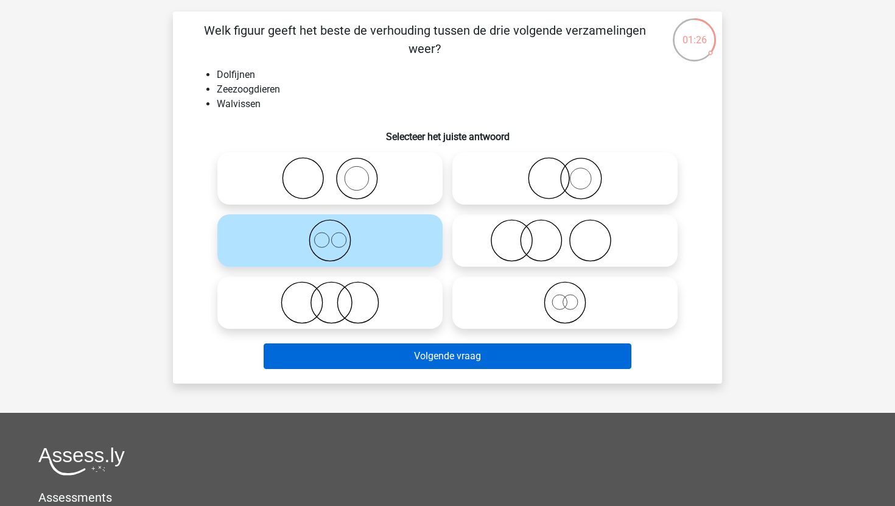
scroll to position [61, 0]
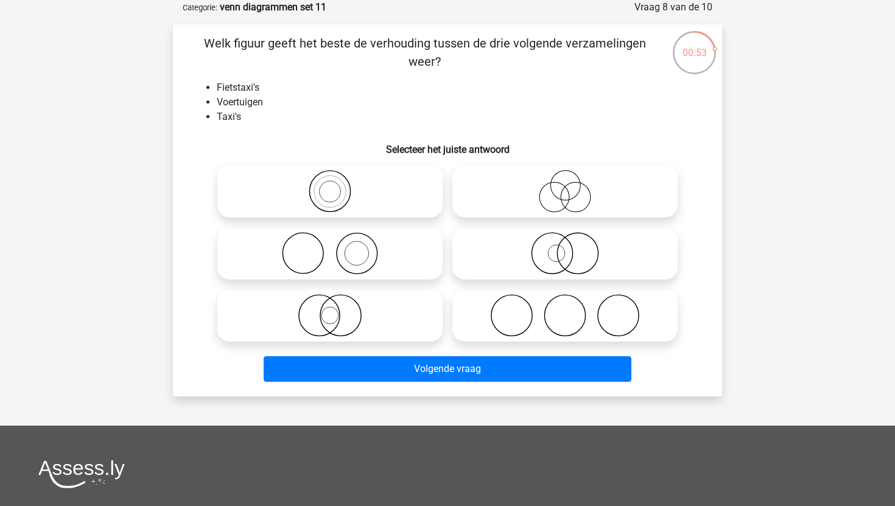
click at [383, 207] on icon at bounding box center [330, 191] width 216 height 43
click at [338, 185] on input "radio" at bounding box center [334, 181] width 8 height 8
radio input "true"
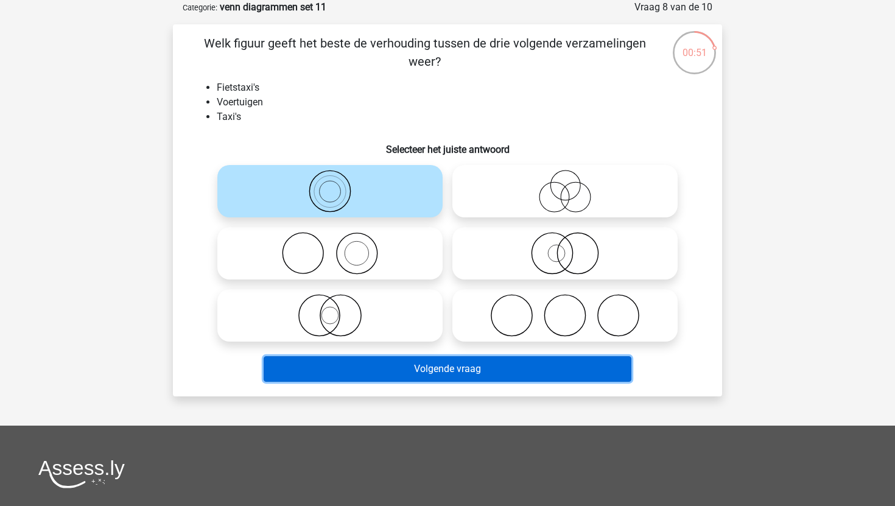
click at [378, 372] on button "Volgende vraag" at bounding box center [448, 369] width 369 height 26
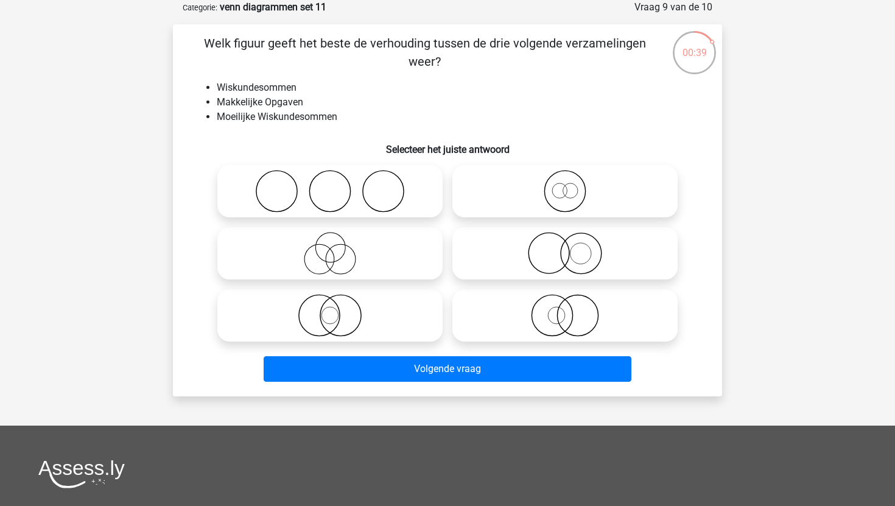
click at [527, 196] on icon at bounding box center [565, 191] width 216 height 43
click at [565, 185] on input "radio" at bounding box center [569, 181] width 8 height 8
radio input "true"
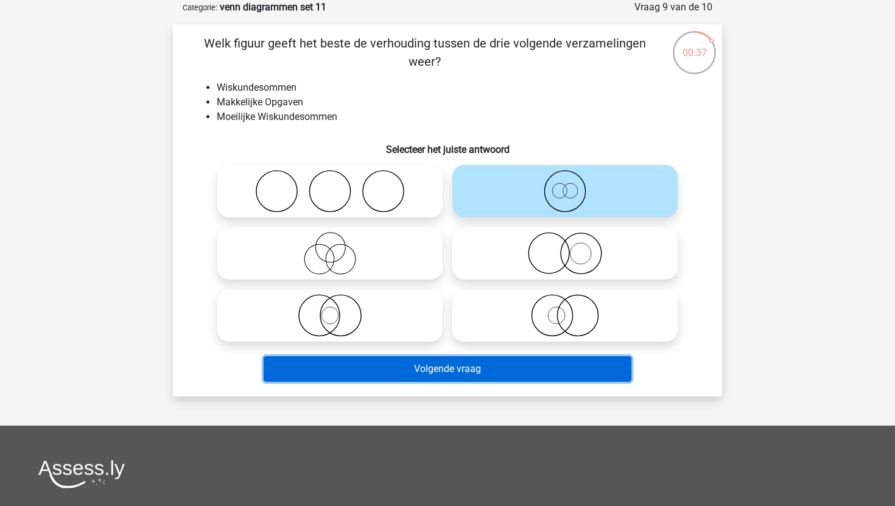
click at [441, 367] on button "Volgende vraag" at bounding box center [448, 369] width 369 height 26
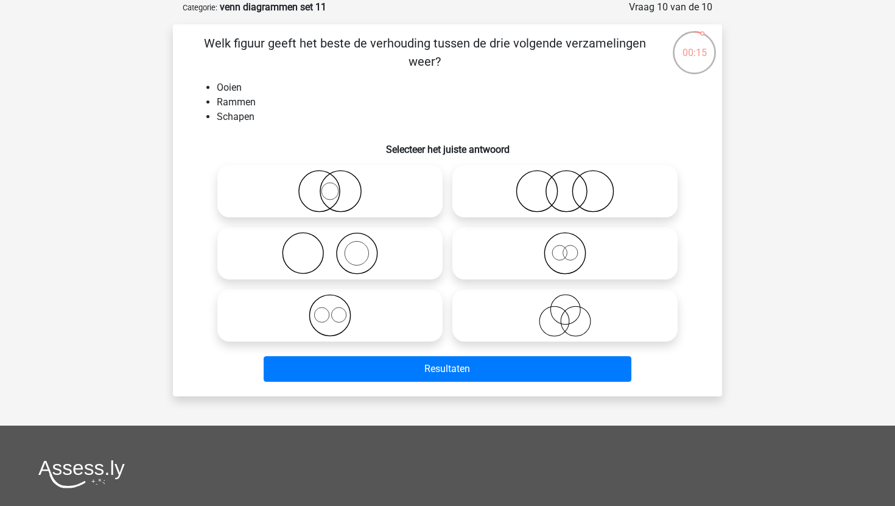
click at [410, 258] on icon at bounding box center [330, 253] width 216 height 43
click at [338, 247] on input "radio" at bounding box center [334, 243] width 8 height 8
radio input "true"
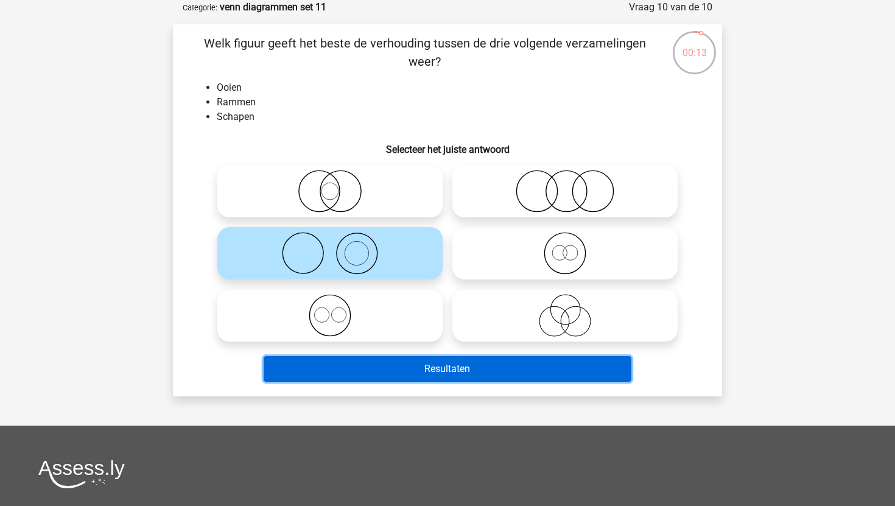
click at [417, 378] on button "Resultaten" at bounding box center [448, 369] width 369 height 26
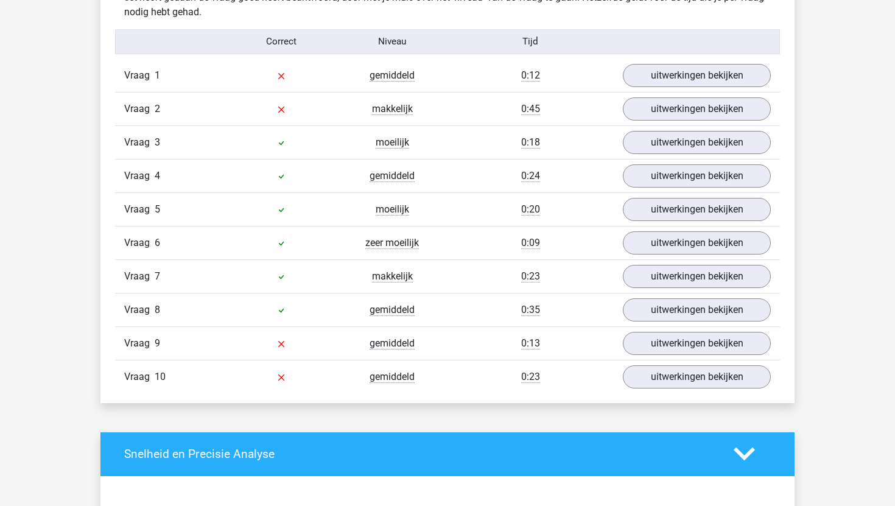
scroll to position [747, 0]
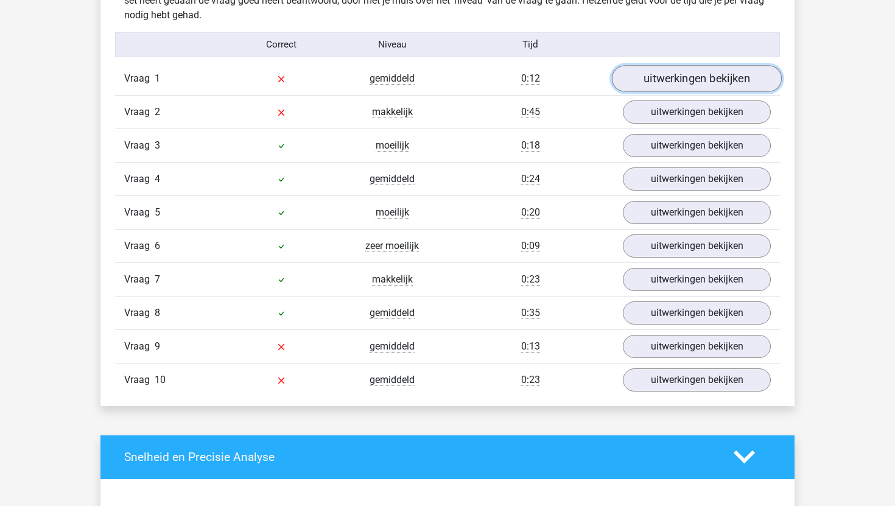
click at [669, 73] on link "uitwerkingen bekijken" at bounding box center [697, 78] width 170 height 27
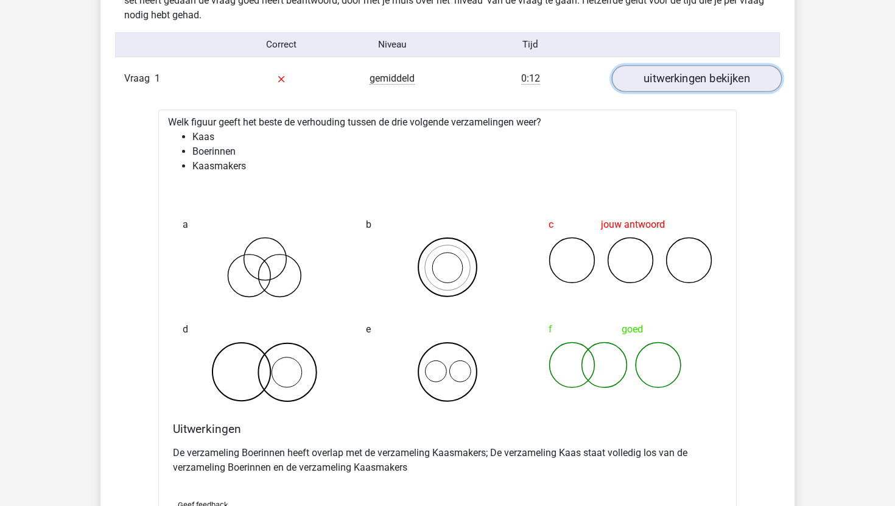
click at [665, 76] on link "uitwerkingen bekijken" at bounding box center [697, 78] width 170 height 27
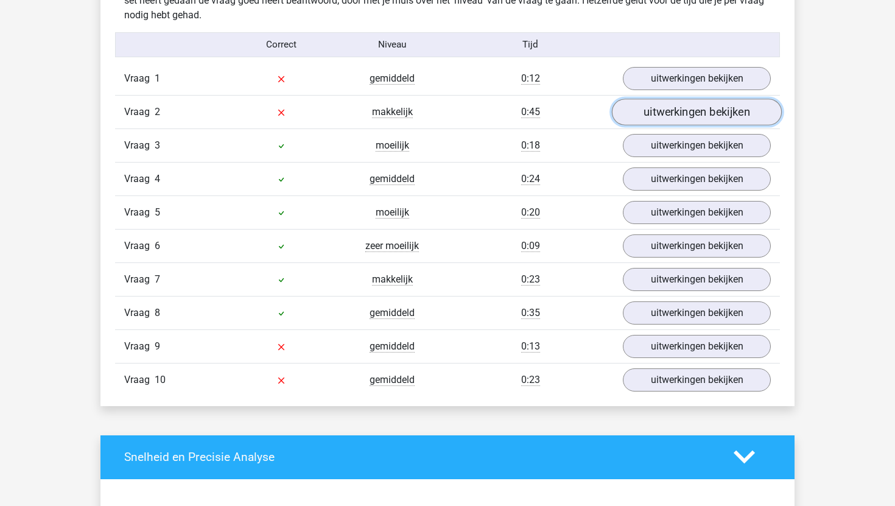
click at [640, 113] on link "uitwerkingen bekijken" at bounding box center [697, 112] width 170 height 27
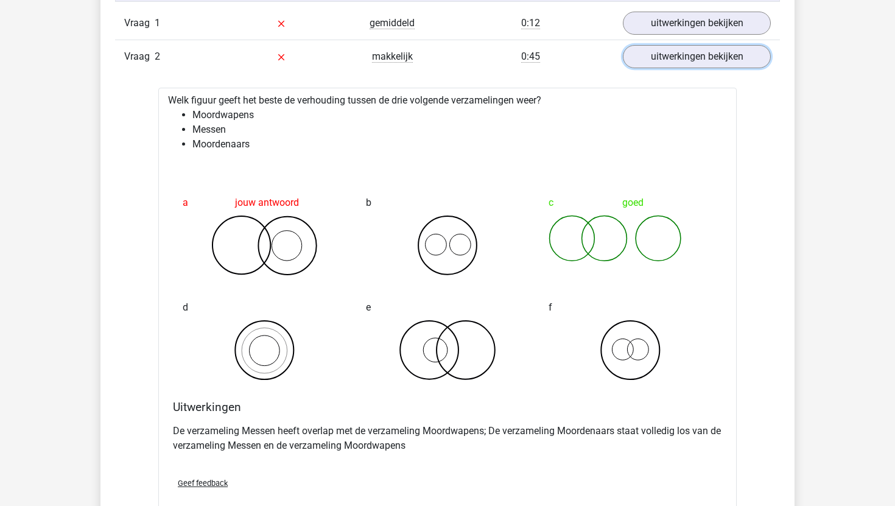
scroll to position [826, 0]
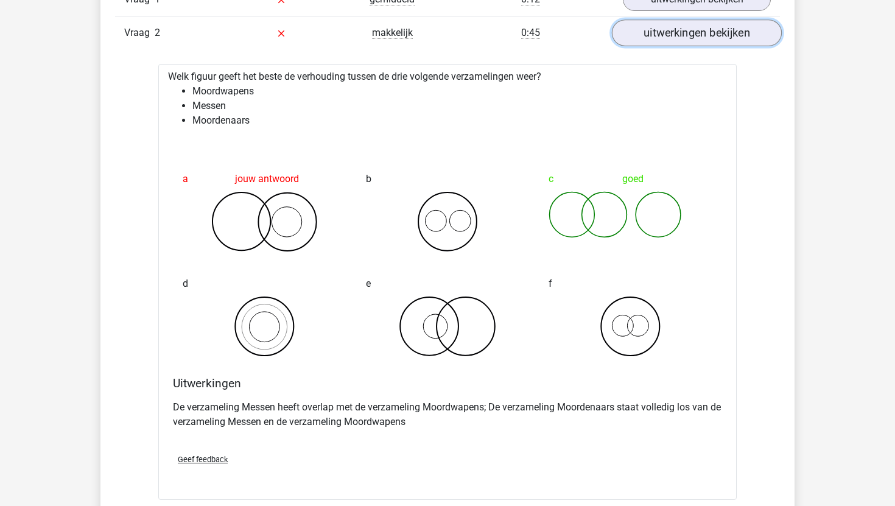
click at [685, 38] on link "uitwerkingen bekijken" at bounding box center [697, 32] width 170 height 27
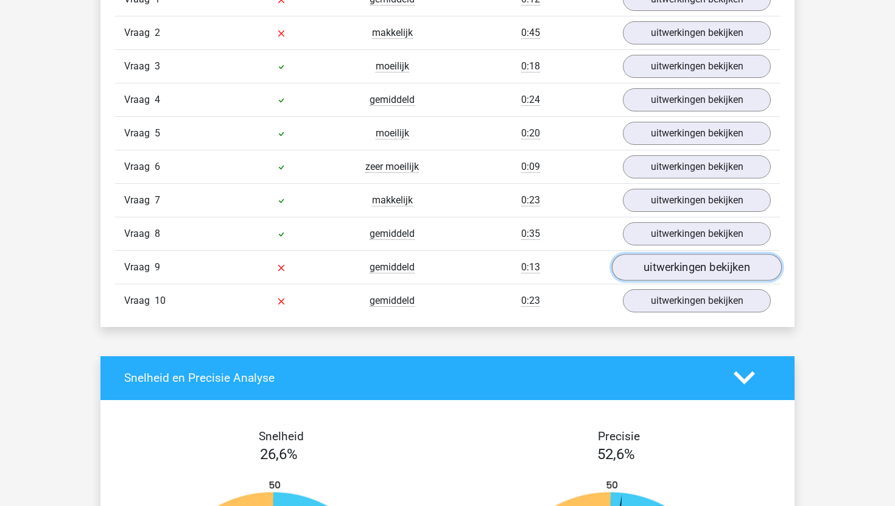
click at [640, 265] on link "uitwerkingen bekijken" at bounding box center [697, 267] width 170 height 27
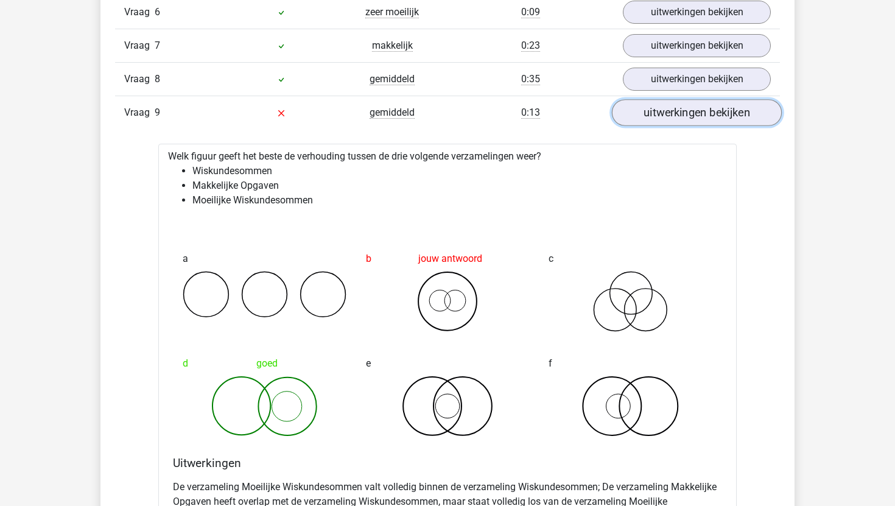
scroll to position [975, 0]
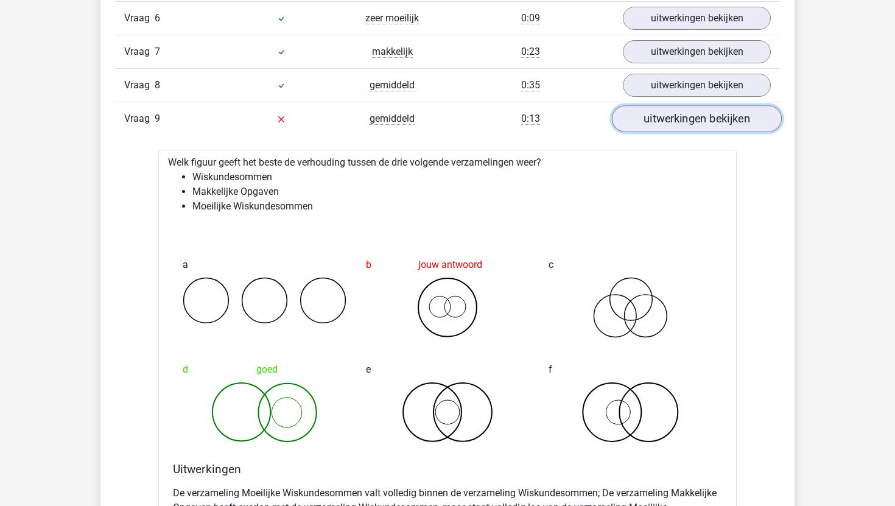
click at [674, 119] on link "uitwerkingen bekijken" at bounding box center [697, 118] width 170 height 27
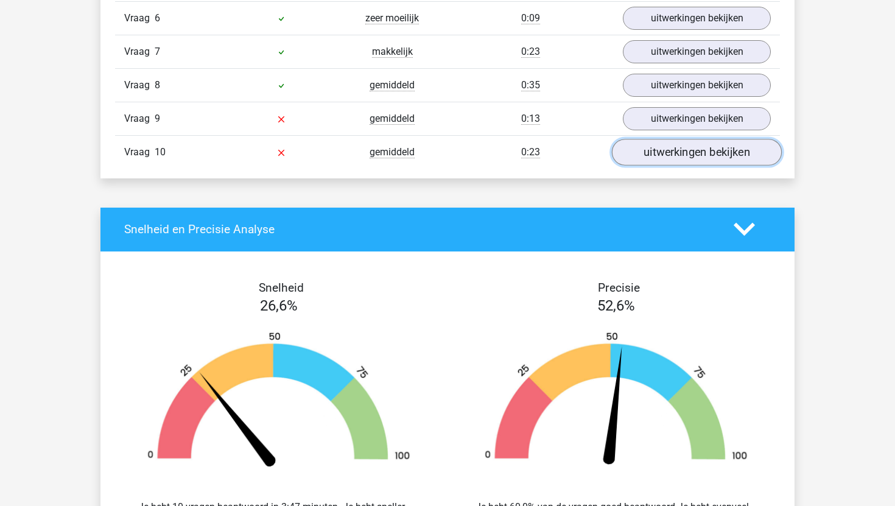
click at [674, 155] on link "uitwerkingen bekijken" at bounding box center [697, 152] width 170 height 27
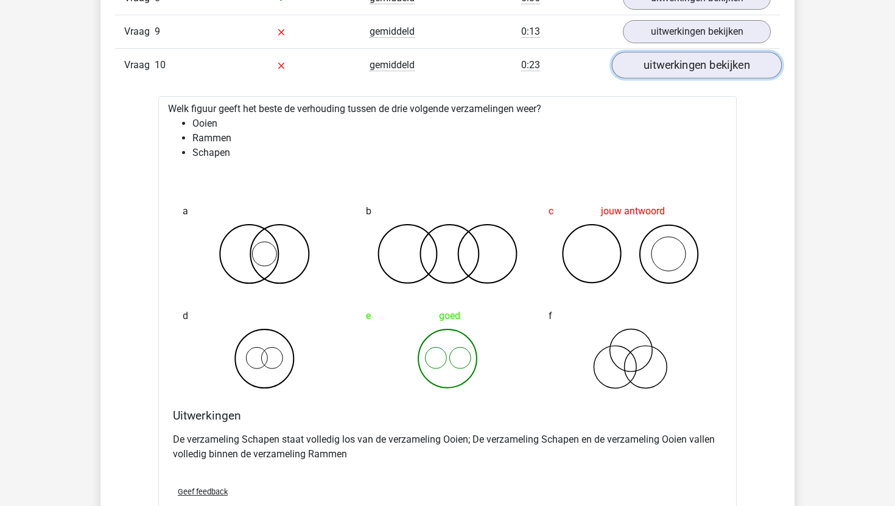
scroll to position [1065, 0]
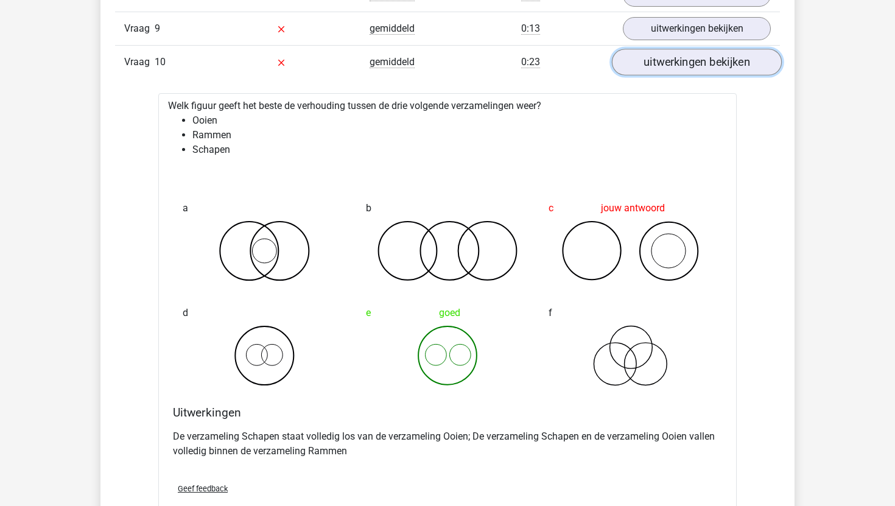
click at [700, 61] on link "uitwerkingen bekijken" at bounding box center [697, 62] width 170 height 27
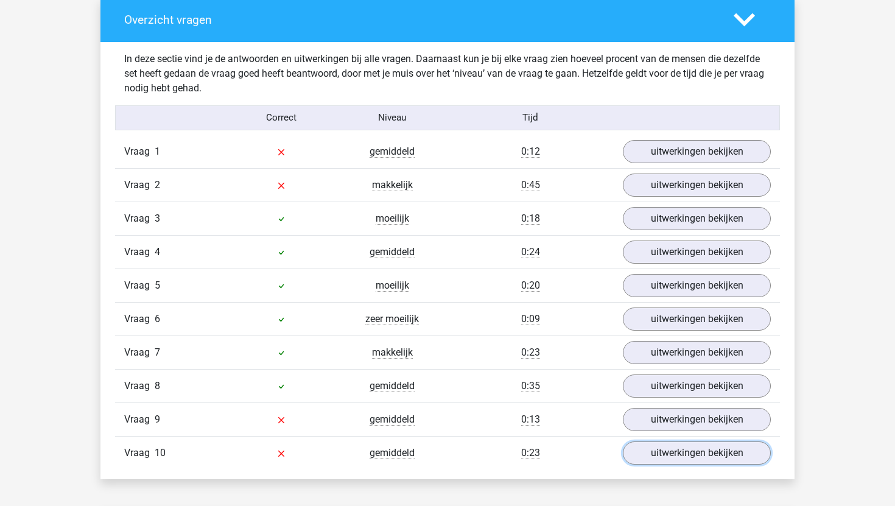
scroll to position [672, 0]
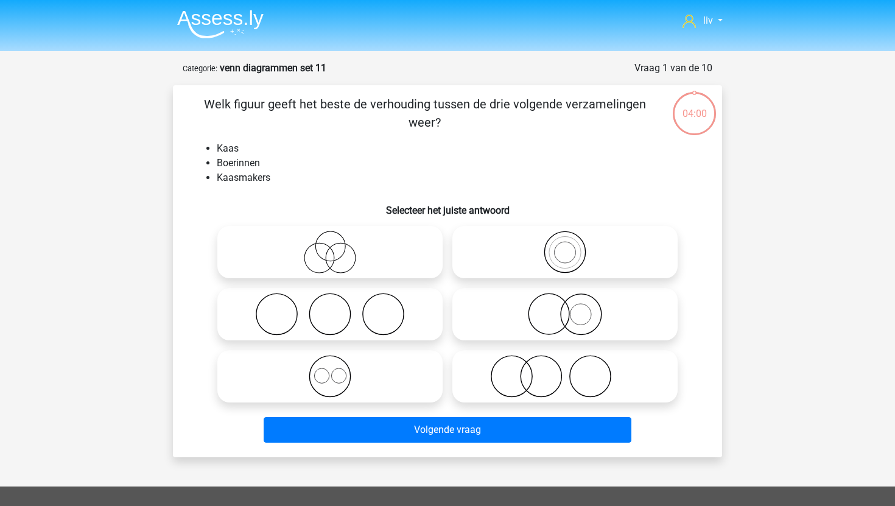
scroll to position [61, 0]
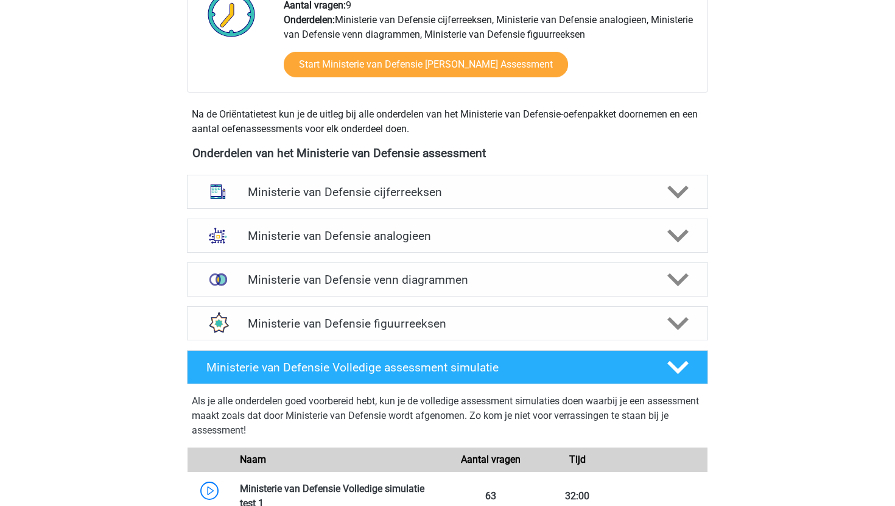
scroll to position [468, 0]
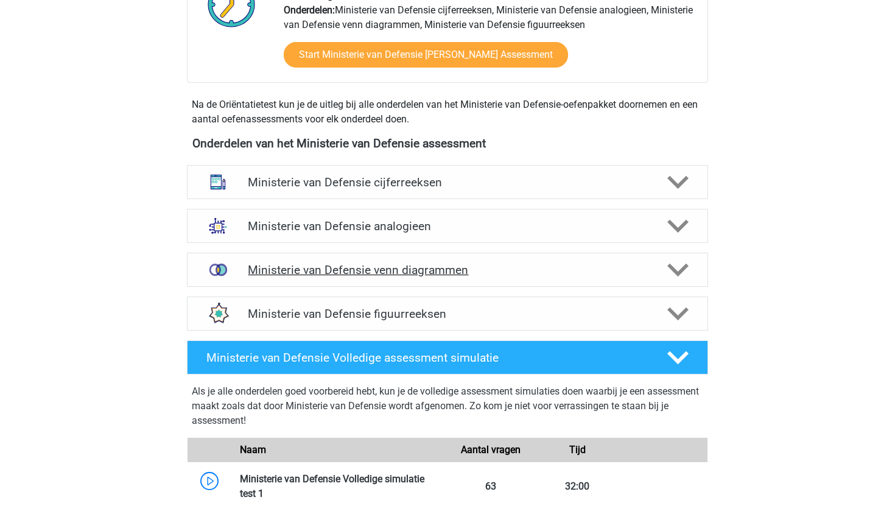
click at [195, 269] on div "Ministerie van Defensie venn diagrammen" at bounding box center [447, 270] width 521 height 34
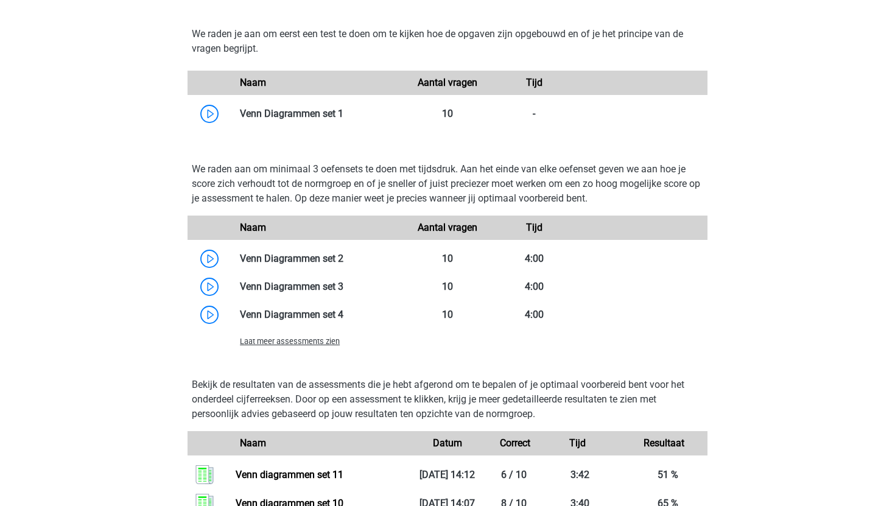
scroll to position [810, 0]
click at [248, 344] on span "Laat meer assessments zien" at bounding box center [290, 341] width 100 height 9
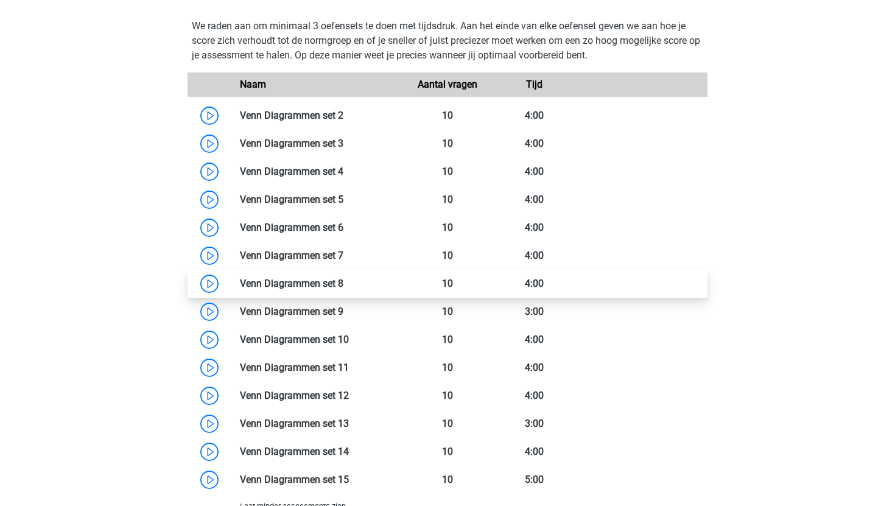
scroll to position [970, 0]
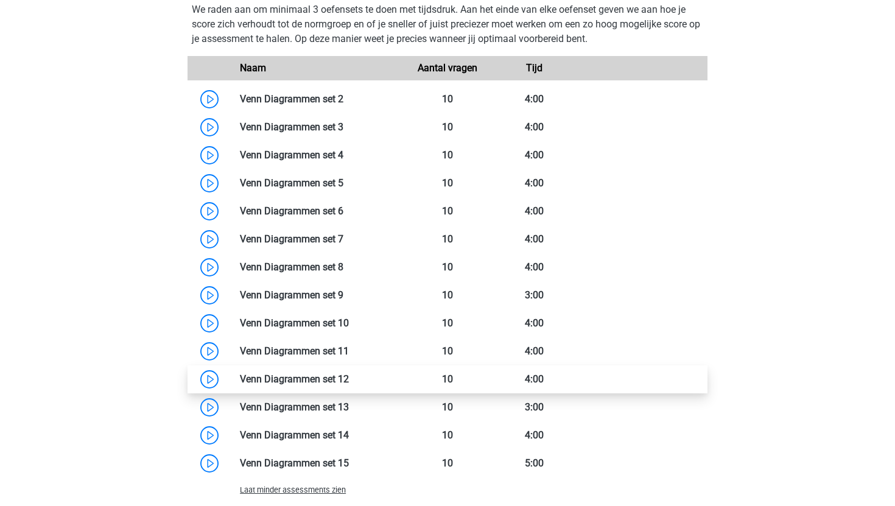
click at [349, 378] on link at bounding box center [349, 379] width 0 height 12
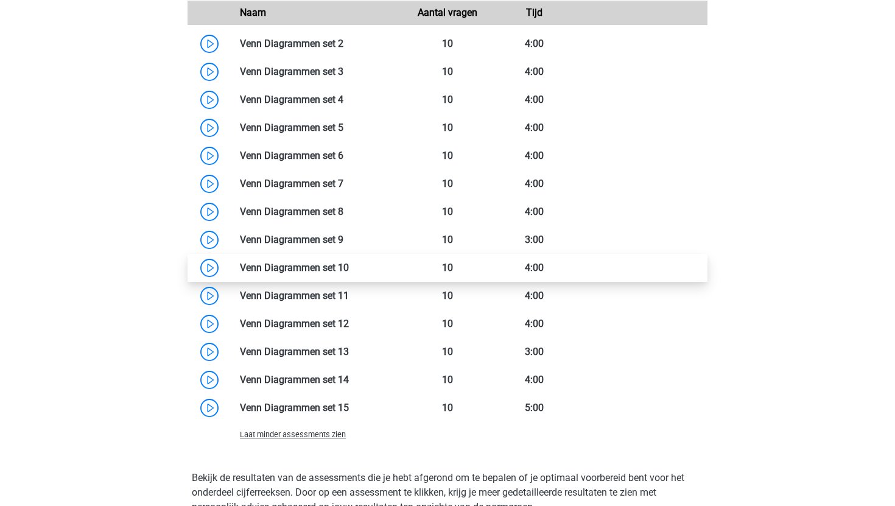
scroll to position [1020, 0]
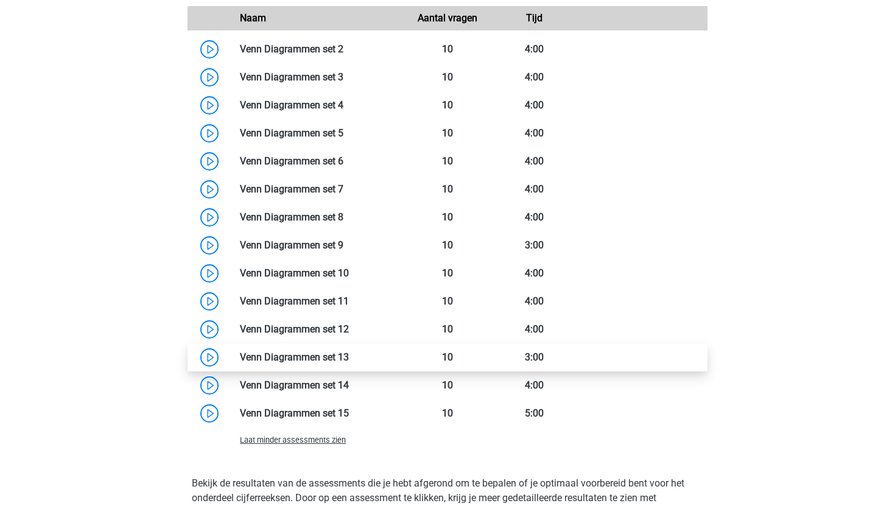
click at [349, 360] on link at bounding box center [349, 357] width 0 height 12
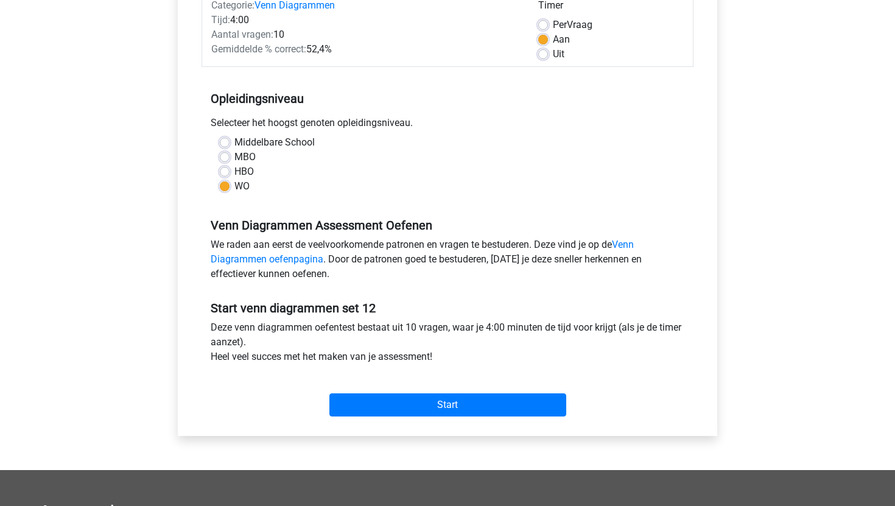
scroll to position [173, 0]
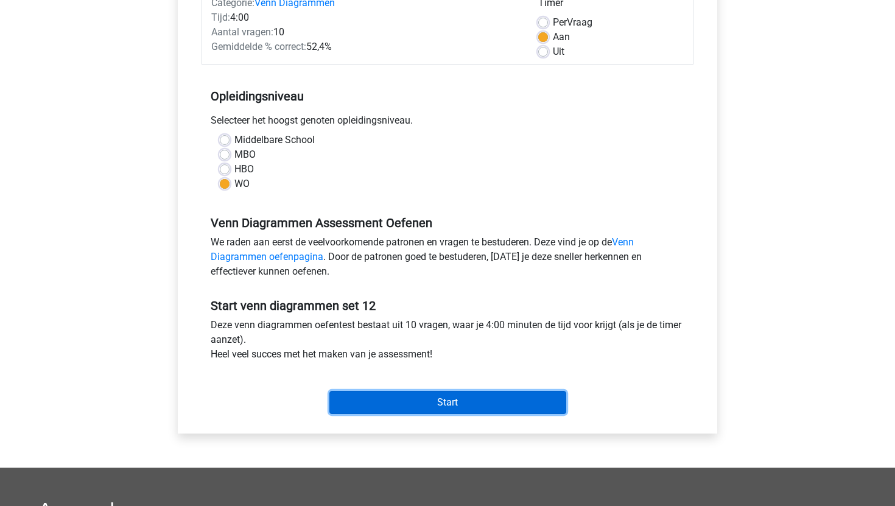
click at [350, 403] on input "Start" at bounding box center [448, 402] width 237 height 23
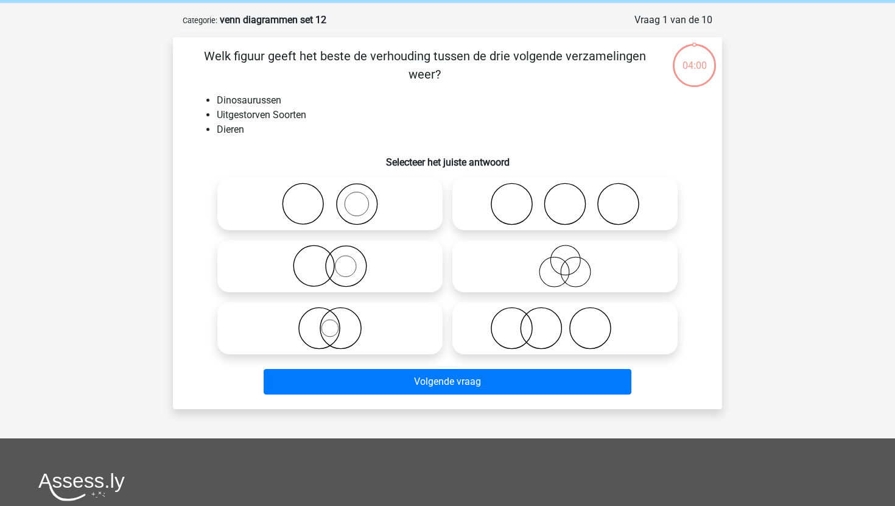
scroll to position [49, 0]
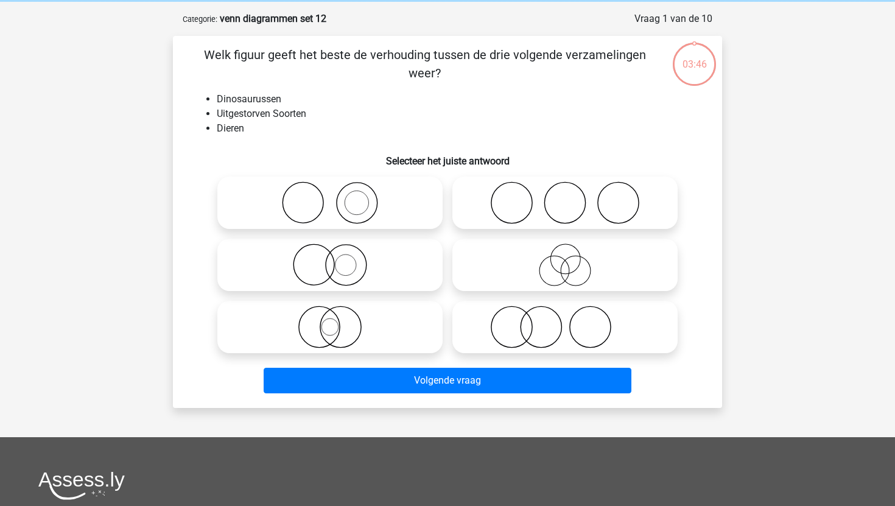
click at [350, 275] on icon at bounding box center [330, 265] width 216 height 43
click at [338, 259] on input "radio" at bounding box center [334, 255] width 8 height 8
radio input "true"
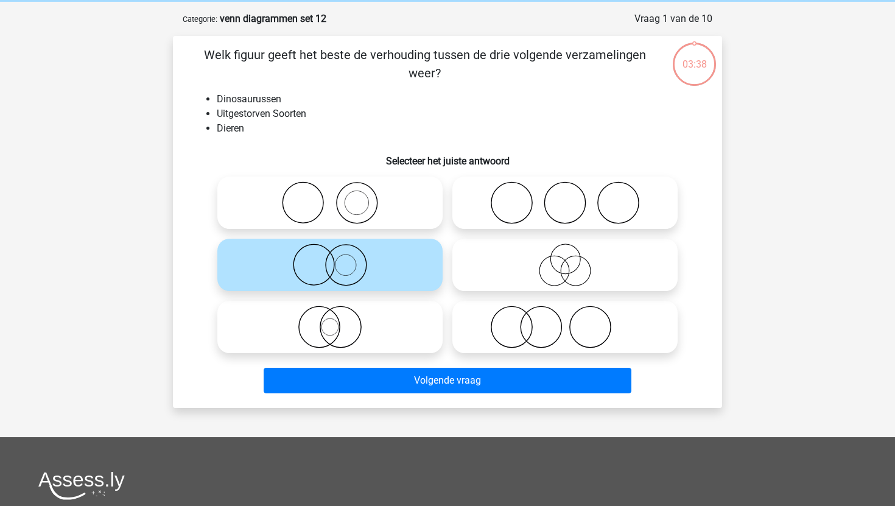
click at [461, 325] on icon at bounding box center [565, 327] width 216 height 43
click at [565, 321] on input "radio" at bounding box center [569, 317] width 8 height 8
radio input "true"
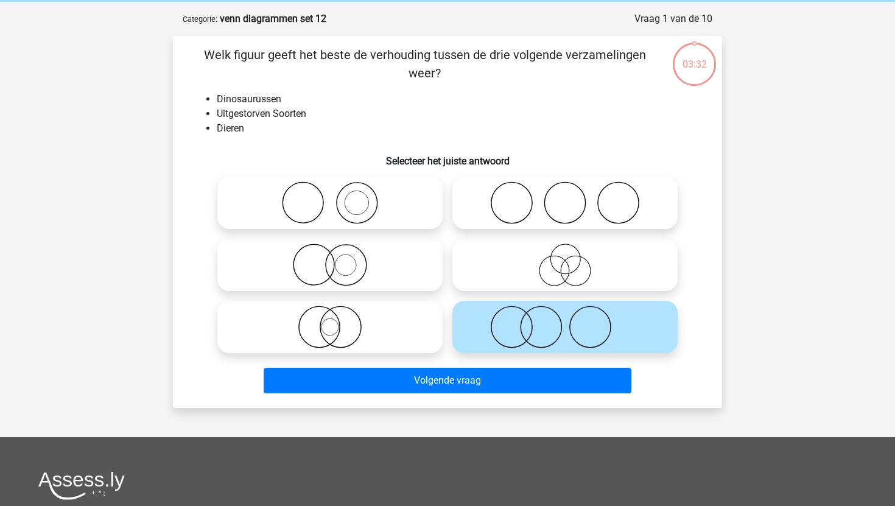
click at [406, 328] on icon at bounding box center [330, 327] width 216 height 43
click at [338, 321] on input "radio" at bounding box center [334, 317] width 8 height 8
radio input "true"
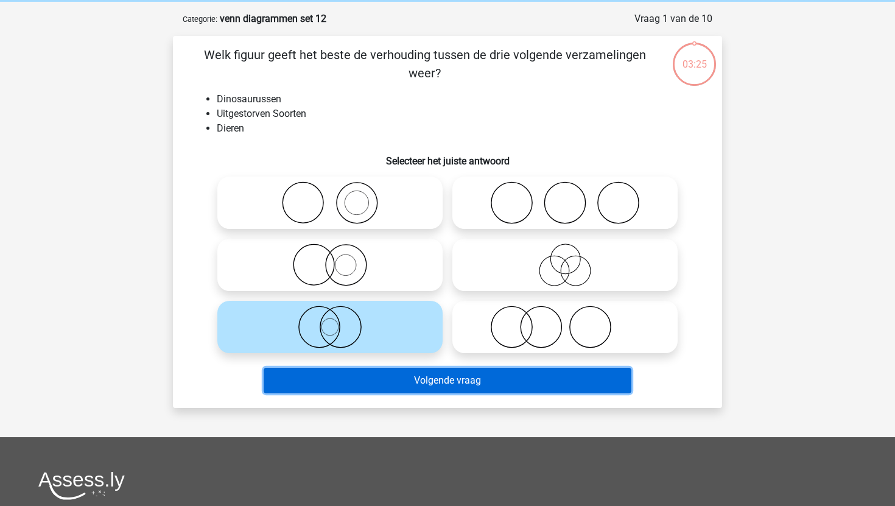
click at [387, 383] on button "Volgende vraag" at bounding box center [448, 381] width 369 height 26
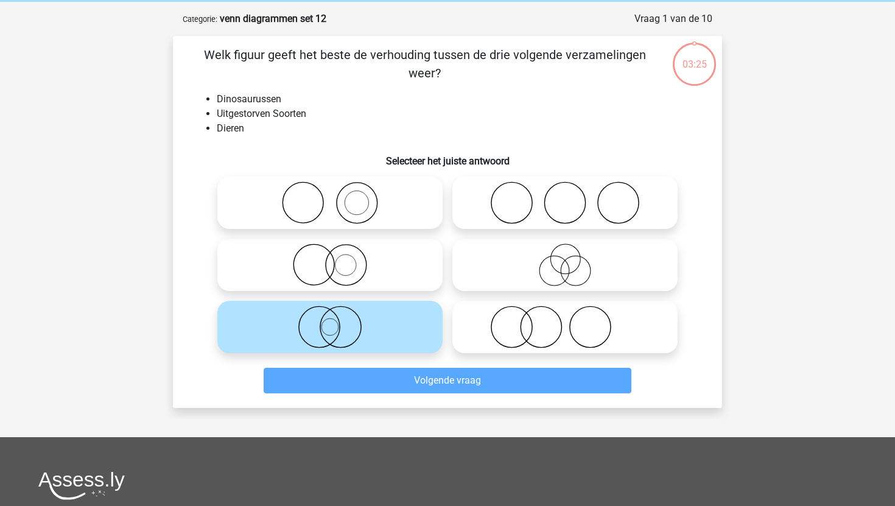
scroll to position [61, 0]
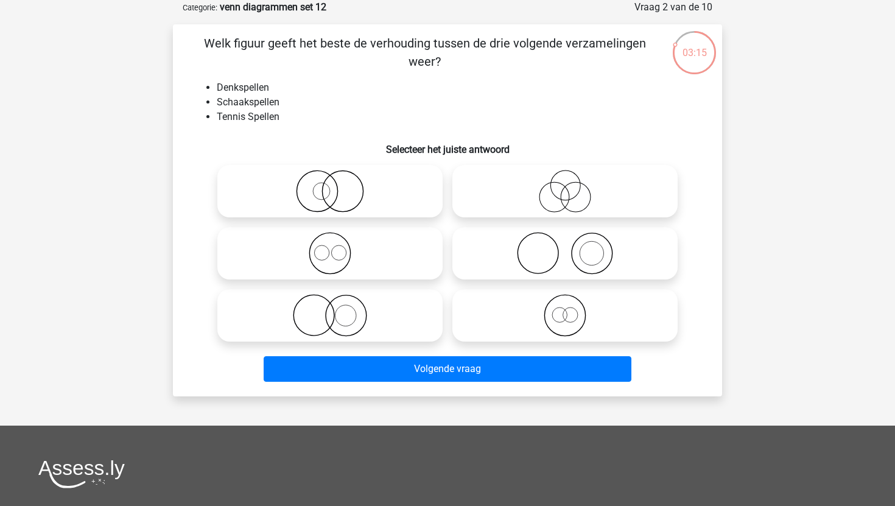
click at [524, 273] on icon at bounding box center [565, 253] width 216 height 43
click at [565, 247] on input "radio" at bounding box center [569, 243] width 8 height 8
radio input "true"
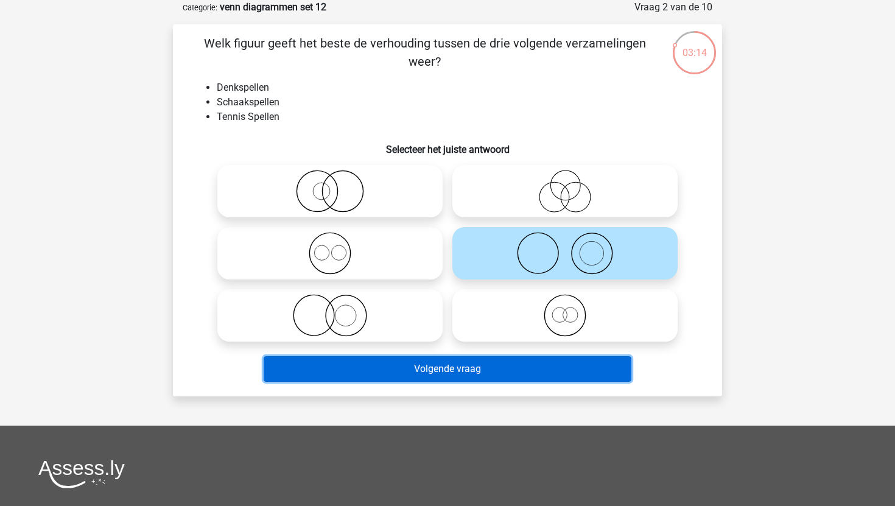
click at [471, 365] on button "Volgende vraag" at bounding box center [448, 369] width 369 height 26
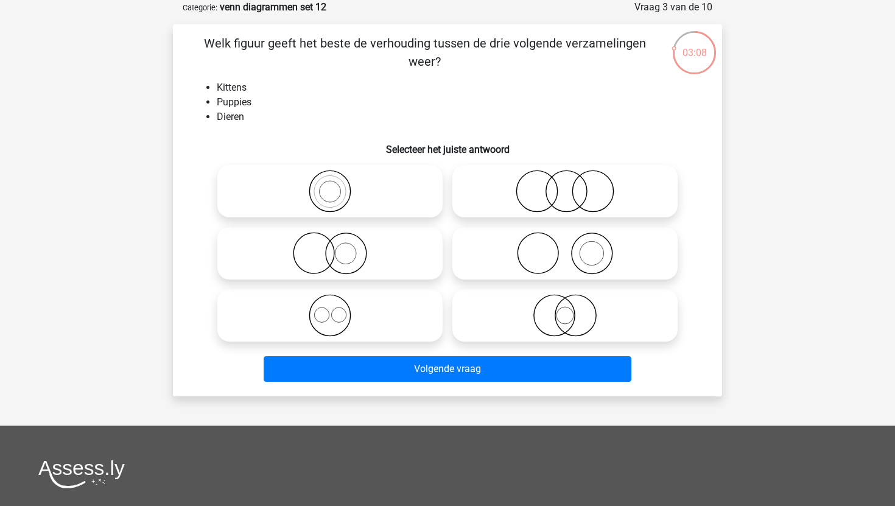
click at [341, 298] on circle at bounding box center [329, 315] width 41 height 41
click at [338, 302] on input "radio" at bounding box center [334, 306] width 8 height 8
radio input "true"
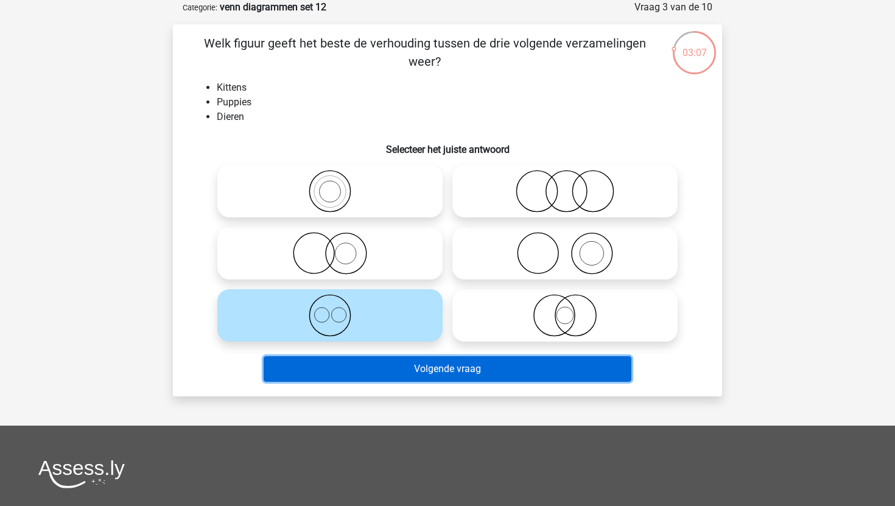
click at [336, 373] on button "Volgende vraag" at bounding box center [448, 369] width 369 height 26
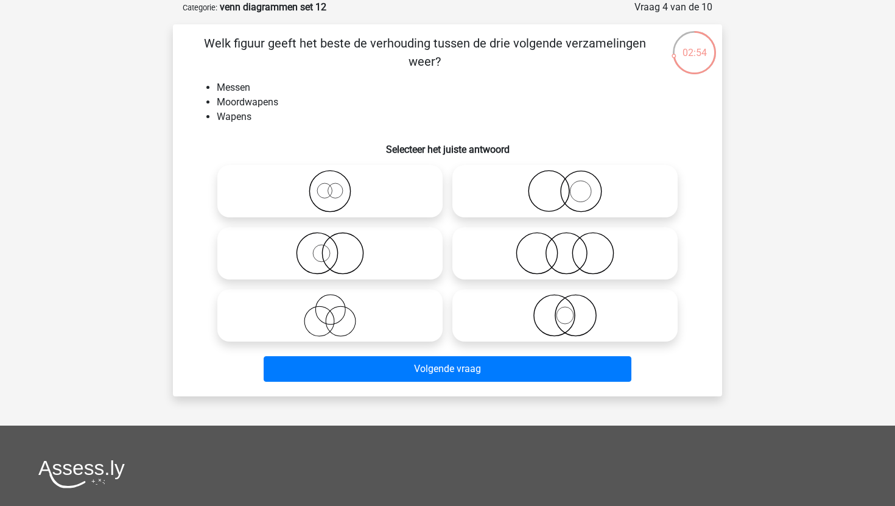
click at [510, 245] on icon at bounding box center [565, 253] width 216 height 43
click at [565, 245] on input "radio" at bounding box center [569, 243] width 8 height 8
radio input "true"
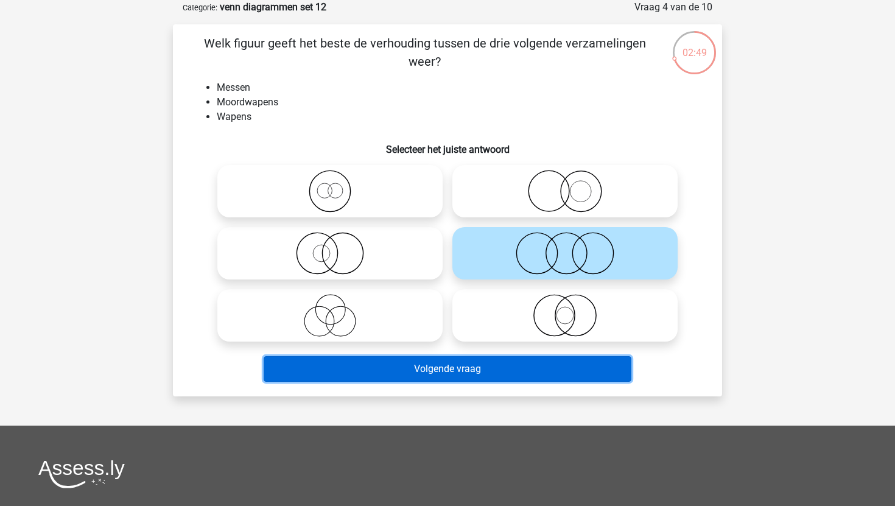
click at [403, 373] on button "Volgende vraag" at bounding box center [448, 369] width 369 height 26
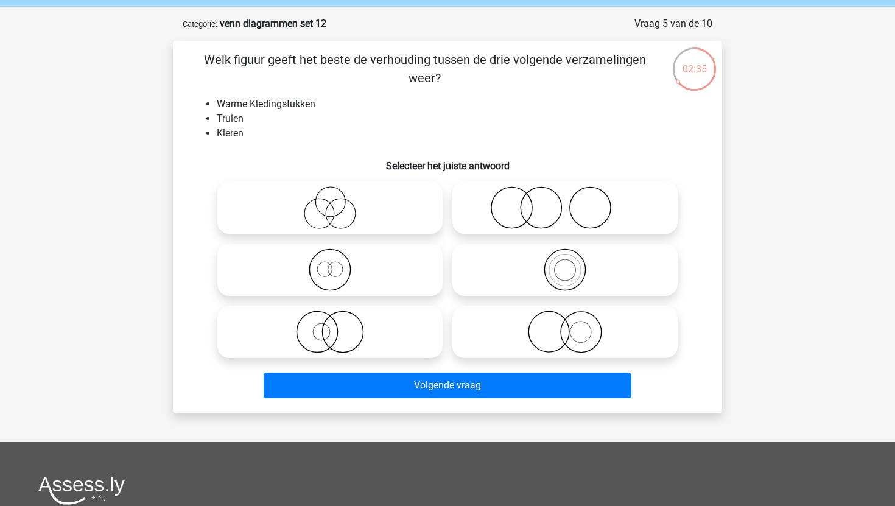
scroll to position [41, 0]
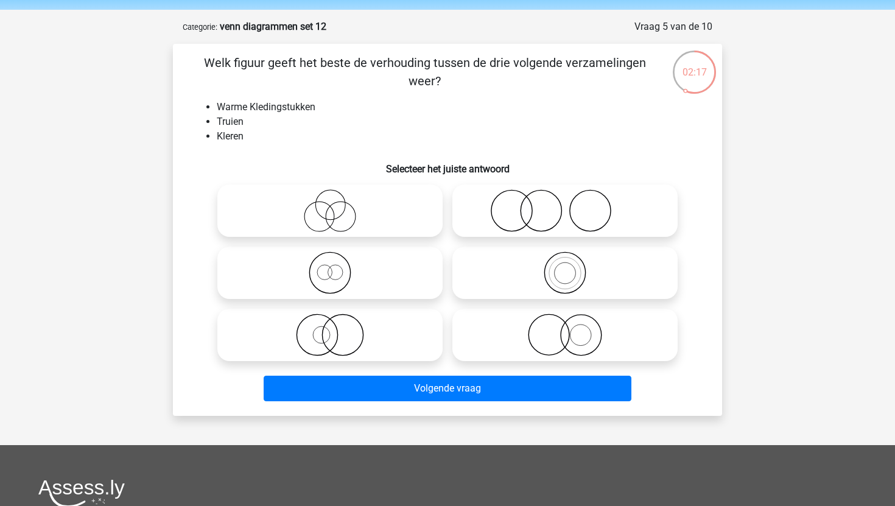
click at [528, 260] on icon at bounding box center [565, 273] width 216 height 43
click at [565, 260] on input "radio" at bounding box center [569, 263] width 8 height 8
radio input "true"
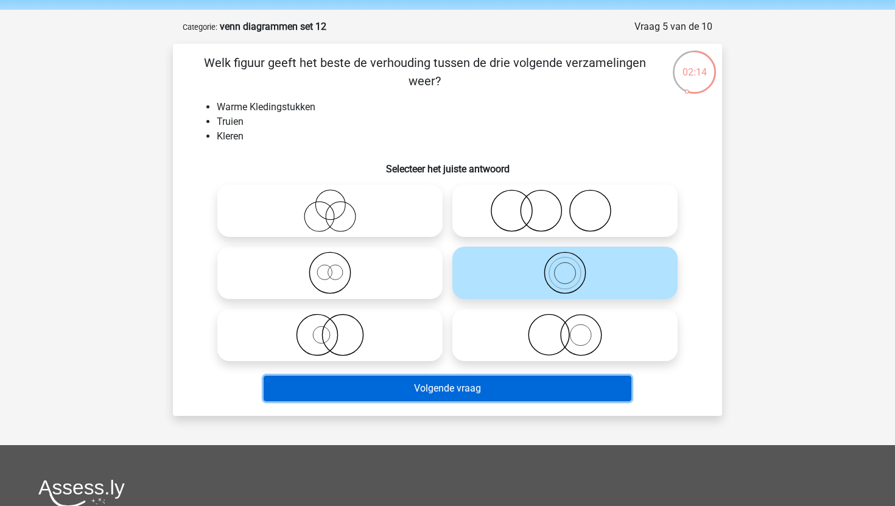
click at [455, 391] on button "Volgende vraag" at bounding box center [448, 389] width 369 height 26
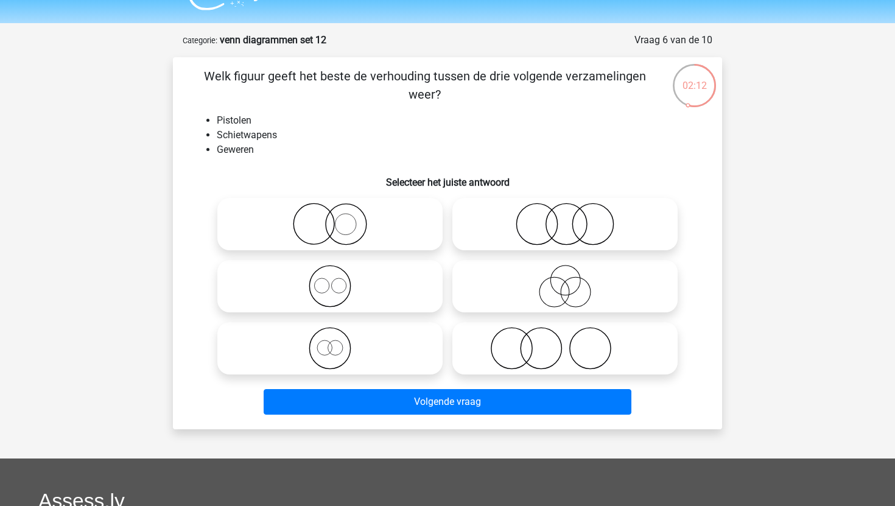
scroll to position [27, 0]
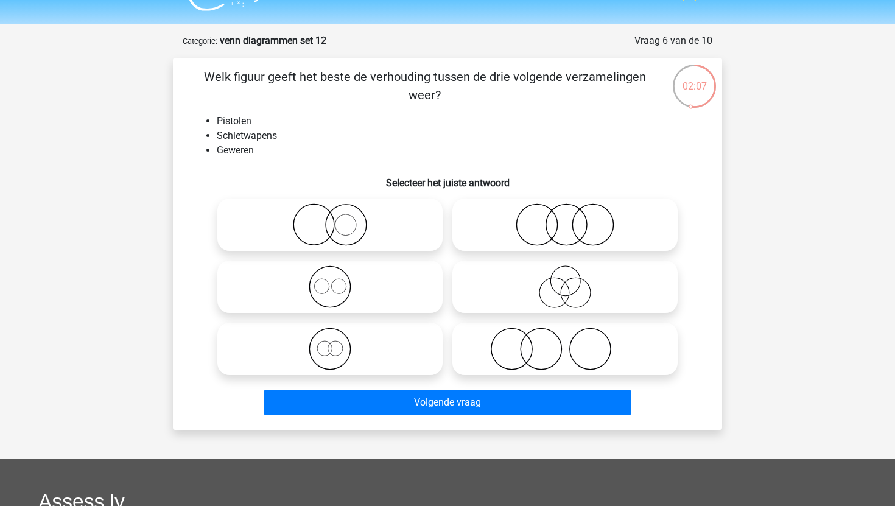
click at [570, 239] on icon at bounding box center [565, 224] width 216 height 43
click at [570, 219] on input "radio" at bounding box center [569, 215] width 8 height 8
radio input "true"
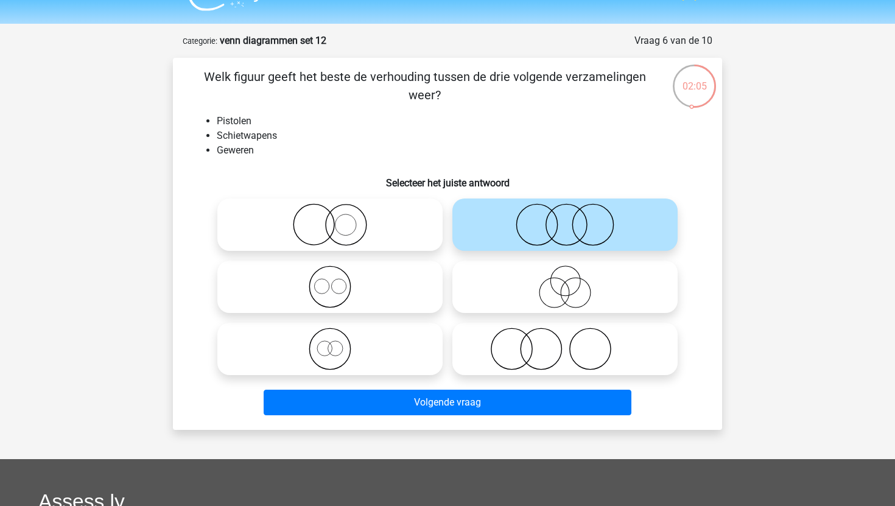
click at [538, 311] on label at bounding box center [565, 287] width 225 height 52
click at [565, 281] on input "radio" at bounding box center [569, 277] width 8 height 8
radio input "true"
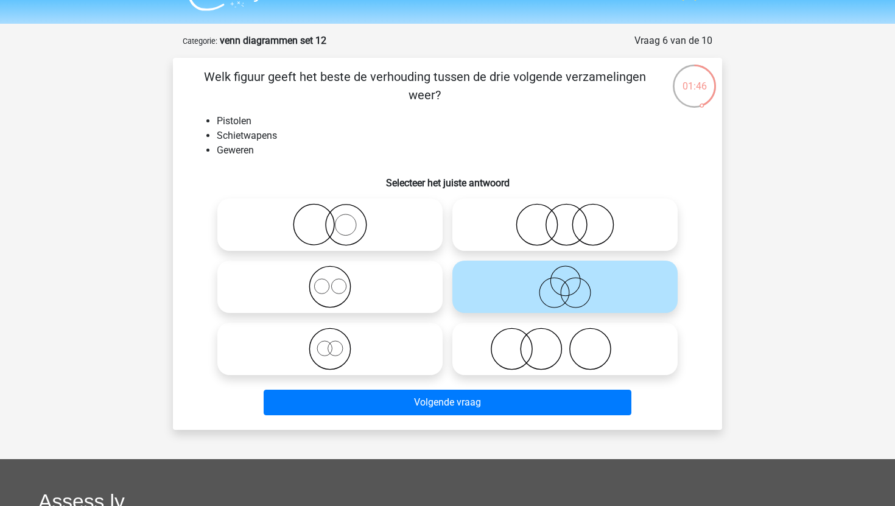
click at [556, 226] on icon at bounding box center [565, 224] width 216 height 43
click at [565, 219] on input "radio" at bounding box center [569, 215] width 8 height 8
radio input "true"
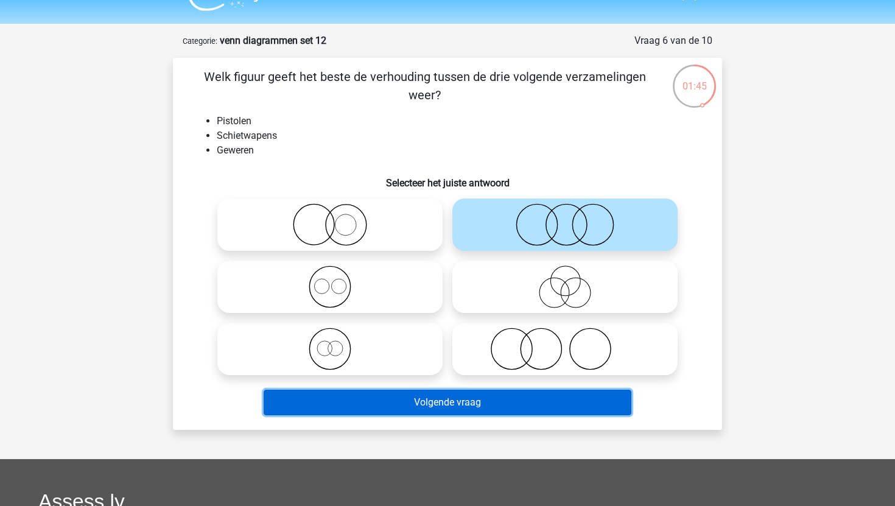
click at [484, 401] on button "Volgende vraag" at bounding box center [448, 403] width 369 height 26
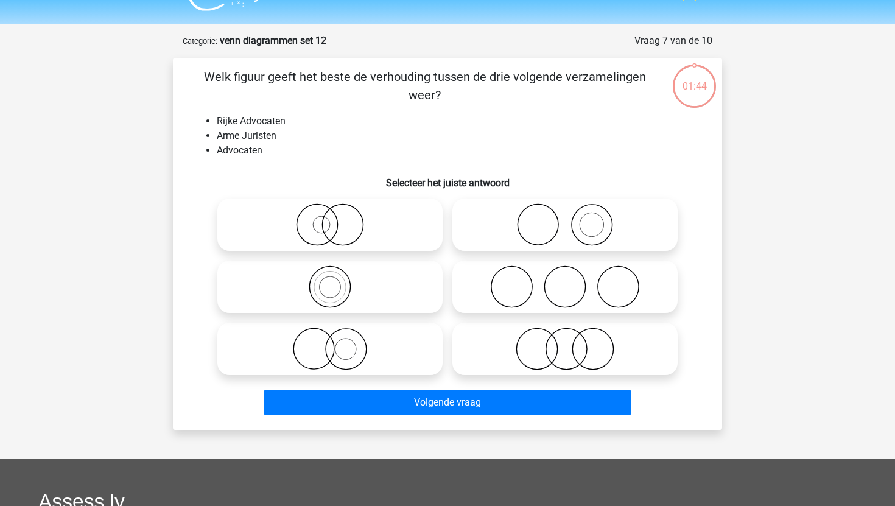
scroll to position [61, 0]
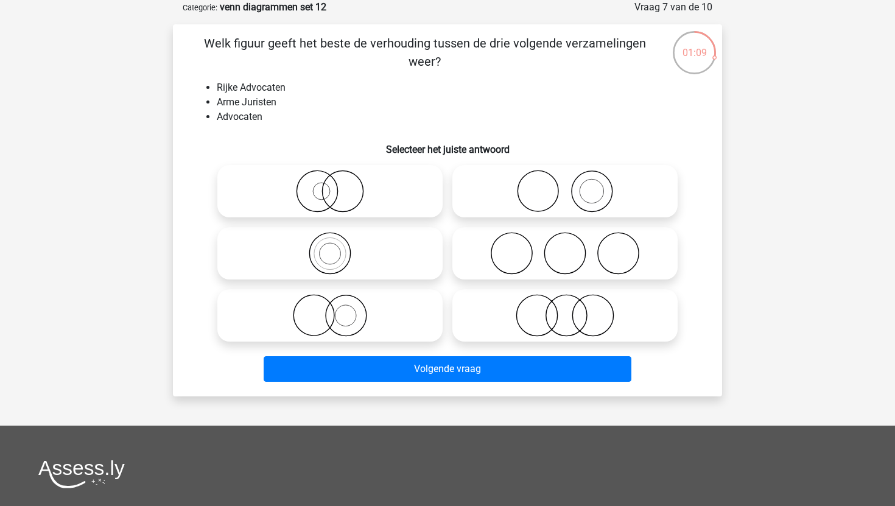
click at [503, 197] on icon at bounding box center [565, 191] width 216 height 43
click at [565, 185] on input "radio" at bounding box center [569, 181] width 8 height 8
radio input "true"
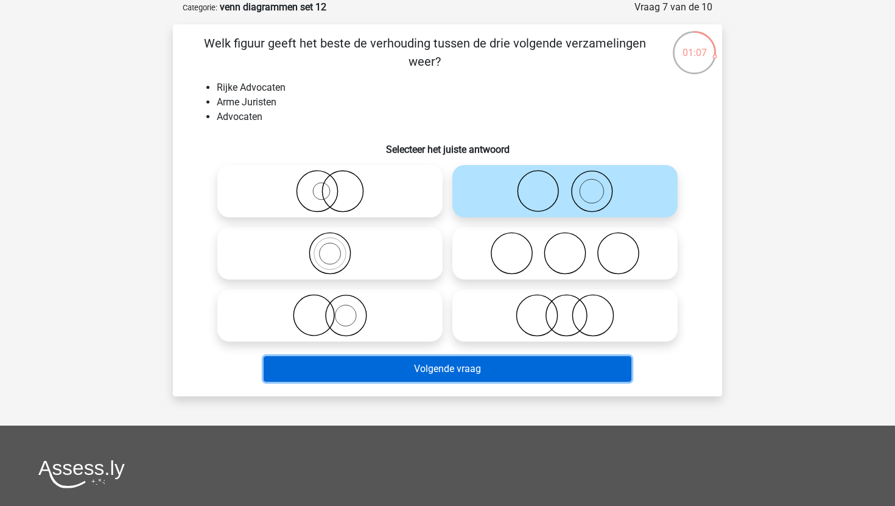
click at [420, 363] on button "Volgende vraag" at bounding box center [448, 369] width 369 height 26
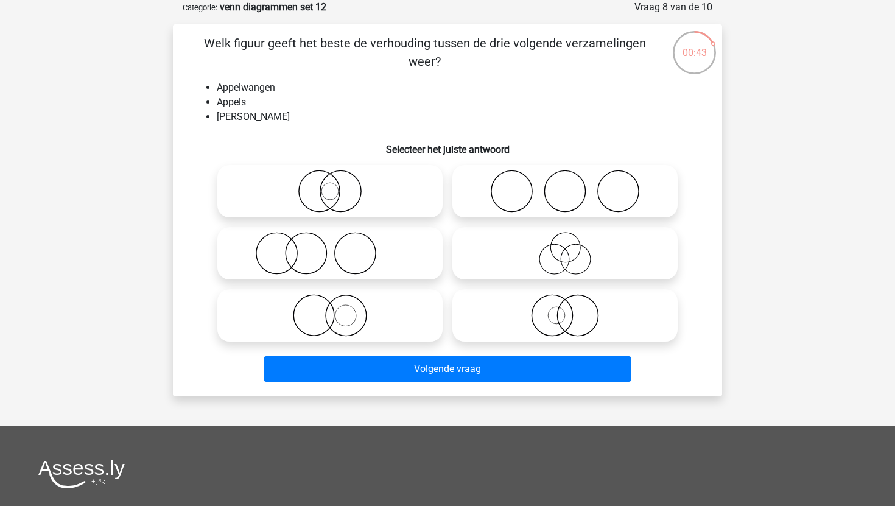
click at [418, 244] on icon at bounding box center [330, 253] width 216 height 43
click at [338, 244] on input "radio" at bounding box center [334, 243] width 8 height 8
radio input "true"
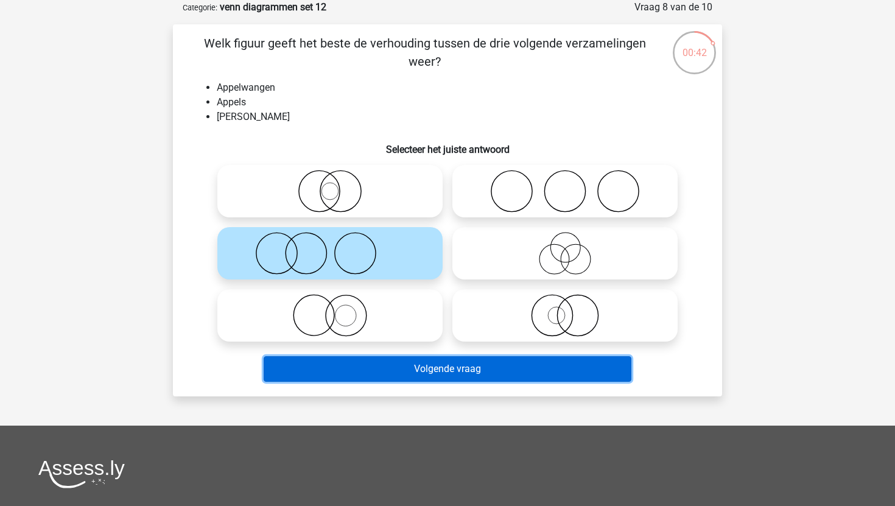
click at [430, 361] on button "Volgende vraag" at bounding box center [448, 369] width 369 height 26
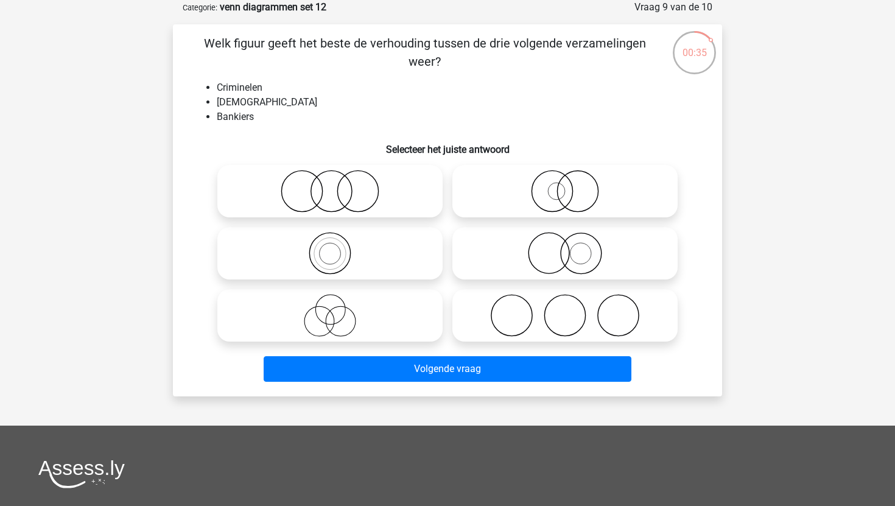
click at [497, 322] on icon at bounding box center [565, 315] width 216 height 43
click at [565, 309] on input "radio" at bounding box center [569, 306] width 8 height 8
radio input "true"
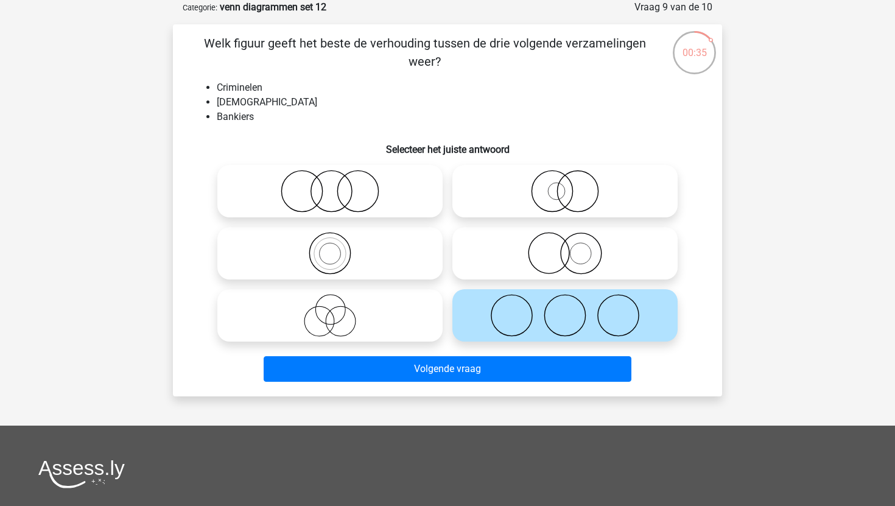
click at [450, 385] on div "Volgende vraag" at bounding box center [448, 371] width 470 height 30
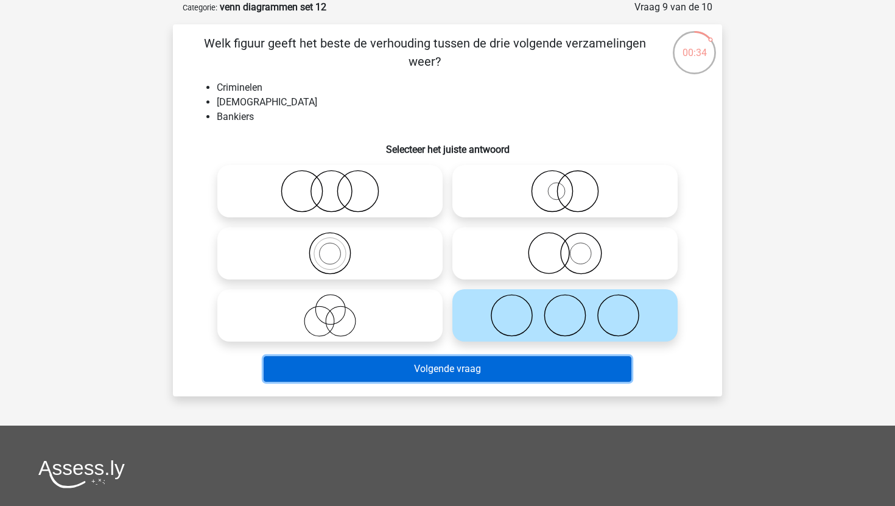
click at [455, 367] on button "Volgende vraag" at bounding box center [448, 369] width 369 height 26
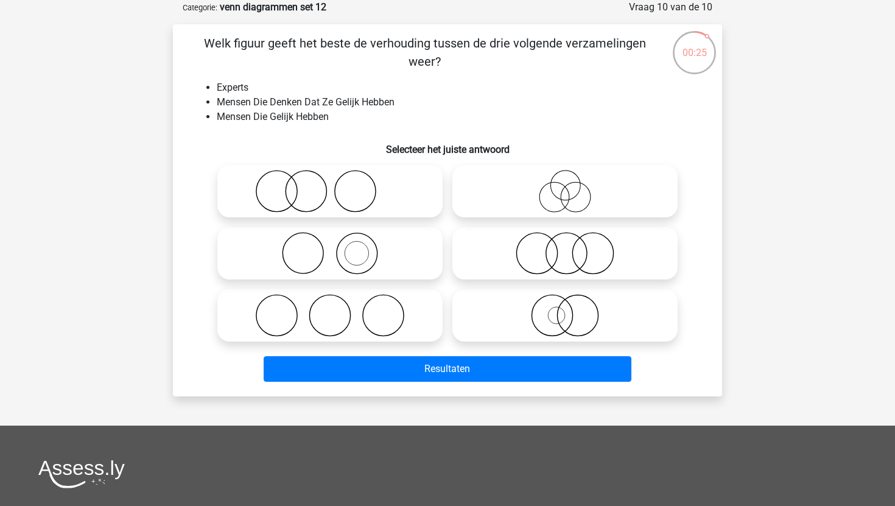
click at [498, 203] on icon at bounding box center [565, 191] width 216 height 43
click at [565, 185] on input "radio" at bounding box center [569, 181] width 8 height 8
radio input "true"
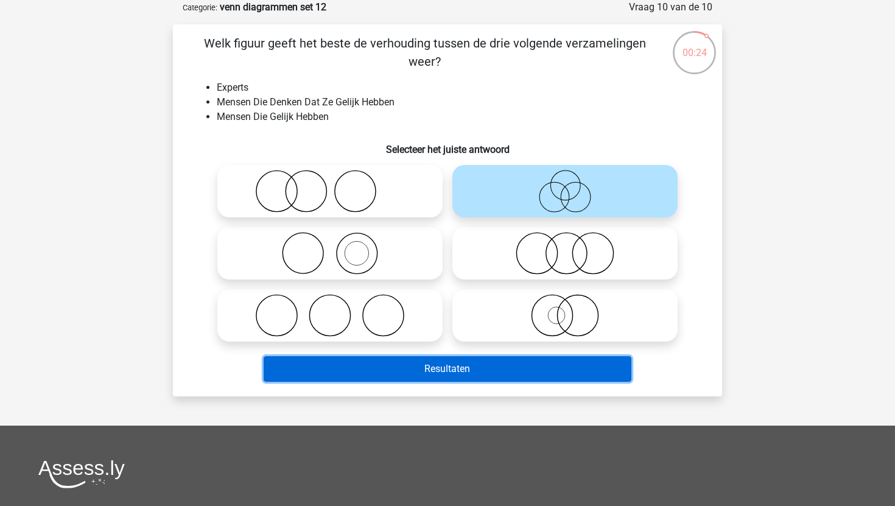
click at [425, 370] on button "Resultaten" at bounding box center [448, 369] width 369 height 26
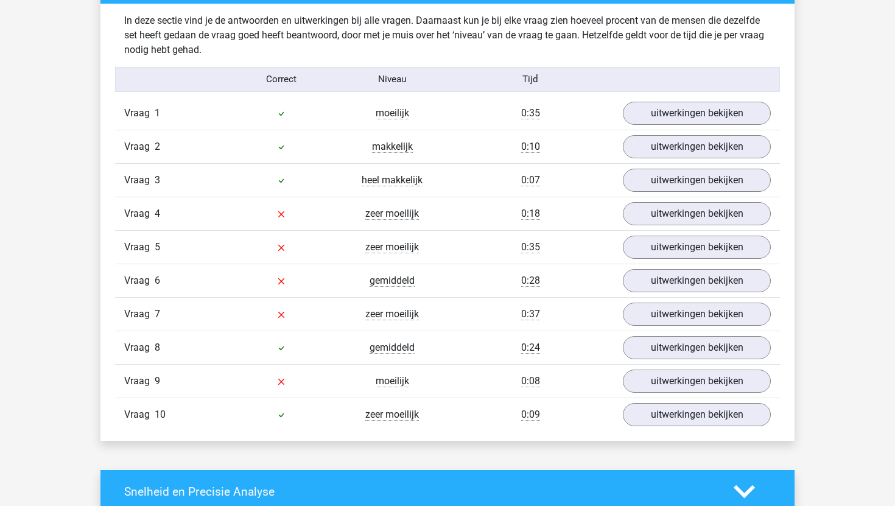
scroll to position [719, 0]
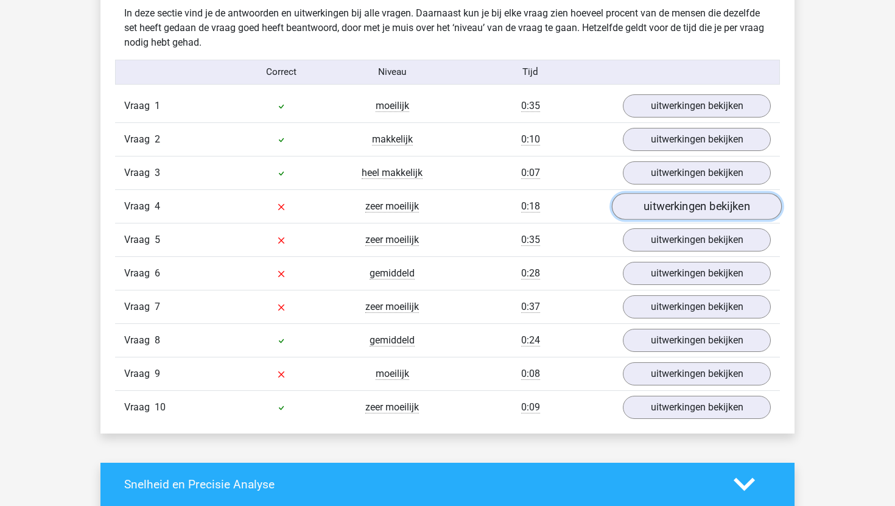
click at [660, 206] on link "uitwerkingen bekijken" at bounding box center [697, 206] width 170 height 27
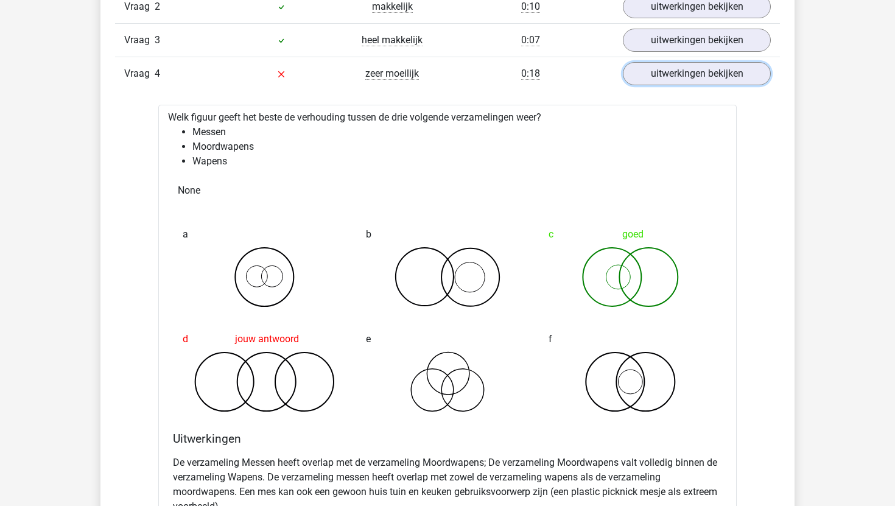
scroll to position [888, 0]
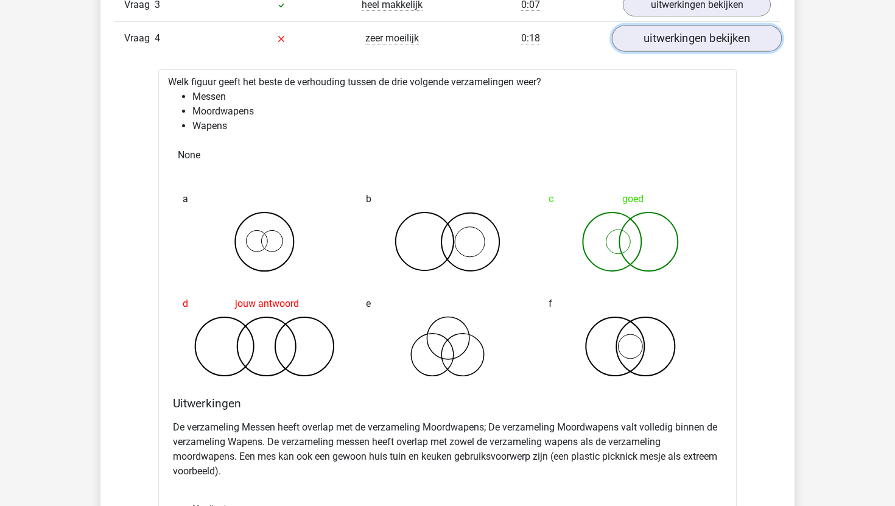
click at [656, 41] on link "uitwerkingen bekijken" at bounding box center [697, 38] width 170 height 27
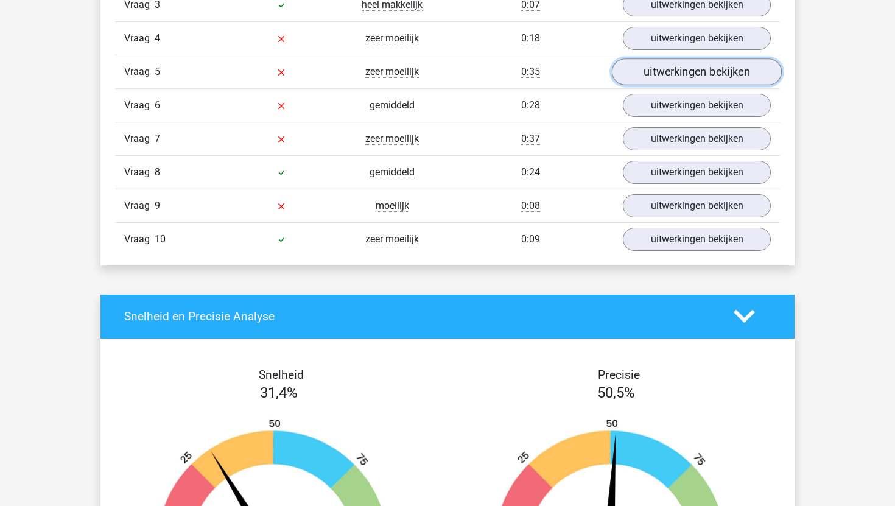
click at [654, 65] on link "uitwerkingen bekijken" at bounding box center [697, 71] width 170 height 27
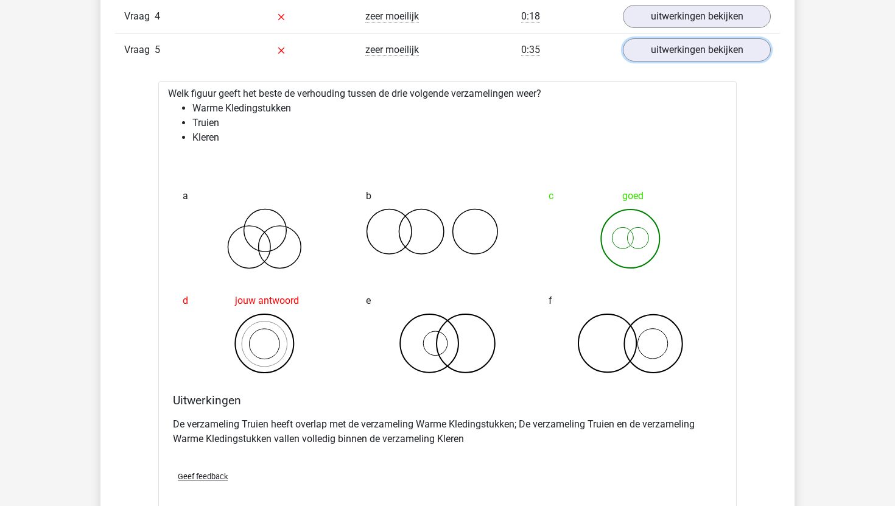
scroll to position [908, 0]
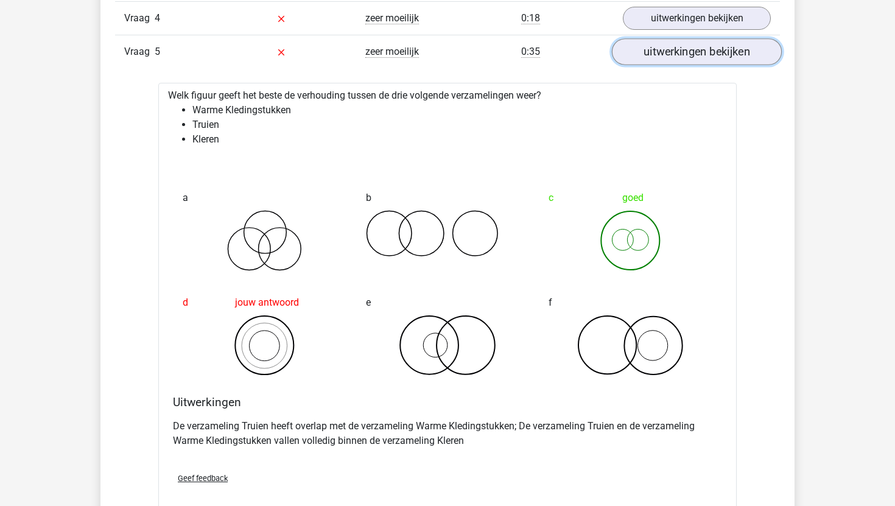
click at [682, 58] on link "uitwerkingen bekijken" at bounding box center [697, 51] width 170 height 27
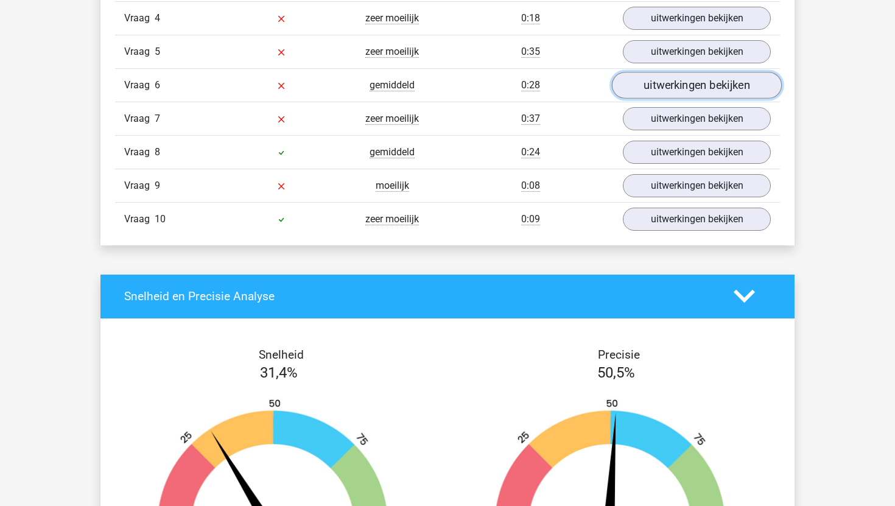
click at [675, 87] on link "uitwerkingen bekijken" at bounding box center [697, 85] width 170 height 27
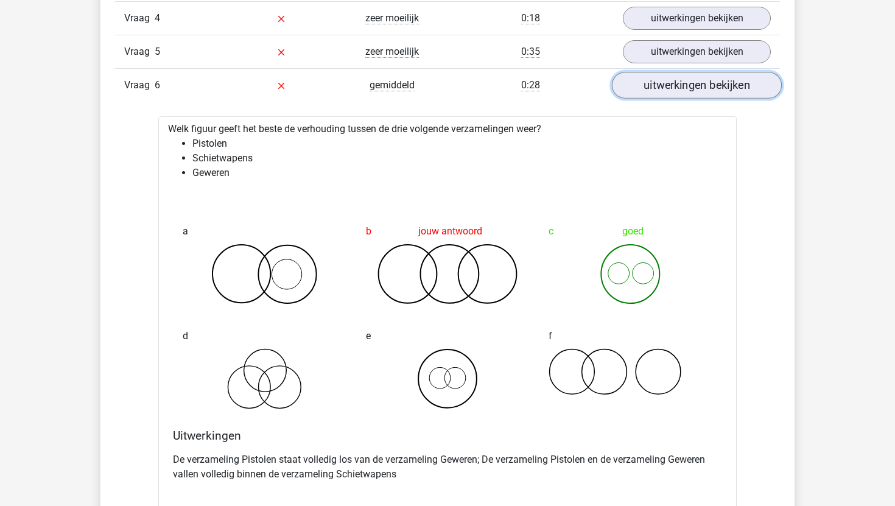
click at [675, 87] on link "uitwerkingen bekijken" at bounding box center [697, 85] width 170 height 27
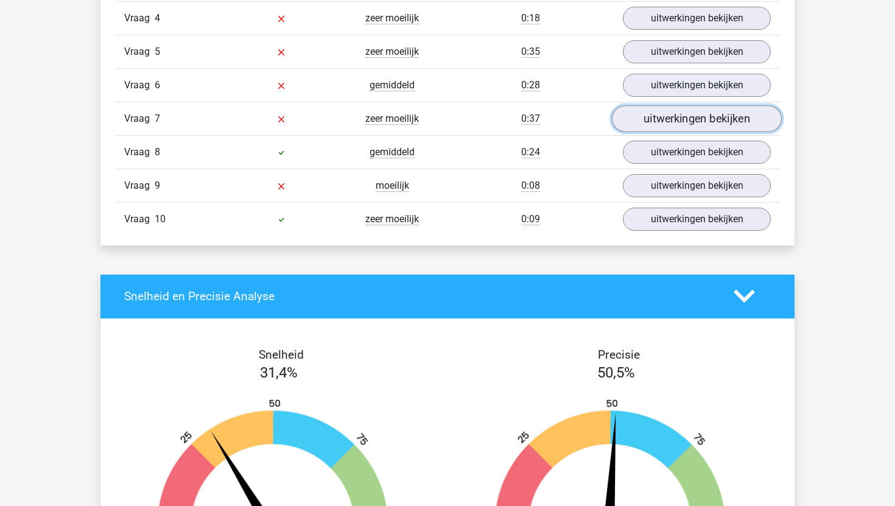
click at [673, 122] on link "uitwerkingen bekijken" at bounding box center [697, 118] width 170 height 27
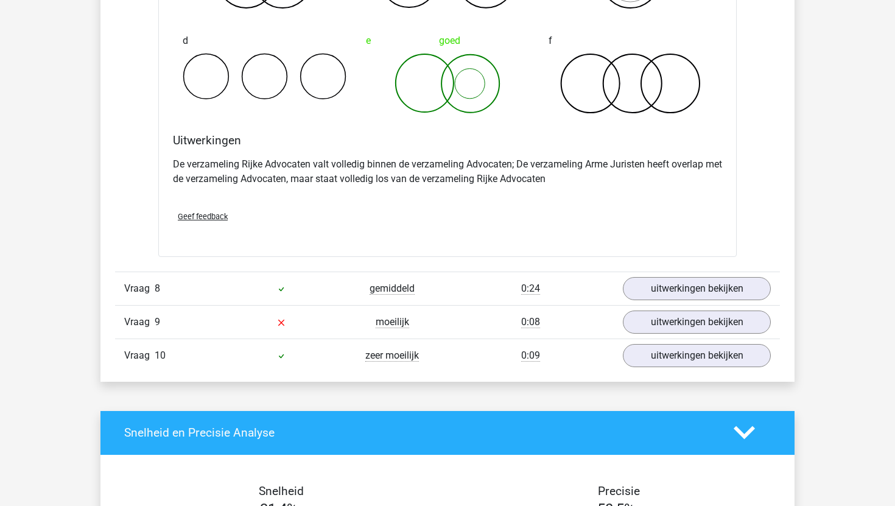
scroll to position [1260, 0]
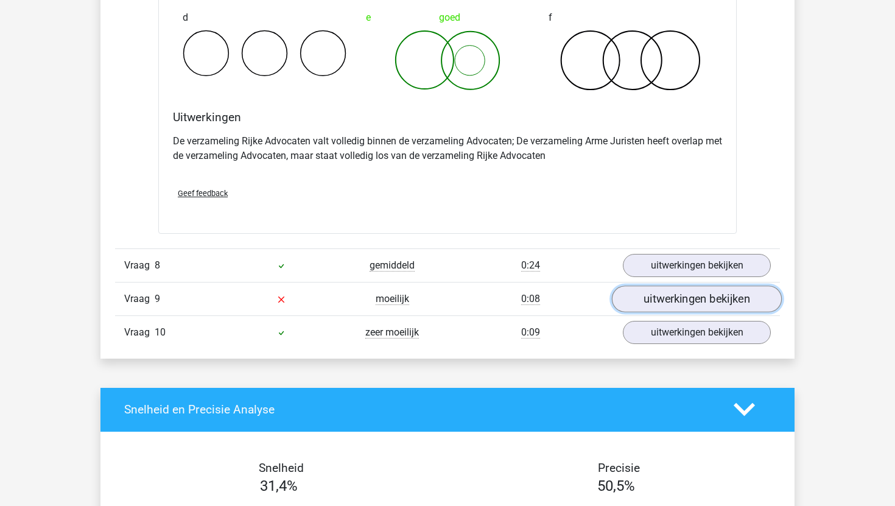
click at [649, 300] on link "uitwerkingen bekijken" at bounding box center [697, 299] width 170 height 27
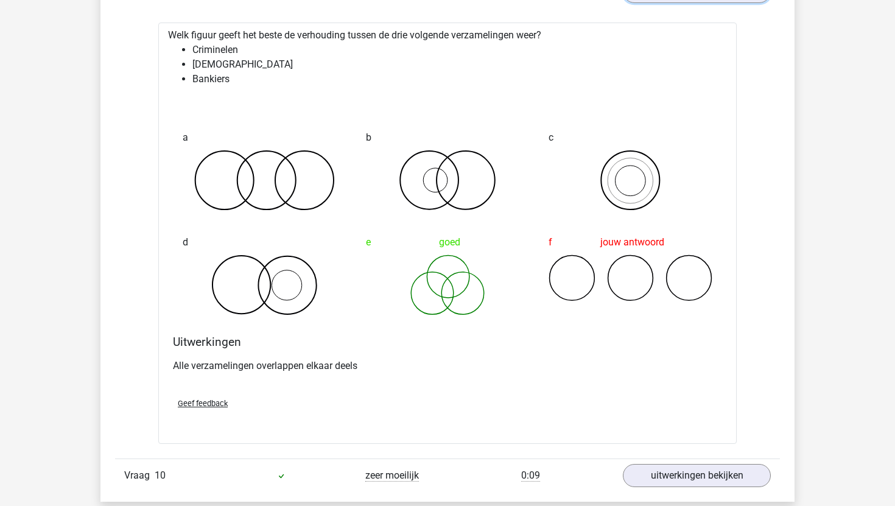
scroll to position [1511, 0]
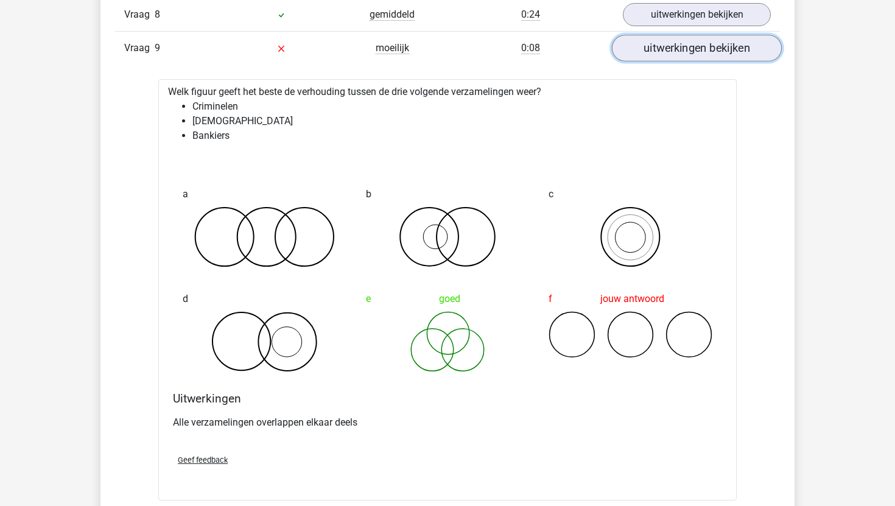
click at [699, 57] on link "uitwerkingen bekijken" at bounding box center [697, 48] width 170 height 27
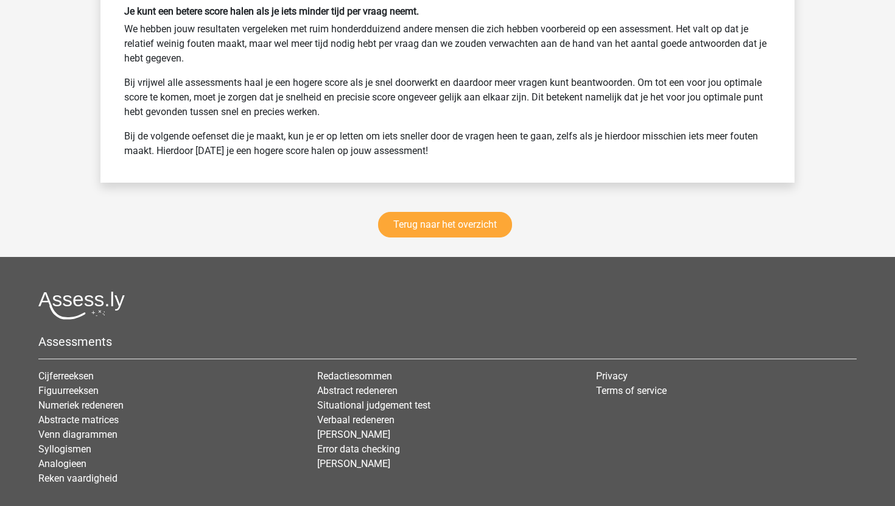
scroll to position [2119, 0]
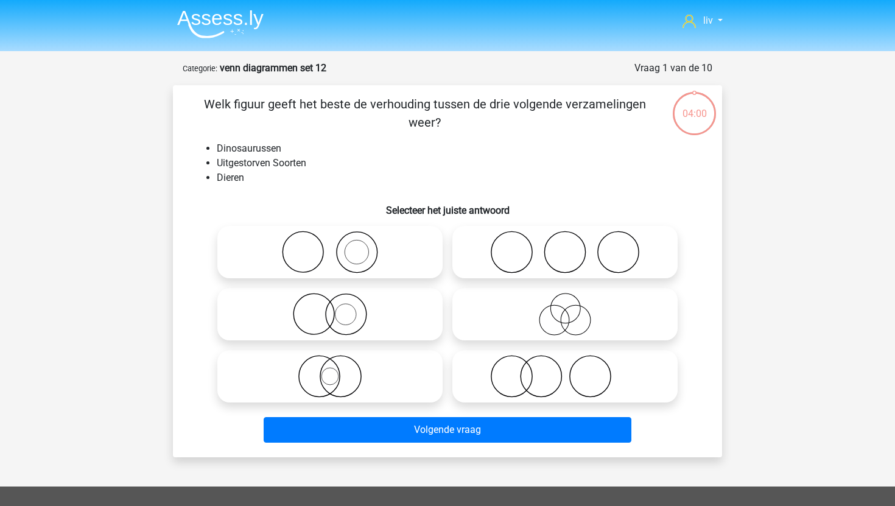
scroll to position [61, 0]
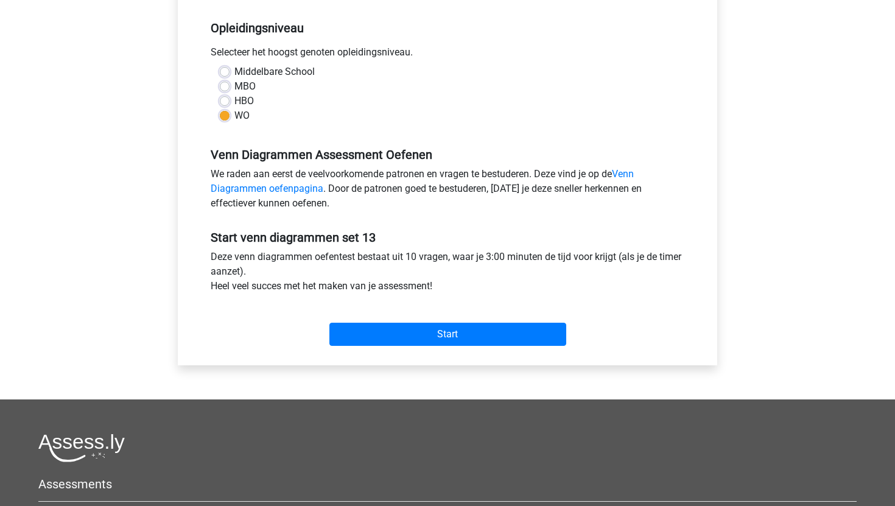
scroll to position [250, 0]
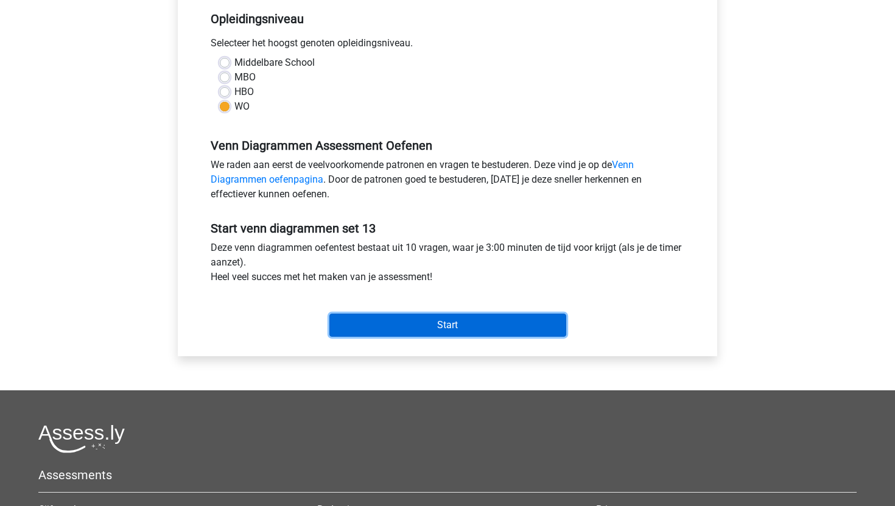
click at [397, 327] on input "Start" at bounding box center [448, 325] width 237 height 23
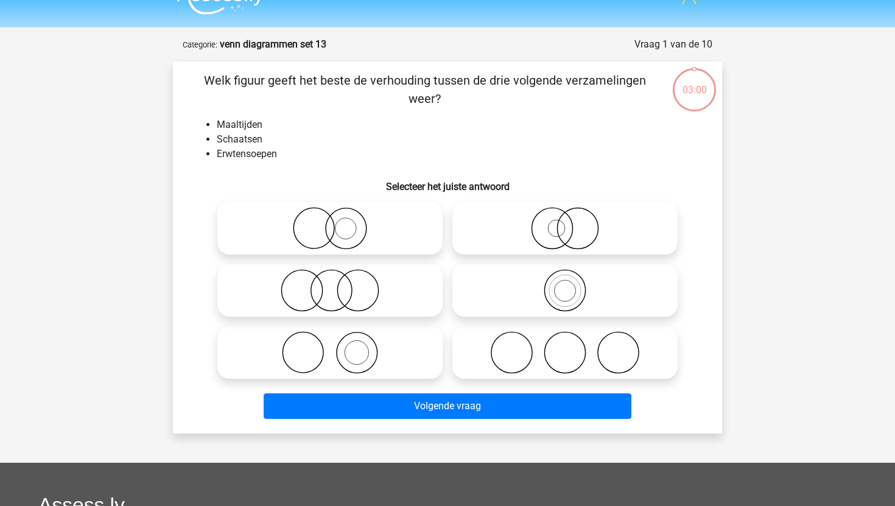
scroll to position [24, 0]
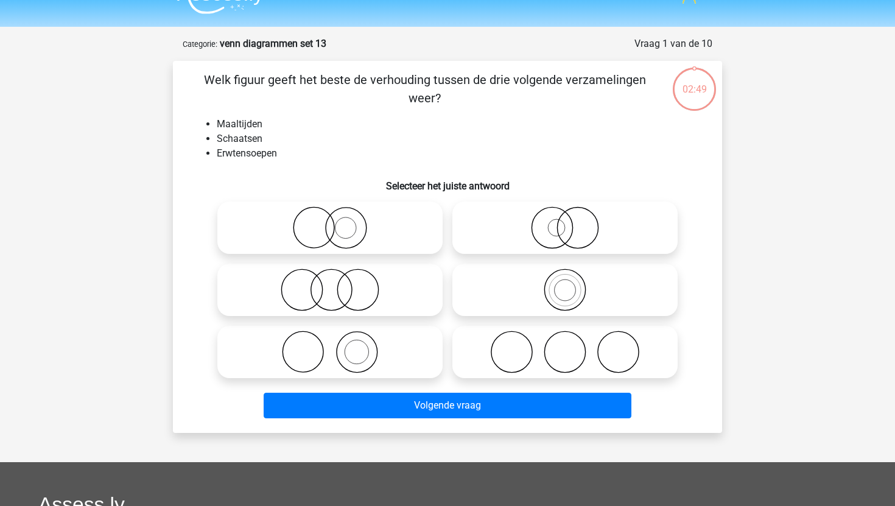
click at [369, 351] on icon at bounding box center [330, 352] width 216 height 43
click at [338, 346] on input "radio" at bounding box center [334, 342] width 8 height 8
radio input "true"
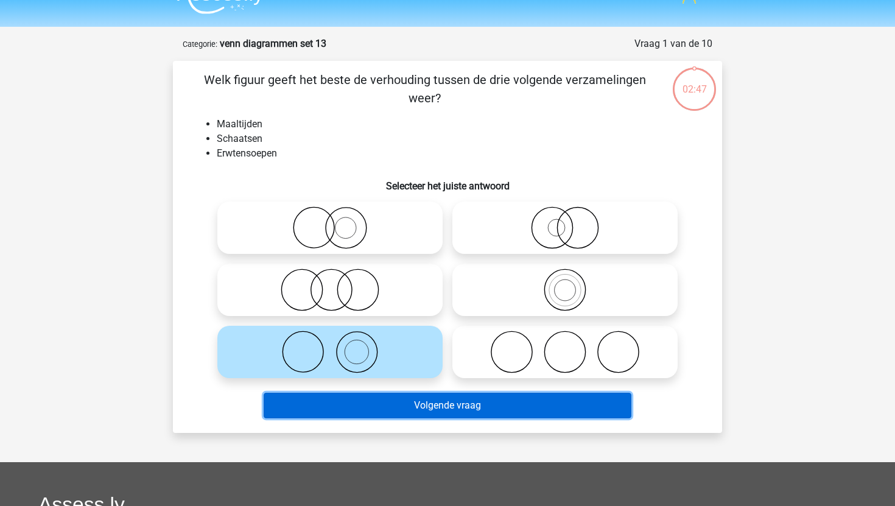
click at [358, 403] on button "Volgende vraag" at bounding box center [448, 406] width 369 height 26
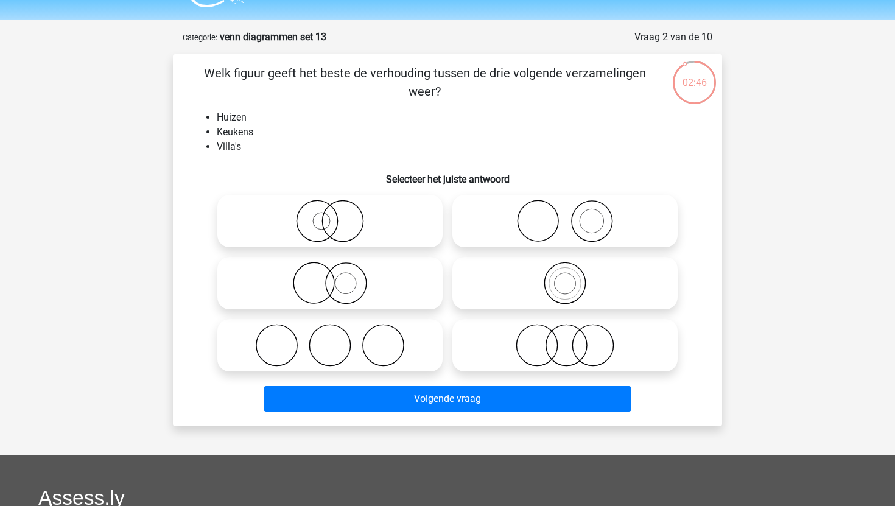
scroll to position [29, 0]
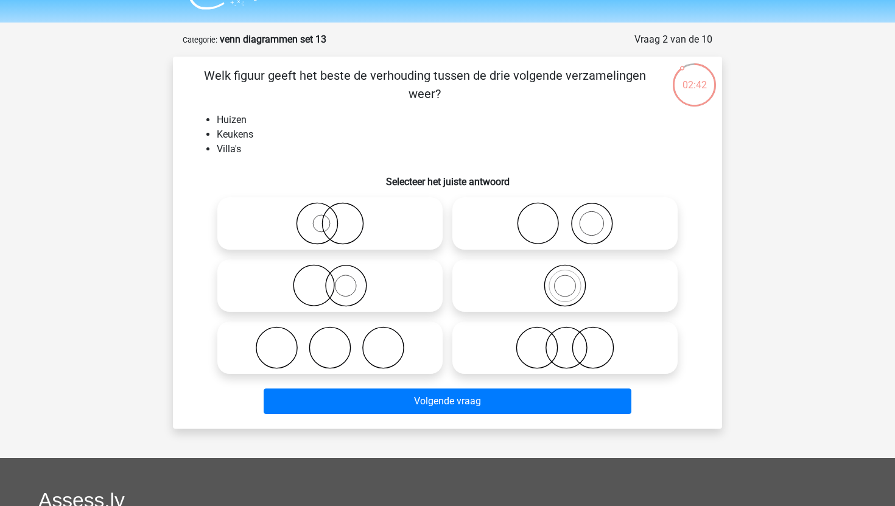
click at [643, 211] on icon at bounding box center [565, 223] width 216 height 43
click at [573, 211] on input "radio" at bounding box center [569, 214] width 8 height 8
radio input "true"
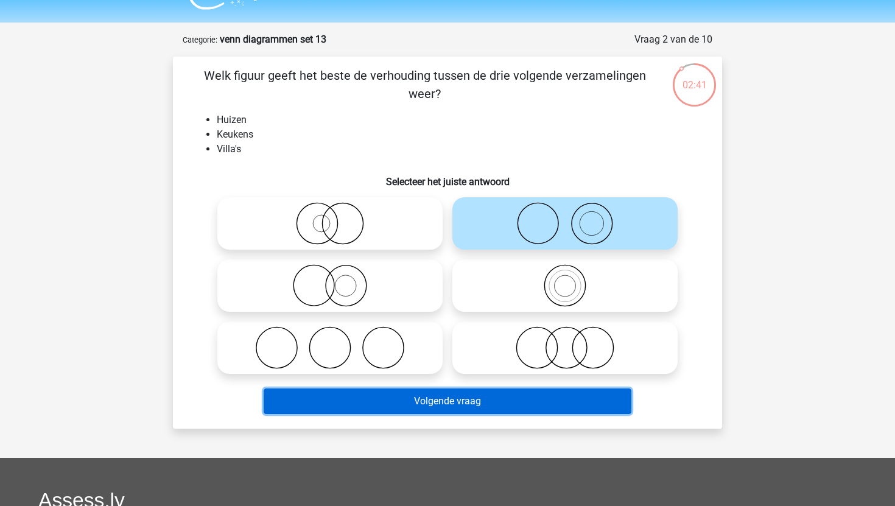
click at [450, 395] on button "Volgende vraag" at bounding box center [448, 402] width 369 height 26
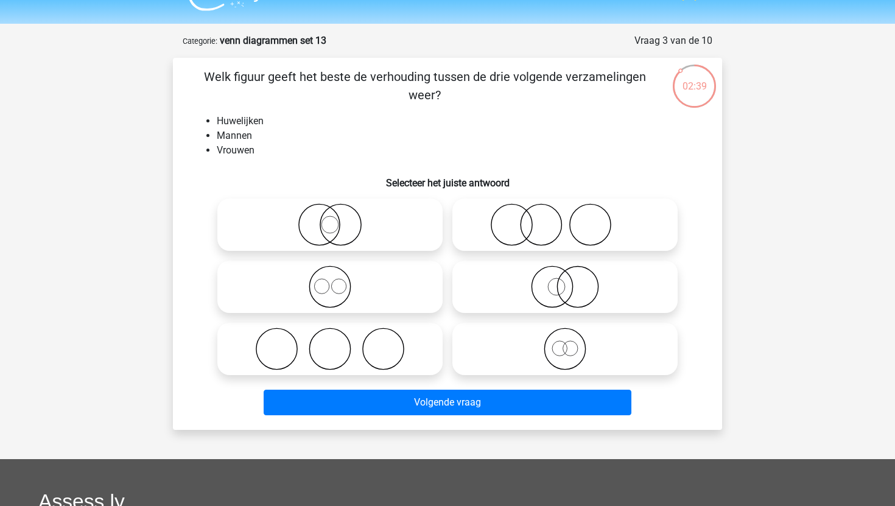
scroll to position [27, 0]
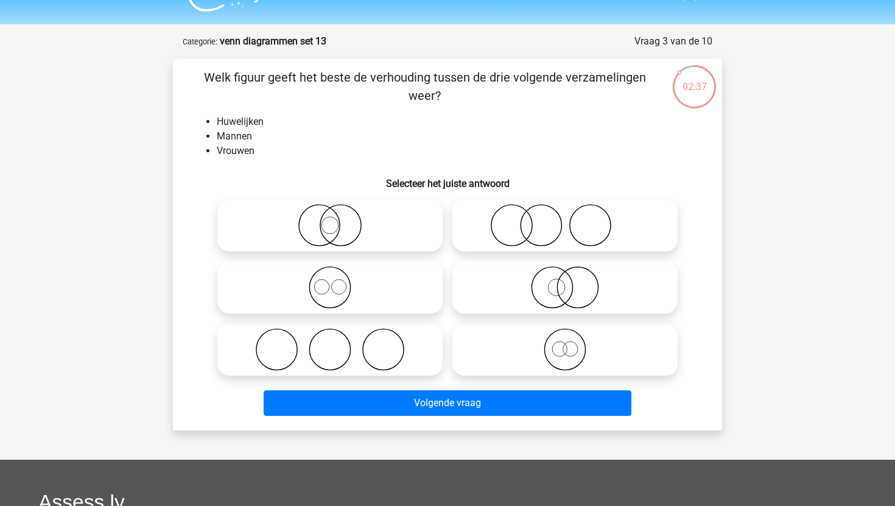
click at [372, 356] on icon at bounding box center [330, 349] width 216 height 43
click at [338, 344] on input "radio" at bounding box center [334, 340] width 8 height 8
radio input "true"
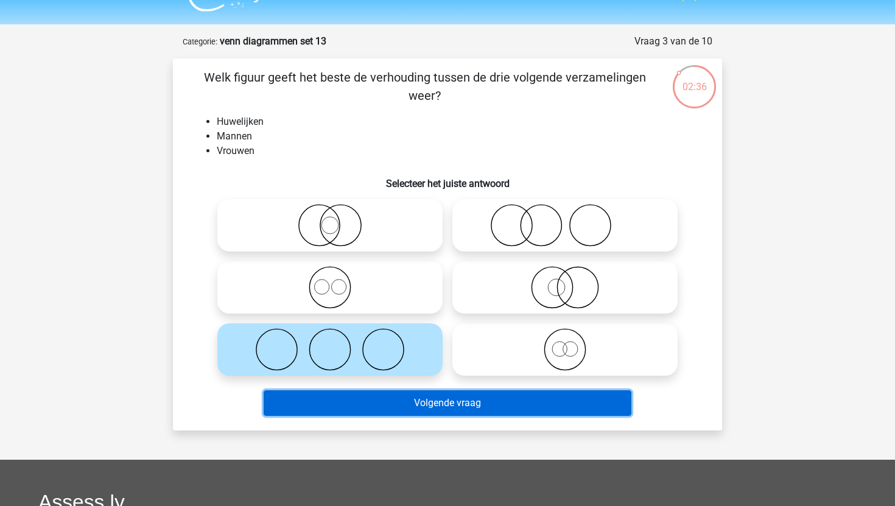
click at [373, 398] on button "Volgende vraag" at bounding box center [448, 403] width 369 height 26
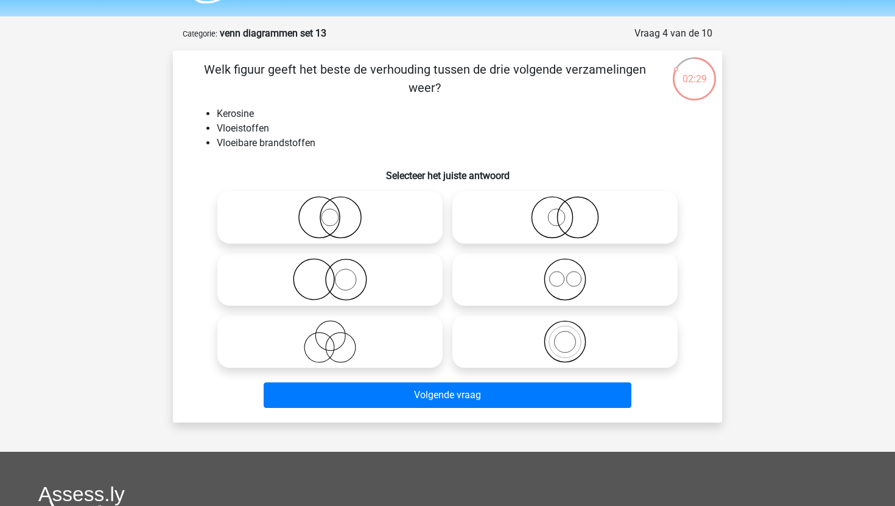
scroll to position [34, 0]
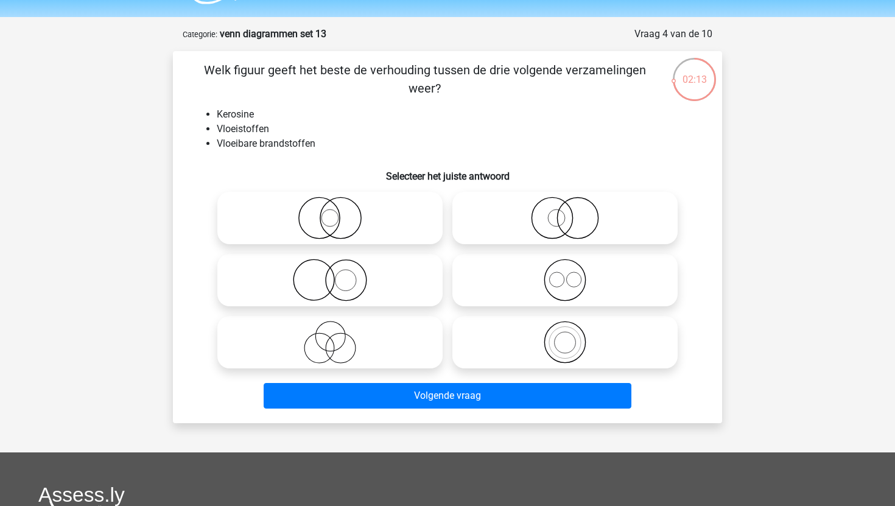
click at [510, 351] on icon at bounding box center [565, 342] width 216 height 43
click at [565, 336] on input "radio" at bounding box center [569, 332] width 8 height 8
radio input "true"
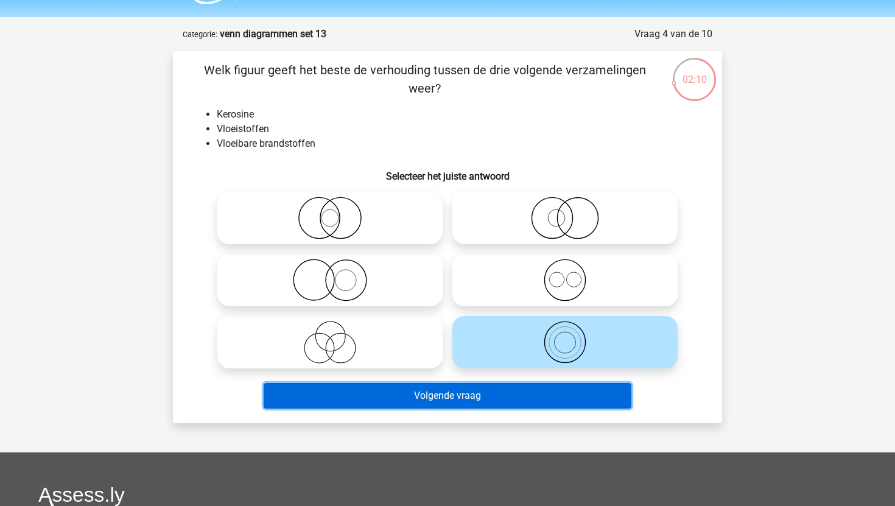
click at [464, 392] on button "Volgende vraag" at bounding box center [448, 396] width 369 height 26
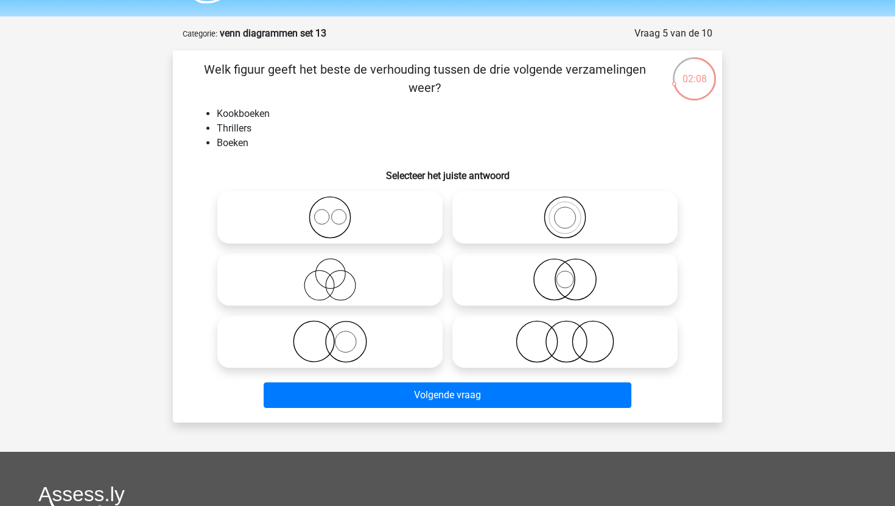
scroll to position [30, 0]
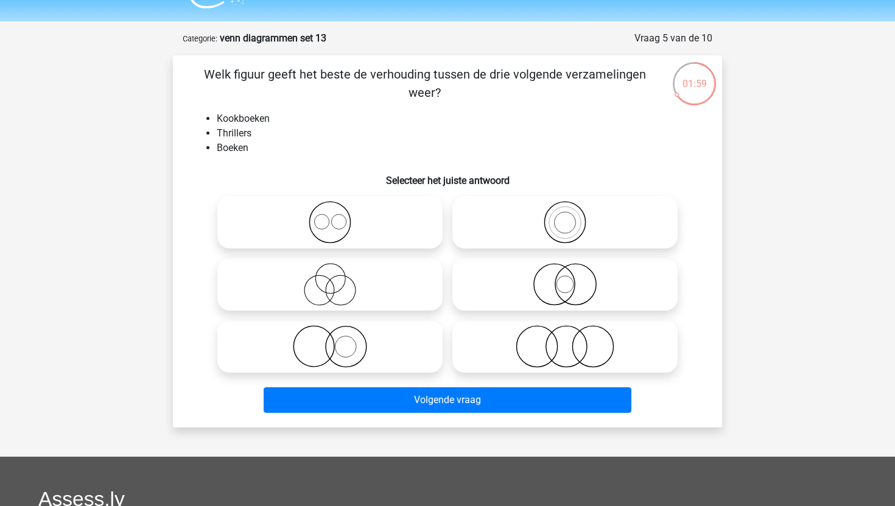
click at [359, 238] on icon at bounding box center [330, 222] width 216 height 43
click at [338, 216] on input "radio" at bounding box center [334, 212] width 8 height 8
radio input "true"
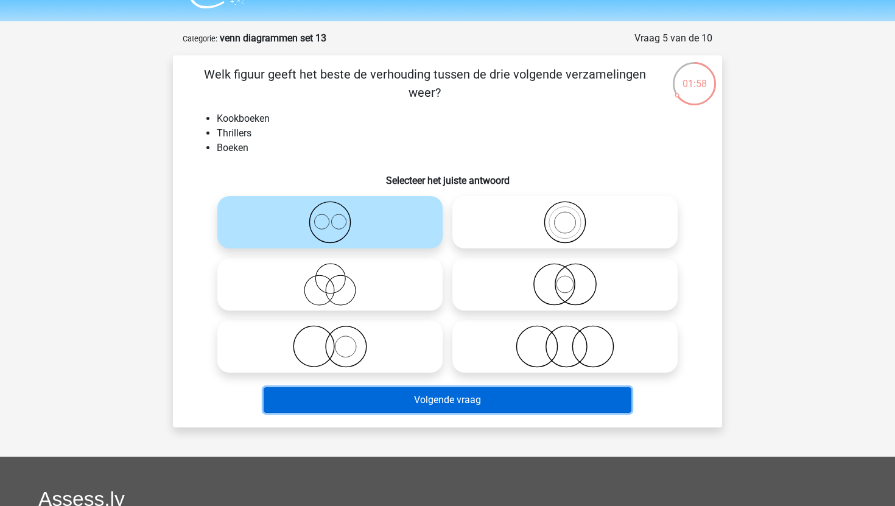
click at [451, 399] on button "Volgende vraag" at bounding box center [448, 400] width 369 height 26
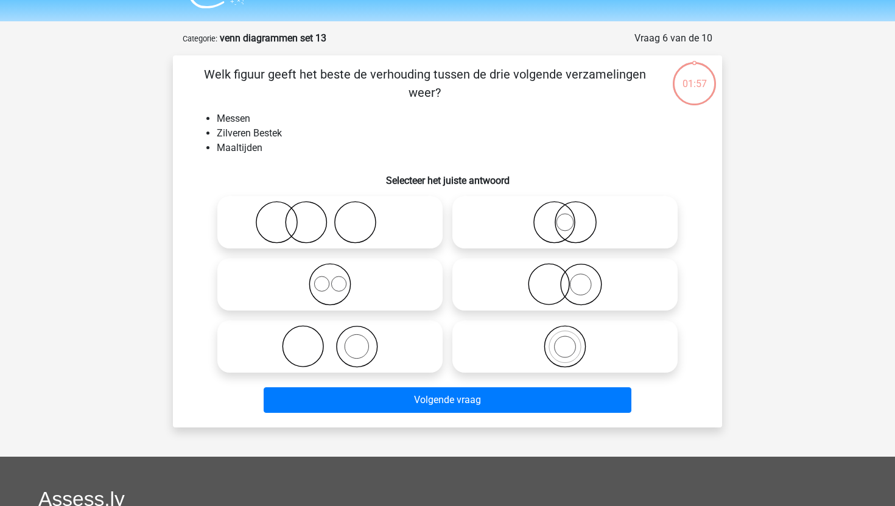
scroll to position [61, 0]
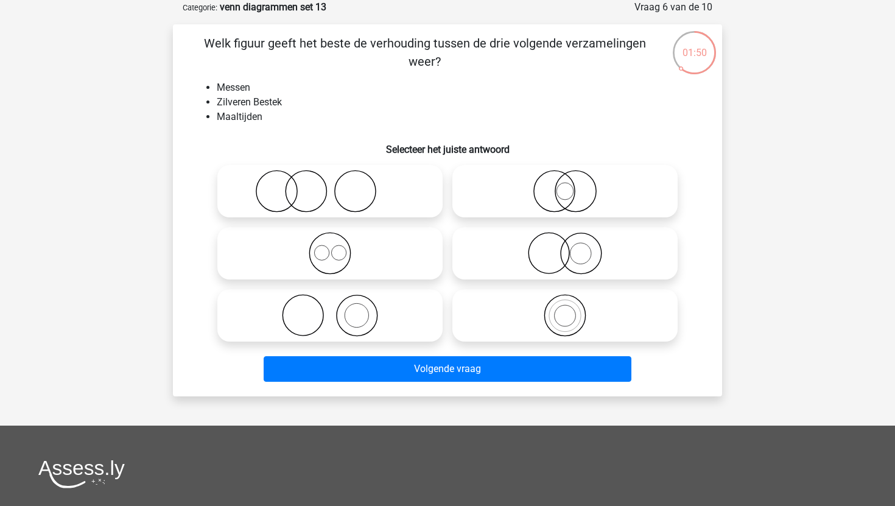
click at [362, 192] on icon at bounding box center [330, 191] width 216 height 43
click at [338, 185] on input "radio" at bounding box center [334, 181] width 8 height 8
radio input "true"
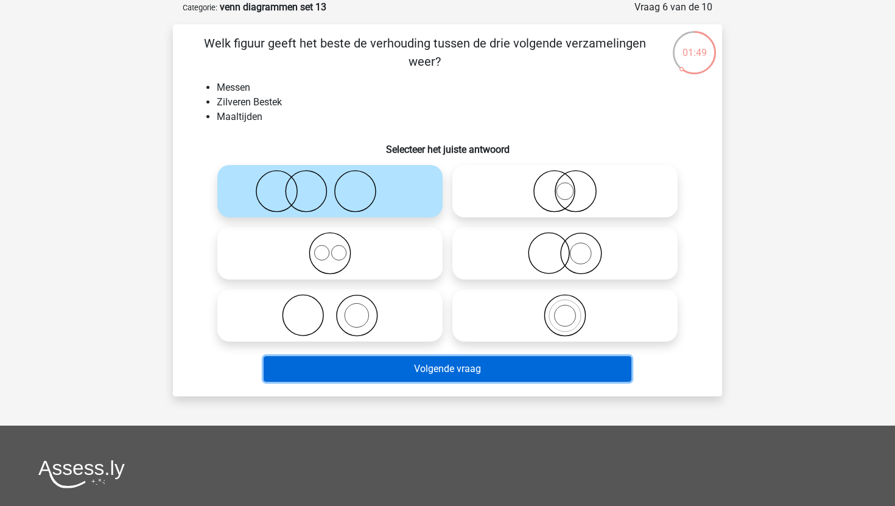
click at [386, 365] on button "Volgende vraag" at bounding box center [448, 369] width 369 height 26
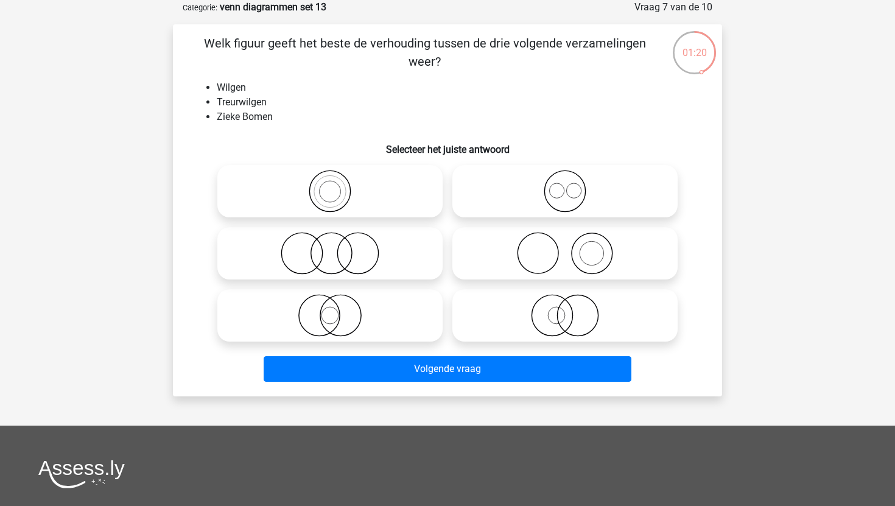
click at [480, 254] on icon at bounding box center [565, 253] width 216 height 43
click at [565, 247] on input "radio" at bounding box center [569, 243] width 8 height 8
radio input "true"
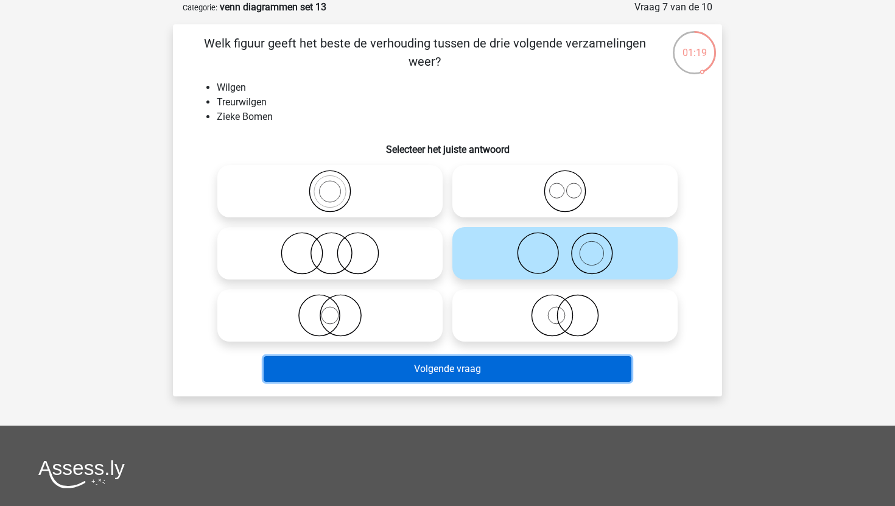
click at [439, 366] on button "Volgende vraag" at bounding box center [448, 369] width 369 height 26
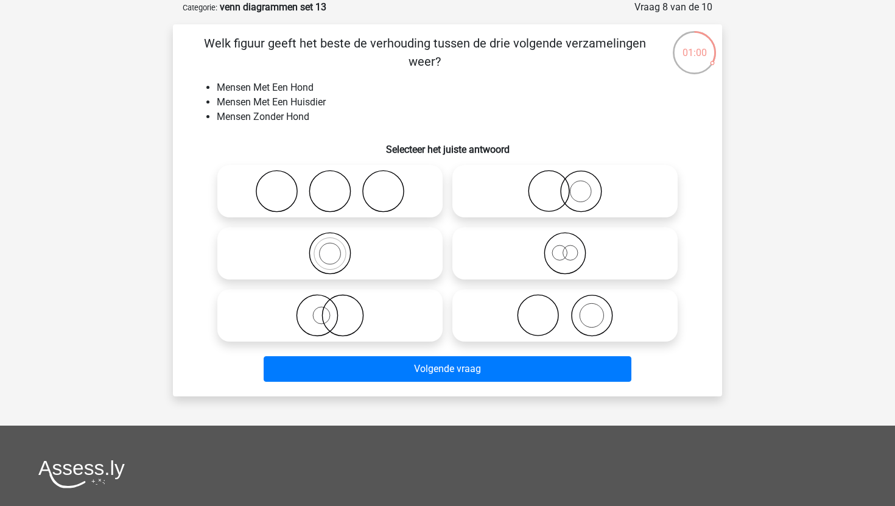
click at [519, 316] on icon at bounding box center [565, 315] width 216 height 43
click at [565, 309] on input "radio" at bounding box center [569, 306] width 8 height 8
radio input "true"
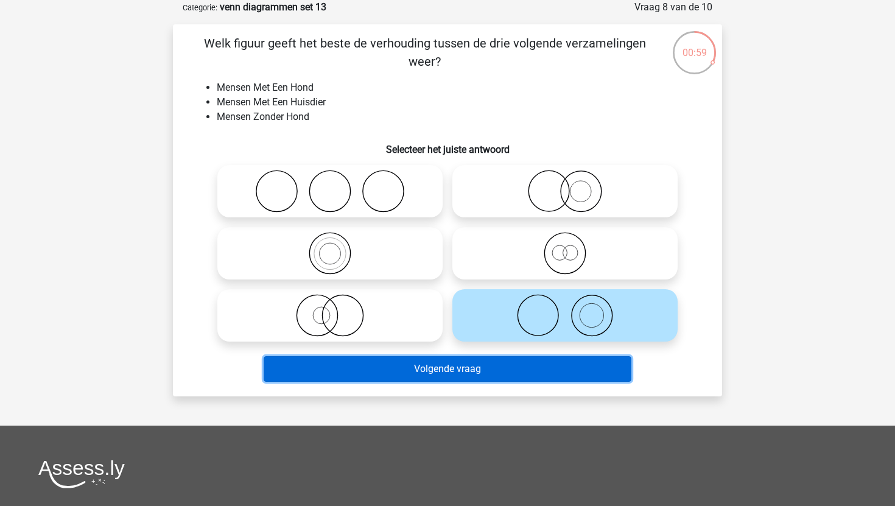
click at [489, 376] on button "Volgende vraag" at bounding box center [448, 369] width 369 height 26
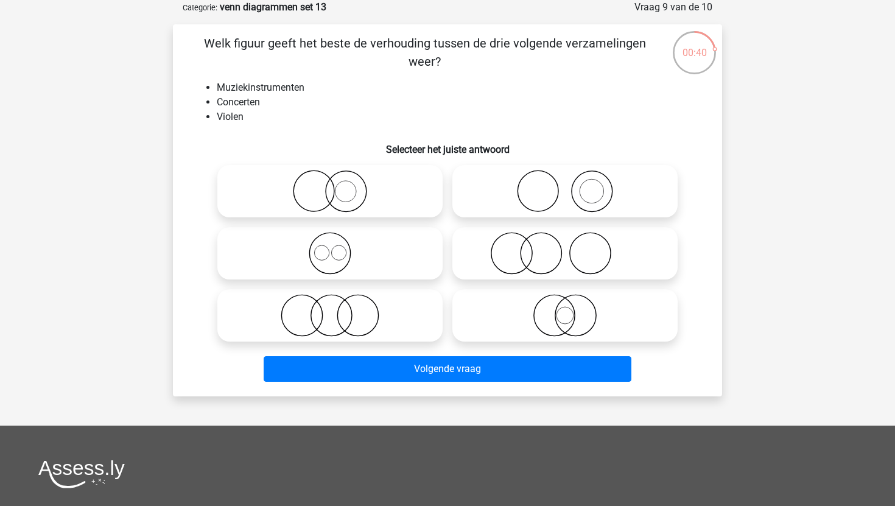
click at [575, 180] on circle at bounding box center [592, 191] width 41 height 41
click at [573, 180] on input "radio" at bounding box center [569, 181] width 8 height 8
radio input "true"
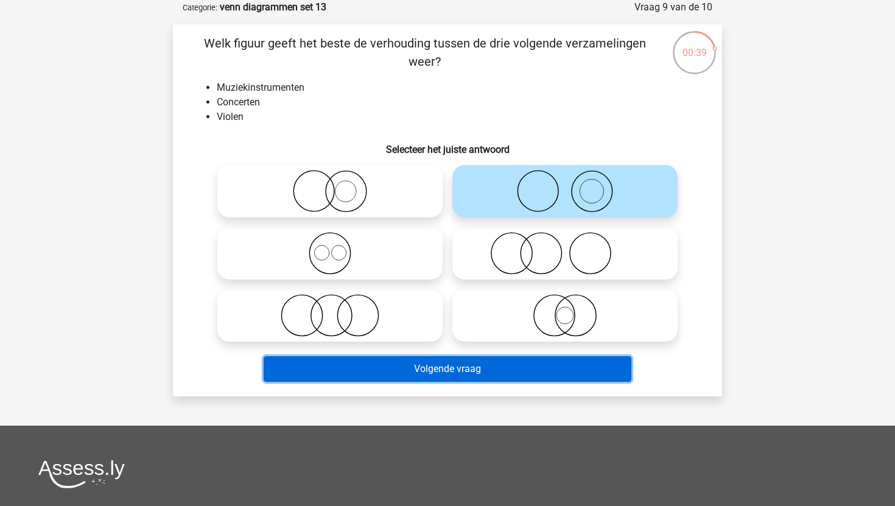
click at [482, 375] on button "Volgende vraag" at bounding box center [448, 369] width 369 height 26
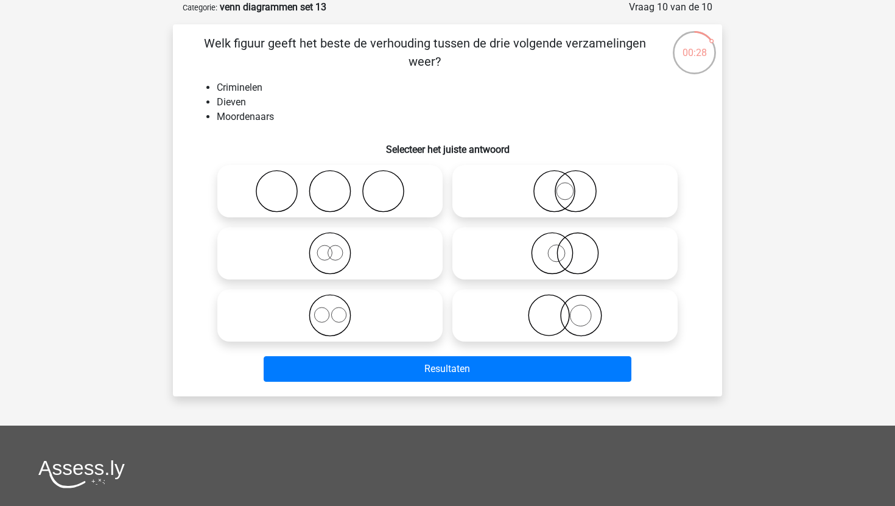
click at [346, 328] on circle at bounding box center [329, 315] width 41 height 41
click at [338, 309] on input "radio" at bounding box center [334, 306] width 8 height 8
radio input "true"
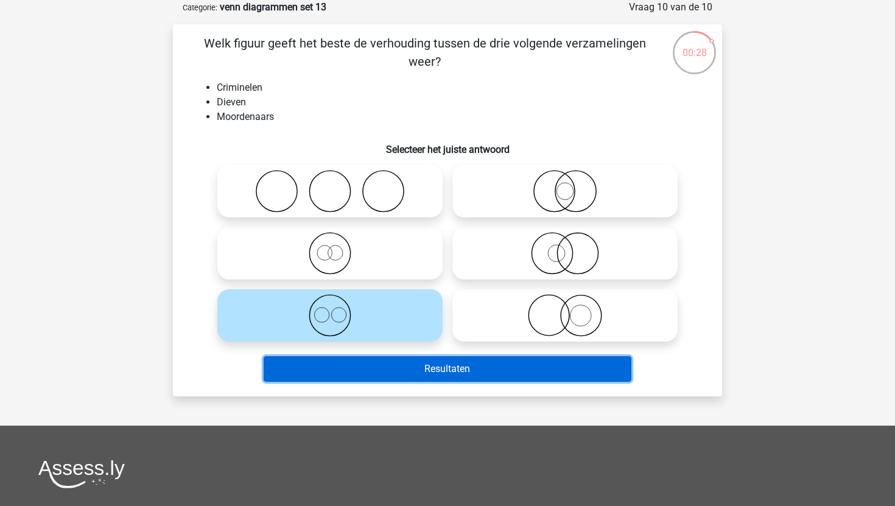
click at [355, 367] on button "Resultaten" at bounding box center [448, 369] width 369 height 26
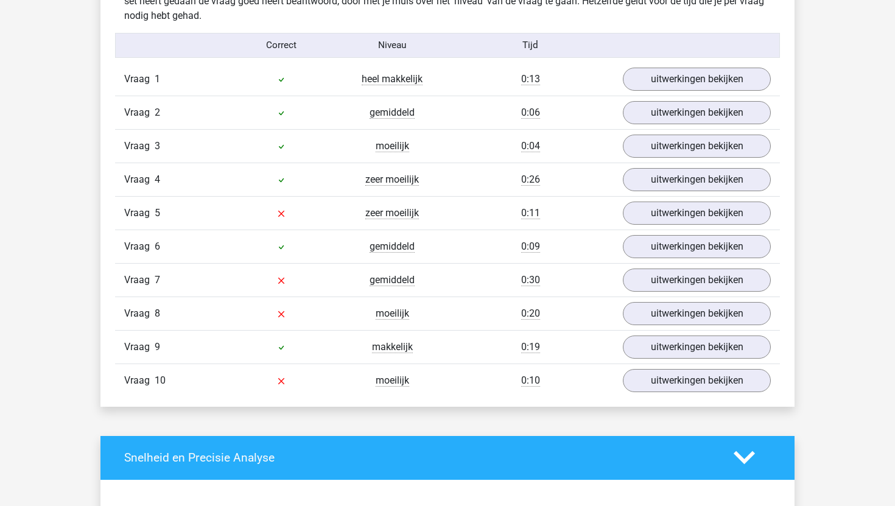
scroll to position [747, 0]
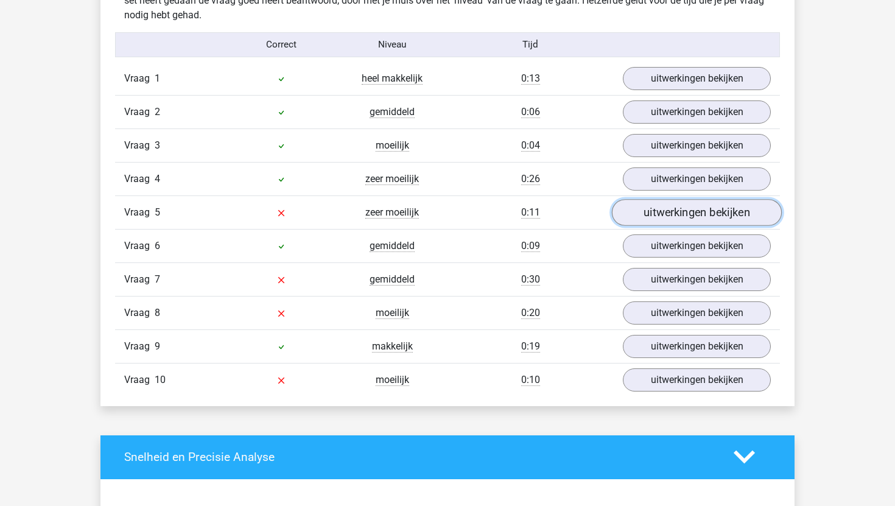
click at [638, 219] on link "uitwerkingen bekijken" at bounding box center [697, 212] width 170 height 27
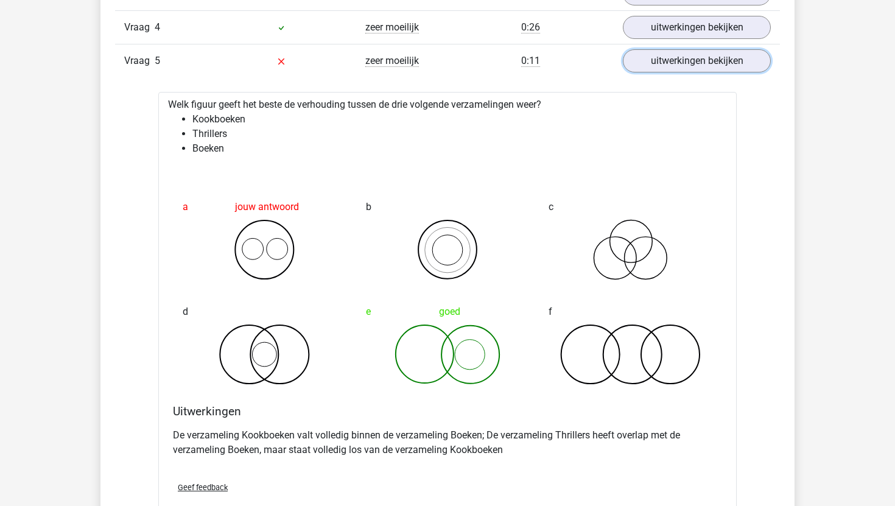
scroll to position [900, 0]
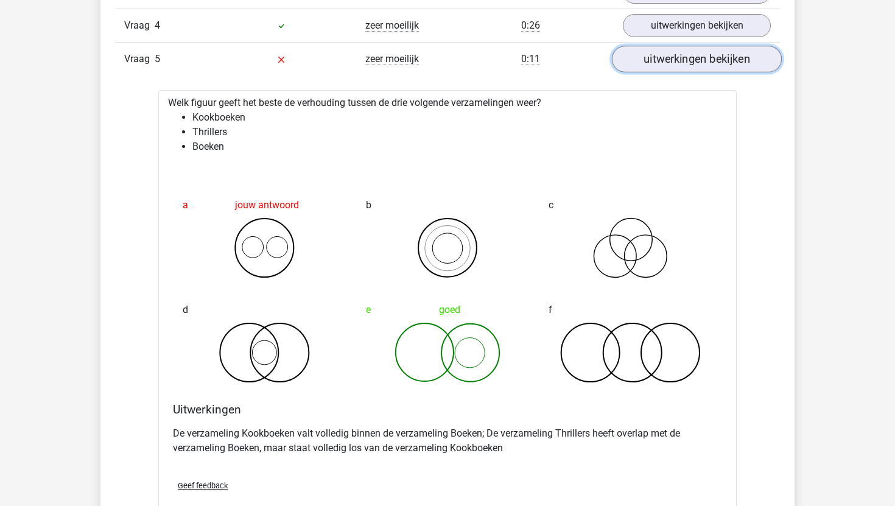
click at [667, 58] on link "uitwerkingen bekijken" at bounding box center [697, 59] width 170 height 27
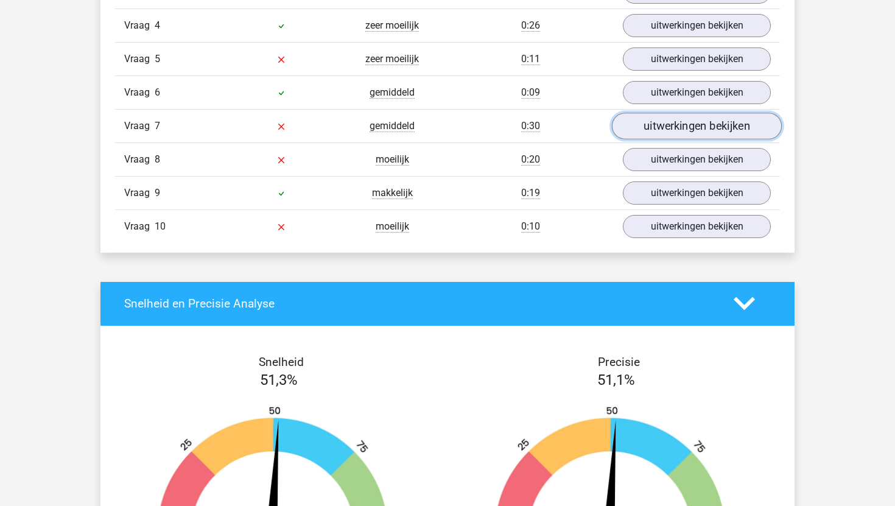
click at [655, 127] on link "uitwerkingen bekijken" at bounding box center [697, 126] width 170 height 27
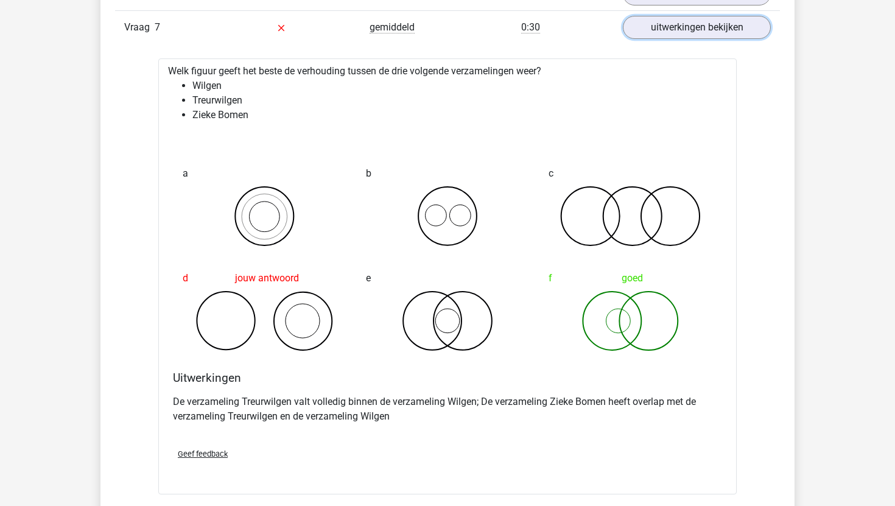
scroll to position [998, 0]
click at [710, 28] on link "uitwerkingen bekijken" at bounding box center [697, 28] width 170 height 27
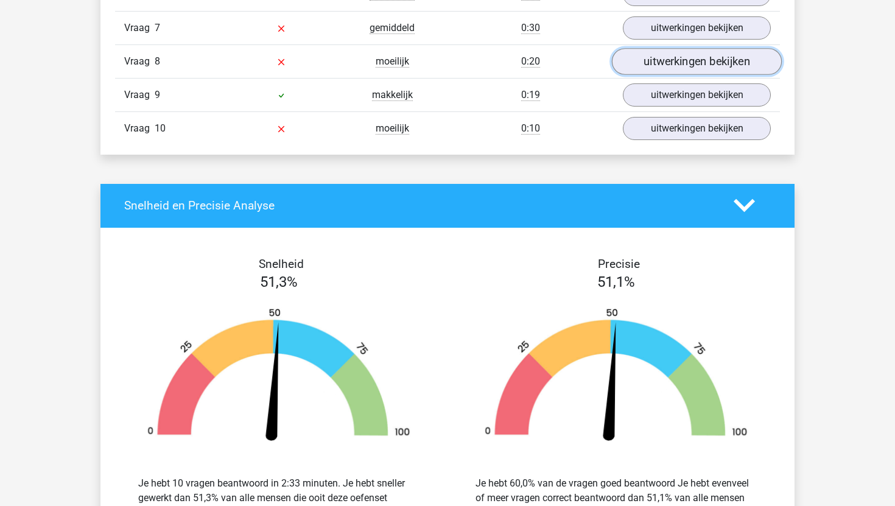
click at [698, 66] on link "uitwerkingen bekijken" at bounding box center [697, 61] width 170 height 27
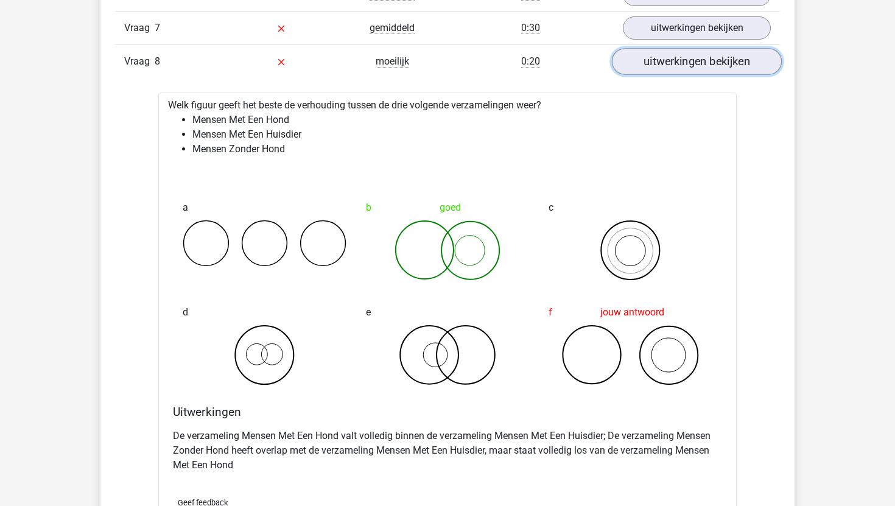
click at [694, 70] on link "uitwerkingen bekijken" at bounding box center [697, 61] width 170 height 27
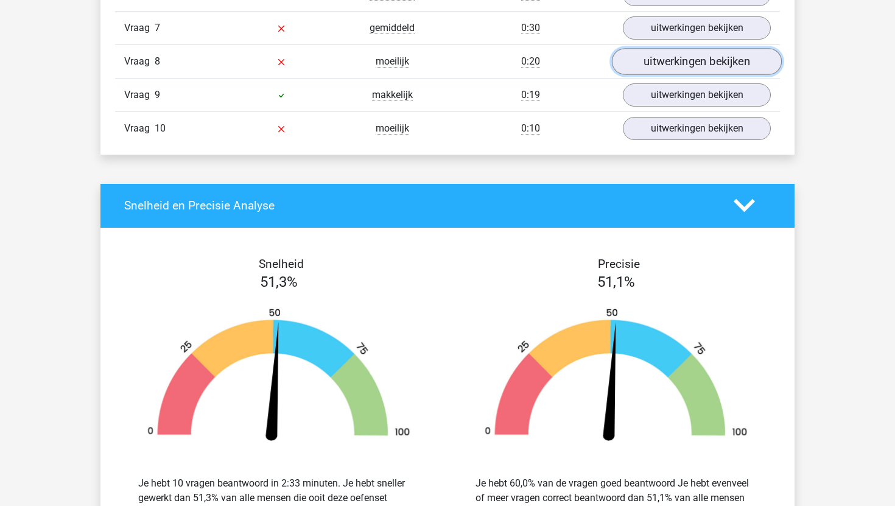
click at [694, 70] on link "uitwerkingen bekijken" at bounding box center [697, 61] width 170 height 27
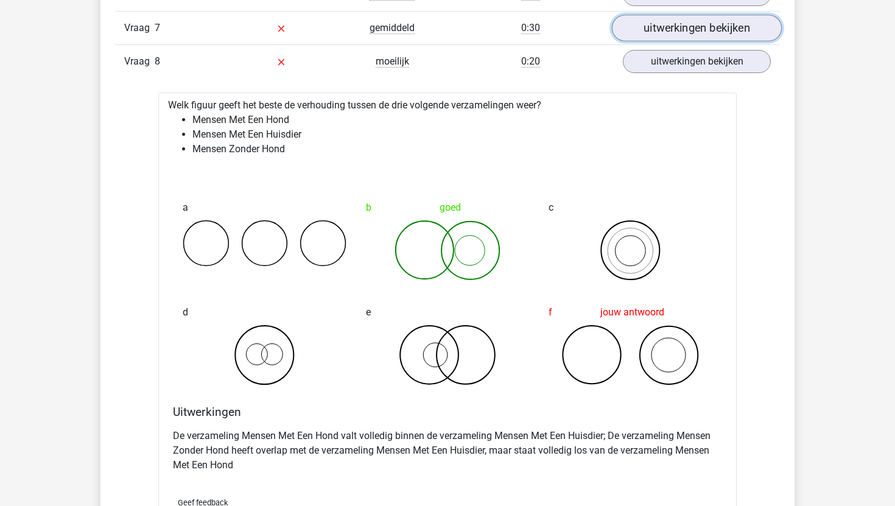
click at [694, 36] on link "uitwerkingen bekijken" at bounding box center [697, 28] width 170 height 27
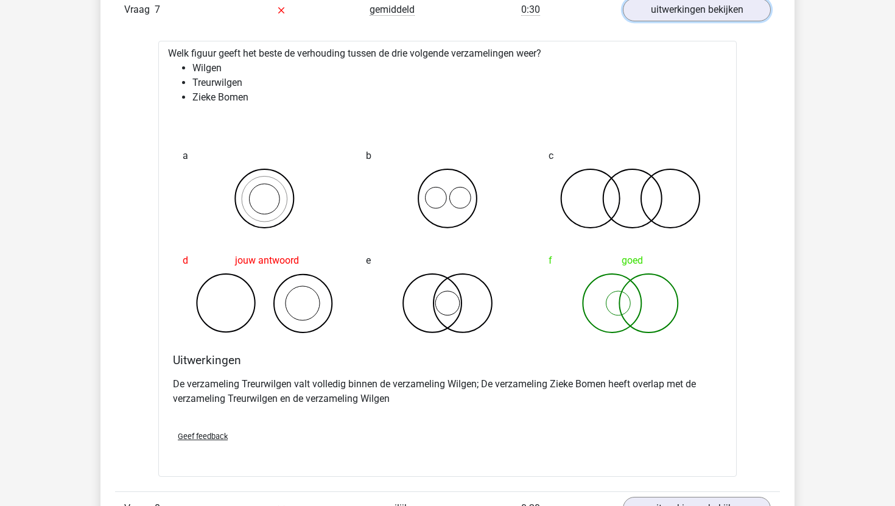
scroll to position [1015, 0]
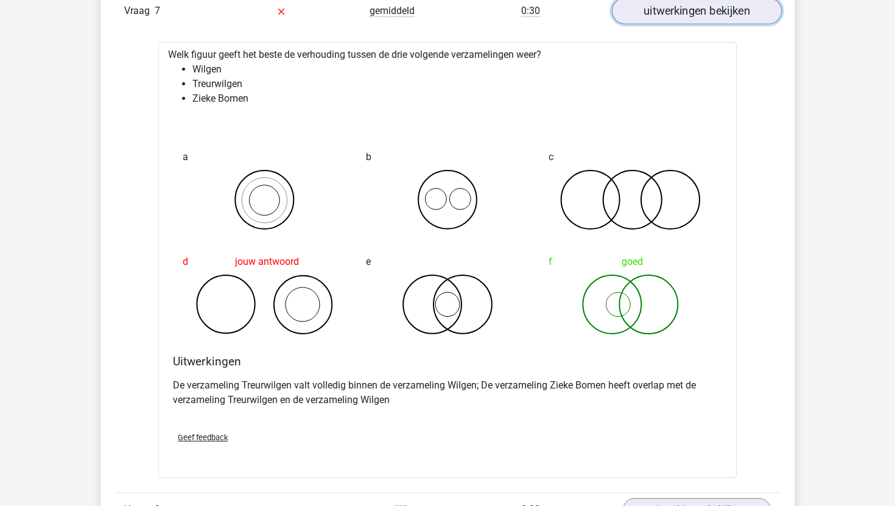
click at [672, 18] on link "uitwerkingen bekijken" at bounding box center [697, 11] width 170 height 27
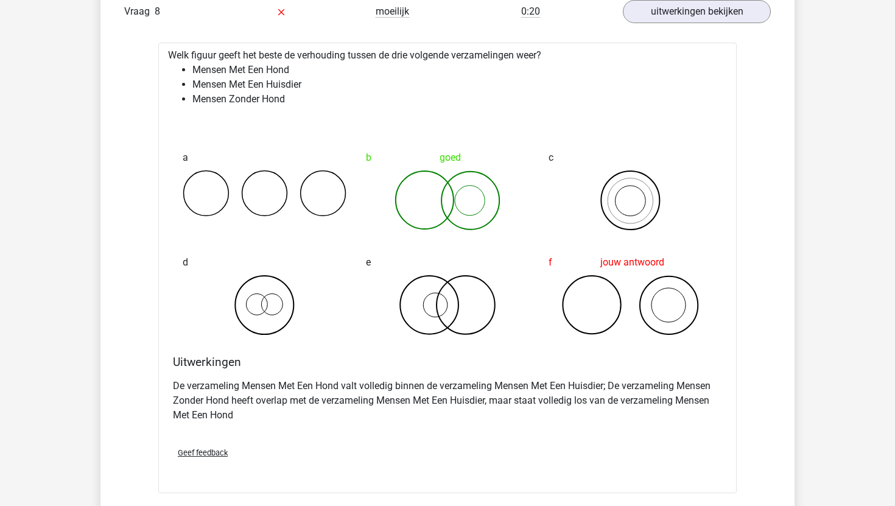
scroll to position [1049, 0]
click at [704, 9] on link "uitwerkingen bekijken" at bounding box center [697, 11] width 170 height 27
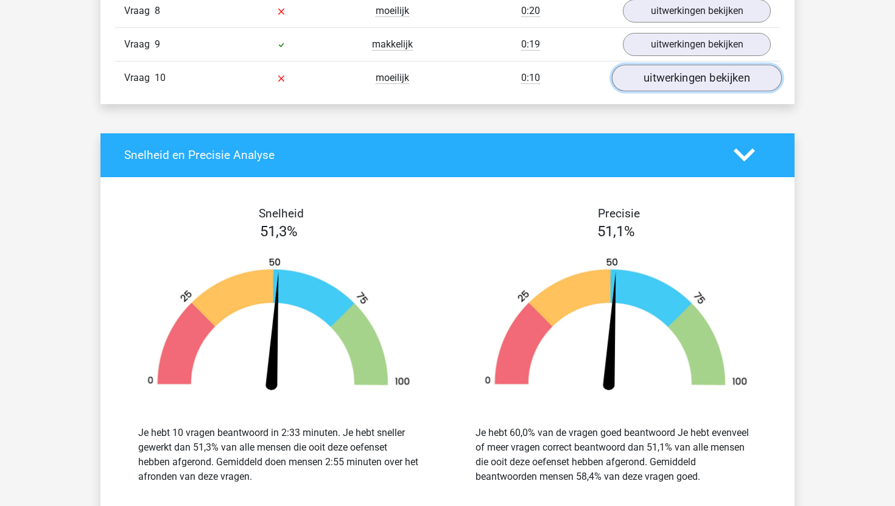
click at [680, 77] on link "uitwerkingen bekijken" at bounding box center [697, 78] width 170 height 27
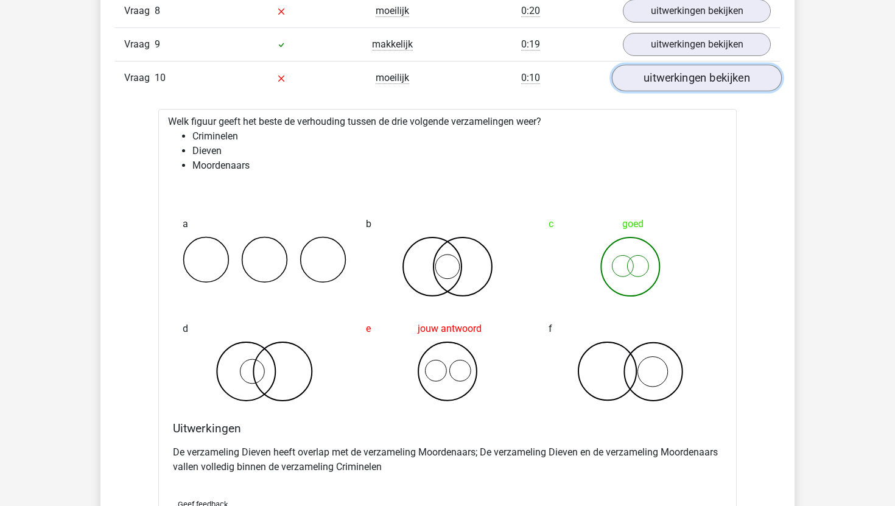
click at [642, 81] on link "uitwerkingen bekijken" at bounding box center [697, 78] width 170 height 27
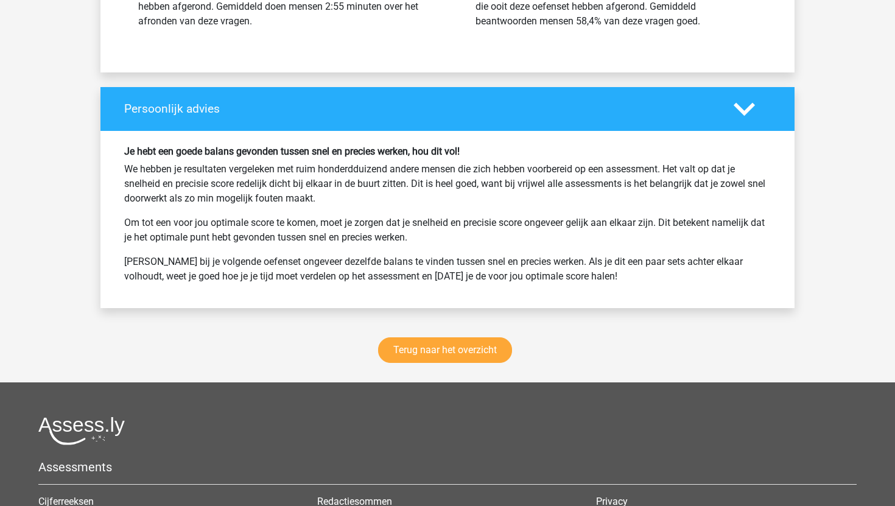
scroll to position [1544, 0]
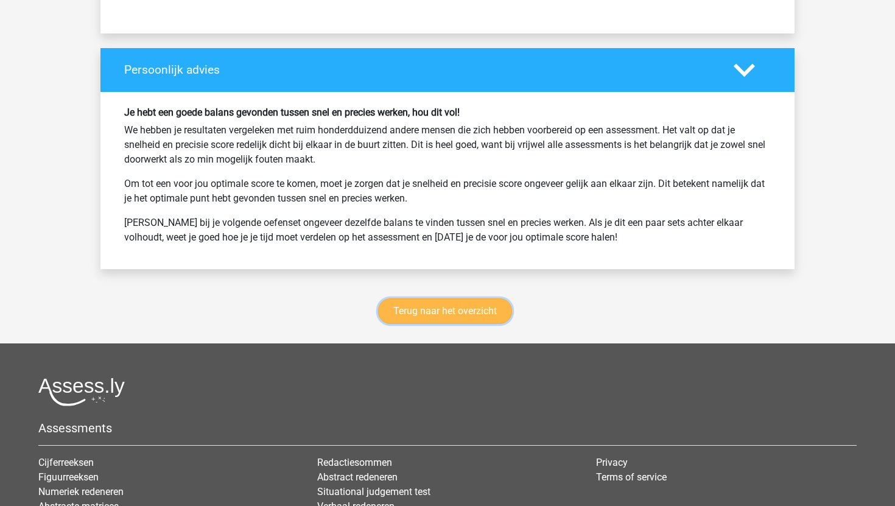
click at [425, 312] on link "Terug naar het overzicht" at bounding box center [445, 311] width 134 height 26
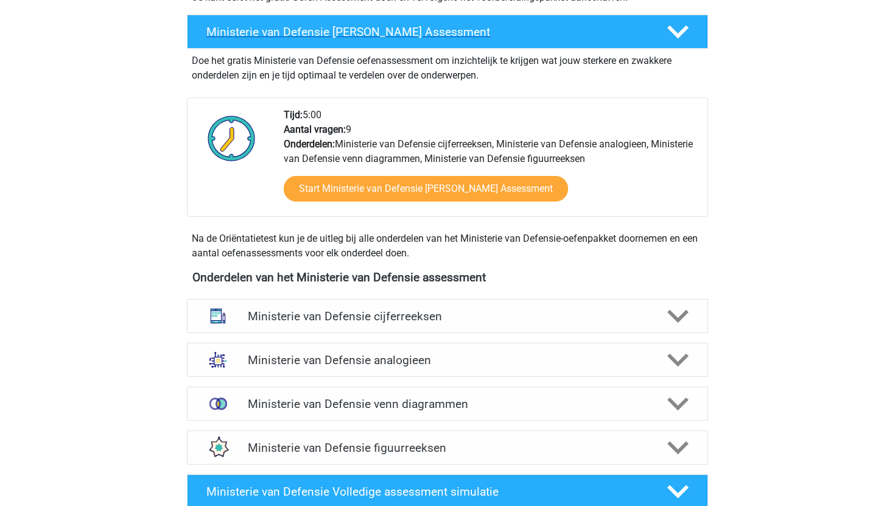
scroll to position [373, 0]
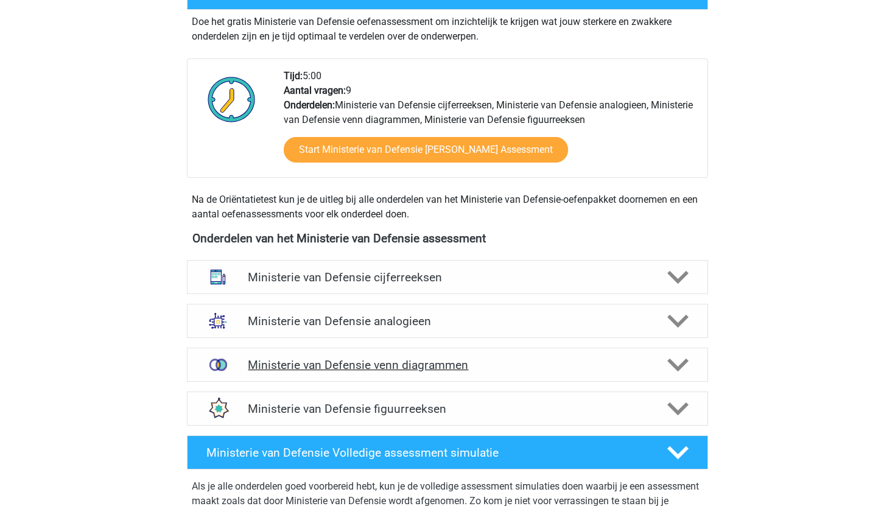
click at [437, 365] on h4 "Ministerie van Defensie venn diagrammen" at bounding box center [447, 365] width 399 height 14
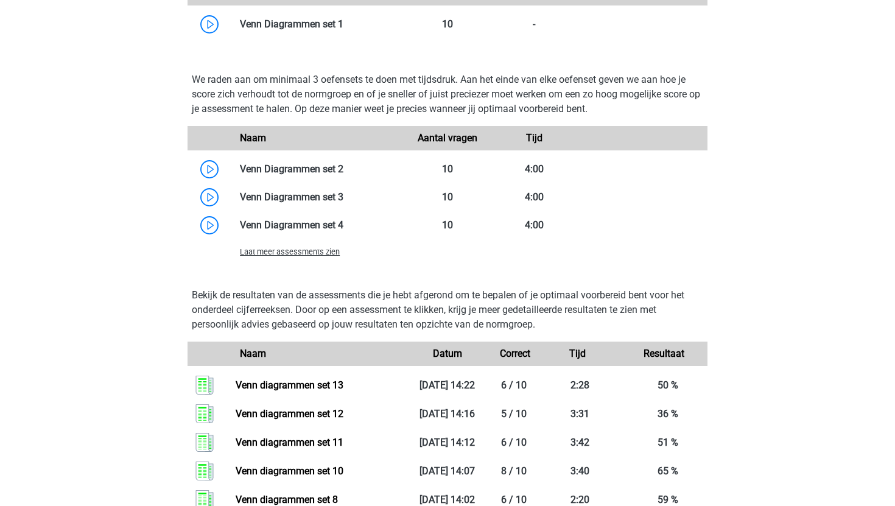
scroll to position [899, 0]
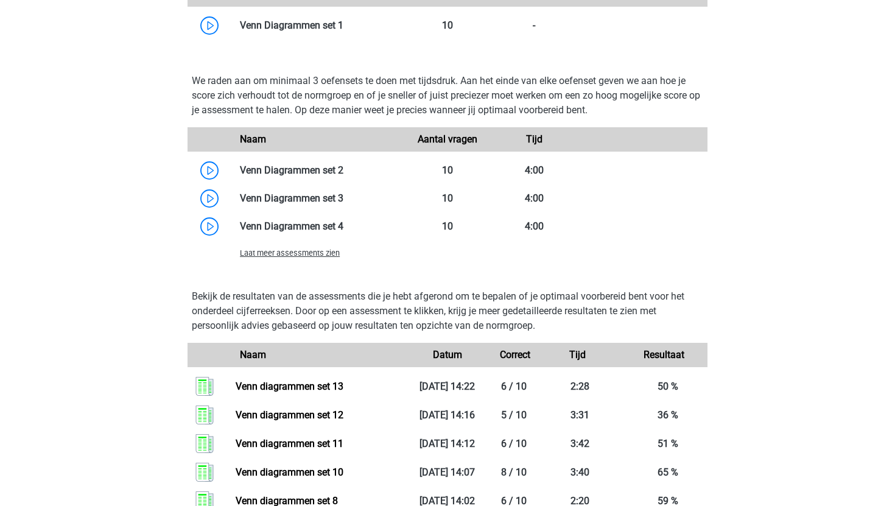
click at [329, 250] on span "Laat meer assessments zien" at bounding box center [290, 253] width 100 height 9
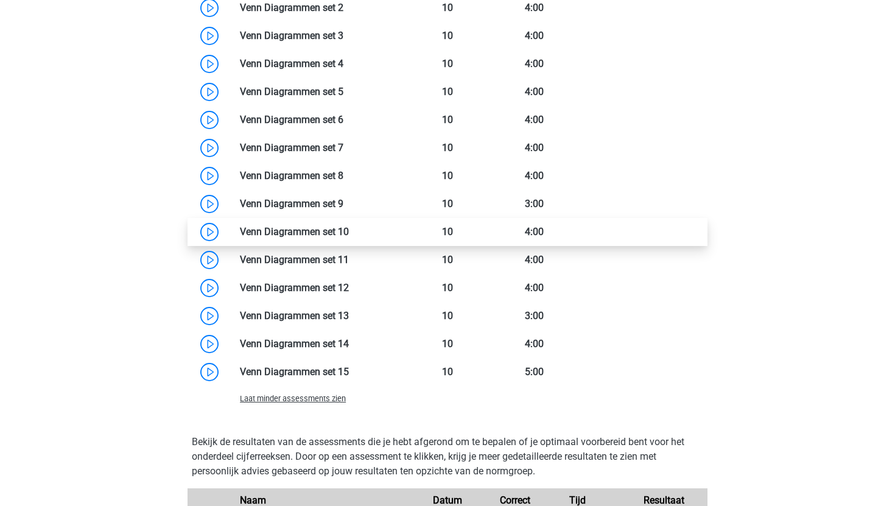
scroll to position [1071, 0]
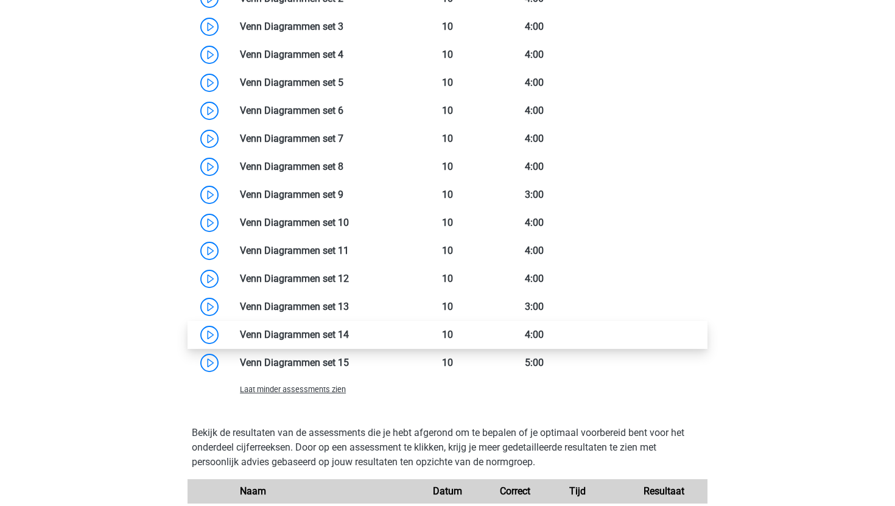
click at [349, 339] on link at bounding box center [349, 335] width 0 height 12
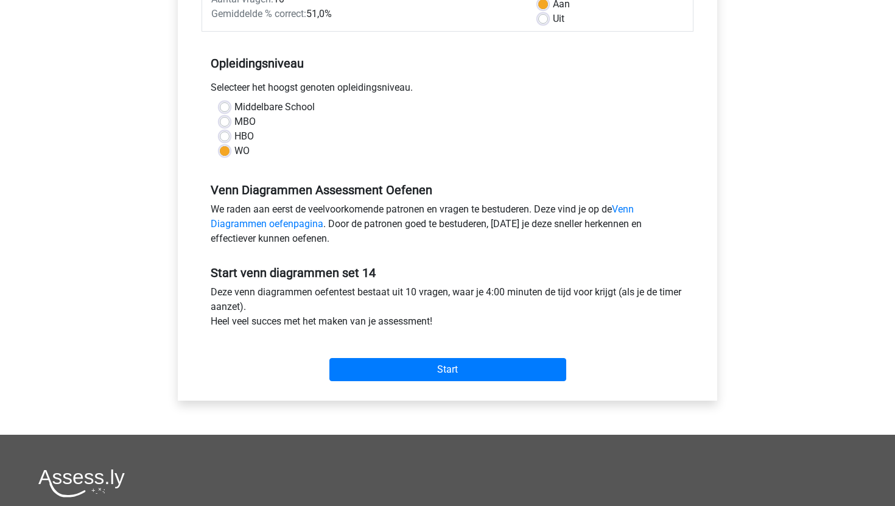
scroll to position [207, 0]
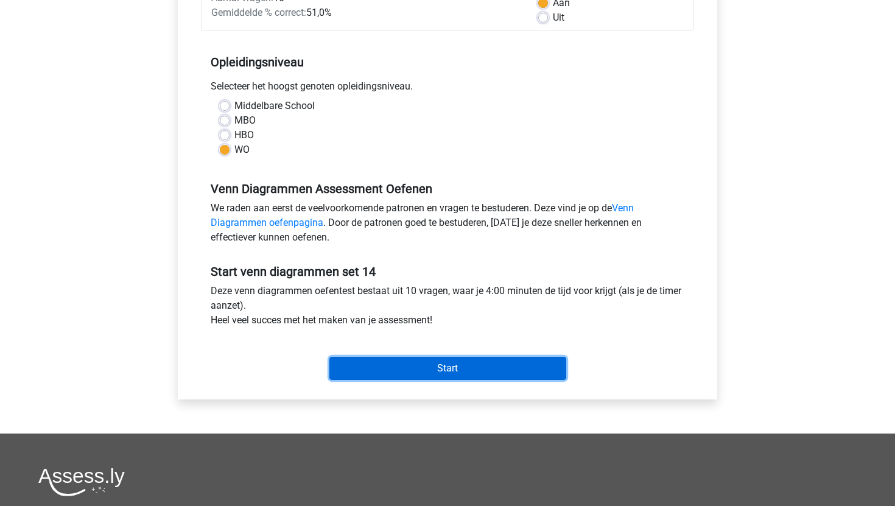
click at [462, 364] on input "Start" at bounding box center [448, 368] width 237 height 23
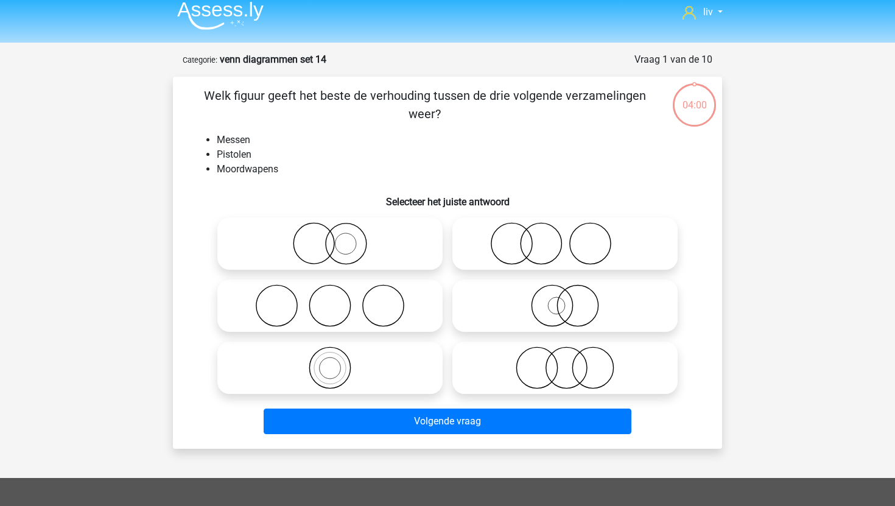
scroll to position [9, 0]
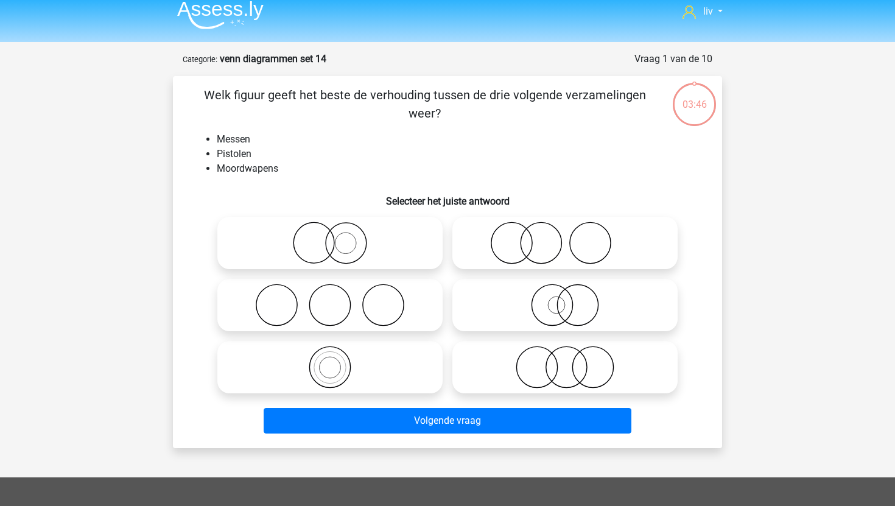
click at [495, 358] on icon at bounding box center [565, 367] width 216 height 43
click at [565, 358] on input "radio" at bounding box center [569, 357] width 8 height 8
radio input "true"
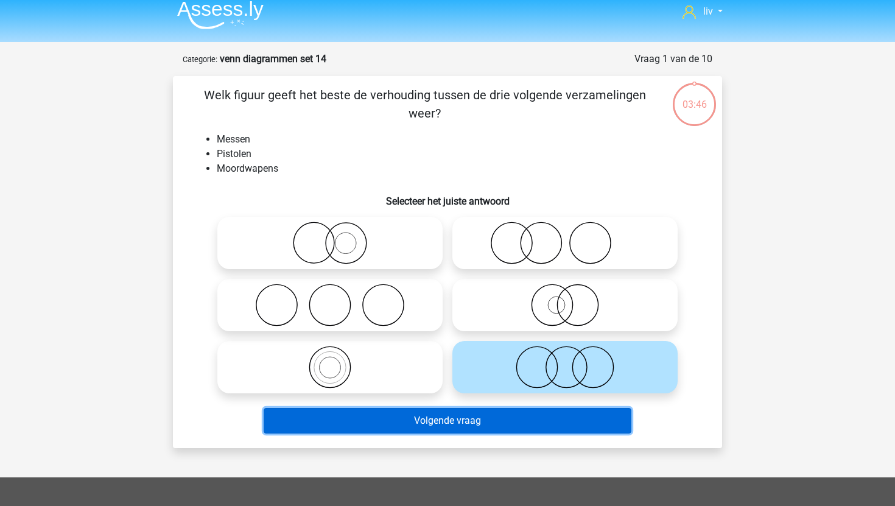
click at [482, 421] on button "Volgende vraag" at bounding box center [448, 421] width 369 height 26
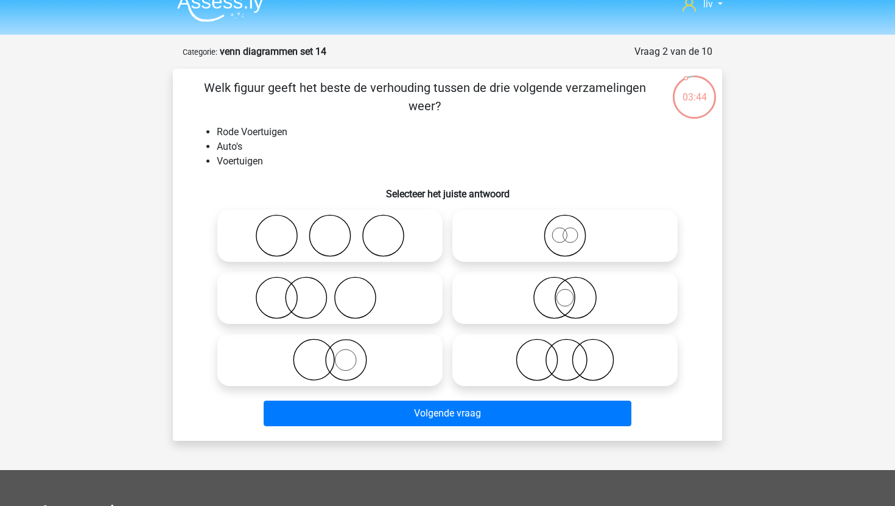
scroll to position [12, 0]
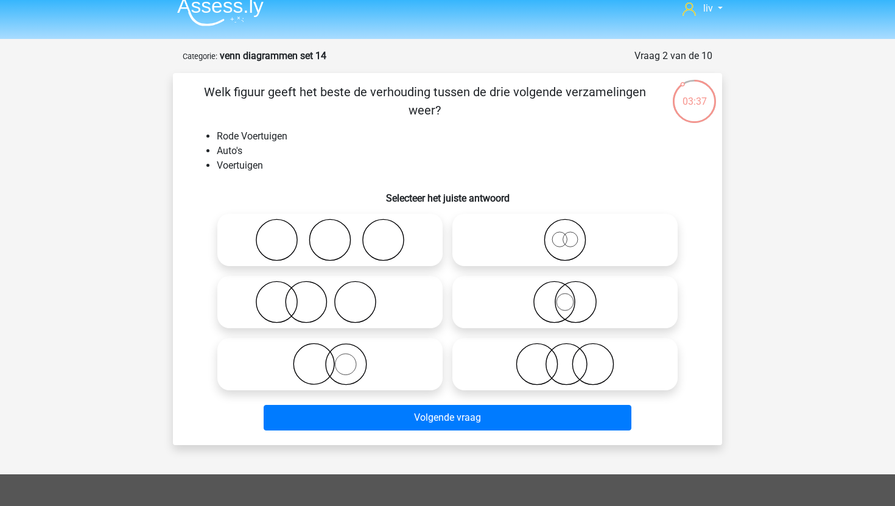
click at [409, 367] on icon at bounding box center [330, 364] width 216 height 43
click at [338, 358] on input "radio" at bounding box center [334, 354] width 8 height 8
radio input "true"
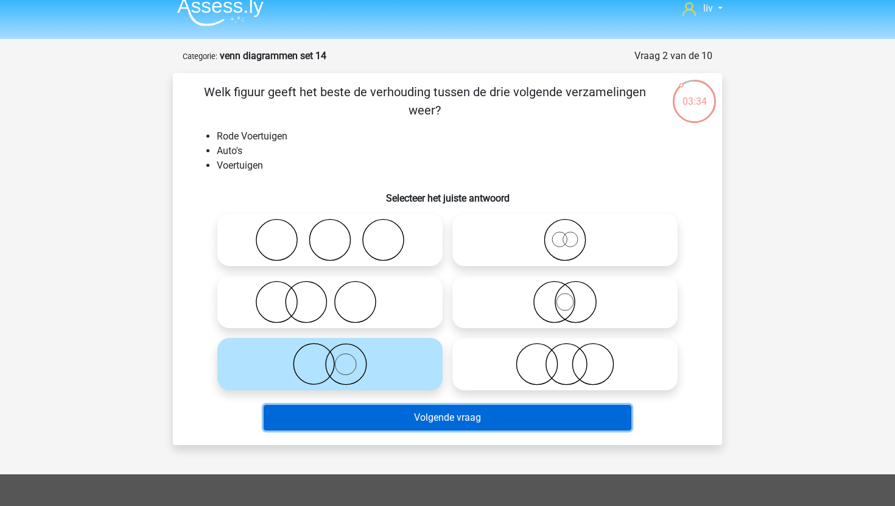
click at [442, 420] on button "Volgende vraag" at bounding box center [448, 418] width 369 height 26
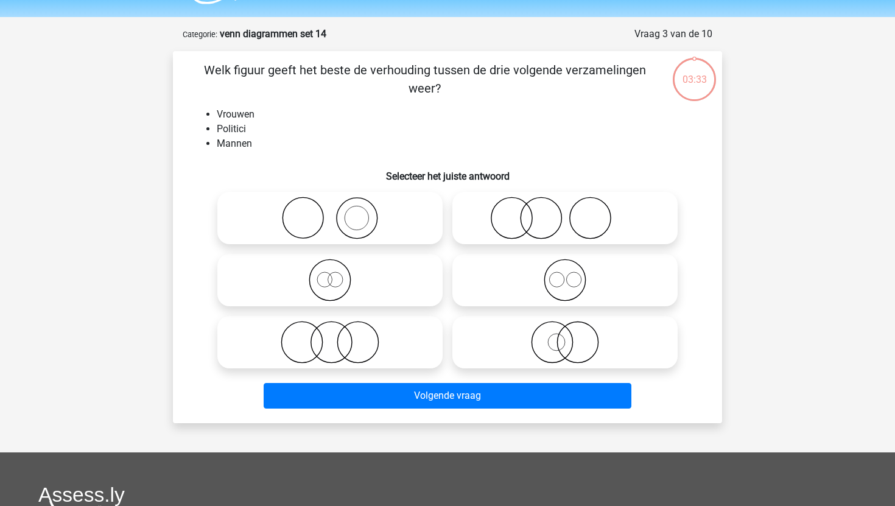
scroll to position [33, 0]
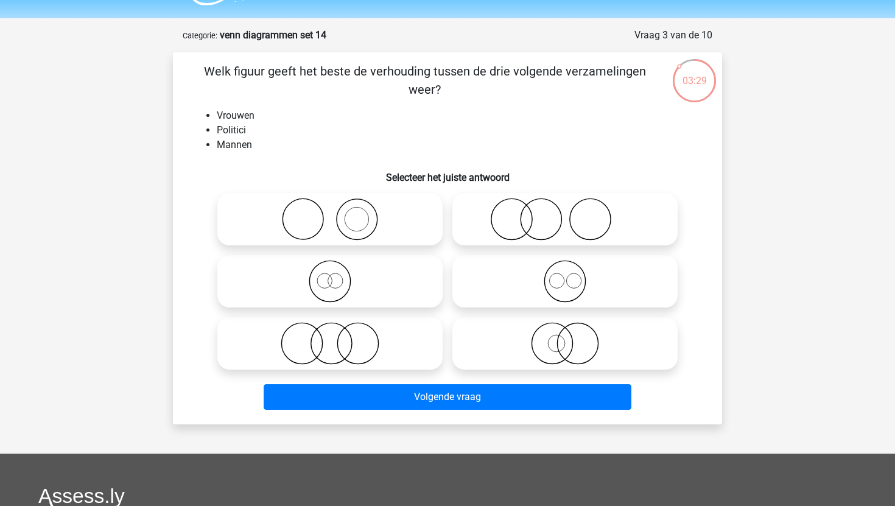
click at [406, 355] on icon at bounding box center [330, 343] width 216 height 43
click at [338, 337] on input "radio" at bounding box center [334, 334] width 8 height 8
radio input "true"
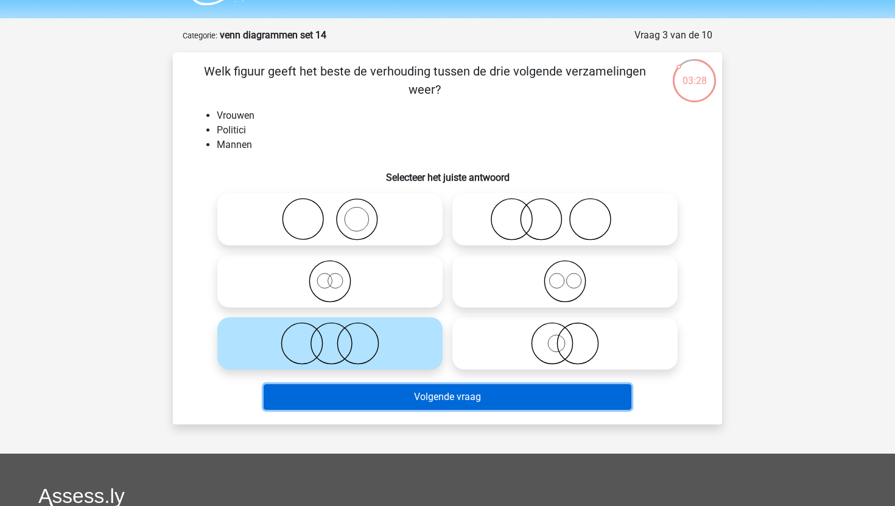
click at [435, 396] on button "Volgende vraag" at bounding box center [448, 397] width 369 height 26
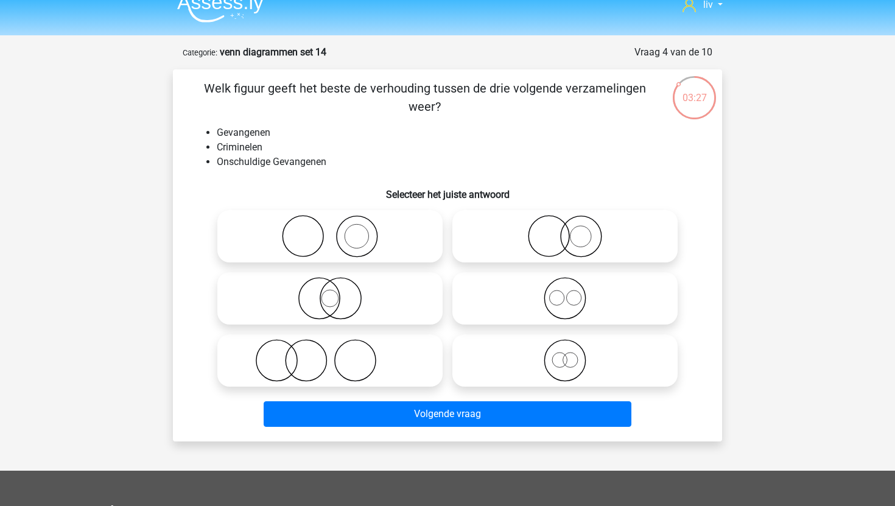
scroll to position [15, 0]
click at [545, 236] on icon at bounding box center [565, 237] width 216 height 43
click at [565, 231] on input "radio" at bounding box center [569, 227] width 8 height 8
radio input "true"
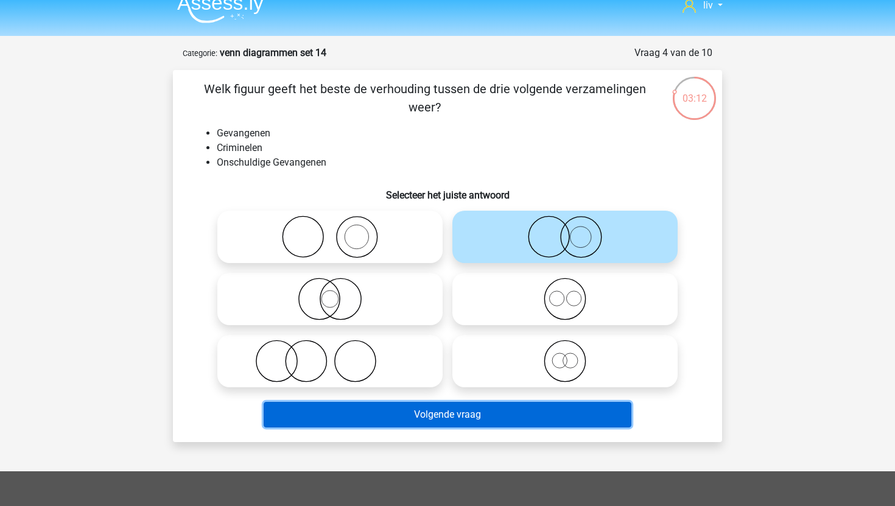
click at [462, 418] on button "Volgende vraag" at bounding box center [448, 415] width 369 height 26
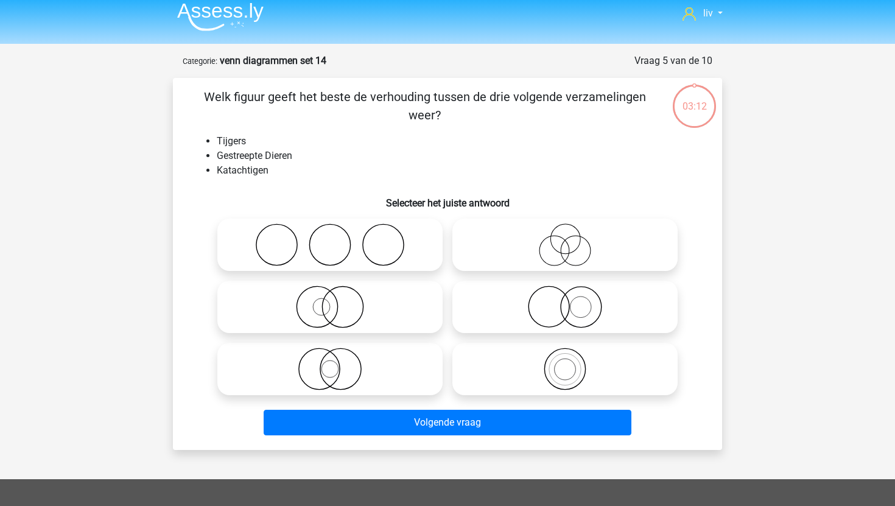
scroll to position [0, 0]
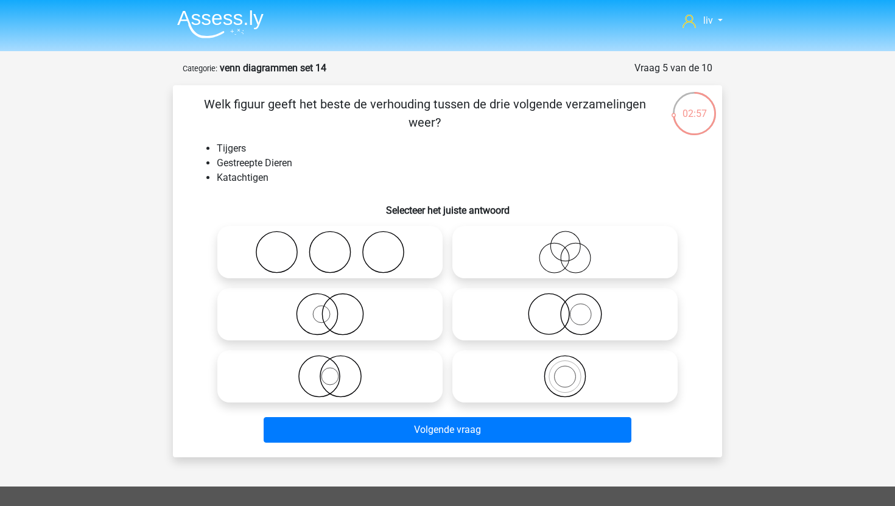
click at [415, 370] on icon at bounding box center [330, 376] width 216 height 43
click at [338, 370] on input "radio" at bounding box center [334, 366] width 8 height 8
radio input "true"
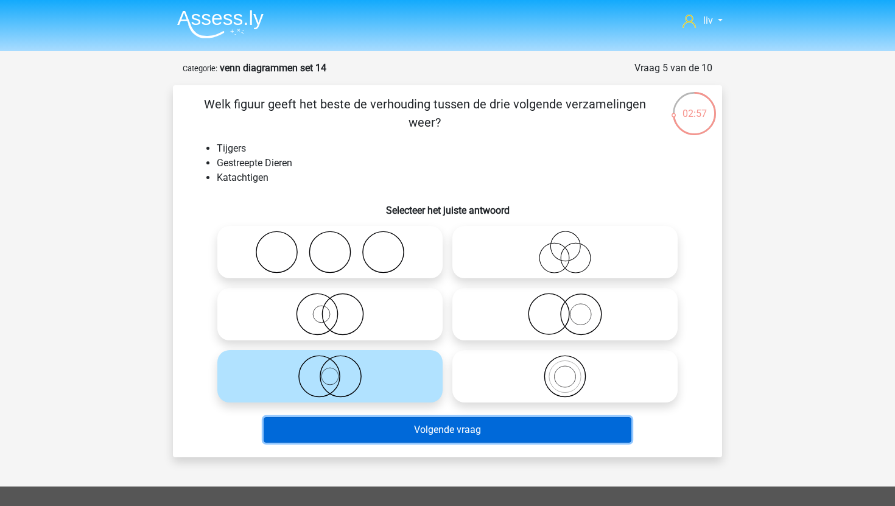
click at [406, 434] on button "Volgende vraag" at bounding box center [448, 430] width 369 height 26
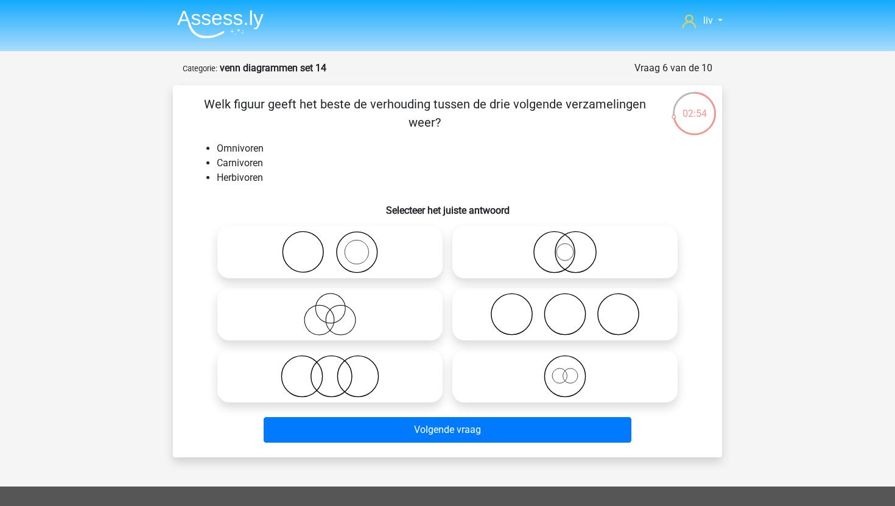
click at [487, 319] on icon at bounding box center [565, 314] width 216 height 43
click at [565, 308] on input "radio" at bounding box center [569, 304] width 8 height 8
radio input "true"
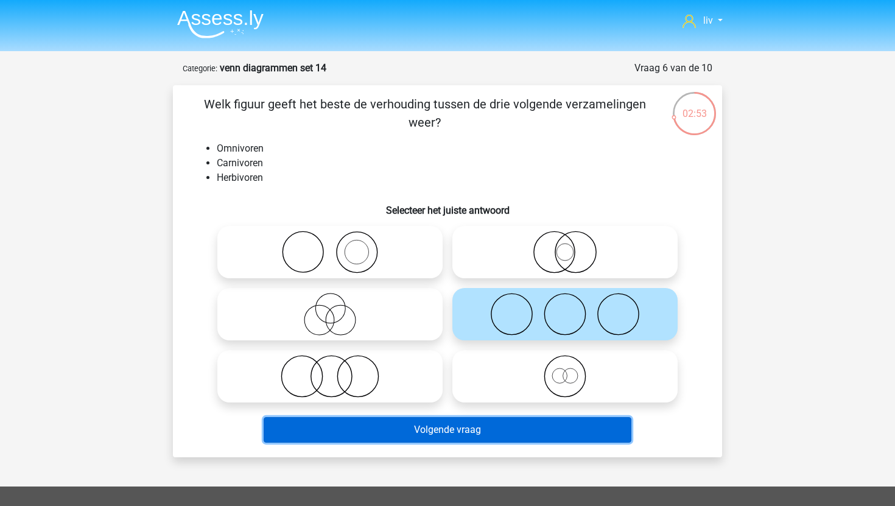
click at [463, 425] on button "Volgende vraag" at bounding box center [448, 430] width 369 height 26
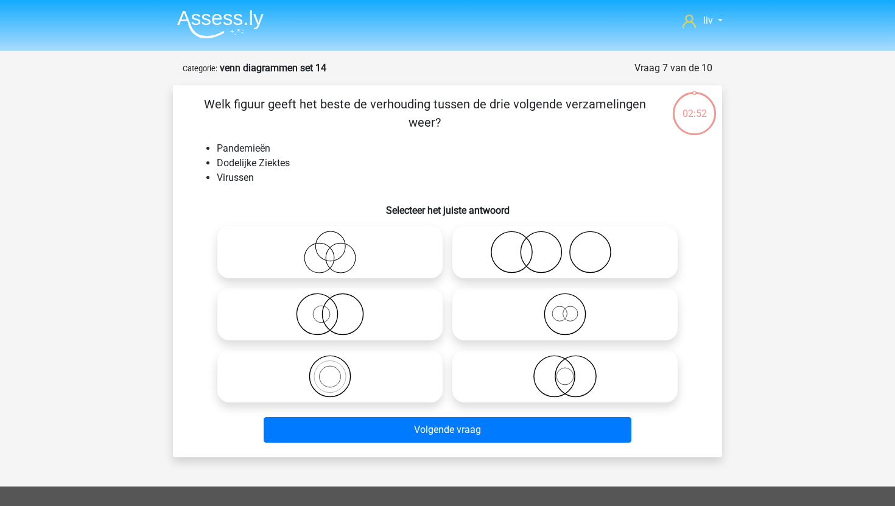
scroll to position [61, 0]
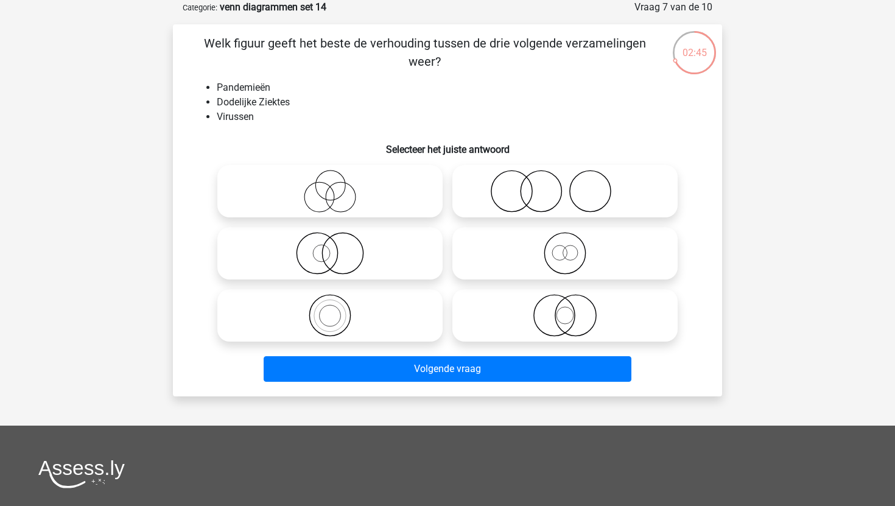
click at [544, 198] on icon at bounding box center [565, 191] width 216 height 43
click at [565, 185] on input "radio" at bounding box center [569, 181] width 8 height 8
radio input "true"
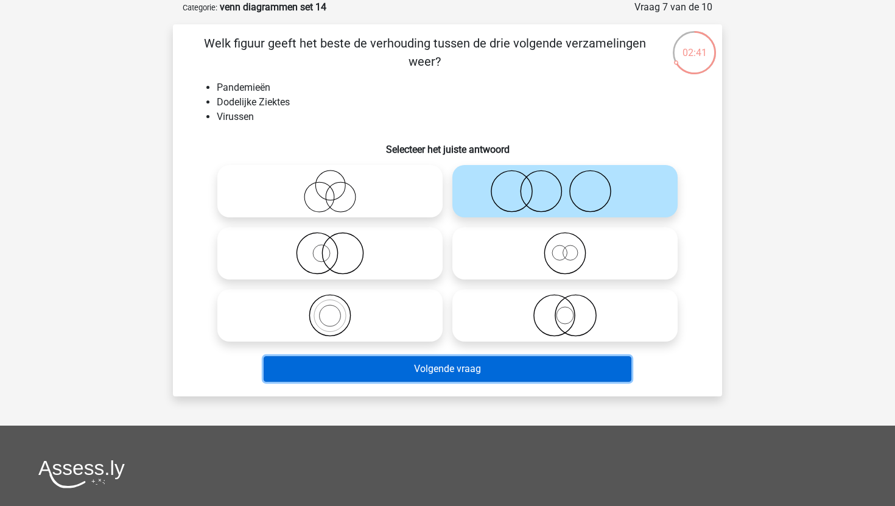
click at [447, 369] on button "Volgende vraag" at bounding box center [448, 369] width 369 height 26
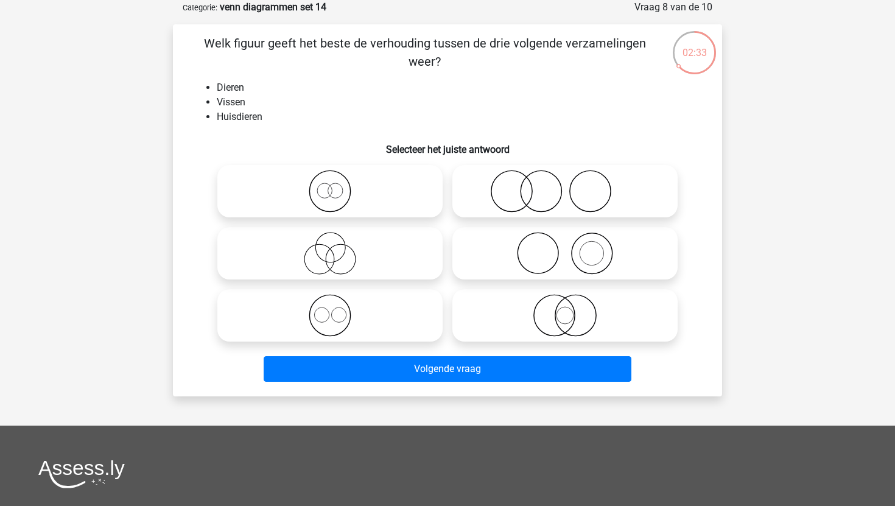
click at [372, 211] on icon at bounding box center [330, 191] width 216 height 43
click at [338, 185] on input "radio" at bounding box center [334, 181] width 8 height 8
radio input "true"
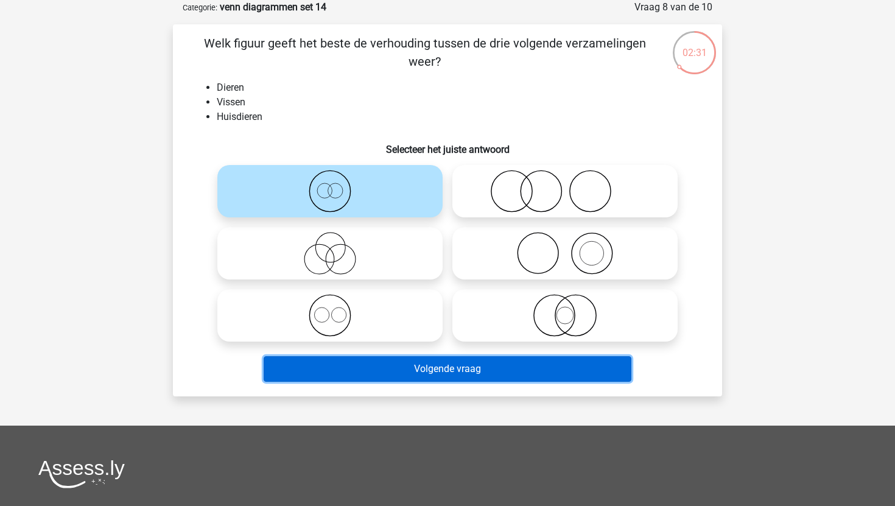
click at [390, 375] on button "Volgende vraag" at bounding box center [448, 369] width 369 height 26
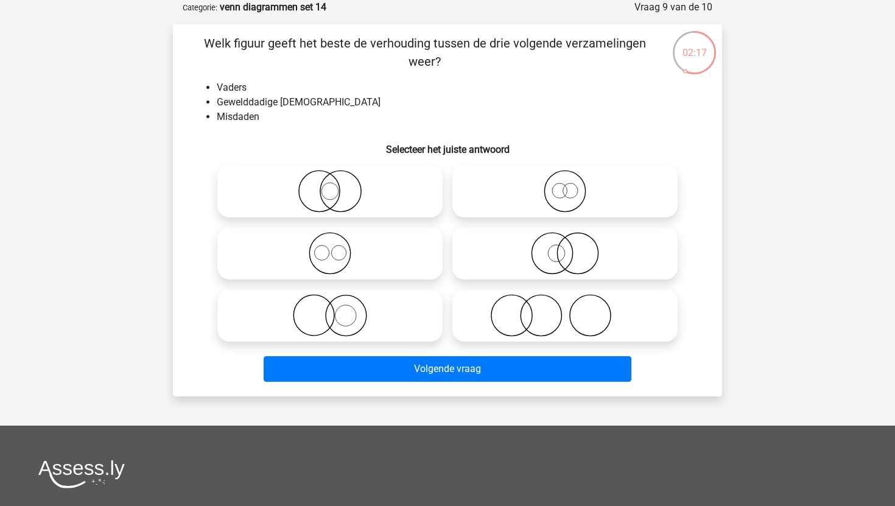
click at [508, 322] on icon at bounding box center [565, 315] width 216 height 43
click at [565, 309] on input "radio" at bounding box center [569, 306] width 8 height 8
radio input "true"
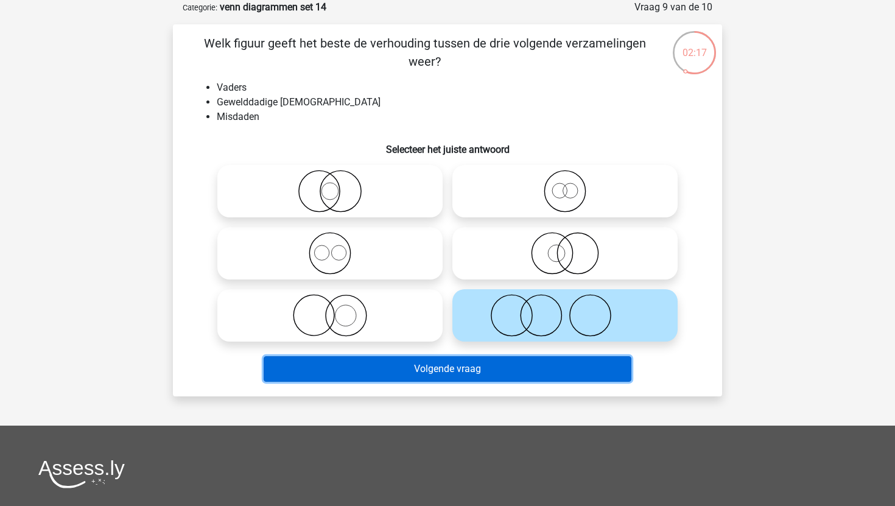
click at [482, 364] on button "Volgende vraag" at bounding box center [448, 369] width 369 height 26
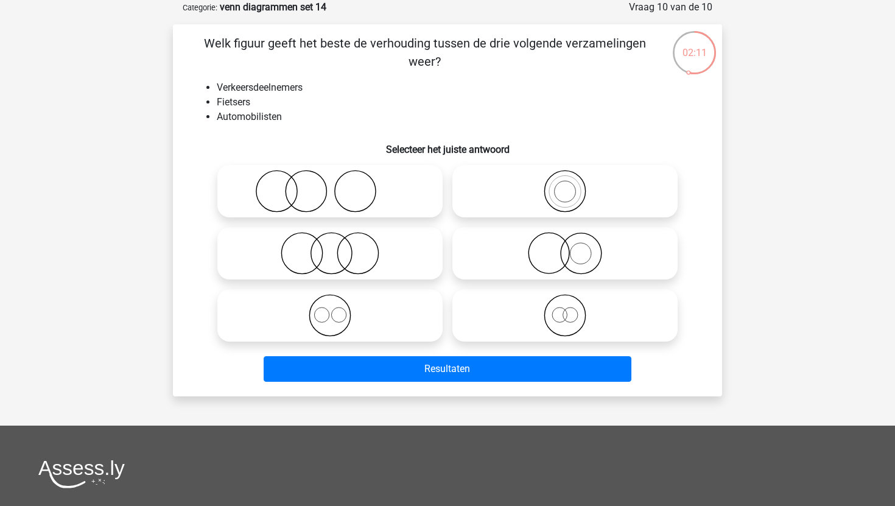
click at [385, 330] on icon at bounding box center [330, 315] width 216 height 43
click at [338, 309] on input "radio" at bounding box center [334, 306] width 8 height 8
radio input "true"
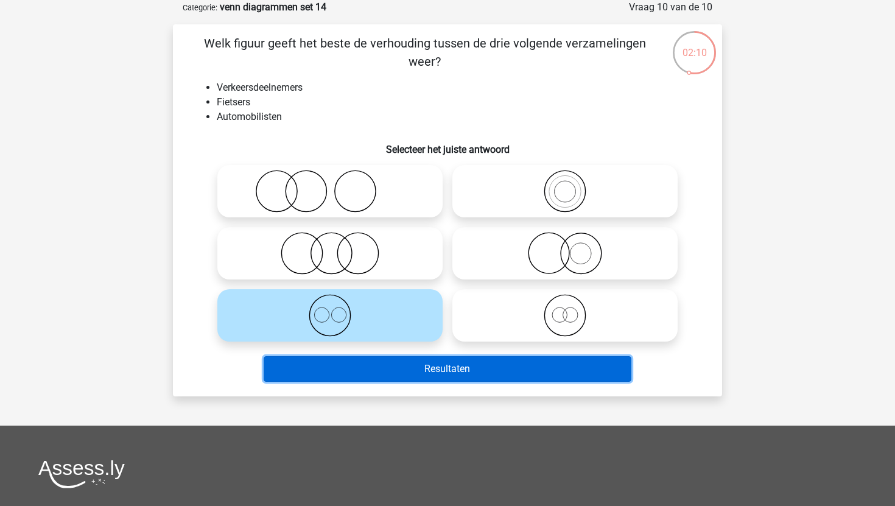
click at [396, 367] on button "Resultaten" at bounding box center [448, 369] width 369 height 26
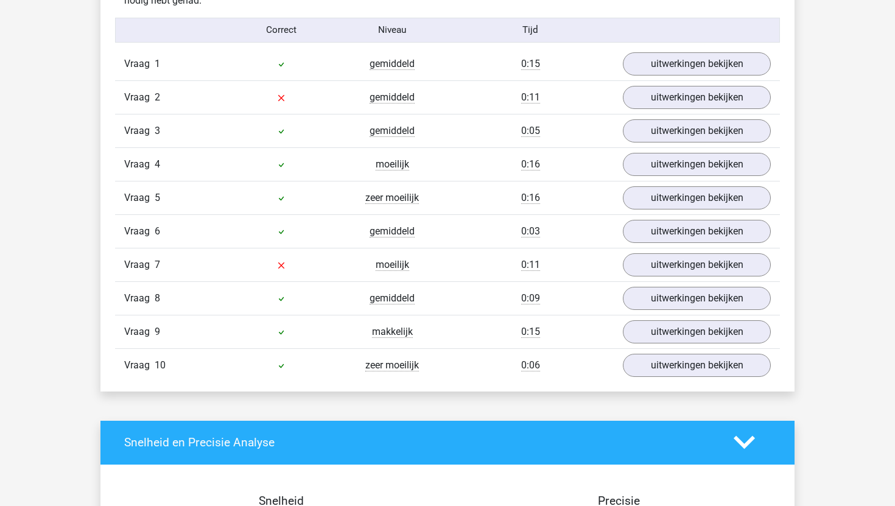
scroll to position [774, 0]
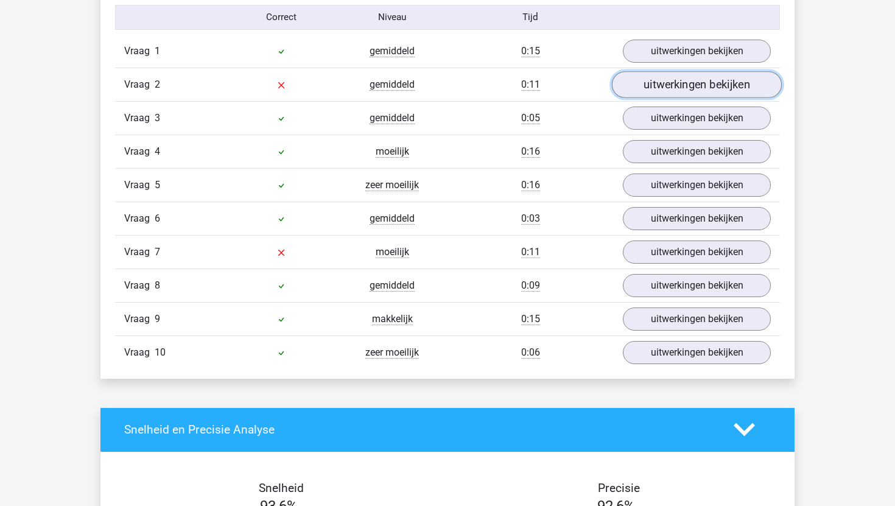
click at [654, 85] on link "uitwerkingen bekijken" at bounding box center [697, 84] width 170 height 27
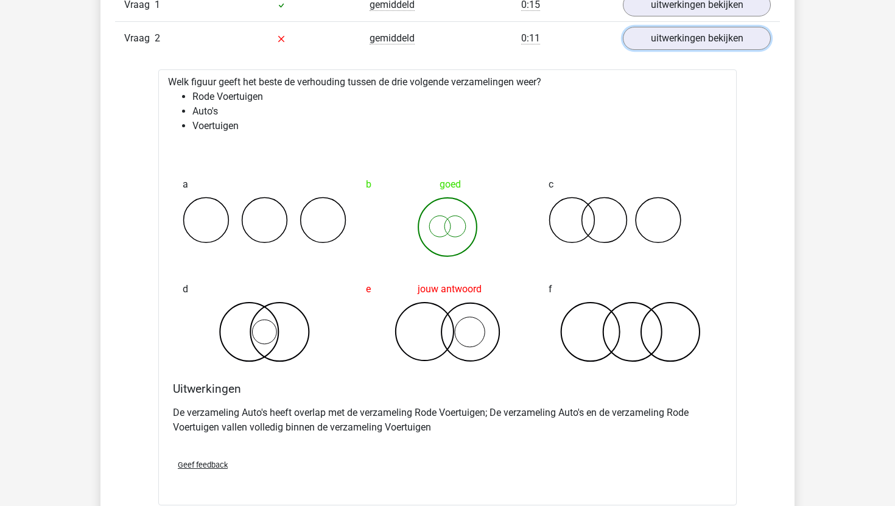
scroll to position [820, 0]
click at [642, 46] on link "uitwerkingen bekijken" at bounding box center [697, 39] width 170 height 27
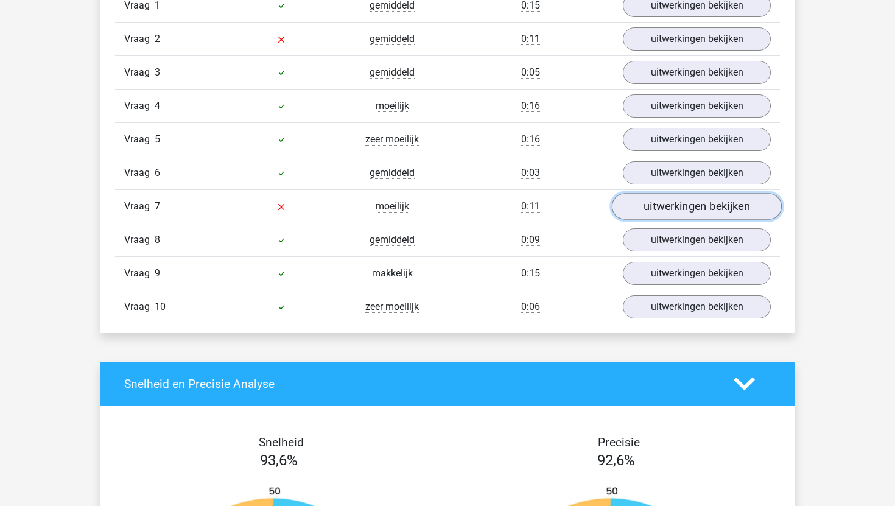
click at [637, 208] on link "uitwerkingen bekijken" at bounding box center [697, 206] width 170 height 27
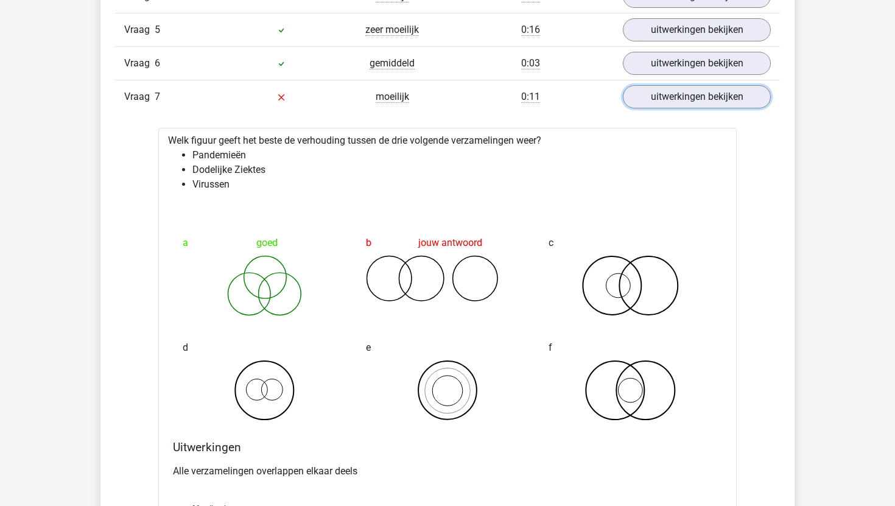
scroll to position [942, 0]
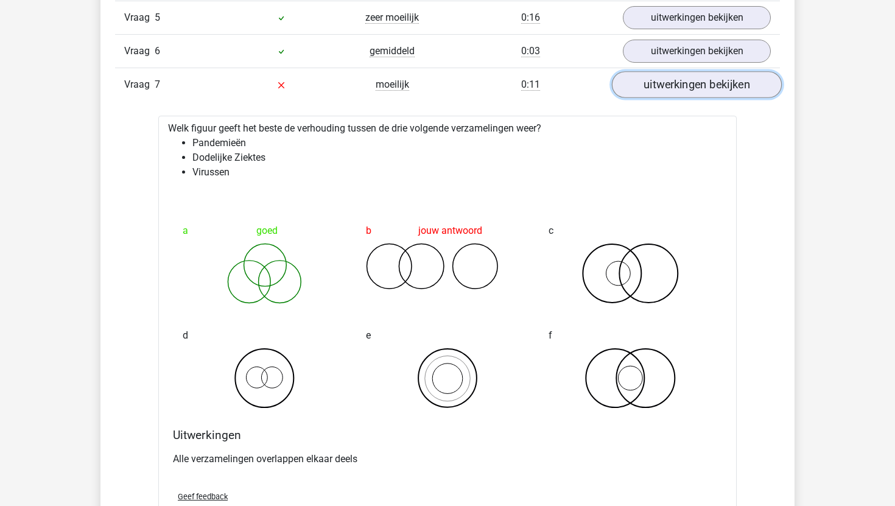
click at [697, 93] on link "uitwerkingen bekijken" at bounding box center [697, 84] width 170 height 27
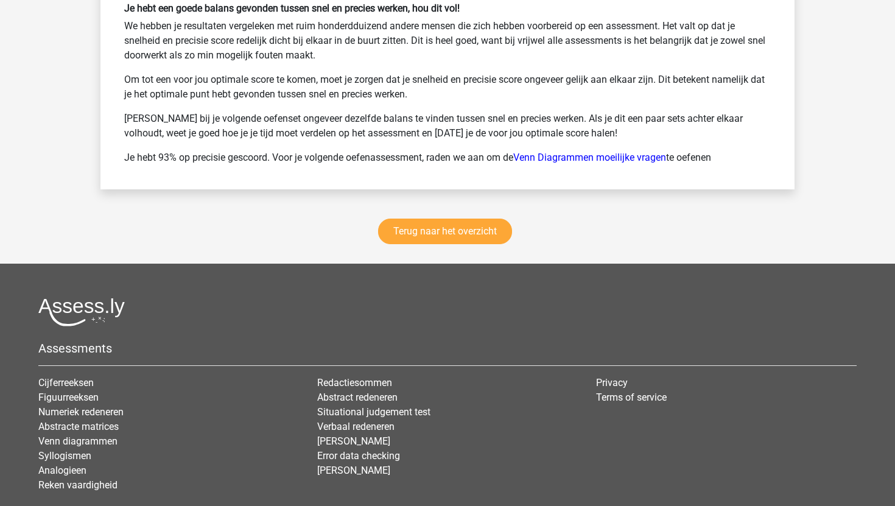
scroll to position [1727, 0]
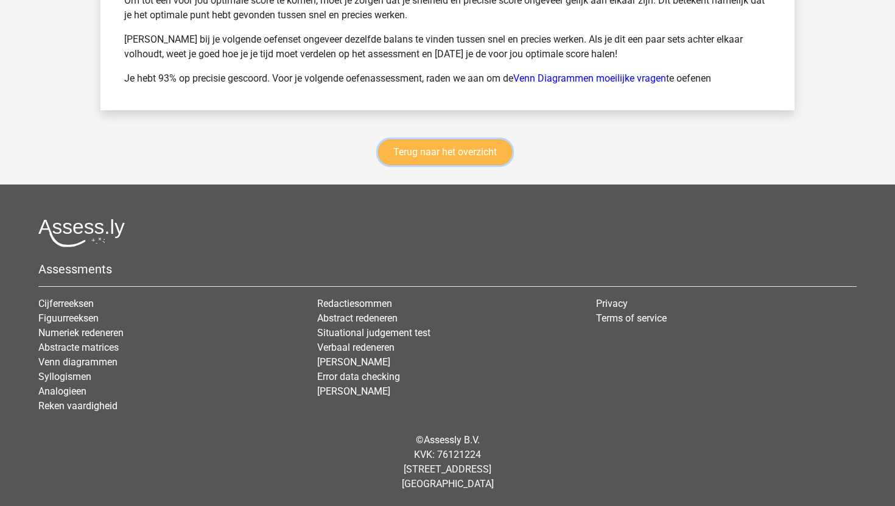
click at [485, 151] on link "Terug naar het overzicht" at bounding box center [445, 152] width 134 height 26
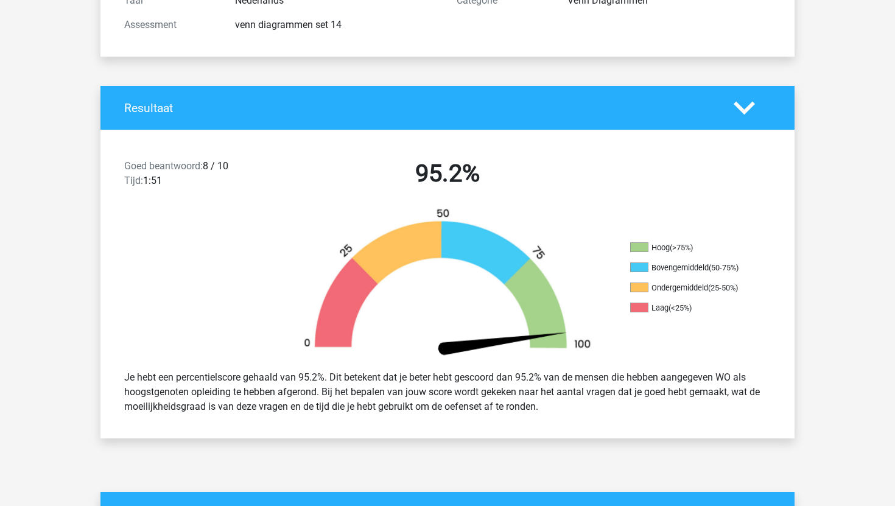
scroll to position [0, 0]
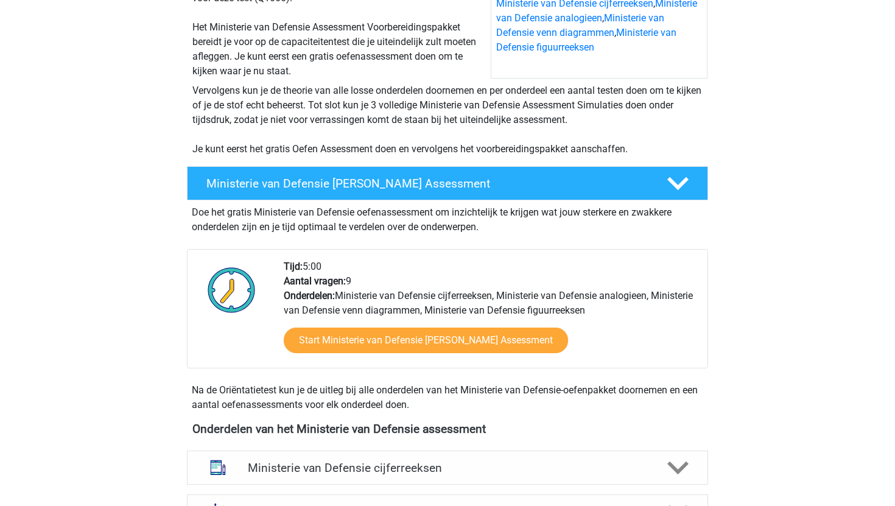
scroll to position [369, 0]
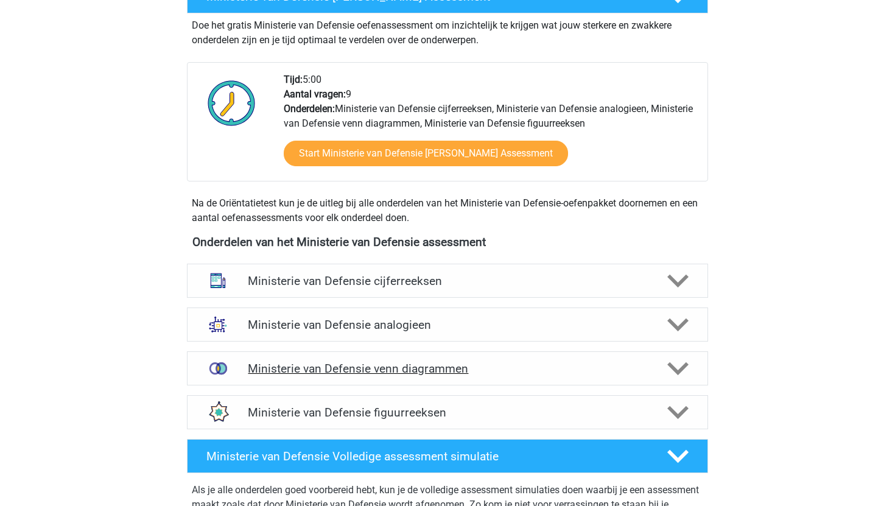
click at [414, 366] on h4 "Ministerie van Defensie venn diagrammen" at bounding box center [447, 369] width 399 height 14
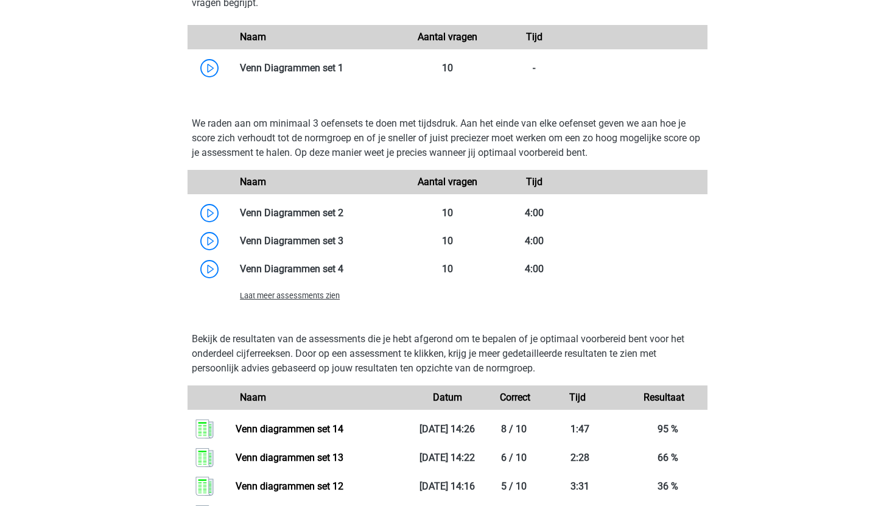
scroll to position [856, 0]
click at [303, 301] on span "Laat meer assessments zien" at bounding box center [290, 296] width 100 height 9
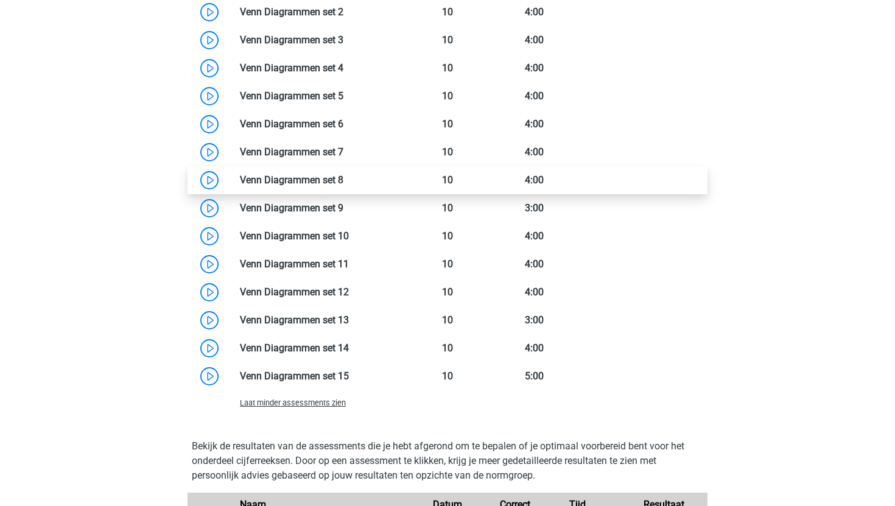
scroll to position [1058, 0]
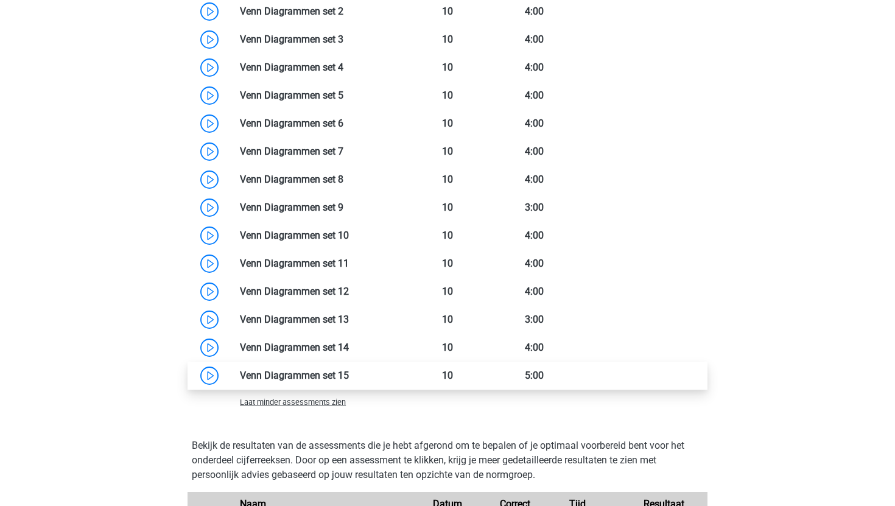
click at [349, 377] on link at bounding box center [349, 376] width 0 height 12
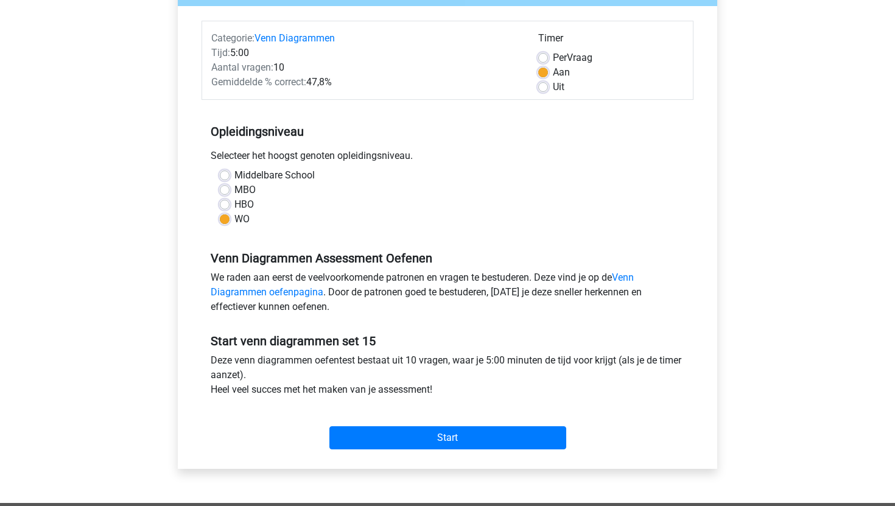
scroll to position [140, 0]
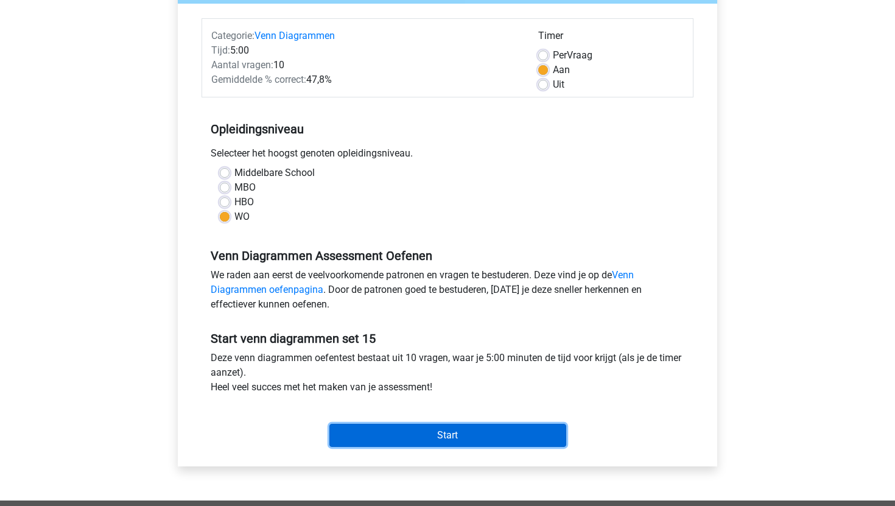
click at [362, 436] on input "Start" at bounding box center [448, 435] width 237 height 23
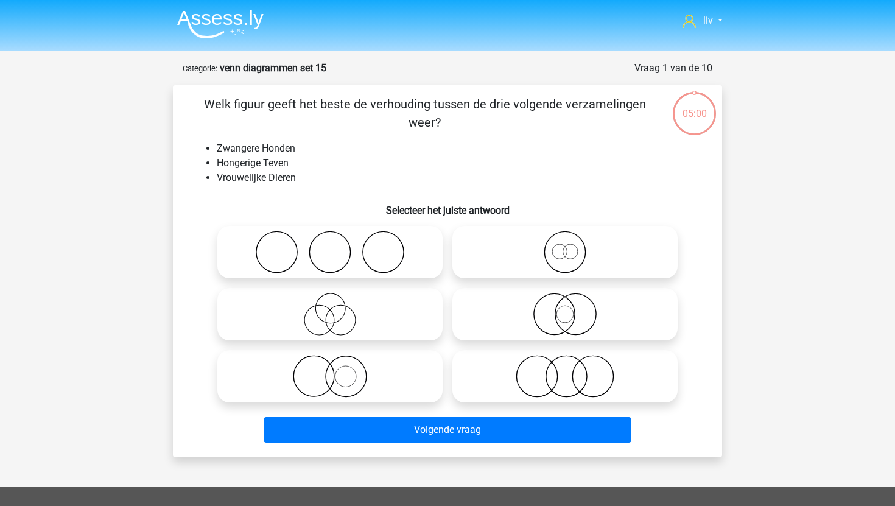
scroll to position [14, 0]
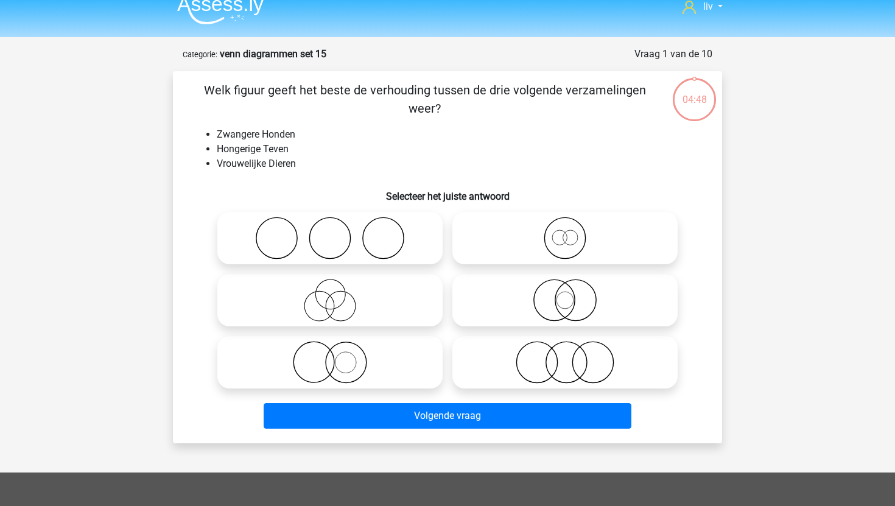
click at [537, 239] on icon at bounding box center [565, 238] width 216 height 43
click at [565, 232] on input "radio" at bounding box center [569, 228] width 8 height 8
radio input "true"
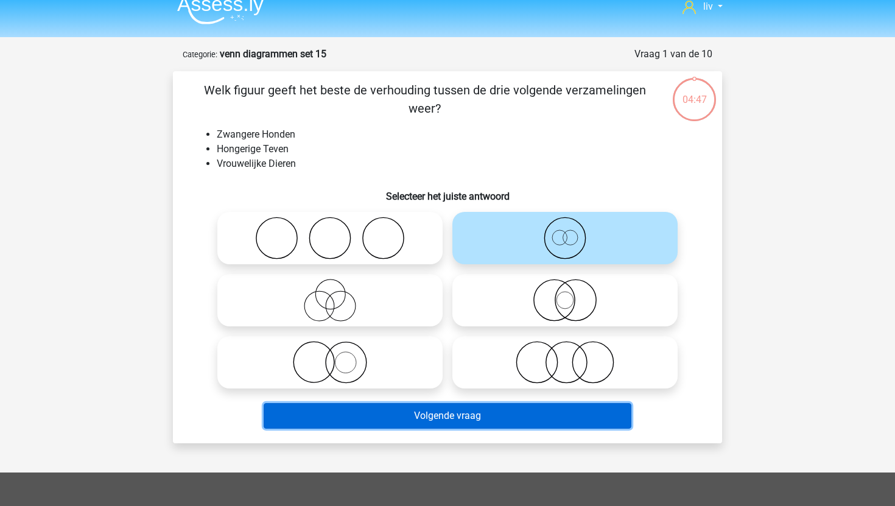
click at [436, 415] on button "Volgende vraag" at bounding box center [448, 416] width 369 height 26
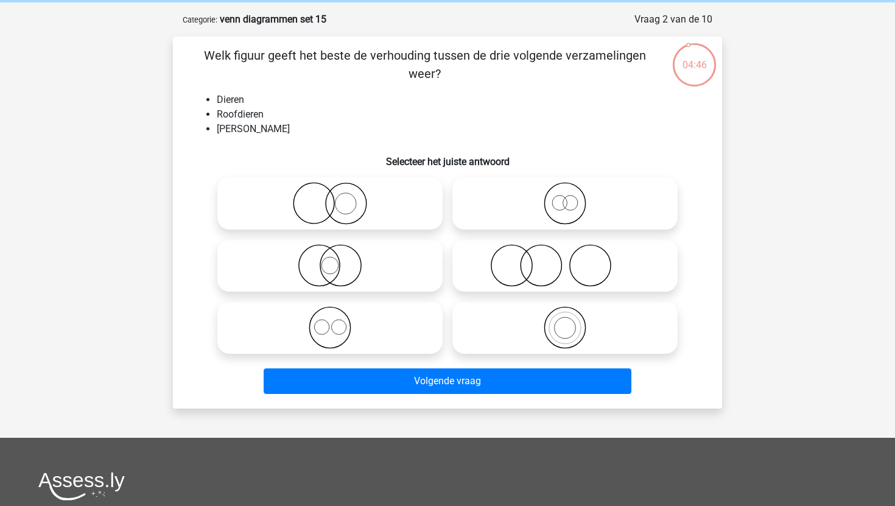
scroll to position [47, 0]
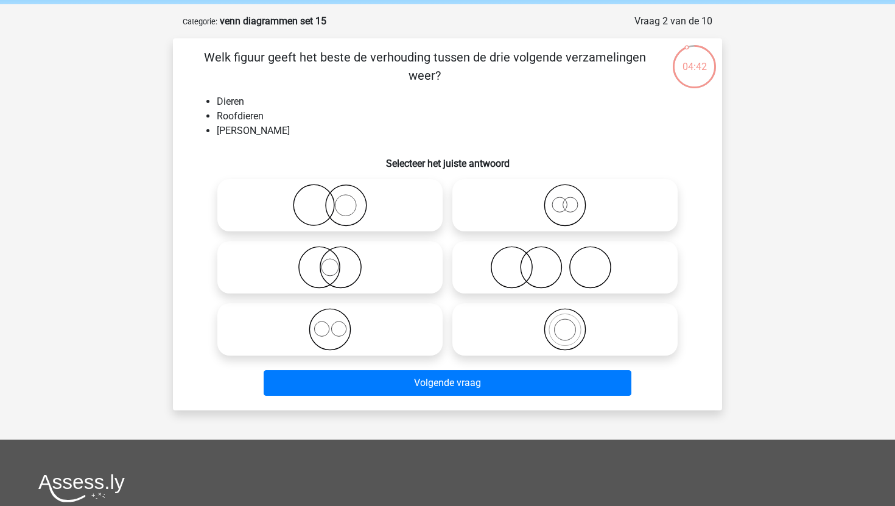
click at [487, 199] on icon at bounding box center [565, 205] width 216 height 43
click at [565, 199] on input "radio" at bounding box center [569, 195] width 8 height 8
radio input "true"
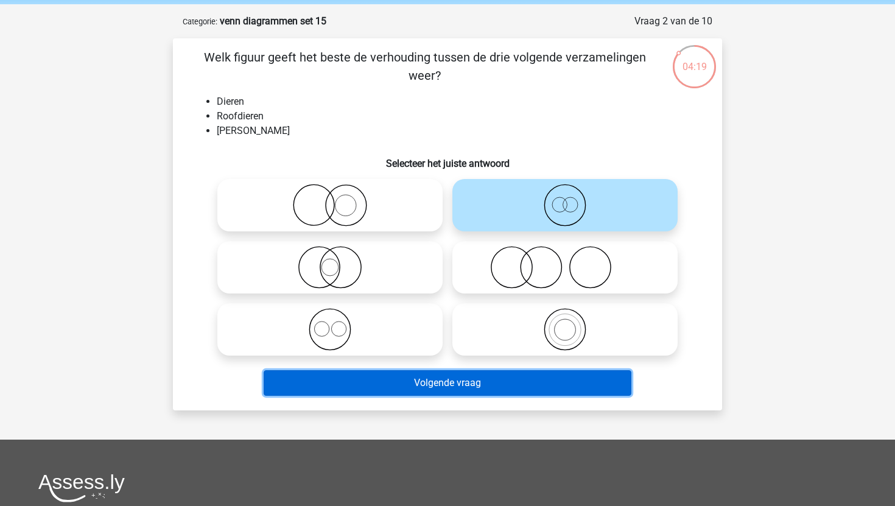
click at [391, 395] on button "Volgende vraag" at bounding box center [448, 383] width 369 height 26
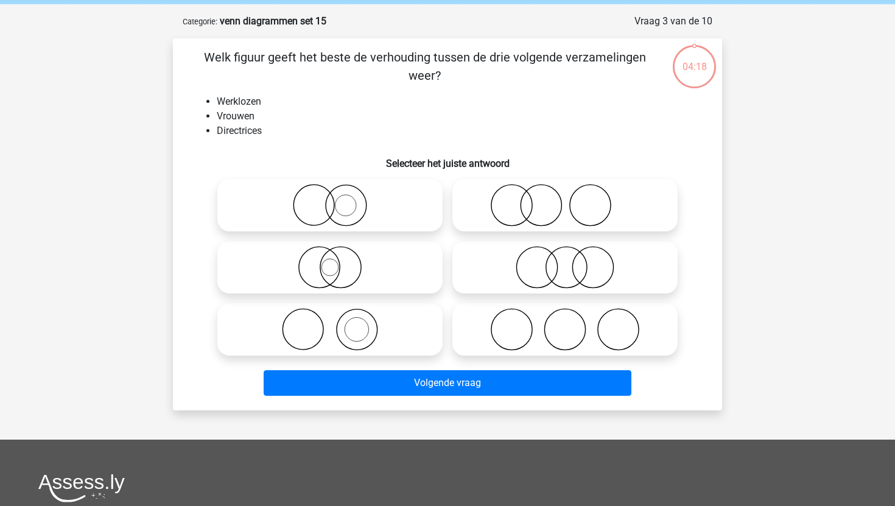
scroll to position [61, 0]
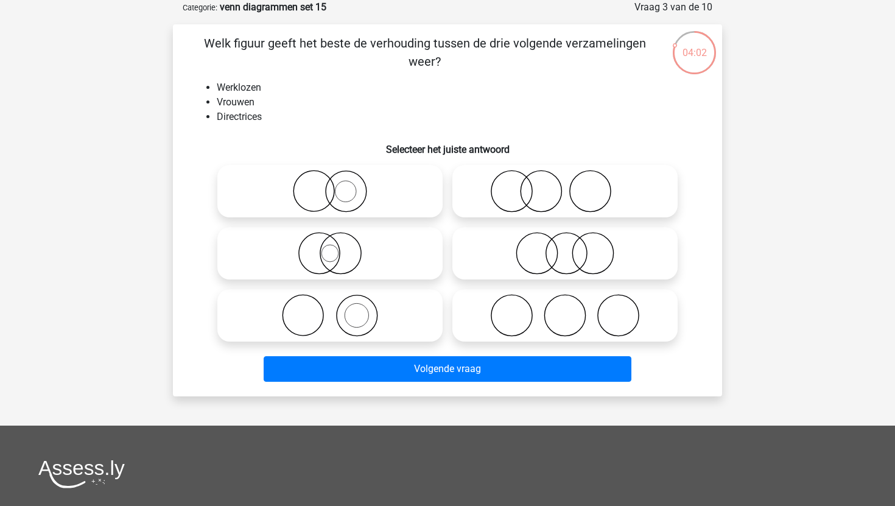
click at [418, 208] on icon at bounding box center [330, 191] width 216 height 43
click at [338, 185] on input "radio" at bounding box center [334, 181] width 8 height 8
radio input "true"
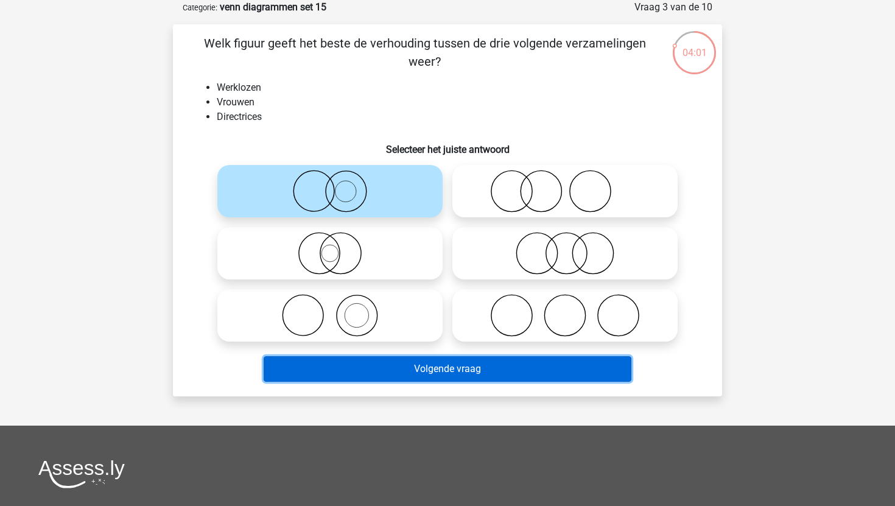
click at [409, 369] on button "Volgende vraag" at bounding box center [448, 369] width 369 height 26
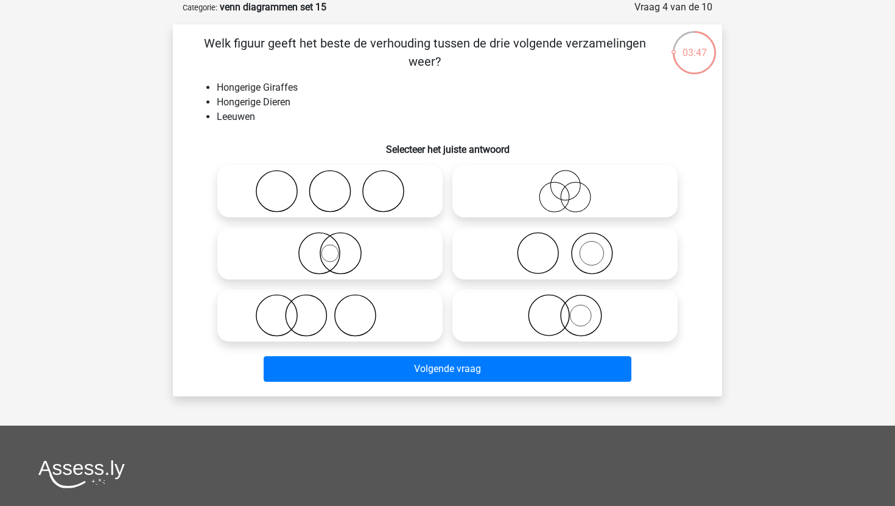
click at [531, 253] on icon at bounding box center [565, 253] width 216 height 43
click at [565, 247] on input "radio" at bounding box center [569, 243] width 8 height 8
radio input "true"
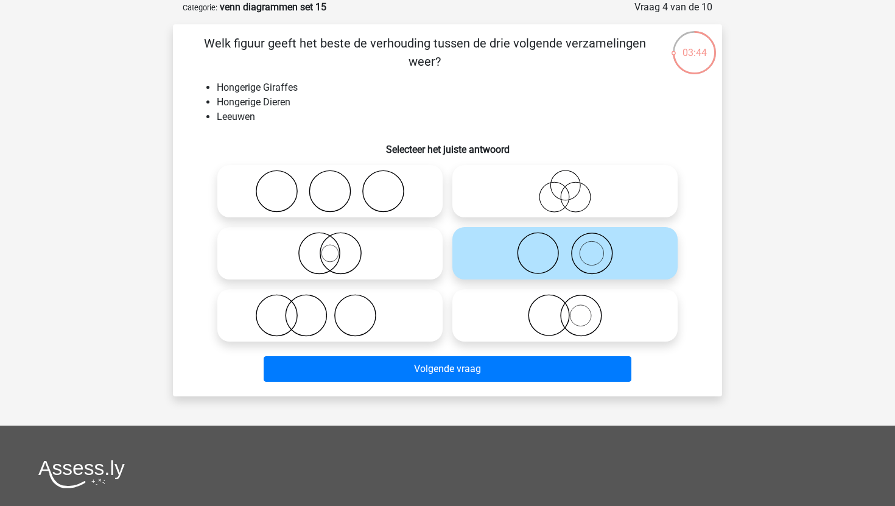
click at [531, 307] on circle at bounding box center [549, 315] width 41 height 41
click at [565, 307] on input "radio" at bounding box center [569, 306] width 8 height 8
radio input "true"
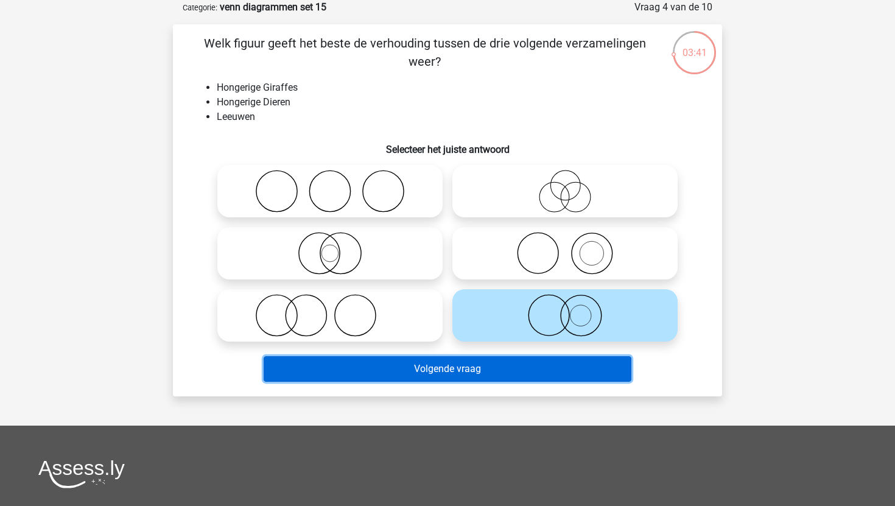
click at [501, 373] on button "Volgende vraag" at bounding box center [448, 369] width 369 height 26
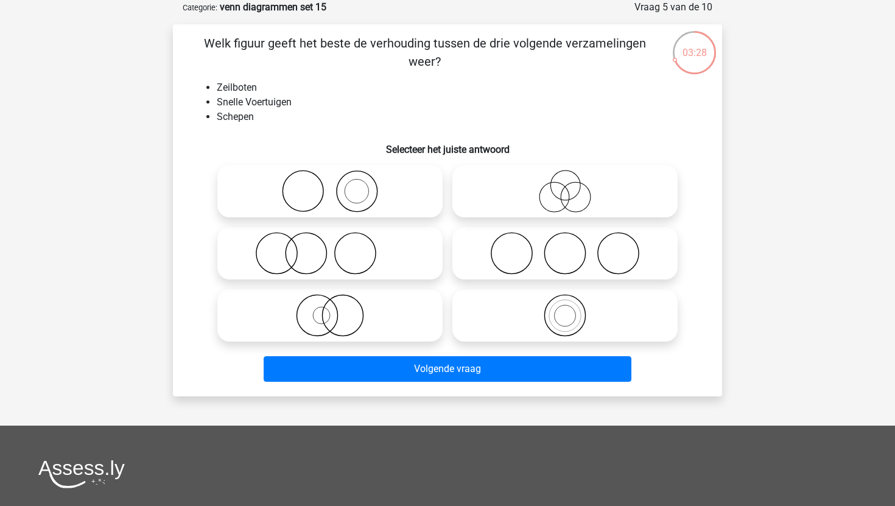
click at [378, 262] on icon at bounding box center [330, 253] width 216 height 43
click at [338, 247] on input "radio" at bounding box center [334, 243] width 8 height 8
radio input "true"
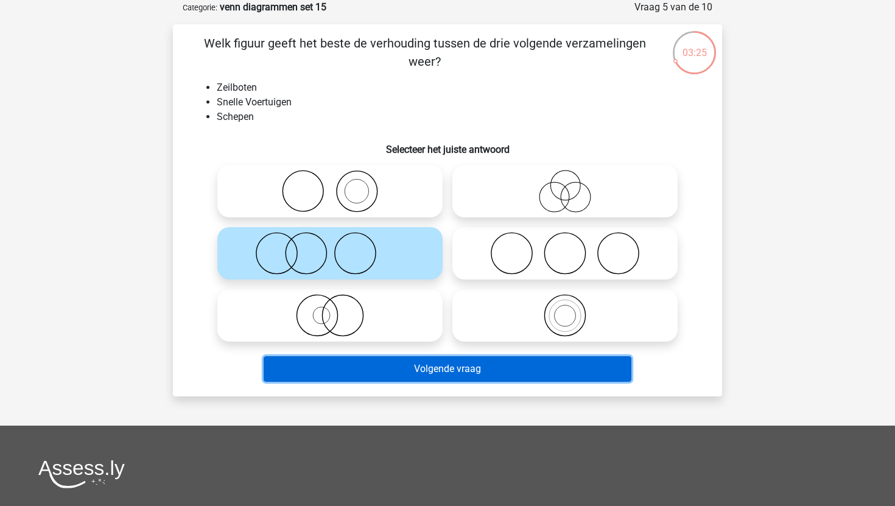
click at [355, 374] on button "Volgende vraag" at bounding box center [448, 369] width 369 height 26
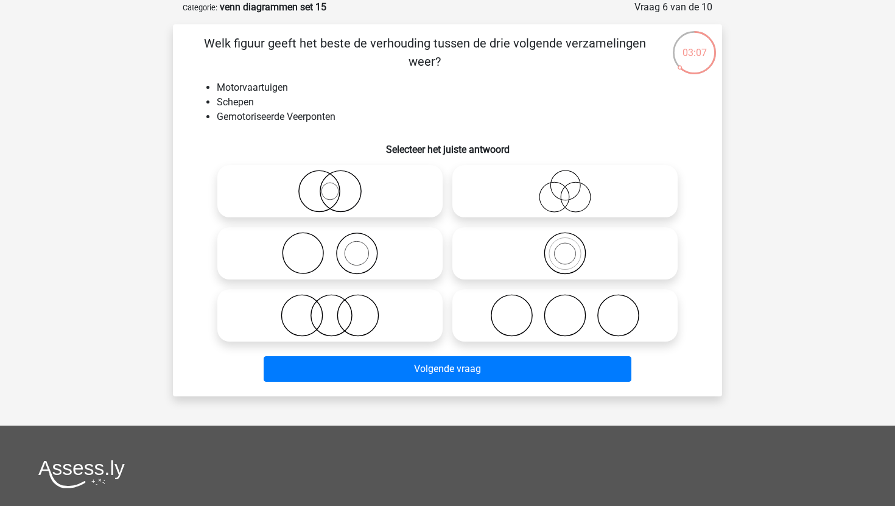
click at [331, 299] on icon at bounding box center [330, 315] width 216 height 43
click at [331, 302] on input "radio" at bounding box center [334, 306] width 8 height 8
radio input "true"
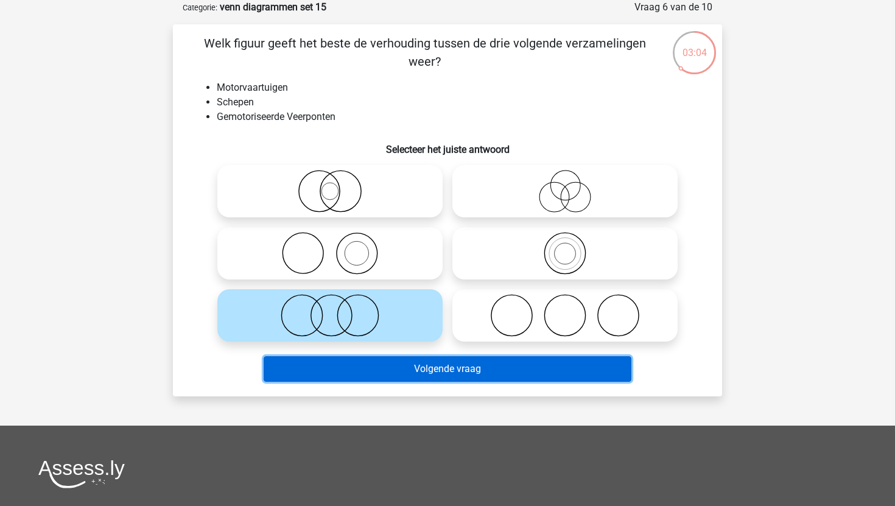
click at [347, 367] on button "Volgende vraag" at bounding box center [448, 369] width 369 height 26
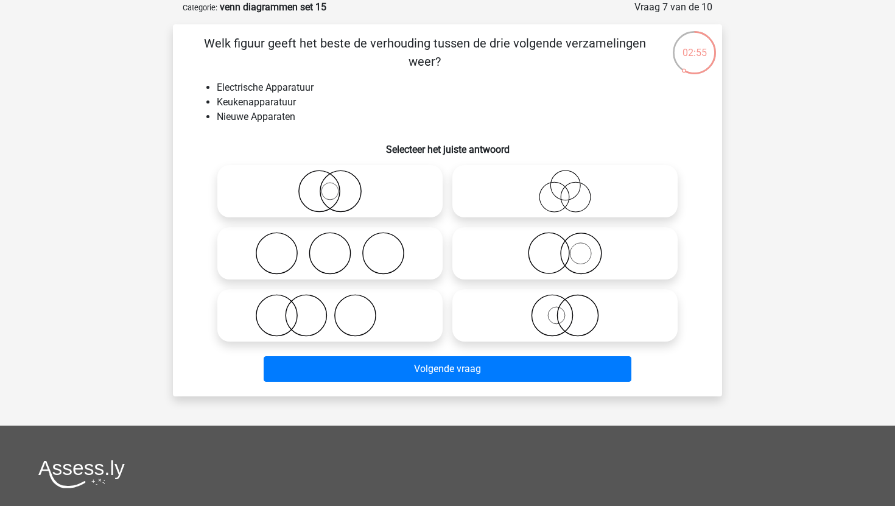
click at [370, 332] on icon at bounding box center [330, 315] width 216 height 43
click at [338, 309] on input "radio" at bounding box center [334, 306] width 8 height 8
radio input "true"
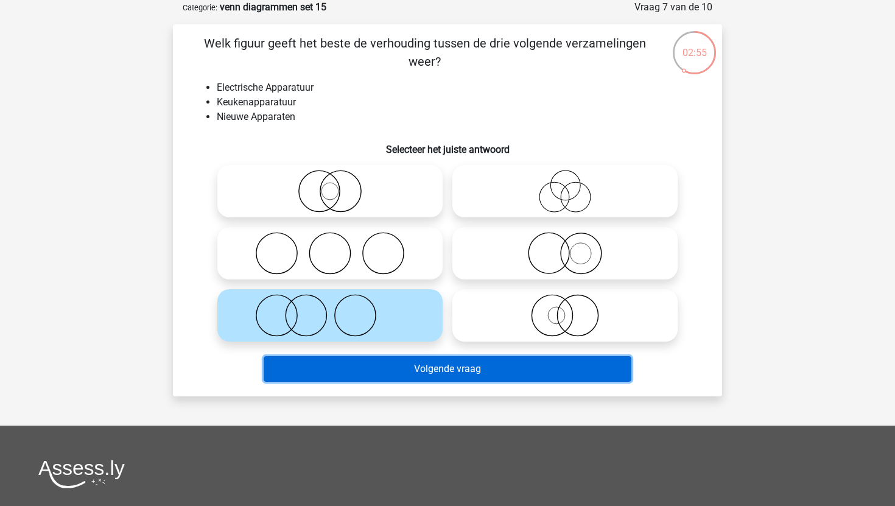
click at [367, 366] on button "Volgende vraag" at bounding box center [448, 369] width 369 height 26
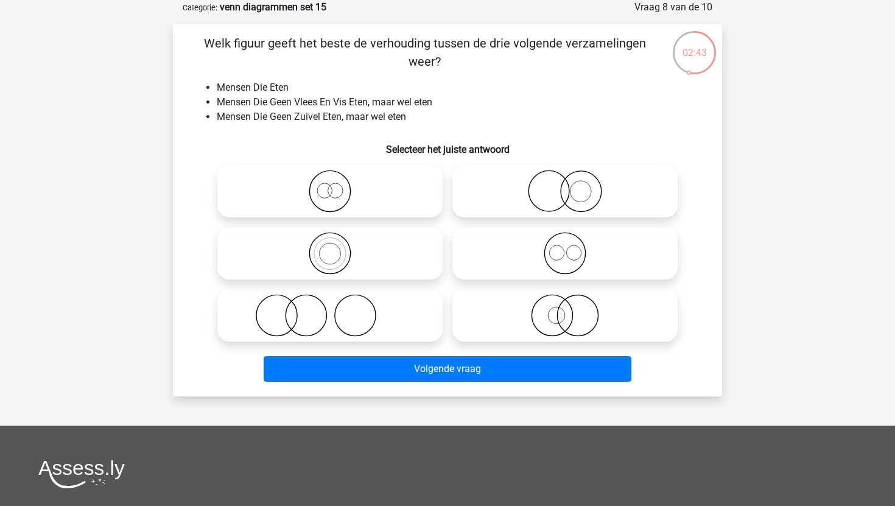
click at [534, 252] on icon at bounding box center [565, 253] width 216 height 43
click at [565, 247] on input "radio" at bounding box center [569, 243] width 8 height 8
radio input "true"
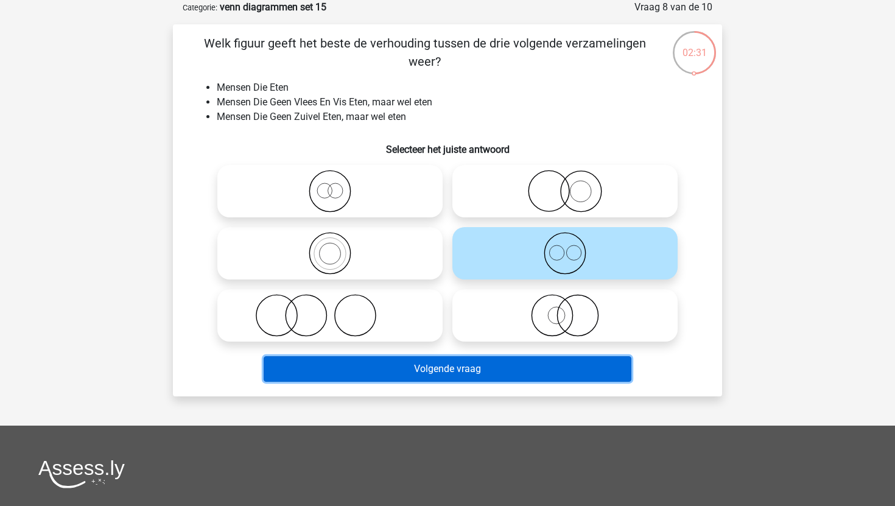
click at [370, 364] on button "Volgende vraag" at bounding box center [448, 369] width 369 height 26
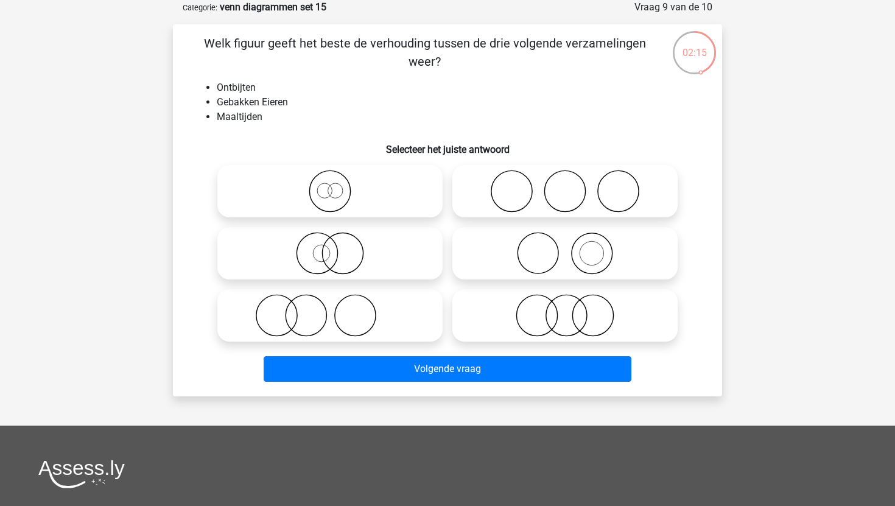
click at [499, 253] on icon at bounding box center [565, 253] width 216 height 43
click at [565, 247] on input "radio" at bounding box center [569, 243] width 8 height 8
radio input "true"
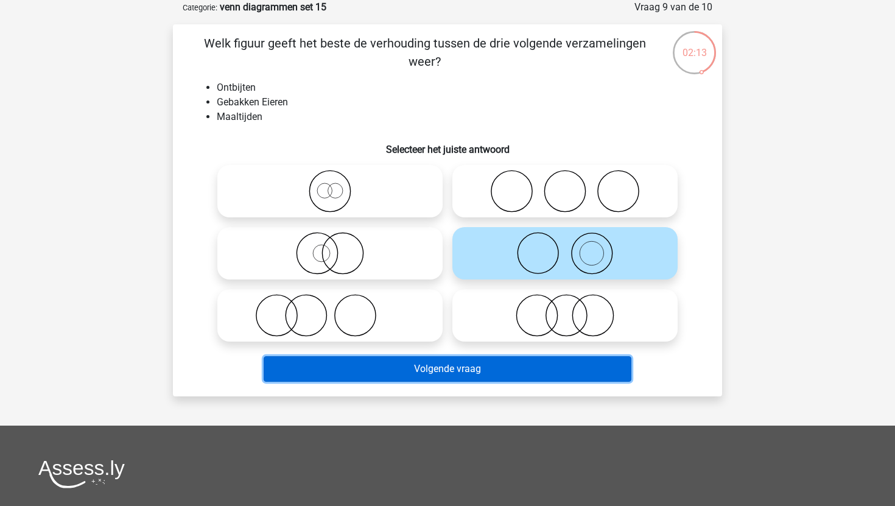
click at [430, 370] on button "Volgende vraag" at bounding box center [448, 369] width 369 height 26
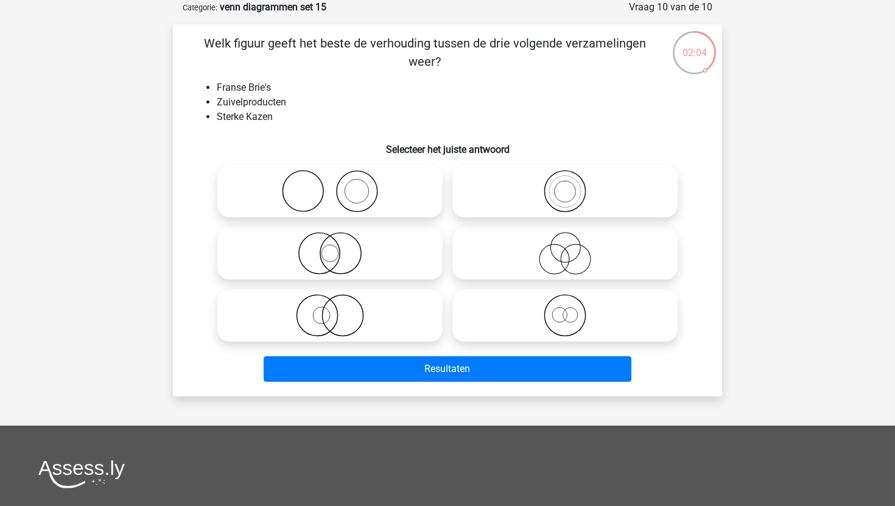
click at [492, 314] on icon at bounding box center [565, 315] width 216 height 43
click at [565, 309] on input "radio" at bounding box center [569, 306] width 8 height 8
radio input "true"
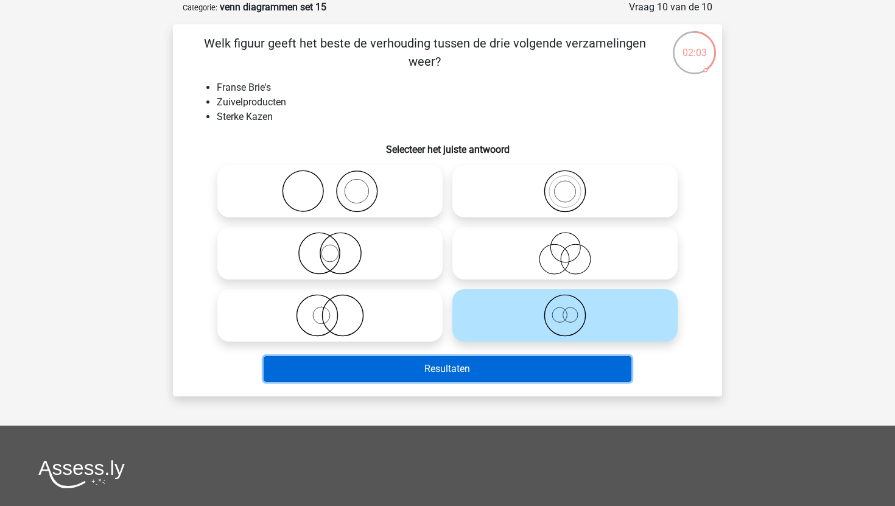
click at [475, 372] on button "Resultaten" at bounding box center [448, 369] width 369 height 26
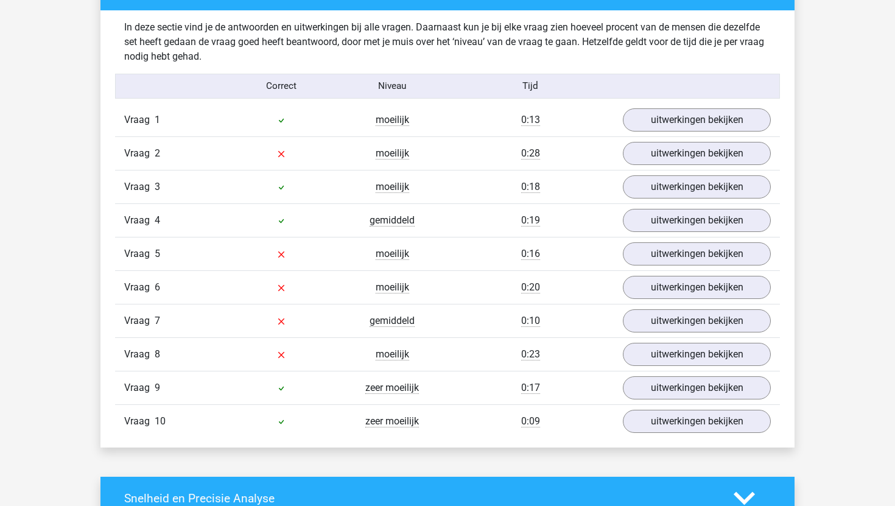
scroll to position [713, 0]
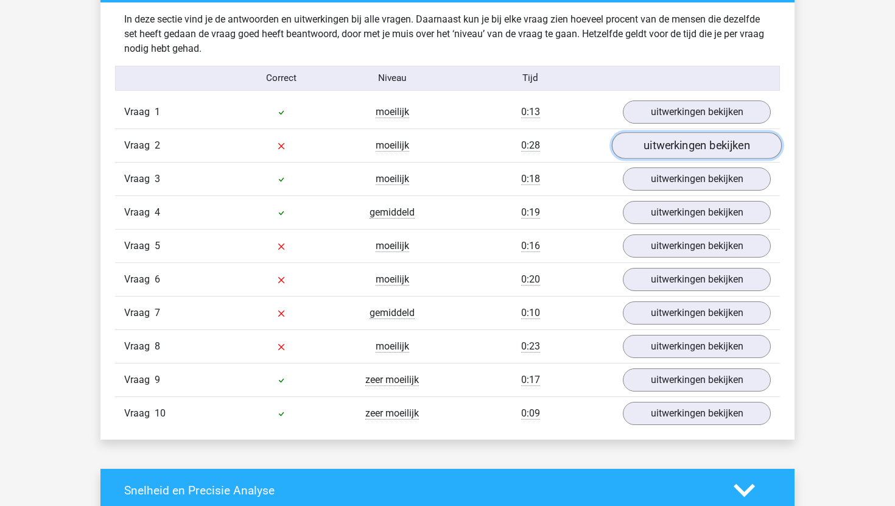
click at [672, 139] on link "uitwerkingen bekijken" at bounding box center [697, 145] width 170 height 27
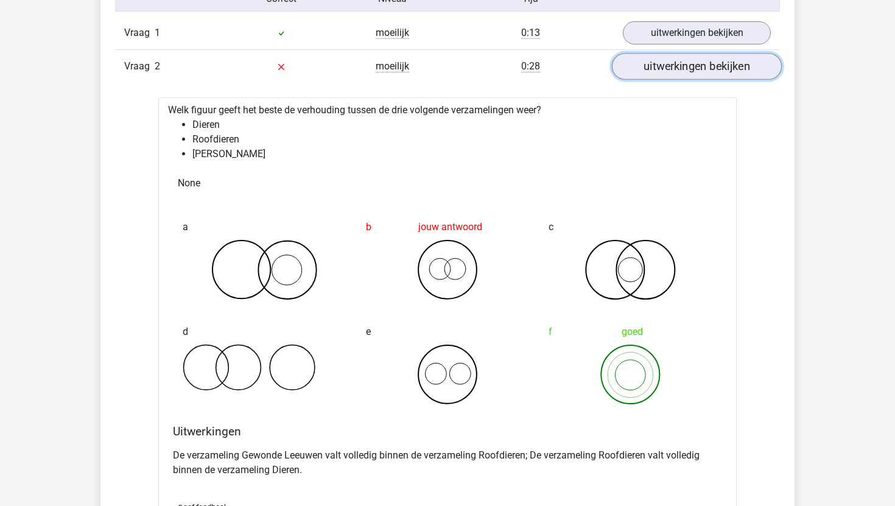
scroll to position [791, 0]
click at [668, 70] on link "uitwerkingen bekijken" at bounding box center [697, 67] width 170 height 27
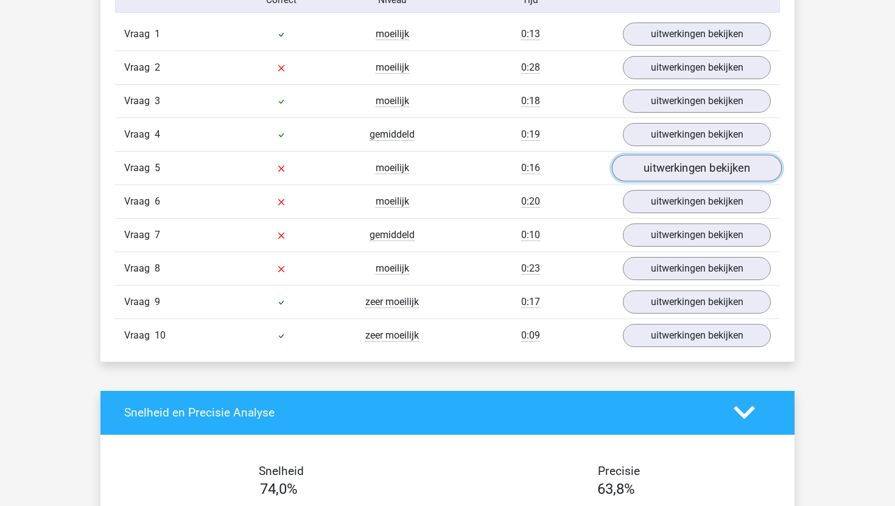
click at [659, 172] on link "uitwerkingen bekijken" at bounding box center [697, 168] width 170 height 27
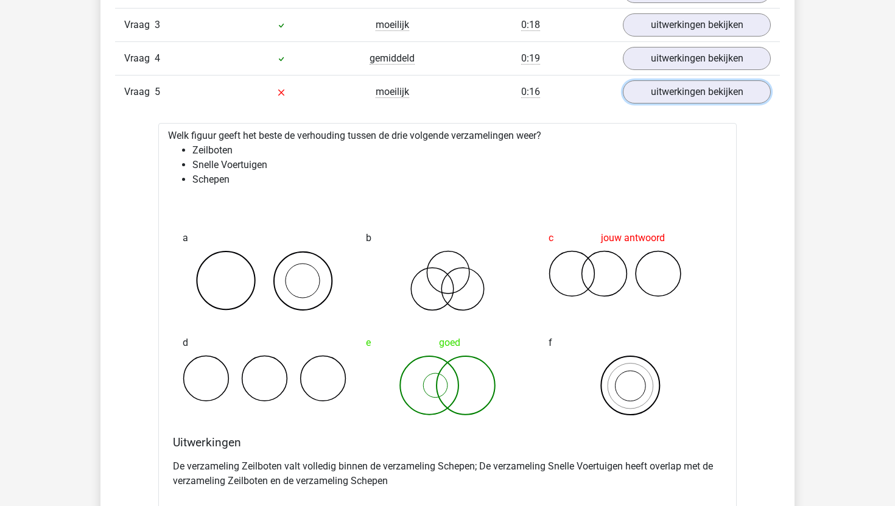
scroll to position [869, 0]
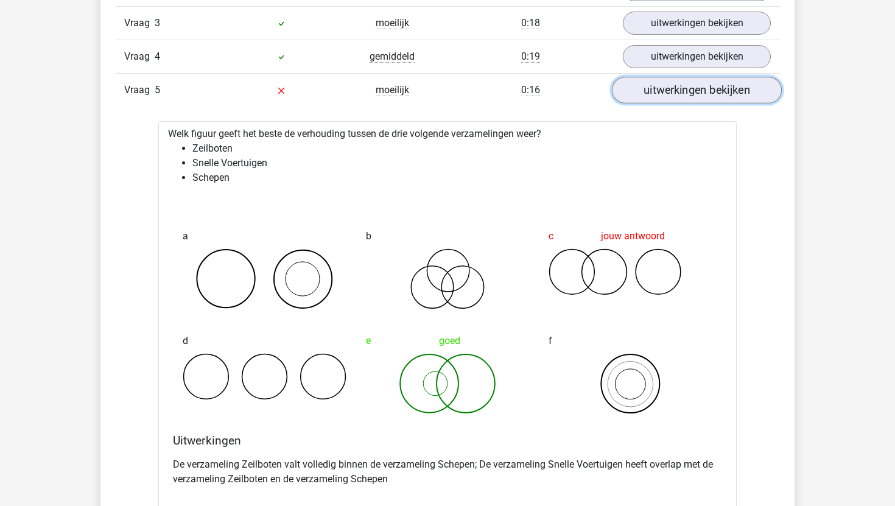
click at [669, 96] on link "uitwerkingen bekijken" at bounding box center [697, 90] width 170 height 27
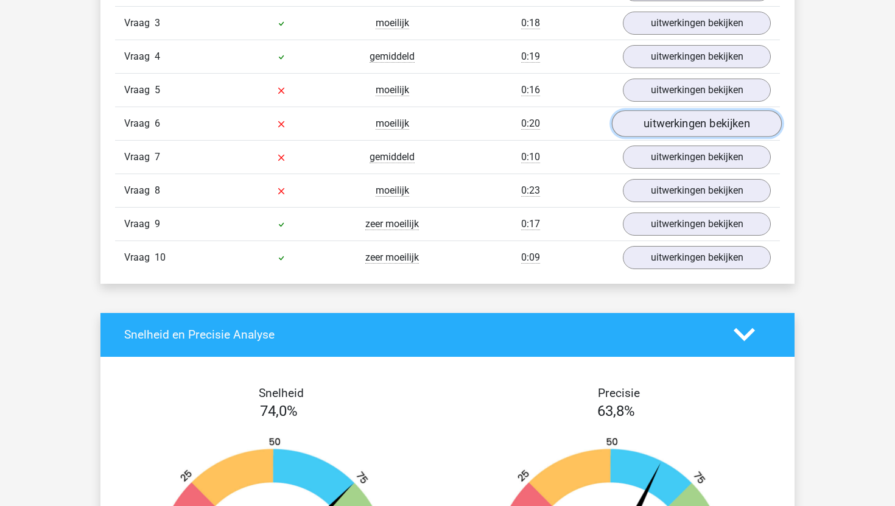
click at [665, 121] on link "uitwerkingen bekijken" at bounding box center [697, 123] width 170 height 27
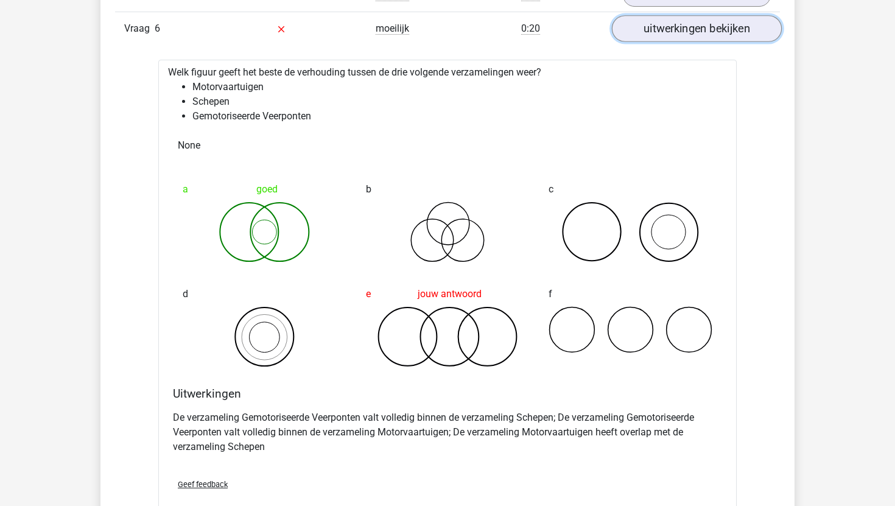
scroll to position [964, 0]
click at [675, 37] on link "uitwerkingen bekijken" at bounding box center [697, 29] width 170 height 27
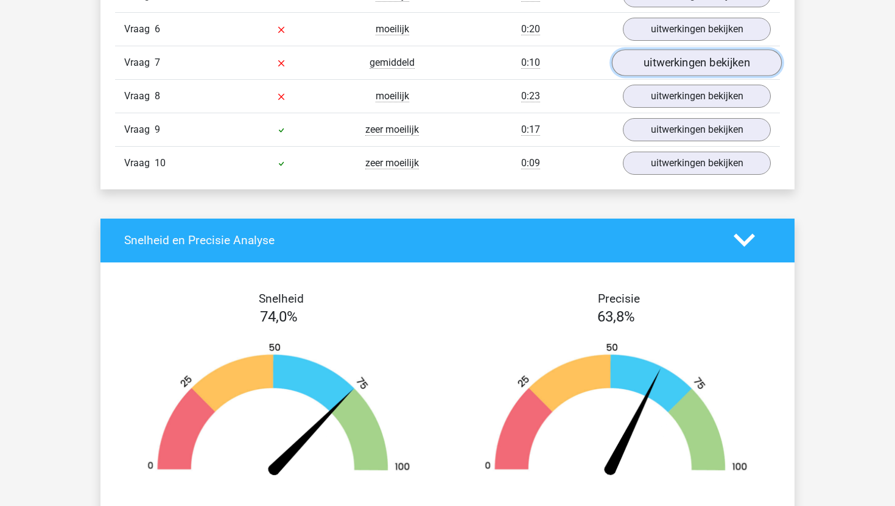
click at [674, 65] on link "uitwerkingen bekijken" at bounding box center [697, 62] width 170 height 27
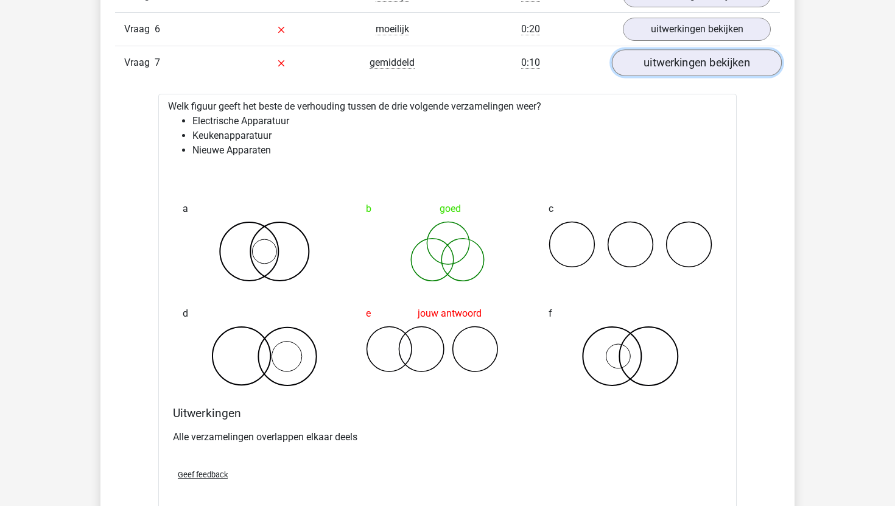
click at [674, 65] on link "uitwerkingen bekijken" at bounding box center [697, 62] width 170 height 27
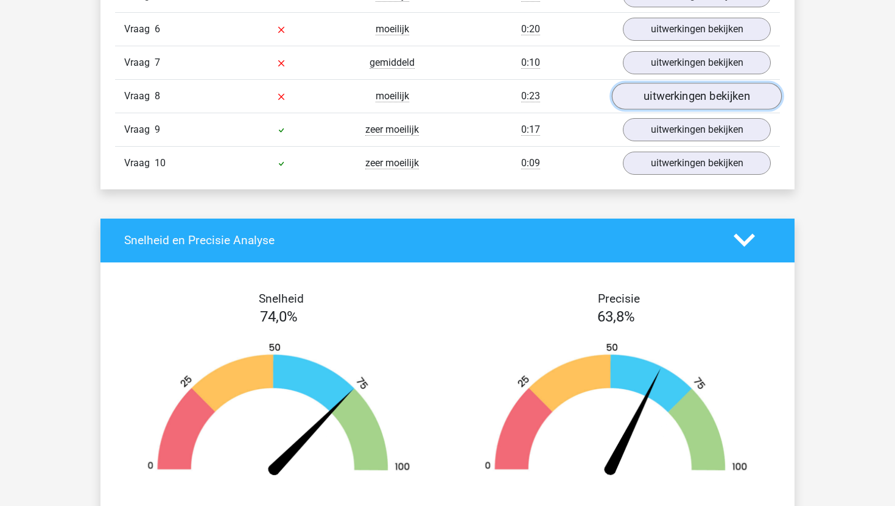
click at [674, 90] on link "uitwerkingen bekijken" at bounding box center [697, 96] width 170 height 27
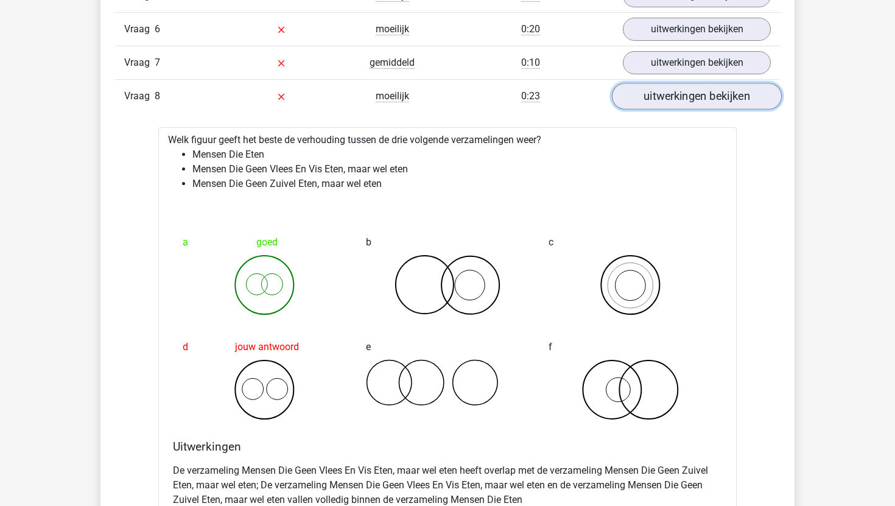
click at [690, 100] on link "uitwerkingen bekijken" at bounding box center [697, 96] width 170 height 27
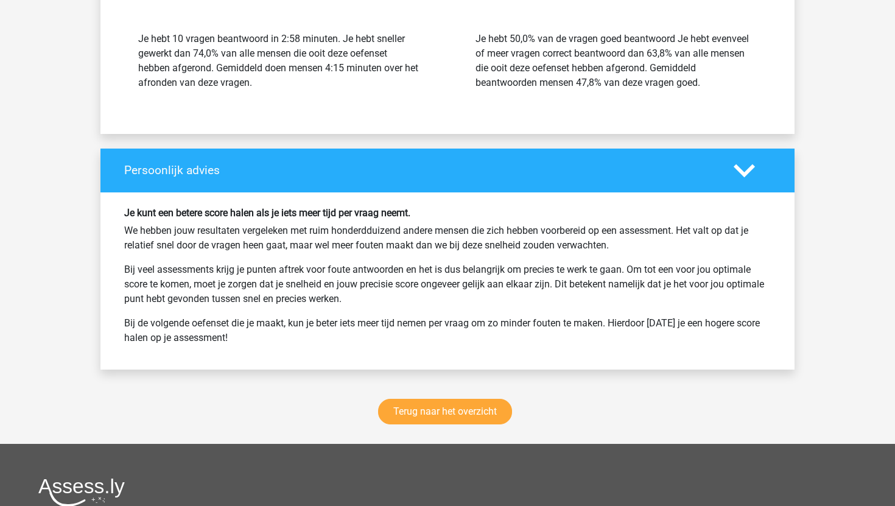
scroll to position [1703, 0]
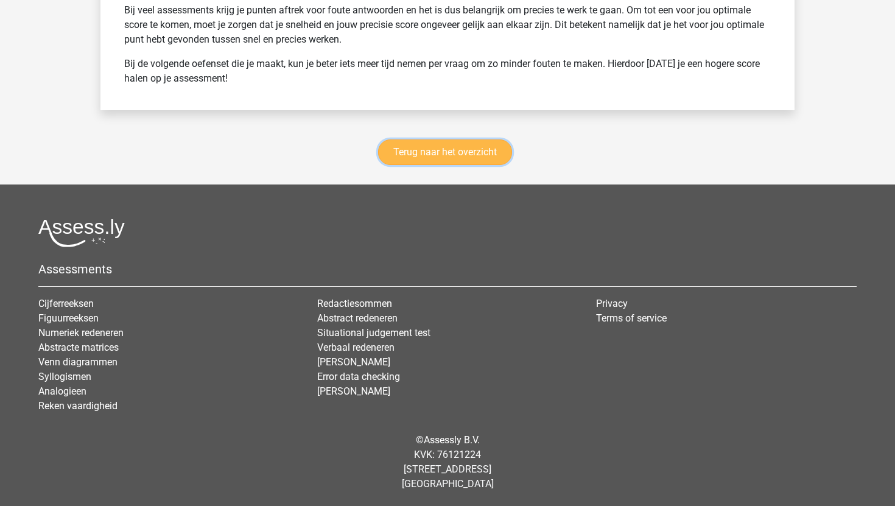
click at [490, 154] on link "Terug naar het overzicht" at bounding box center [445, 152] width 134 height 26
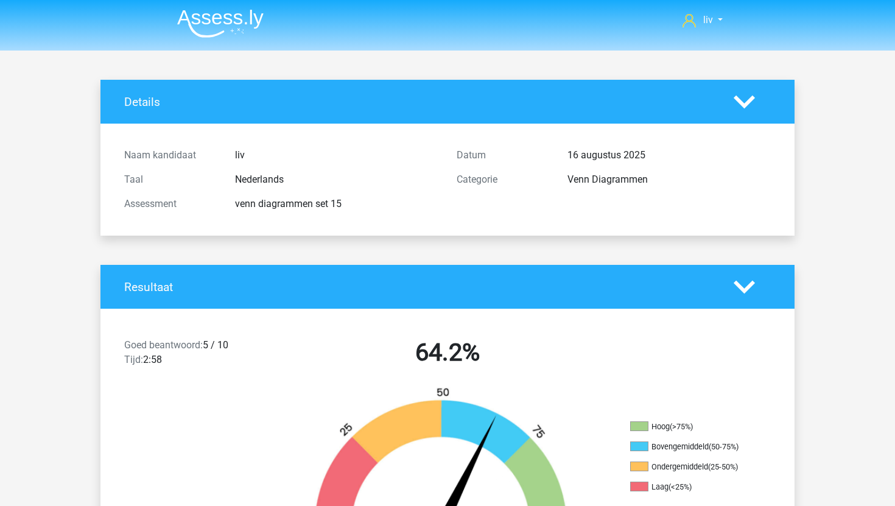
scroll to position [0, 0]
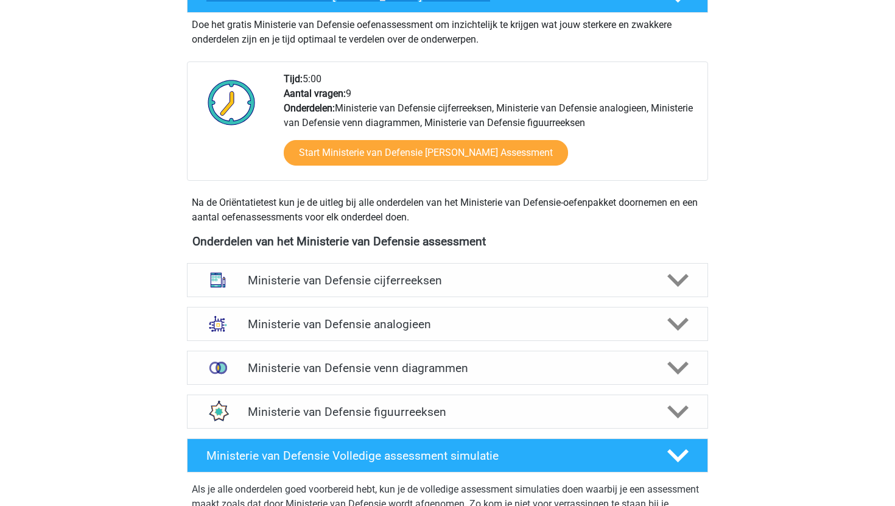
scroll to position [386, 0]
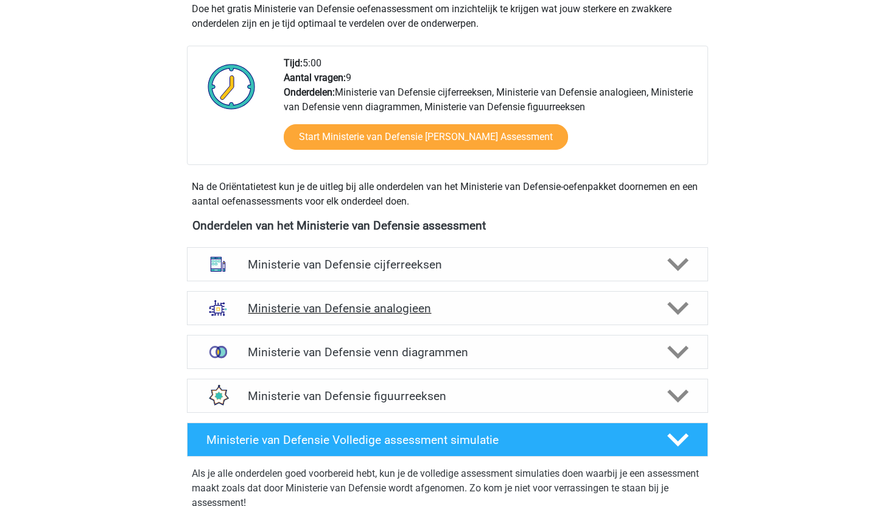
click at [335, 325] on div "Ministerie van Defensie analogieen Bij het oplossen van Analogieën moet je een …" at bounding box center [447, 308] width 569 height 44
click at [339, 308] on h4 "Ministerie van Defensie analogieen" at bounding box center [447, 309] width 399 height 14
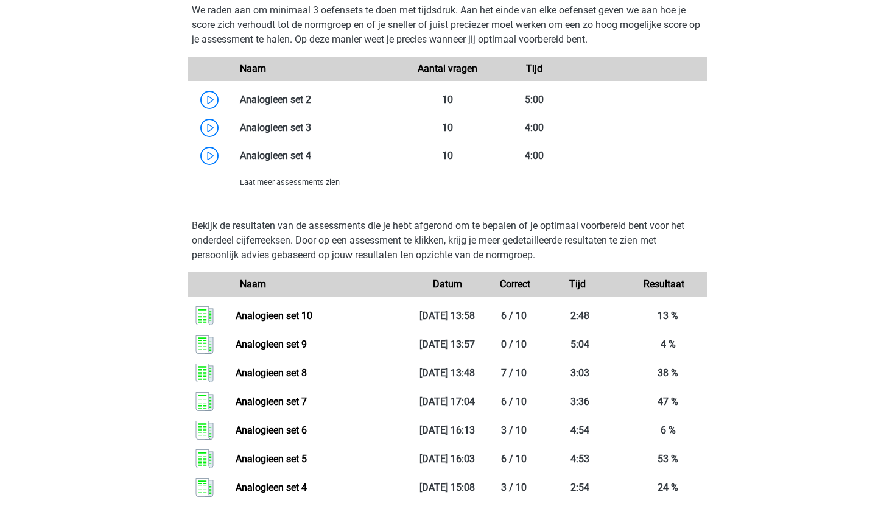
scroll to position [1229, 0]
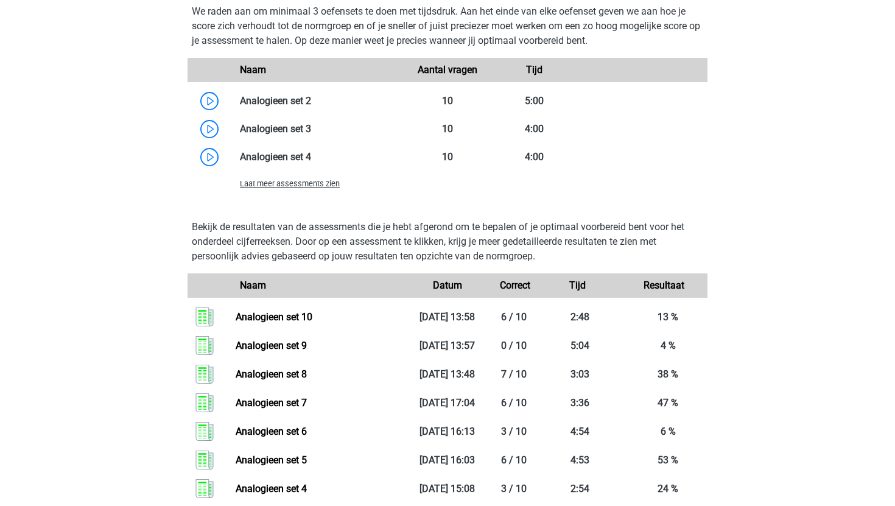
click at [314, 185] on span "Laat meer assessments zien" at bounding box center [290, 183] width 100 height 9
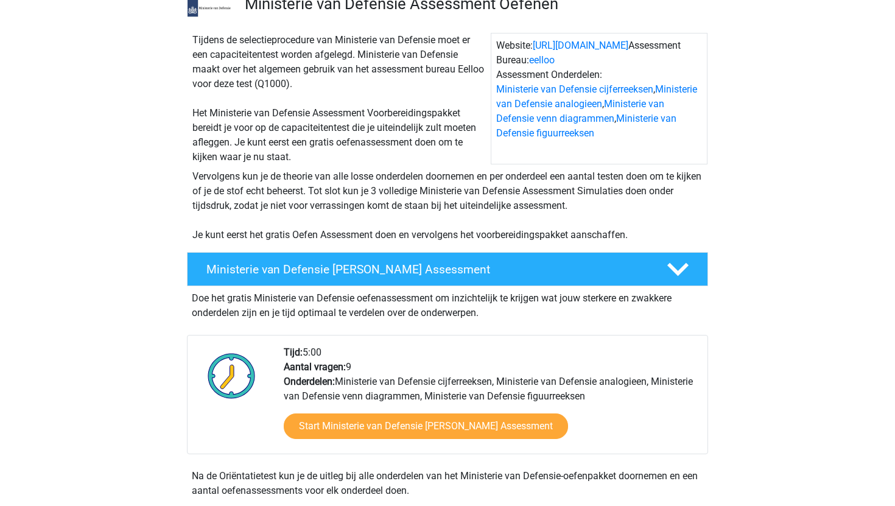
scroll to position [52, 0]
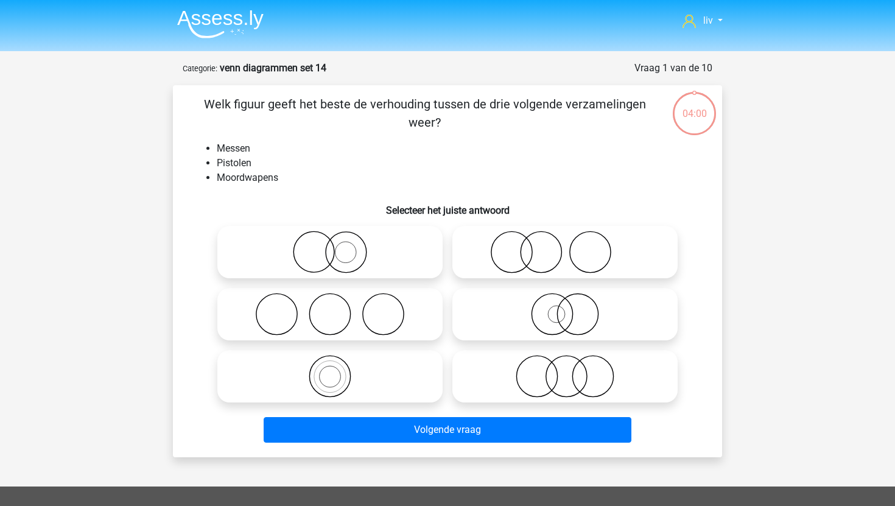
scroll to position [61, 0]
